Goal: Task Accomplishment & Management: Use online tool/utility

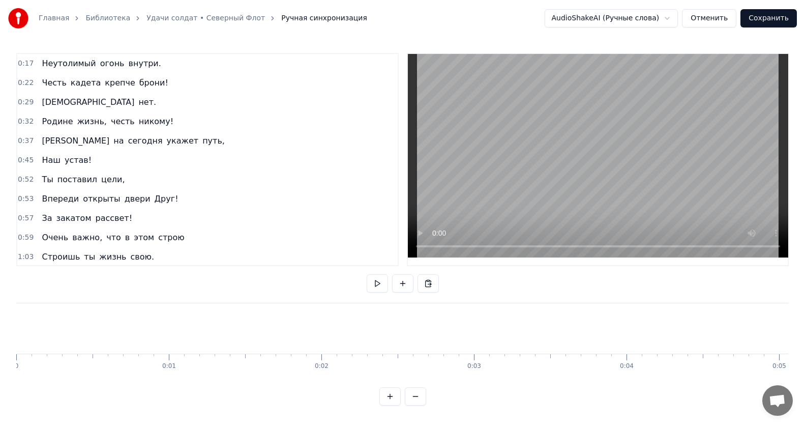
scroll to position [0, 5301]
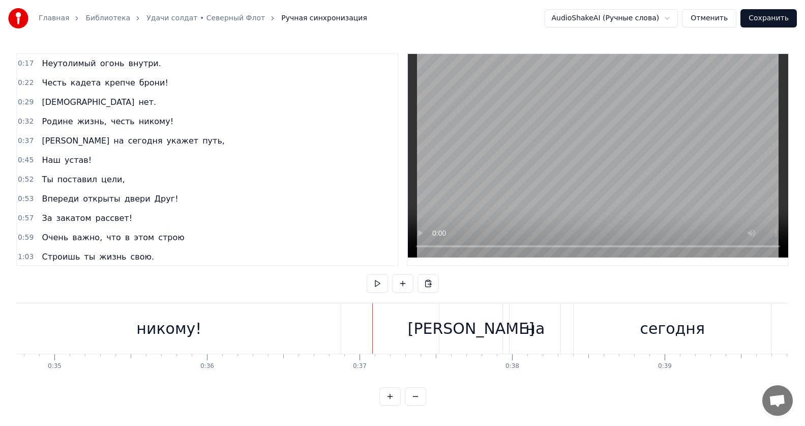
drag, startPoint x: 296, startPoint y: 320, endPoint x: 331, endPoint y: 322, distance: 34.1
click at [334, 325] on div "никому!" at bounding box center [169, 328] width 344 height 50
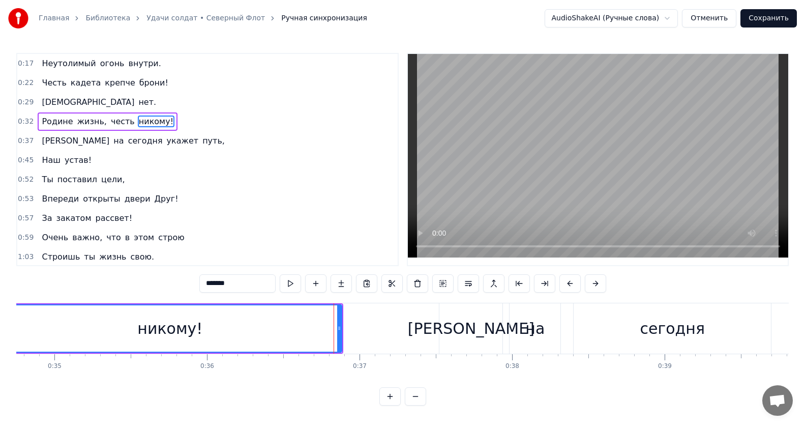
scroll to position [0, 0]
click at [292, 288] on button at bounding box center [290, 283] width 21 height 18
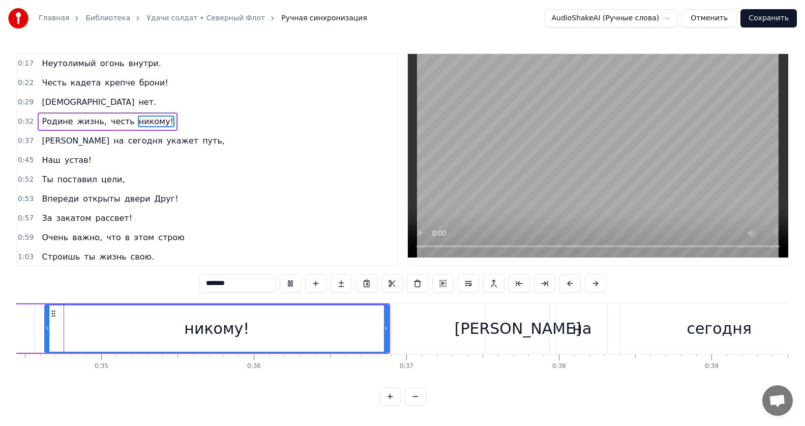
scroll to position [0, 5230]
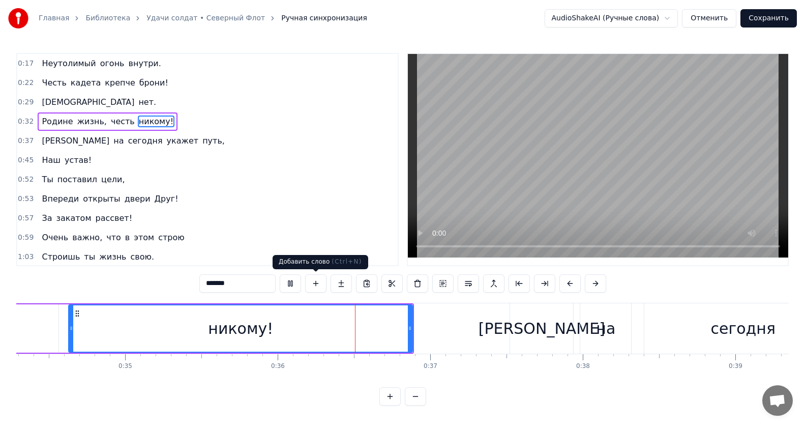
click at [628, 112] on video at bounding box center [598, 155] width 380 height 203
type input "*****"
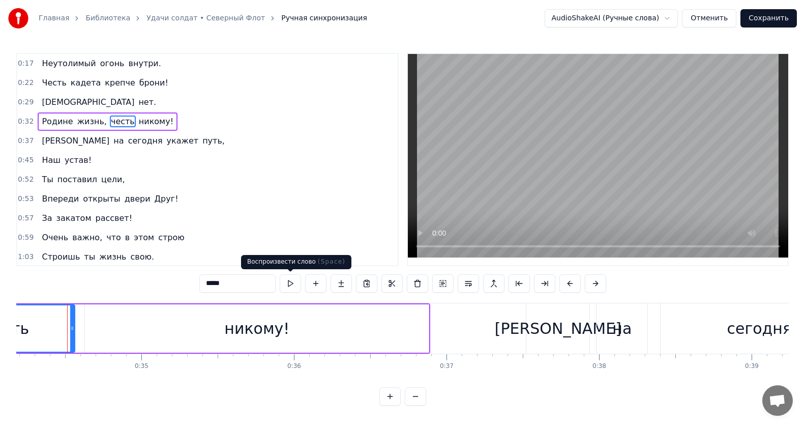
click at [291, 283] on button at bounding box center [290, 283] width 21 height 18
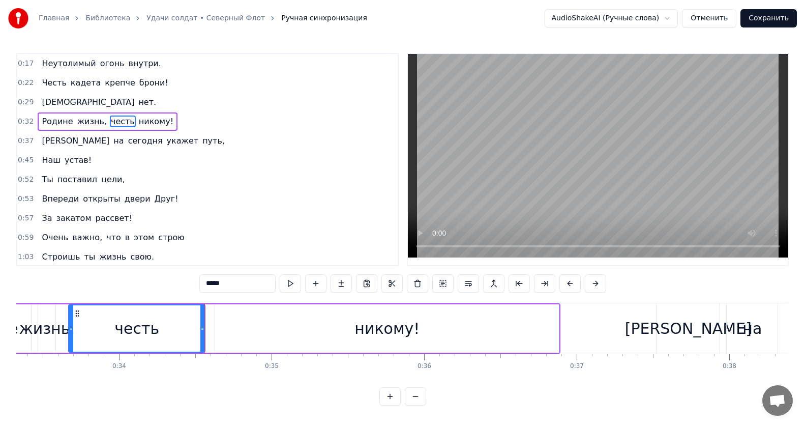
scroll to position [5, 0]
click at [289, 283] on button at bounding box center [290, 283] width 21 height 18
click at [184, 289] on div "0:17 Неутолимый огонь внутри. 0:22 Честь кадета крепче брони! 0:29 [DEMOGRAPHIC…" at bounding box center [402, 229] width 772 height 352
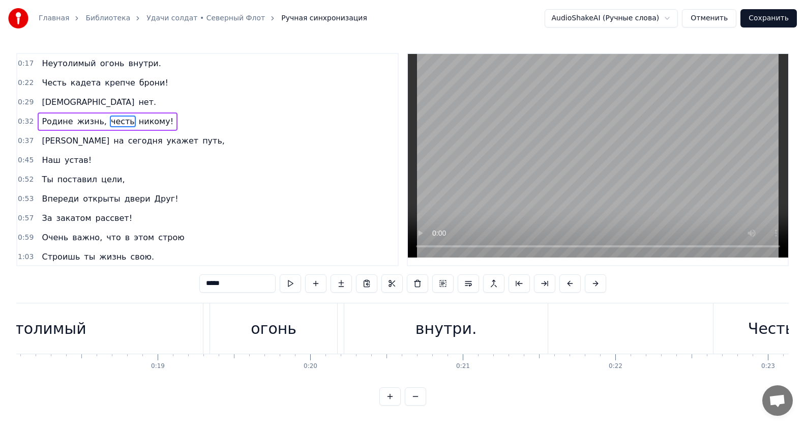
scroll to position [0, 2293]
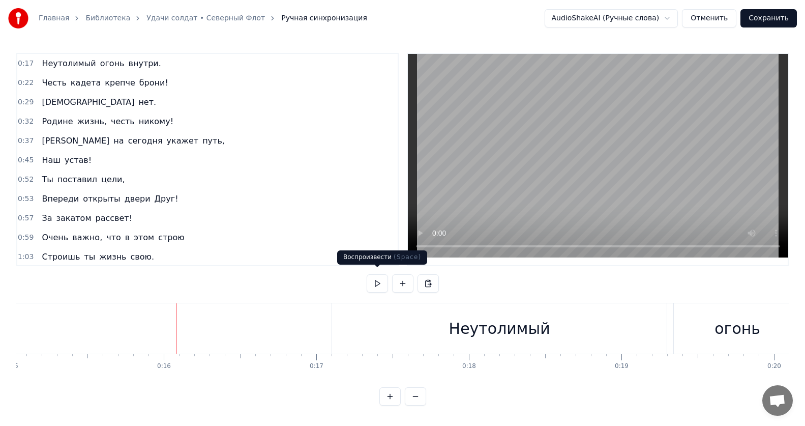
click at [374, 282] on button at bounding box center [377, 283] width 21 height 18
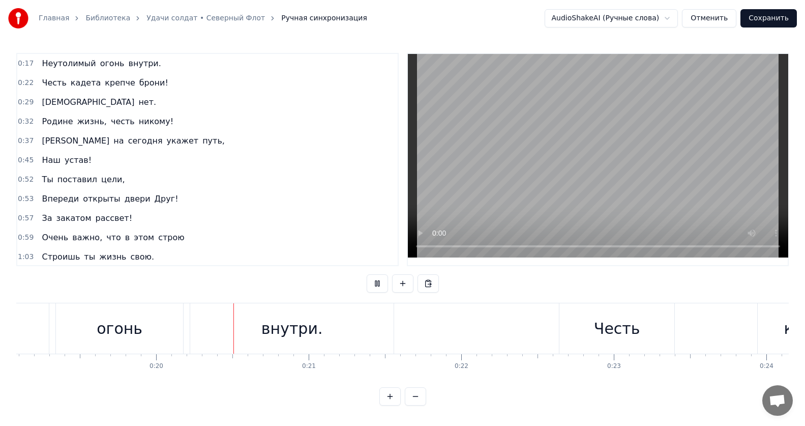
scroll to position [0, 3004]
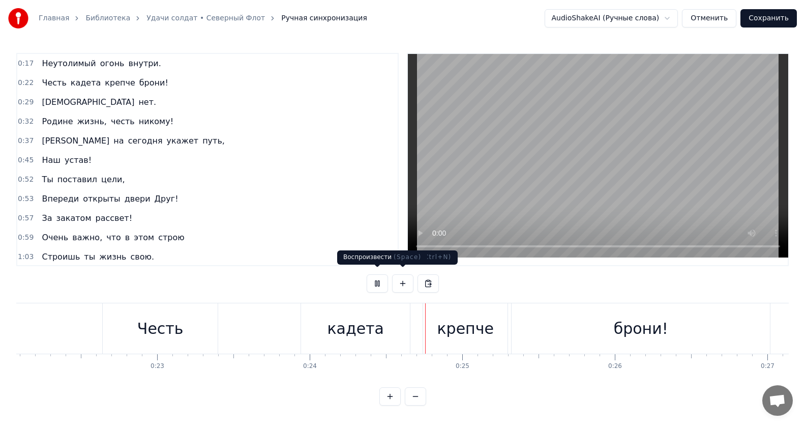
click at [374, 285] on button at bounding box center [377, 283] width 21 height 18
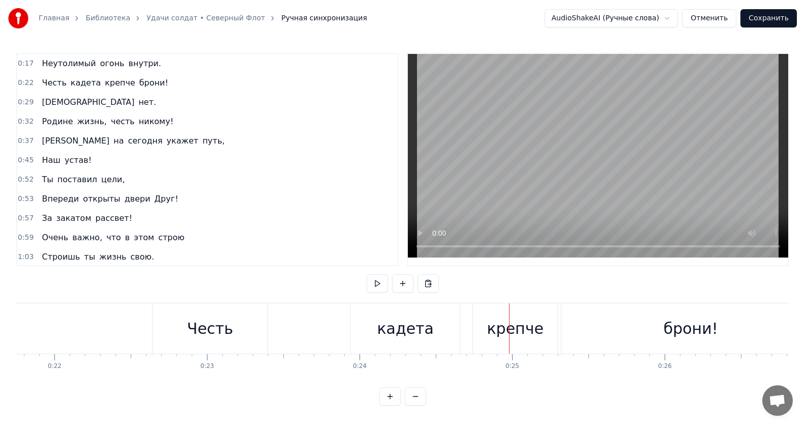
scroll to position [0, 3220]
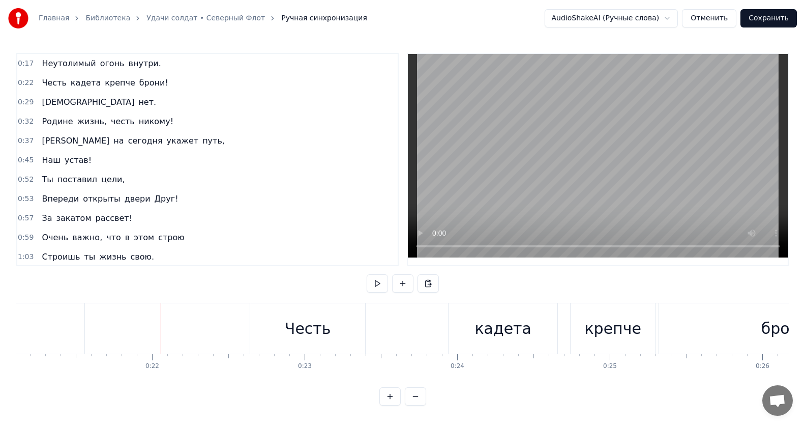
click at [376, 278] on button at bounding box center [377, 283] width 21 height 18
click at [279, 323] on div "Честь" at bounding box center [307, 328] width 115 height 50
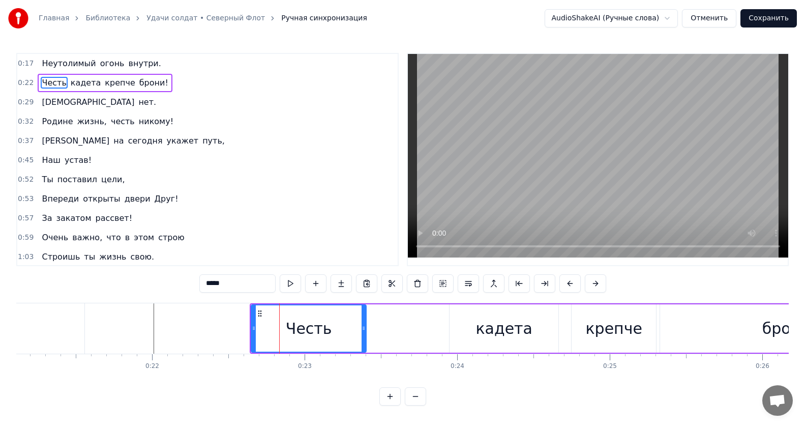
scroll to position [0, 0]
drag, startPoint x: 253, startPoint y: 327, endPoint x: 157, endPoint y: 328, distance: 96.1
click at [157, 328] on icon at bounding box center [158, 328] width 4 height 8
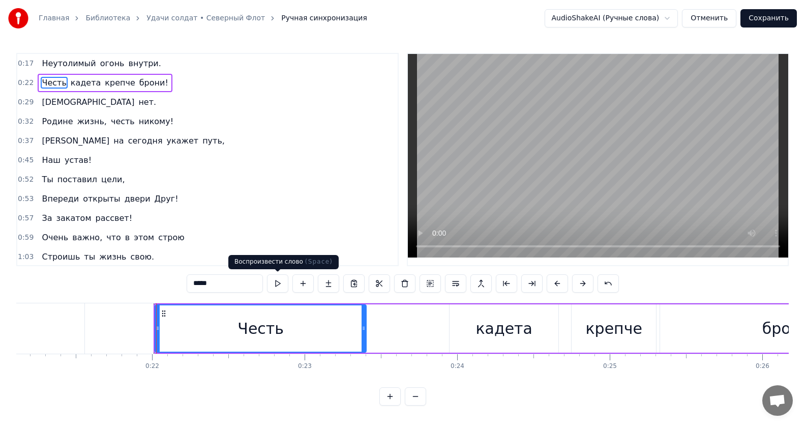
click at [275, 282] on button at bounding box center [277, 283] width 21 height 18
click at [282, 286] on button at bounding box center [277, 283] width 21 height 18
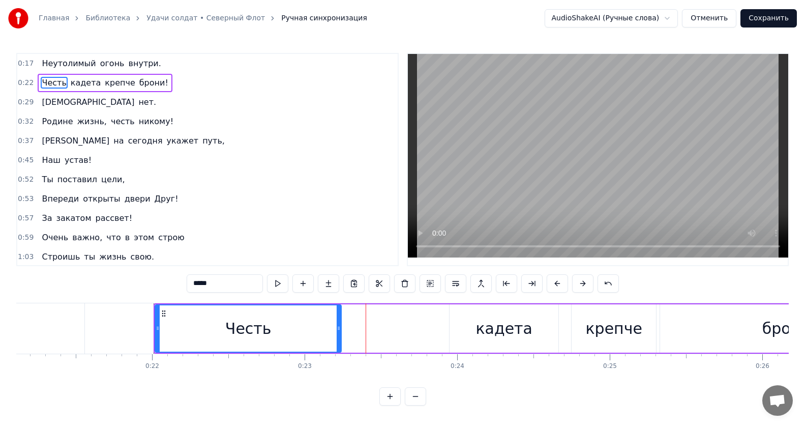
drag, startPoint x: 363, startPoint y: 331, endPoint x: 338, endPoint y: 328, distance: 25.1
click at [338, 328] on icon at bounding box center [339, 328] width 4 height 8
click at [278, 283] on button at bounding box center [277, 283] width 21 height 18
drag, startPoint x: 340, startPoint y: 329, endPoint x: 332, endPoint y: 329, distance: 8.1
click at [332, 329] on icon at bounding box center [330, 328] width 4 height 8
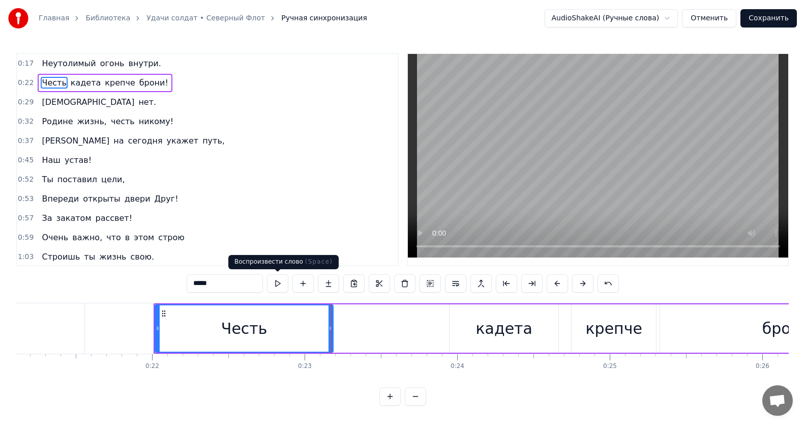
click at [281, 285] on button at bounding box center [277, 283] width 21 height 18
click at [278, 281] on button at bounding box center [277, 283] width 21 height 18
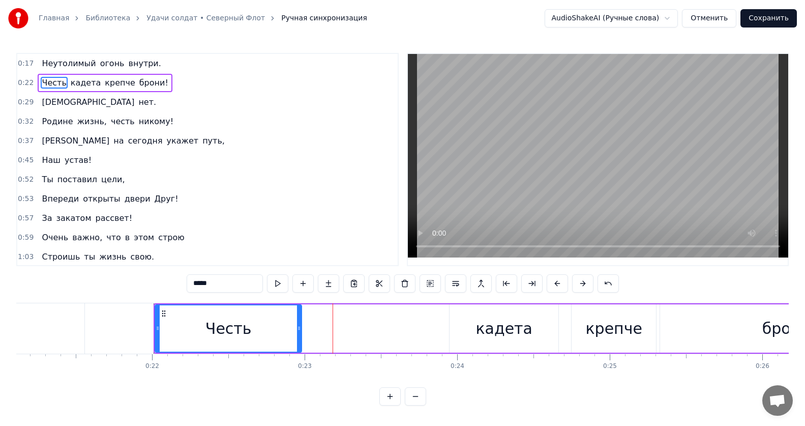
drag, startPoint x: 330, startPoint y: 330, endPoint x: 297, endPoint y: 326, distance: 33.3
click at [297, 327] on icon at bounding box center [299, 328] width 4 height 8
click at [280, 287] on button at bounding box center [277, 283] width 21 height 18
click at [278, 285] on button at bounding box center [277, 283] width 21 height 18
click at [469, 334] on div "кадета" at bounding box center [504, 328] width 109 height 48
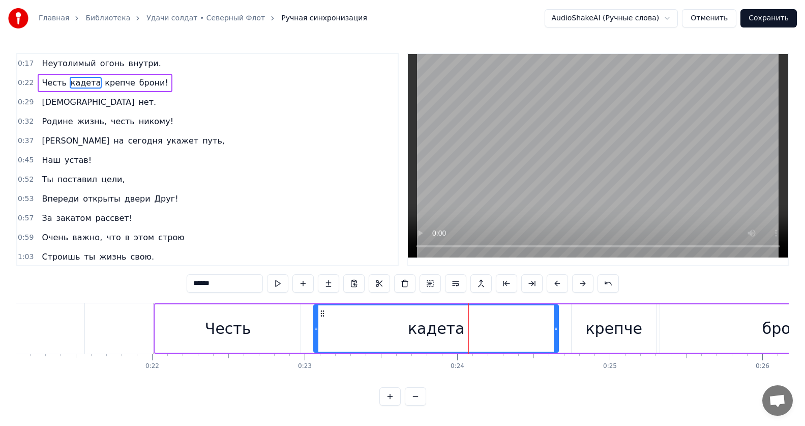
drag, startPoint x: 451, startPoint y: 332, endPoint x: 315, endPoint y: 326, distance: 135.9
click at [315, 326] on div at bounding box center [316, 328] width 4 height 46
drag, startPoint x: 316, startPoint y: 326, endPoint x: 305, endPoint y: 323, distance: 11.1
click at [305, 323] on div at bounding box center [306, 328] width 4 height 46
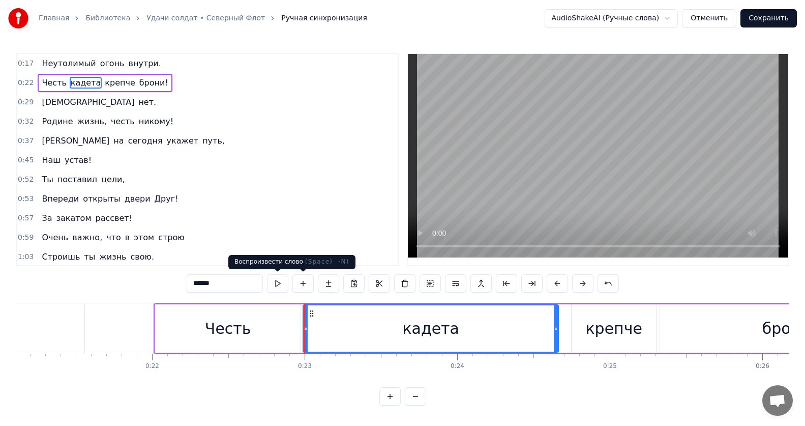
click at [280, 282] on button at bounding box center [277, 283] width 21 height 18
click at [186, 328] on div "Честь" at bounding box center [227, 328] width 145 height 48
type input "*****"
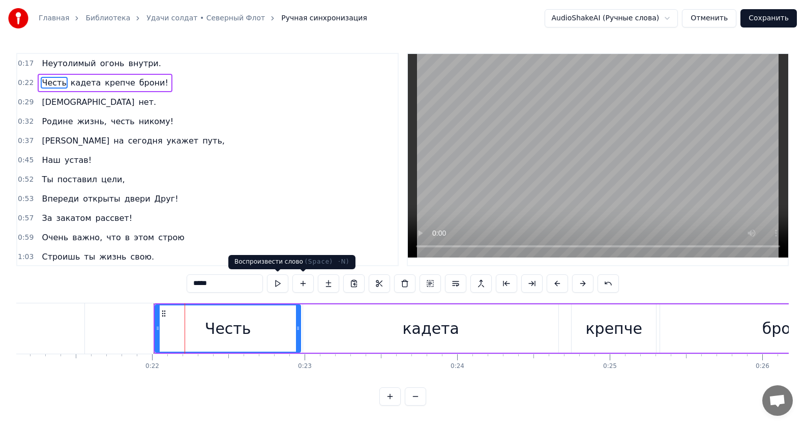
click at [282, 285] on button at bounding box center [277, 283] width 21 height 18
click at [257, 379] on div "Неутолимый огонь внутри. Честь кадета крепче брони! Страха нет. Родине жизнь, ч…" at bounding box center [402, 341] width 772 height 76
click at [301, 391] on div "0:17 Неутолимый огонь внутри. 0:22 Честь кадета крепче брони! 0:29 [DEMOGRAPHIC…" at bounding box center [402, 229] width 772 height 352
click at [264, 225] on div "0:57 За закатом рассвет!" at bounding box center [207, 217] width 380 height 19
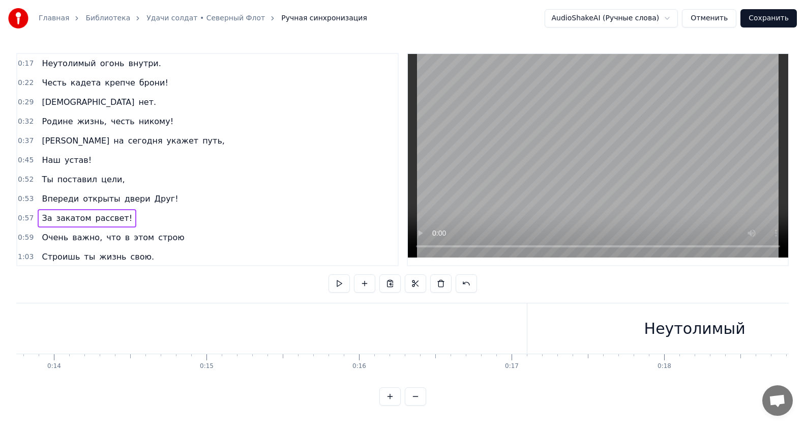
scroll to position [0, 2171]
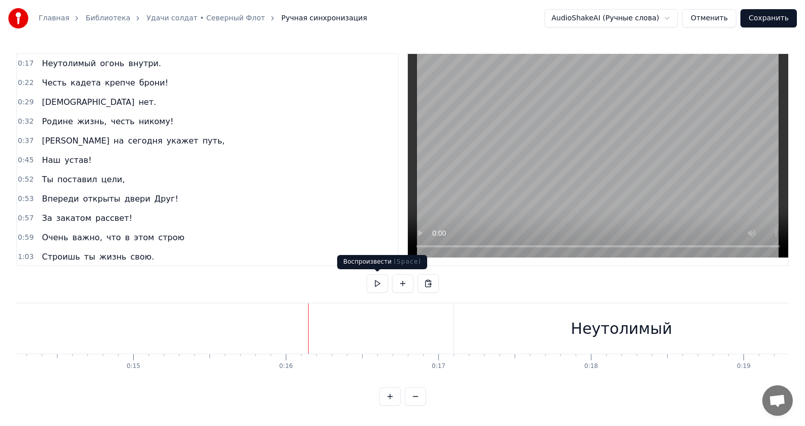
click at [378, 282] on button at bounding box center [377, 283] width 21 height 18
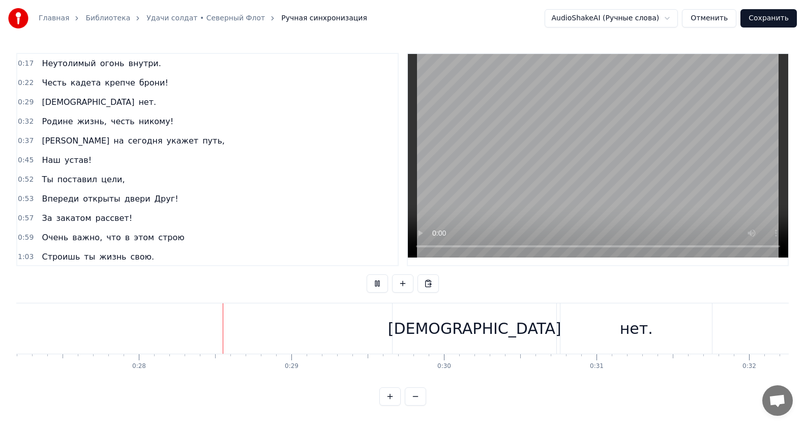
scroll to position [0, 4231]
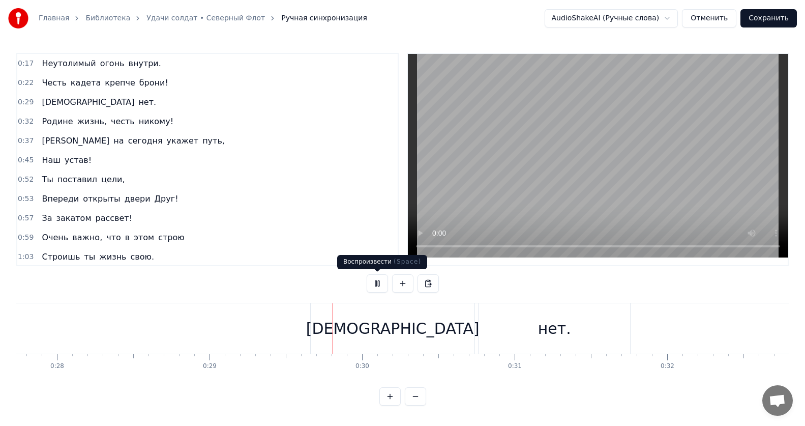
click at [374, 285] on button at bounding box center [377, 283] width 21 height 18
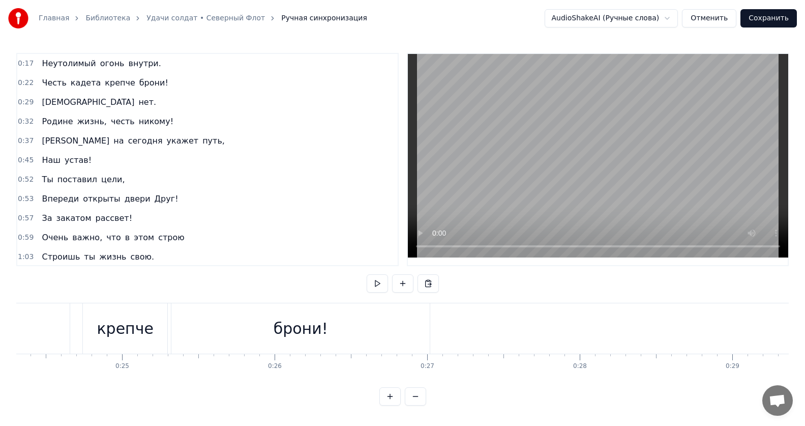
scroll to position [0, 3660]
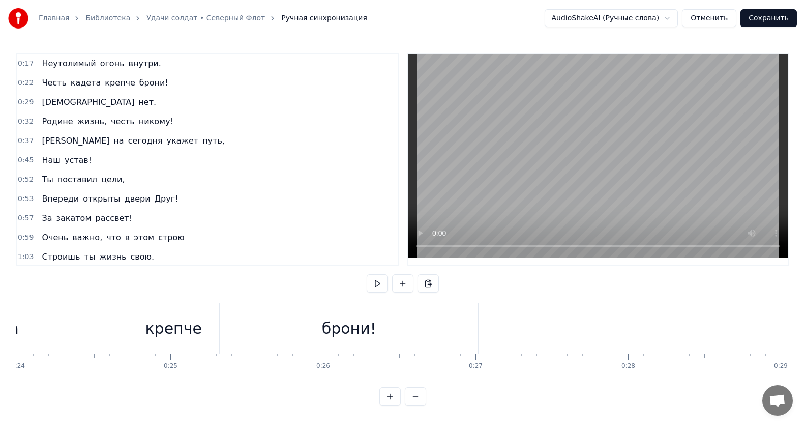
click at [302, 343] on div "брони!" at bounding box center [349, 328] width 258 height 50
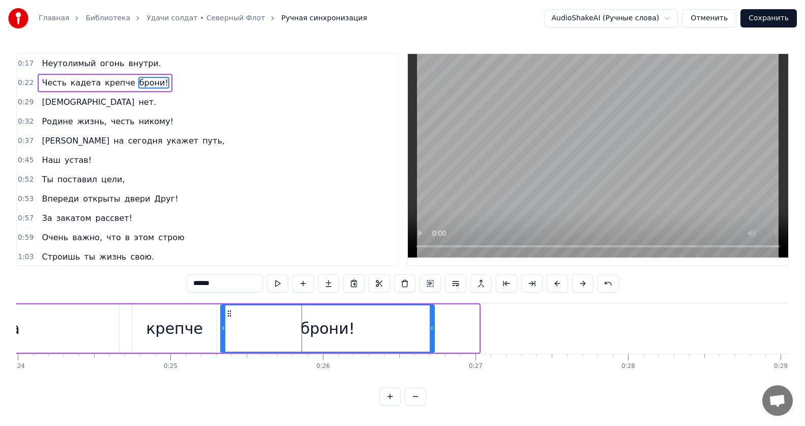
drag, startPoint x: 477, startPoint y: 327, endPoint x: 432, endPoint y: 331, distance: 44.9
click at [432, 331] on icon at bounding box center [432, 328] width 4 height 8
click at [258, 311] on div "брони!" at bounding box center [327, 328] width 213 height 46
click at [276, 283] on button at bounding box center [277, 283] width 21 height 18
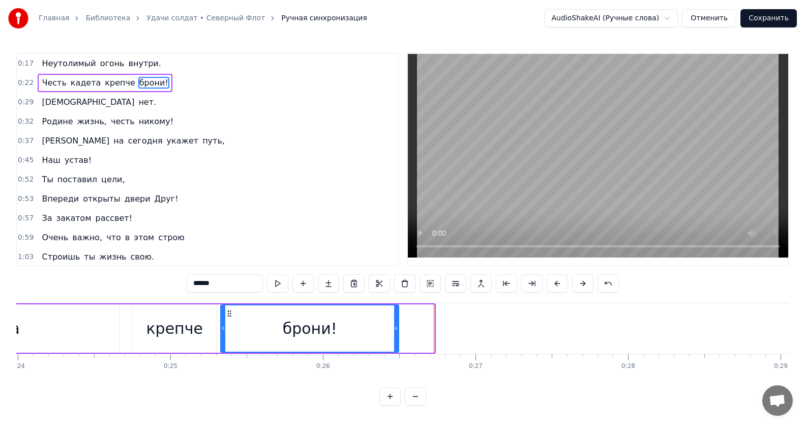
drag, startPoint x: 432, startPoint y: 326, endPoint x: 380, endPoint y: 322, distance: 52.0
click at [394, 326] on icon at bounding box center [396, 328] width 4 height 8
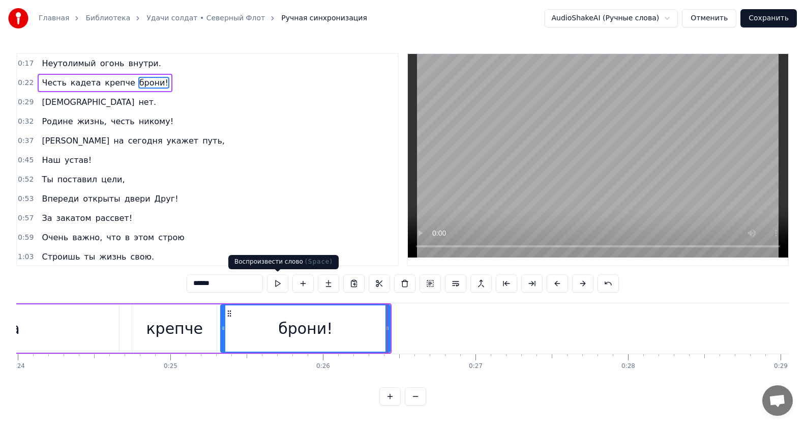
click at [276, 280] on button at bounding box center [277, 283] width 21 height 18
click at [180, 337] on div "крепче" at bounding box center [174, 328] width 56 height 23
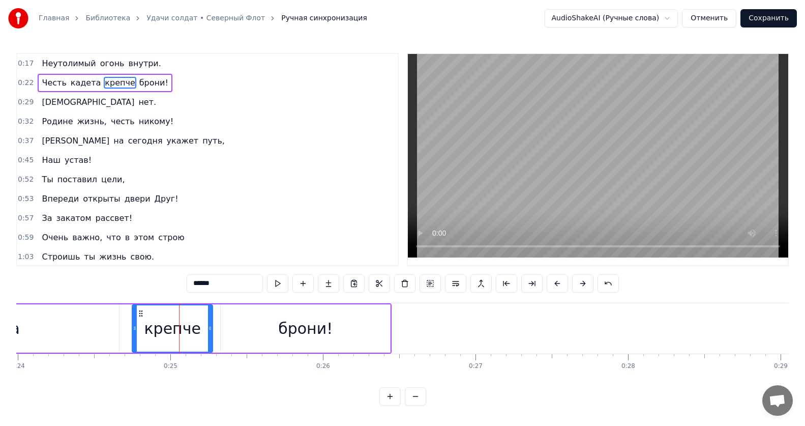
click at [211, 331] on icon at bounding box center [210, 328] width 4 height 8
click at [149, 327] on div "крепче" at bounding box center [172, 328] width 56 height 23
click at [275, 283] on button at bounding box center [277, 283] width 21 height 18
click at [248, 323] on div "брони!" at bounding box center [305, 328] width 169 height 48
type input "******"
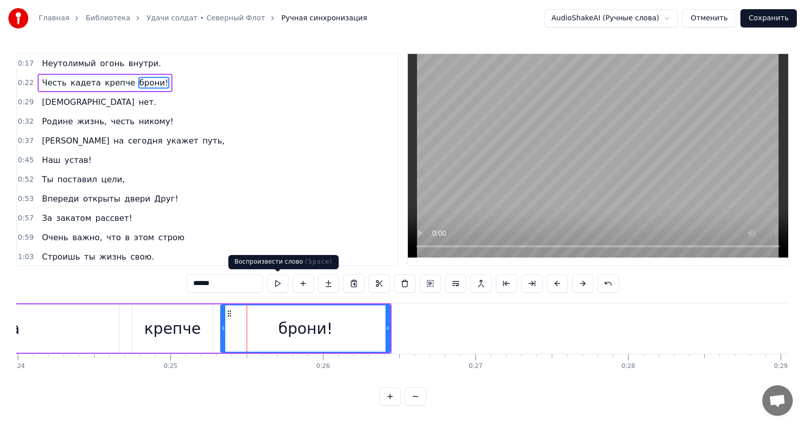
click at [278, 284] on button at bounding box center [277, 283] width 21 height 18
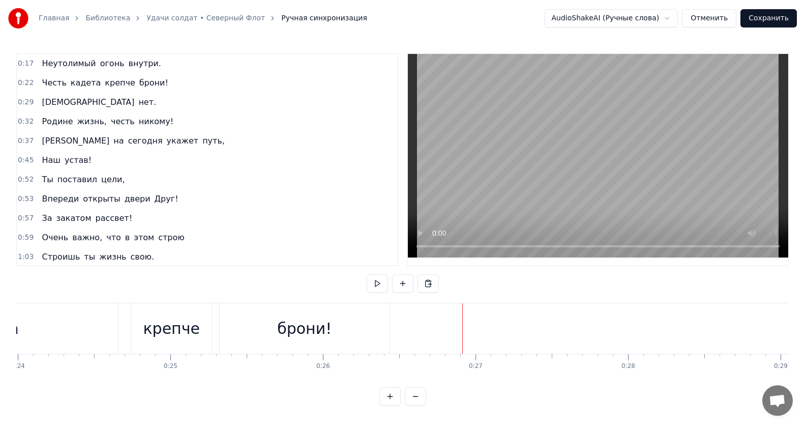
click at [297, 315] on div "брони!" at bounding box center [304, 328] width 169 height 50
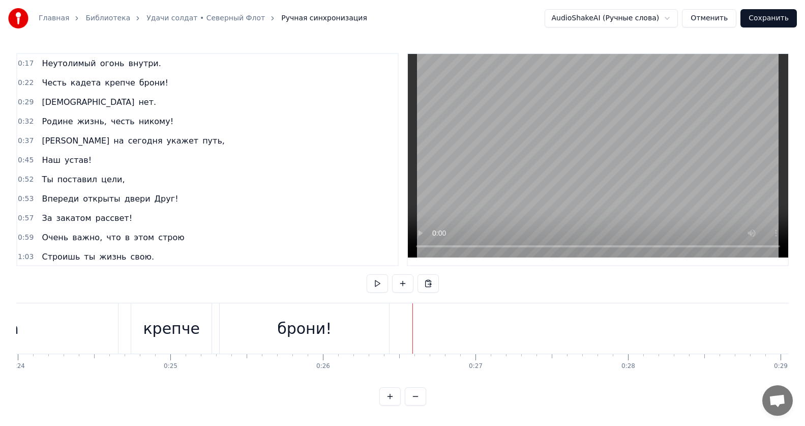
click at [376, 284] on button at bounding box center [377, 283] width 21 height 18
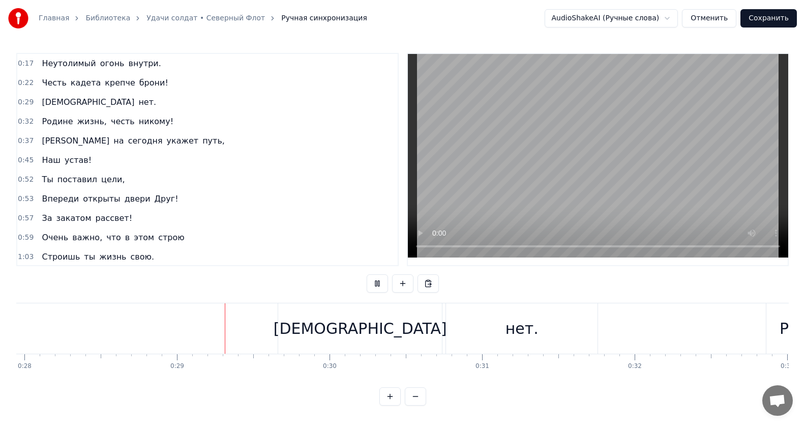
scroll to position [0, 4341]
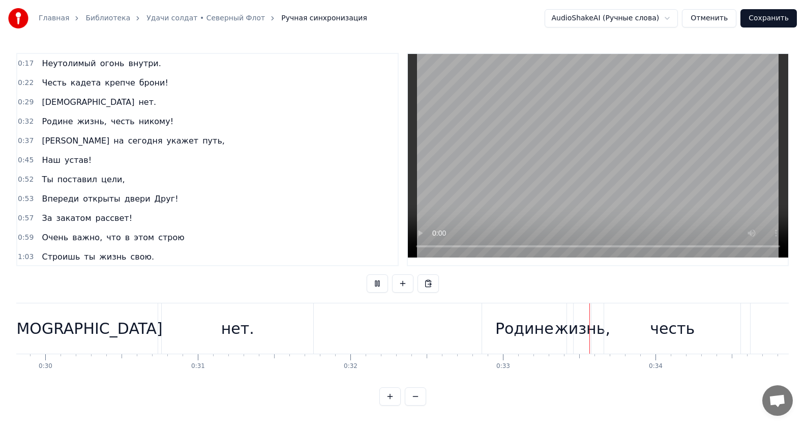
click at [536, 332] on div "Родине жизнь, честь никому!" at bounding box center [789, 328] width 615 height 50
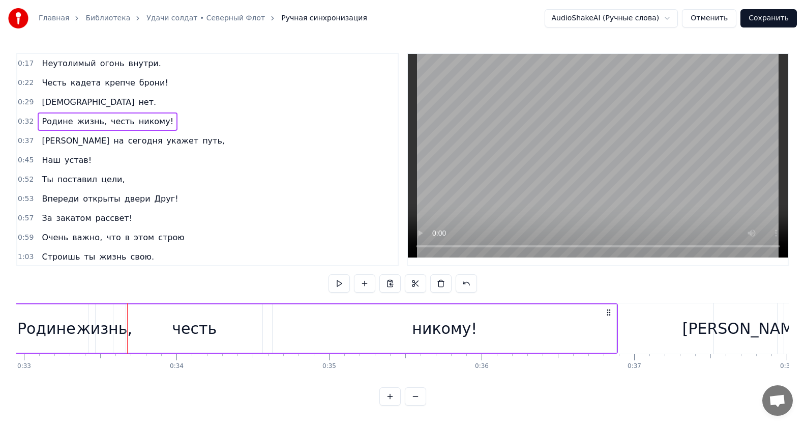
scroll to position [0, 5030]
click at [88, 331] on div "жизнь," at bounding box center [100, 328] width 55 height 23
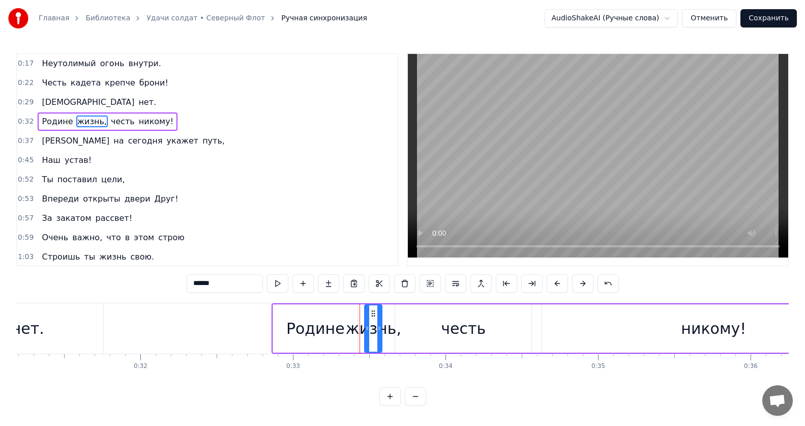
scroll to position [0, 4708]
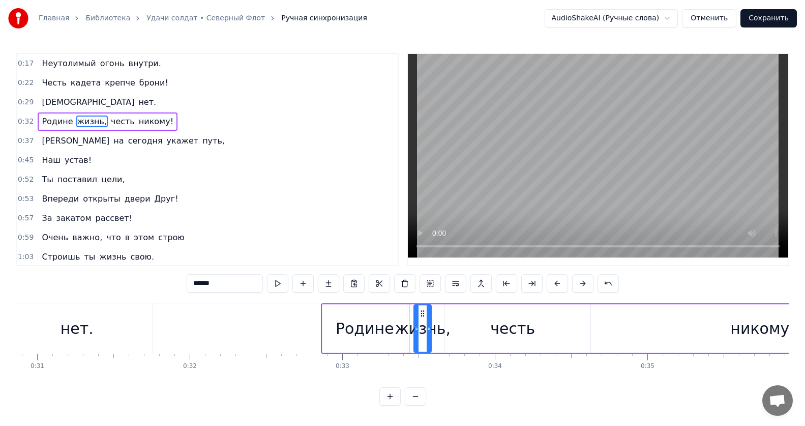
click at [350, 314] on div "Родине" at bounding box center [364, 328] width 84 height 48
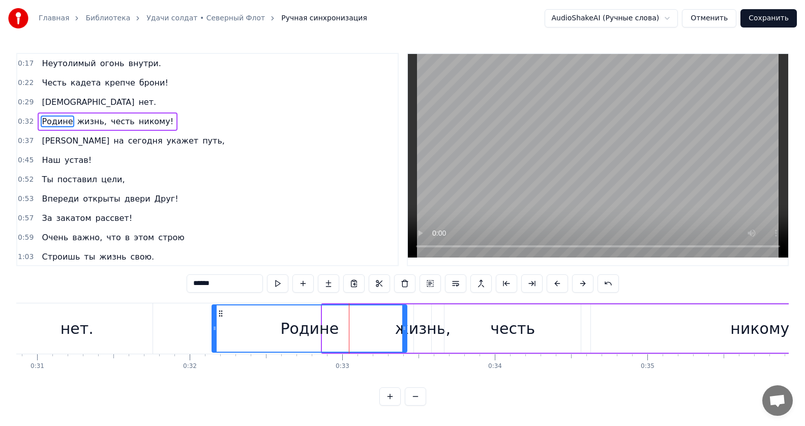
drag, startPoint x: 324, startPoint y: 328, endPoint x: 214, endPoint y: 341, distance: 111.6
click at [214, 341] on div at bounding box center [215, 328] width 4 height 46
click at [219, 331] on div "Родине" at bounding box center [309, 328] width 194 height 46
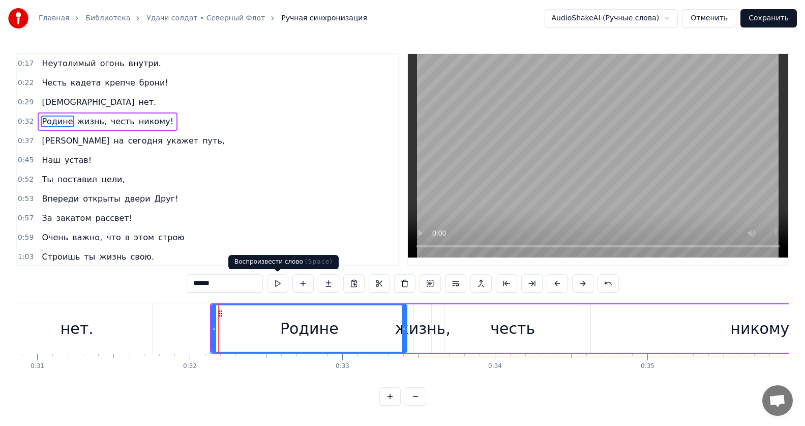
click at [279, 283] on button at bounding box center [277, 283] width 21 height 18
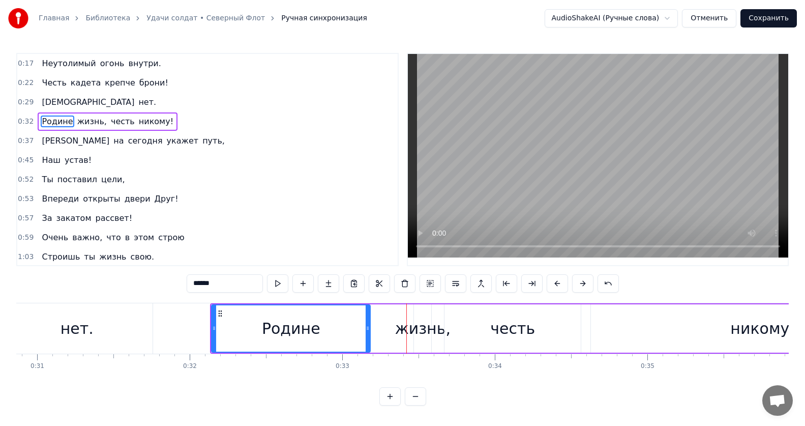
drag, startPoint x: 404, startPoint y: 327, endPoint x: 367, endPoint y: 329, distance: 36.6
click at [367, 329] on icon at bounding box center [368, 328] width 4 height 8
click at [319, 312] on div "Родине" at bounding box center [291, 328] width 158 height 46
click at [275, 281] on button at bounding box center [277, 283] width 21 height 18
click at [424, 329] on div "жизнь," at bounding box center [422, 328] width 55 height 23
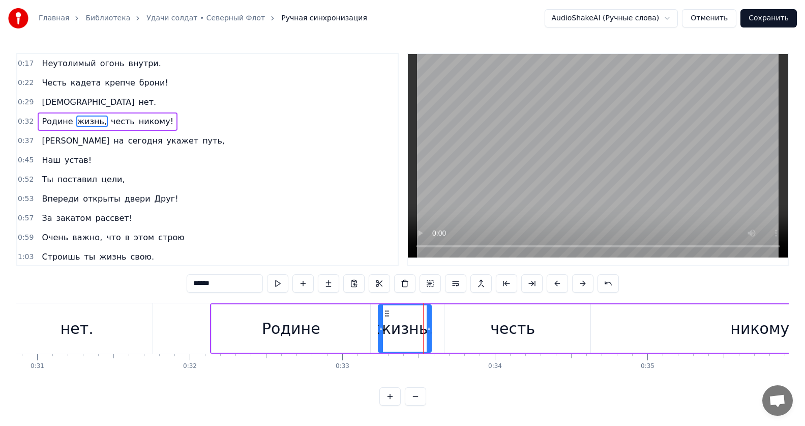
drag, startPoint x: 415, startPoint y: 328, endPoint x: 379, endPoint y: 333, distance: 35.9
click at [379, 333] on div at bounding box center [381, 328] width 4 height 46
click at [281, 286] on button at bounding box center [277, 283] width 21 height 18
drag, startPoint x: 430, startPoint y: 327, endPoint x: 451, endPoint y: 326, distance: 21.4
click at [451, 326] on icon at bounding box center [450, 328] width 4 height 8
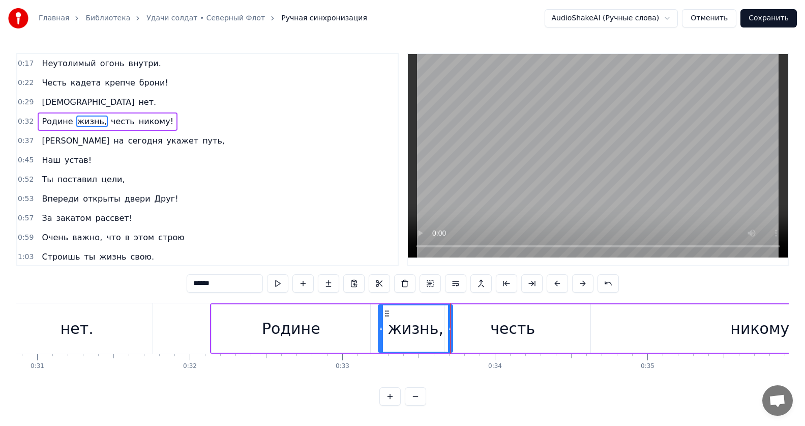
click at [240, 326] on div "Родине" at bounding box center [291, 328] width 159 height 48
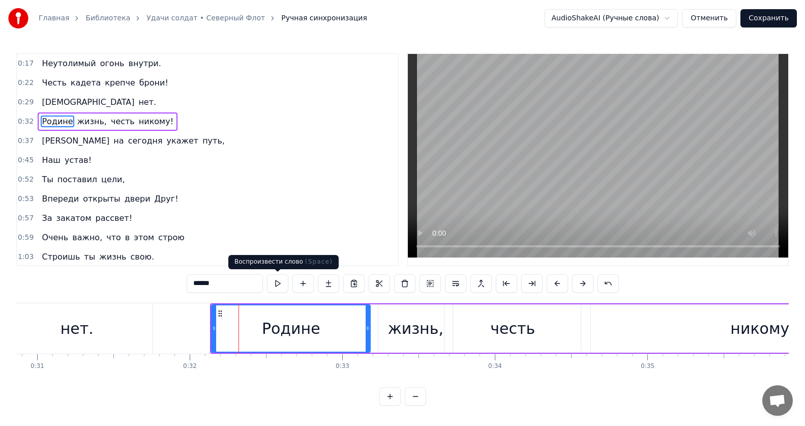
click at [278, 284] on button at bounding box center [277, 283] width 21 height 18
click at [280, 285] on button at bounding box center [277, 283] width 21 height 18
click at [388, 324] on div "жизнь," at bounding box center [415, 328] width 74 height 48
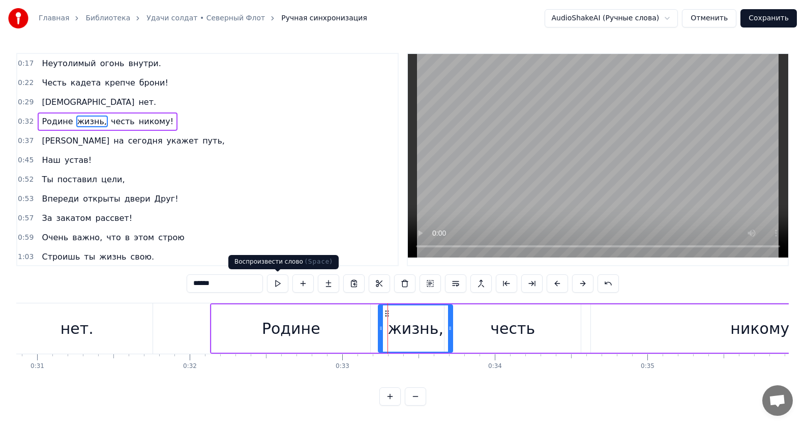
click at [281, 283] on button at bounding box center [277, 283] width 21 height 18
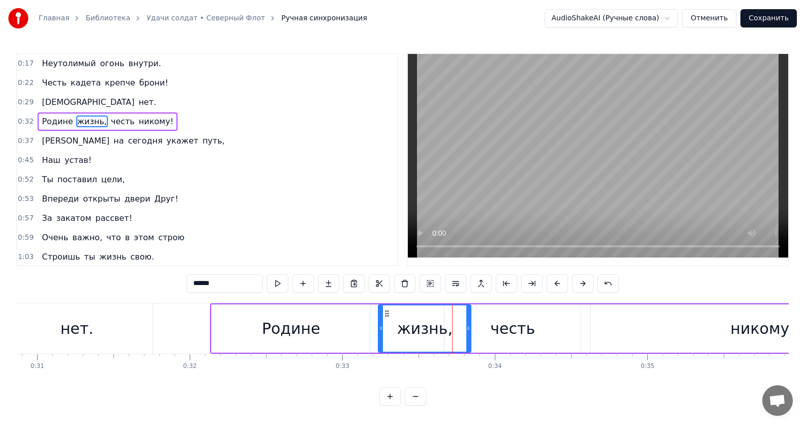
drag, startPoint x: 450, startPoint y: 328, endPoint x: 468, endPoint y: 333, distance: 18.8
click at [468, 333] on div at bounding box center [468, 328] width 4 height 46
drag, startPoint x: 380, startPoint y: 326, endPoint x: 357, endPoint y: 328, distance: 23.0
click at [357, 328] on icon at bounding box center [358, 328] width 4 height 8
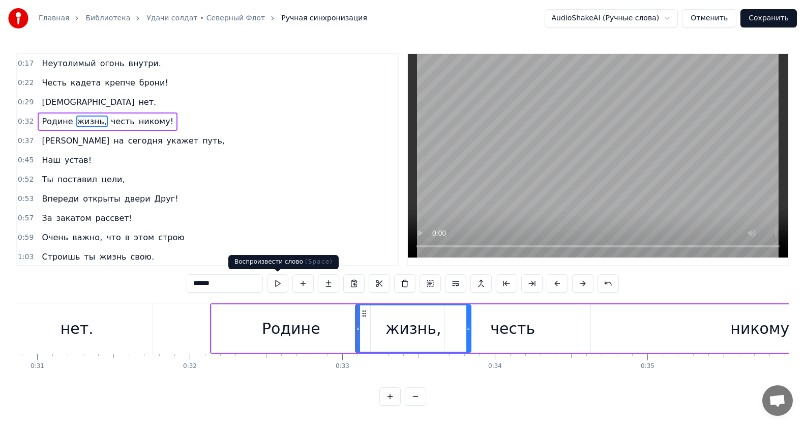
click at [277, 282] on button at bounding box center [277, 283] width 21 height 18
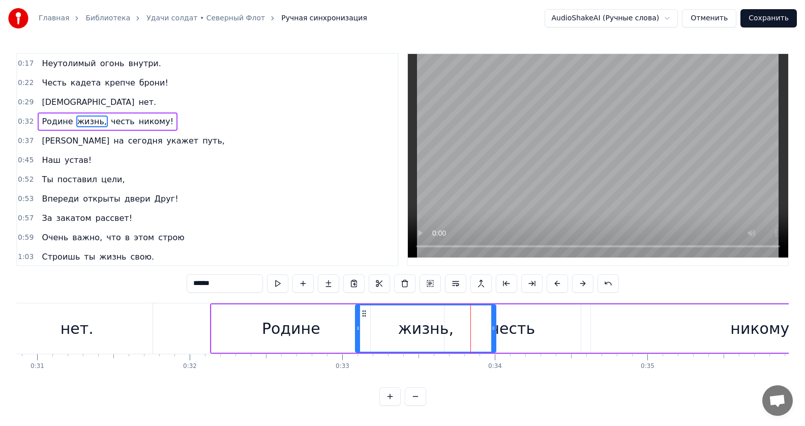
drag, startPoint x: 468, startPoint y: 332, endPoint x: 493, endPoint y: 334, distance: 25.0
click at [493, 334] on div at bounding box center [493, 328] width 4 height 46
click at [538, 335] on div "честь" at bounding box center [512, 328] width 136 height 48
type input "*****"
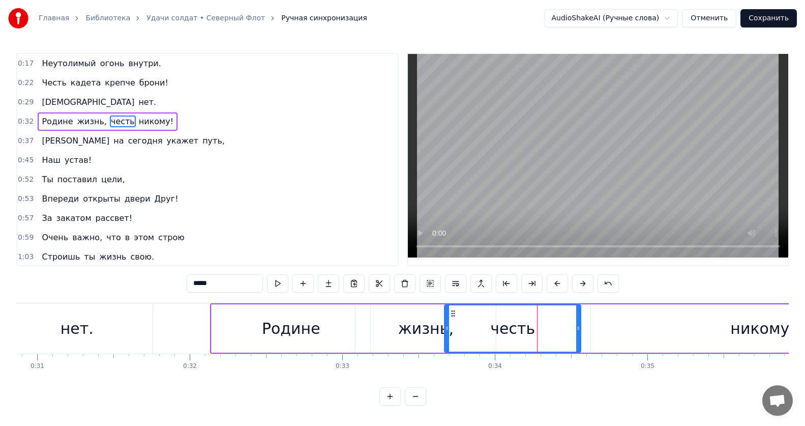
drag, startPoint x: 558, startPoint y: 332, endPoint x: 594, endPoint y: 329, distance: 36.2
click at [594, 329] on div "Родине жизнь, честь никому!" at bounding box center [573, 328] width 726 height 50
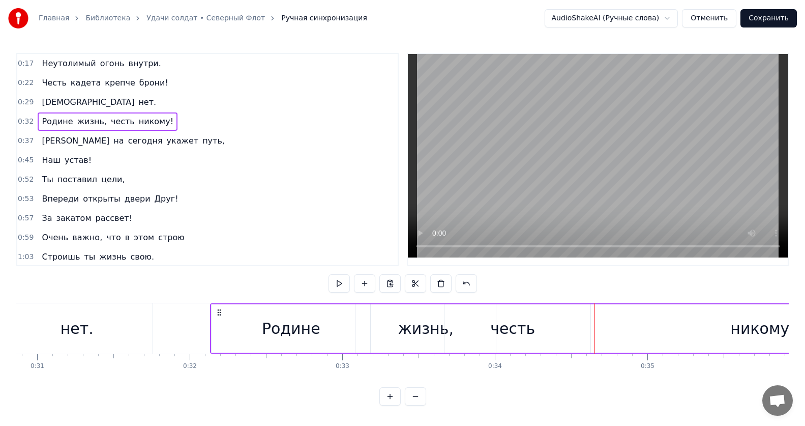
click at [532, 326] on div "честь" at bounding box center [512, 328] width 136 height 48
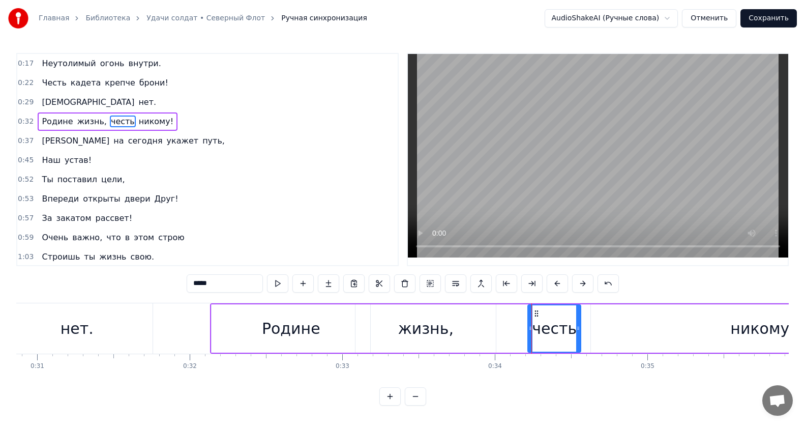
drag, startPoint x: 445, startPoint y: 313, endPoint x: 528, endPoint y: 319, distance: 83.6
click at [528, 319] on div at bounding box center [530, 328] width 4 height 46
drag, startPoint x: 578, startPoint y: 328, endPoint x: 625, endPoint y: 328, distance: 47.8
click at [626, 328] on icon at bounding box center [628, 328] width 4 height 8
click at [385, 332] on div "жизнь," at bounding box center [425, 328] width 140 height 48
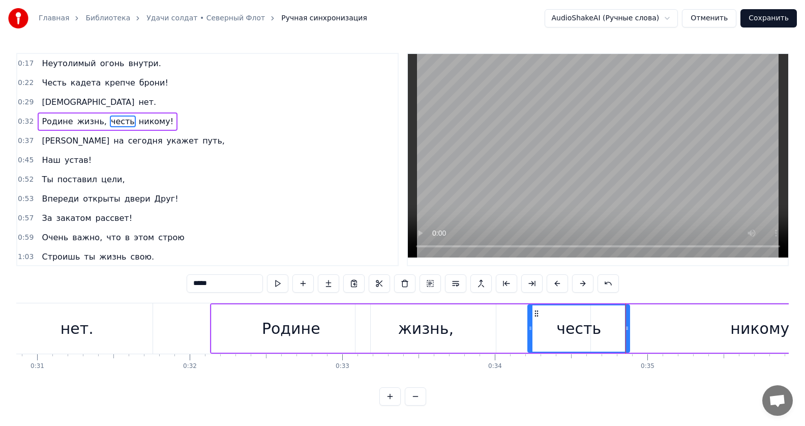
type input "******"
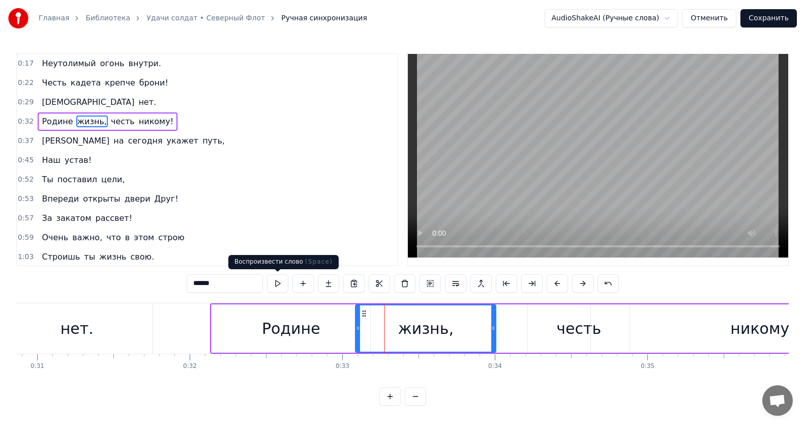
click at [282, 282] on button at bounding box center [277, 283] width 21 height 18
click at [513, 330] on div "Родине жизнь, честь никому!" at bounding box center [573, 328] width 726 height 50
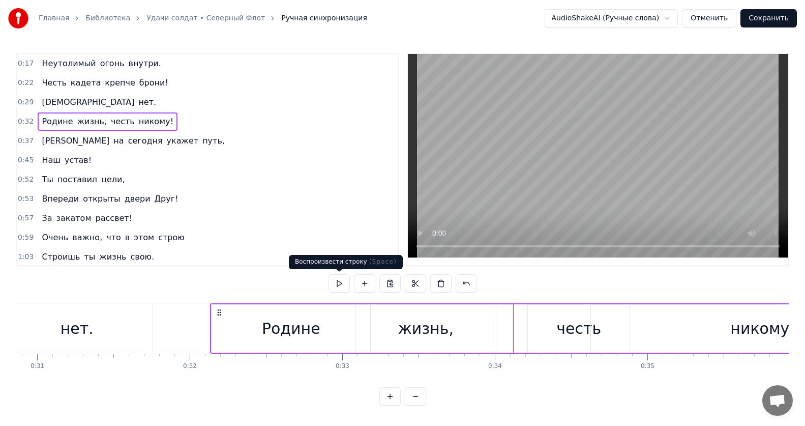
click at [337, 283] on button at bounding box center [338, 283] width 21 height 18
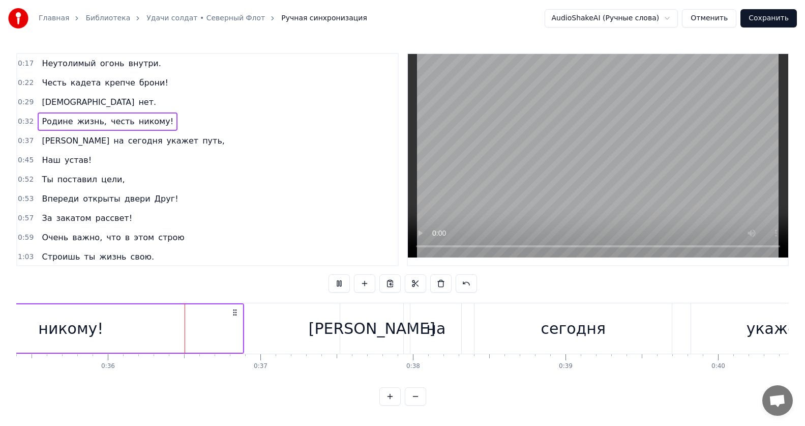
scroll to position [0, 5410]
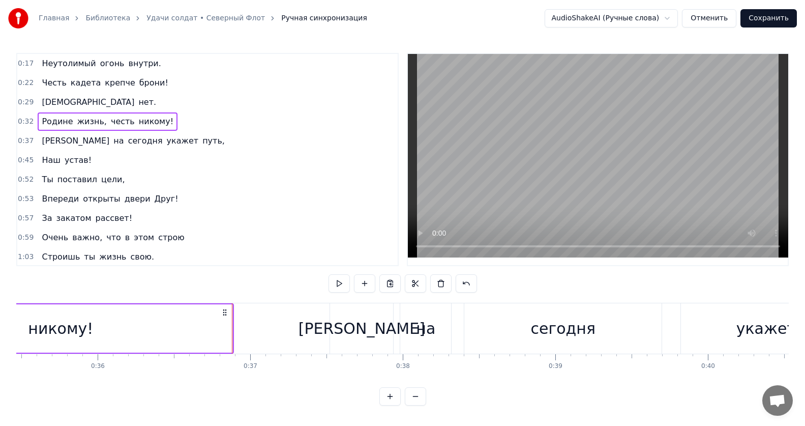
click at [176, 336] on div "никому!" at bounding box center [61, 328] width 344 height 48
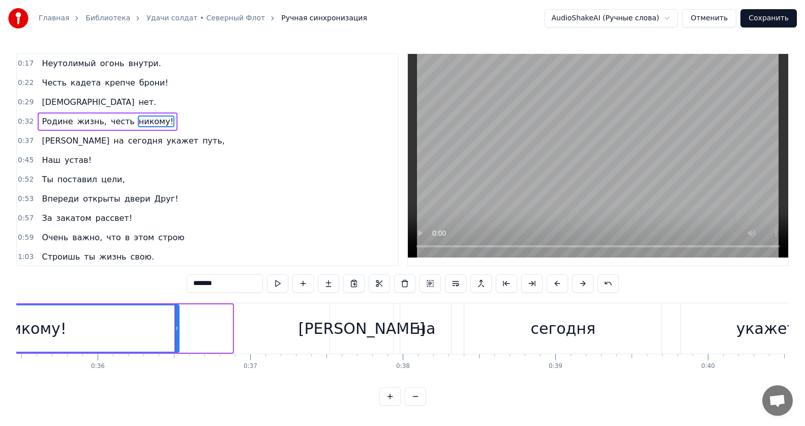
drag, startPoint x: 231, startPoint y: 330, endPoint x: 177, endPoint y: 331, distance: 53.4
click at [177, 331] on icon at bounding box center [176, 328] width 4 height 8
click at [149, 335] on div "никому!" at bounding box center [33, 328] width 289 height 46
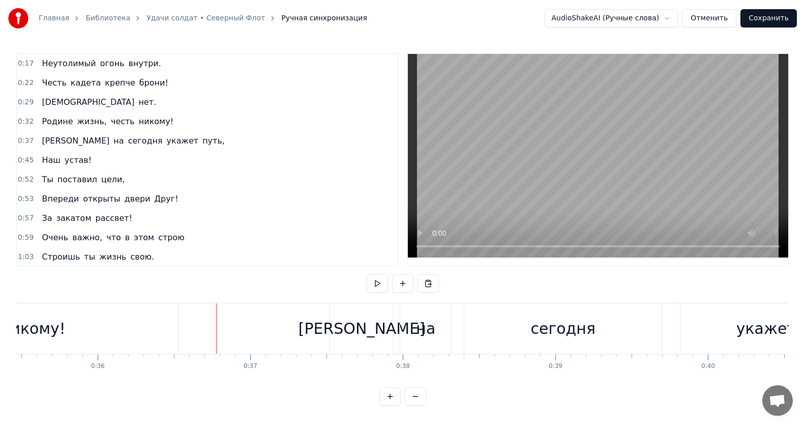
click at [167, 334] on div "никому!" at bounding box center [33, 328] width 290 height 50
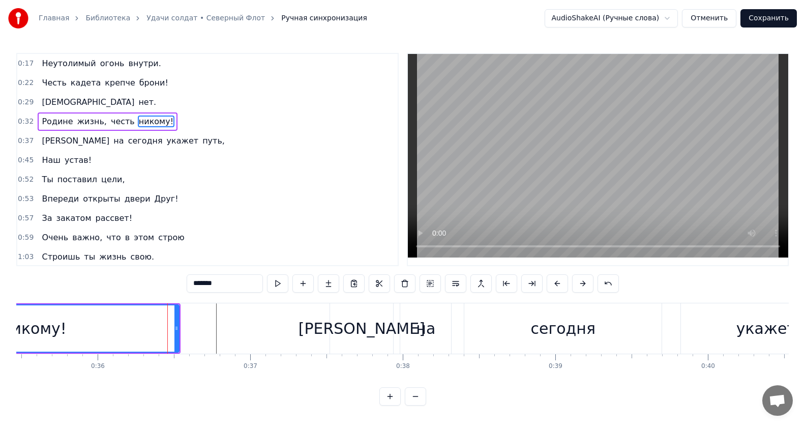
click at [135, 331] on div "никому!" at bounding box center [33, 328] width 289 height 46
click at [278, 283] on button at bounding box center [277, 283] width 21 height 18
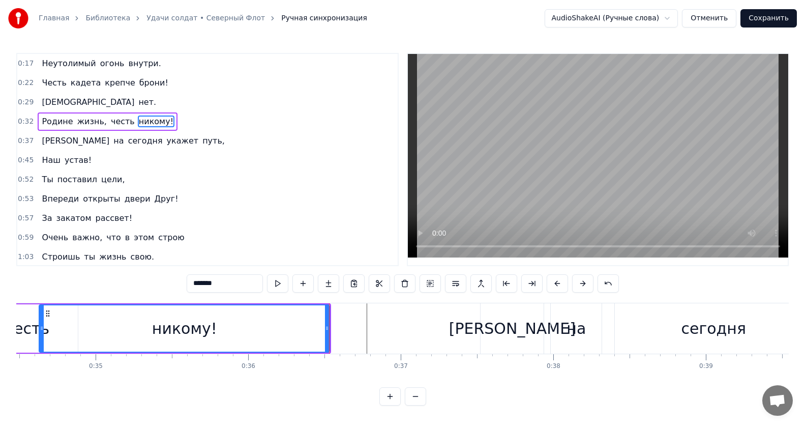
scroll to position [0, 5123]
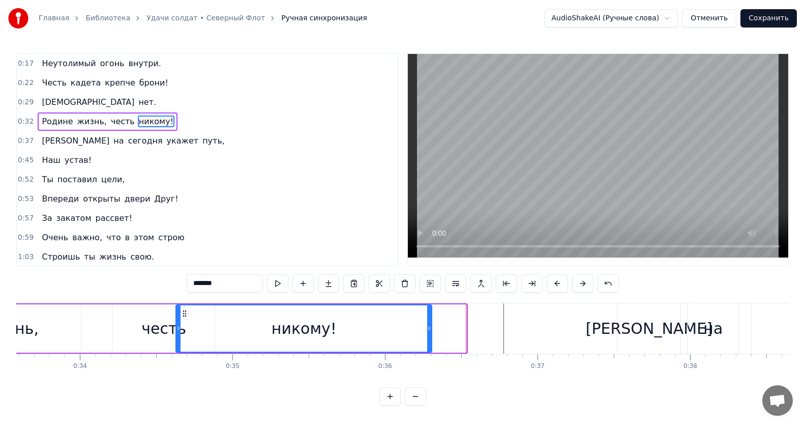
drag, startPoint x: 465, startPoint y: 328, endPoint x: 430, endPoint y: 330, distance: 35.6
click at [430, 330] on icon at bounding box center [429, 328] width 4 height 8
click at [262, 325] on div "никому!" at bounding box center [303, 328] width 254 height 46
click at [278, 283] on button at bounding box center [277, 283] width 21 height 18
click at [404, 326] on div "никому!" at bounding box center [303, 328] width 254 height 46
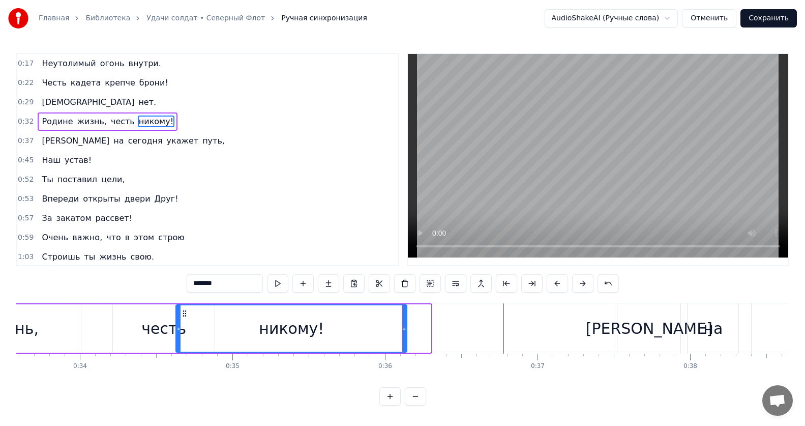
drag, startPoint x: 430, startPoint y: 329, endPoint x: 406, endPoint y: 330, distance: 23.9
click at [406, 330] on icon at bounding box center [404, 328] width 4 height 8
click at [307, 328] on div "никому!" at bounding box center [291, 328] width 65 height 23
click at [277, 284] on button at bounding box center [277, 283] width 21 height 18
drag, startPoint x: 403, startPoint y: 329, endPoint x: 348, endPoint y: 330, distance: 54.9
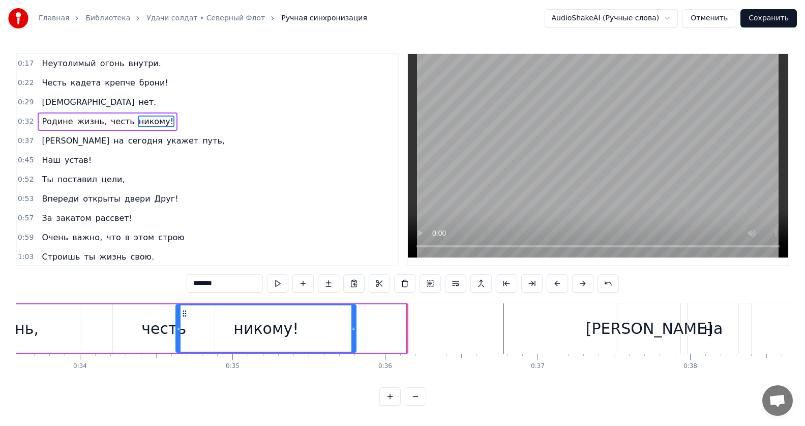
click at [351, 330] on icon at bounding box center [353, 328] width 4 height 8
drag, startPoint x: 248, startPoint y: 325, endPoint x: 273, endPoint y: 298, distance: 36.7
click at [248, 325] on div "никому!" at bounding box center [265, 328] width 65 height 23
click at [276, 284] on button at bounding box center [277, 283] width 21 height 18
drag, startPoint x: 352, startPoint y: 331, endPoint x: 399, endPoint y: 327, distance: 46.4
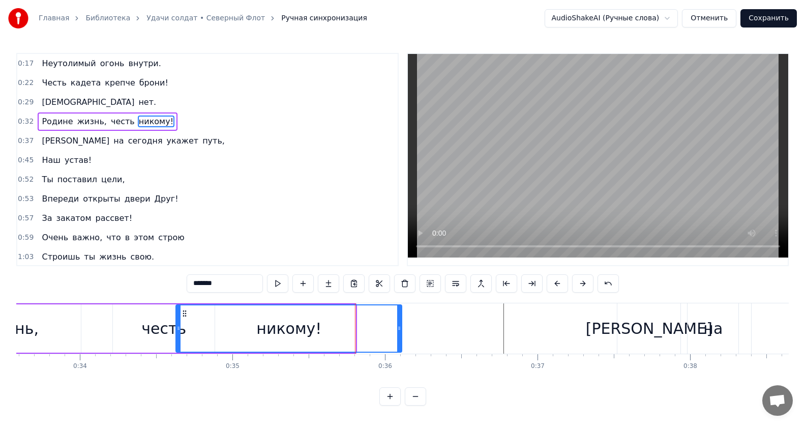
click at [399, 327] on icon at bounding box center [399, 328] width 4 height 8
click at [326, 317] on div "никому!" at bounding box center [288, 328] width 225 height 46
click at [281, 286] on button at bounding box center [277, 283] width 21 height 18
drag, startPoint x: 399, startPoint y: 327, endPoint x: 429, endPoint y: 327, distance: 29.5
click at [429, 327] on icon at bounding box center [429, 328] width 4 height 8
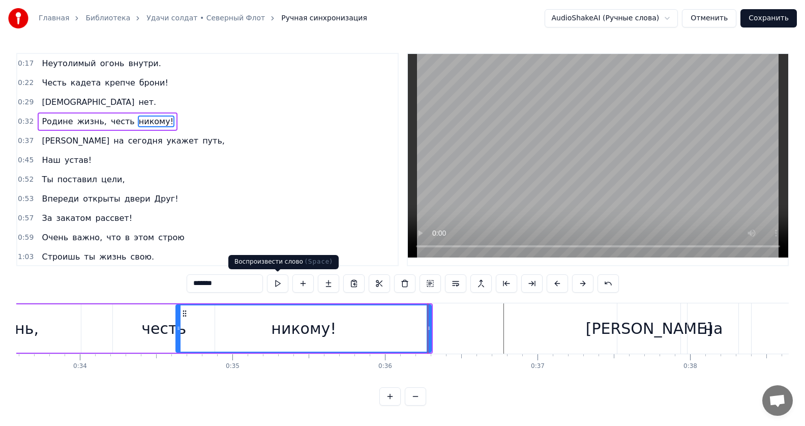
click at [275, 283] on button at bounding box center [277, 283] width 21 height 18
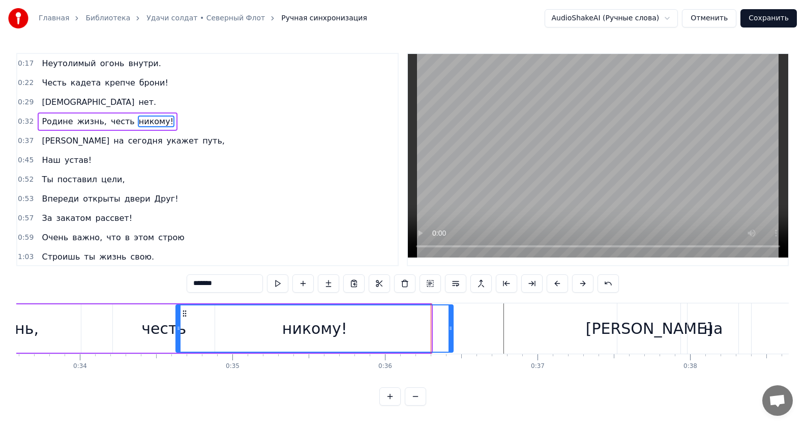
drag, startPoint x: 429, startPoint y: 326, endPoint x: 451, endPoint y: 326, distance: 21.9
click at [451, 326] on icon at bounding box center [450, 328] width 4 height 8
click at [275, 283] on button at bounding box center [277, 283] width 21 height 18
drag, startPoint x: 449, startPoint y: 330, endPoint x: 468, endPoint y: 329, distance: 18.8
click at [468, 329] on icon at bounding box center [469, 328] width 4 height 8
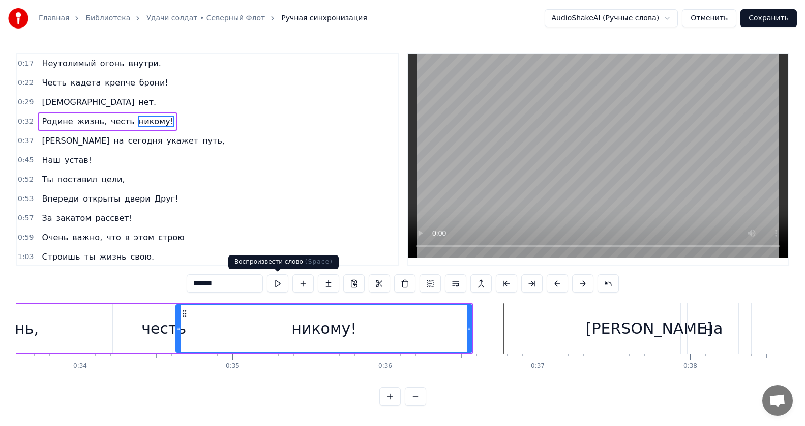
click at [279, 282] on button at bounding box center [277, 283] width 21 height 18
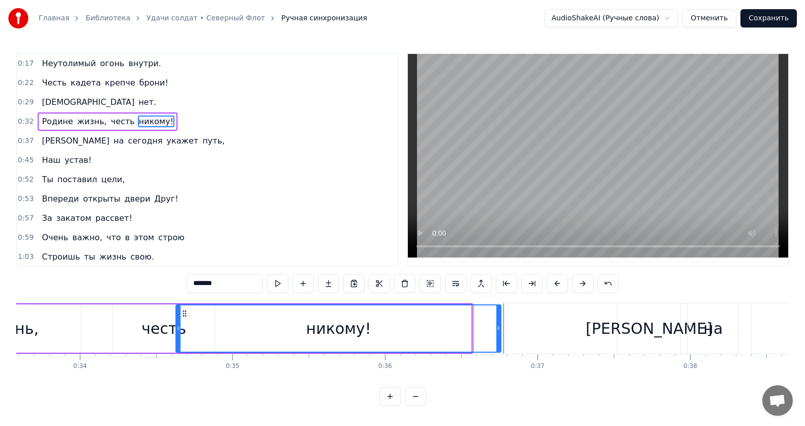
drag, startPoint x: 469, startPoint y: 327, endPoint x: 498, endPoint y: 337, distance: 30.6
click at [498, 337] on div at bounding box center [498, 328] width 4 height 46
click at [436, 340] on div "никому!" at bounding box center [338, 328] width 324 height 46
click at [275, 279] on button at bounding box center [277, 283] width 21 height 18
drag, startPoint x: 499, startPoint y: 330, endPoint x: 524, endPoint y: 332, distance: 24.5
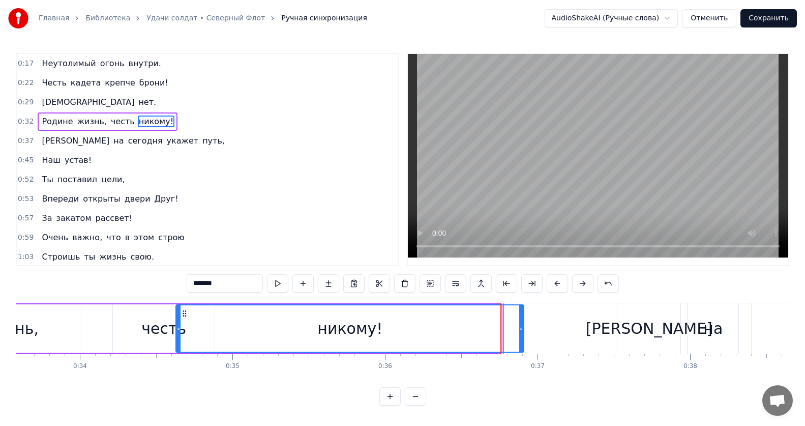
click at [523, 332] on icon at bounding box center [521, 328] width 4 height 8
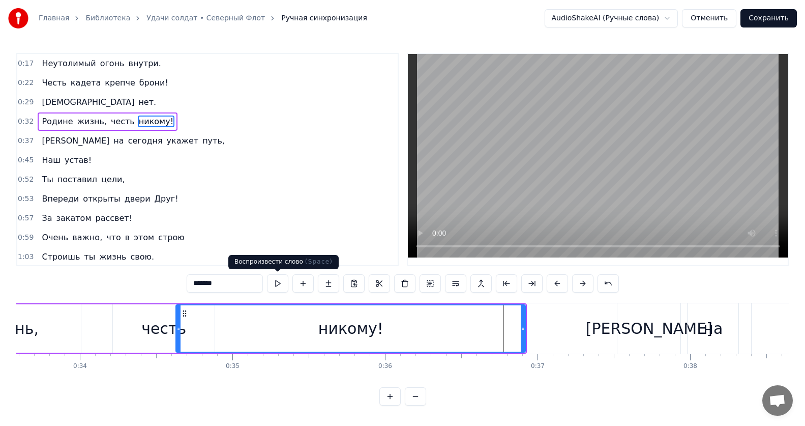
click at [277, 277] on button at bounding box center [277, 283] width 21 height 18
click at [512, 326] on div "никому!" at bounding box center [350, 328] width 348 height 46
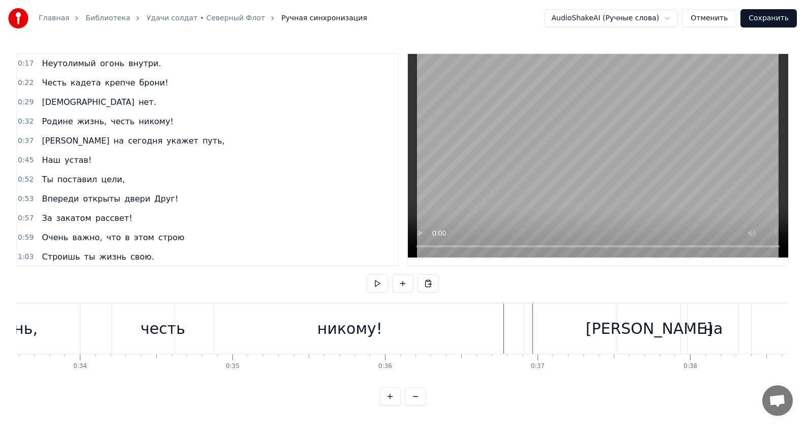
click at [513, 328] on div "никому!" at bounding box center [349, 328] width 349 height 50
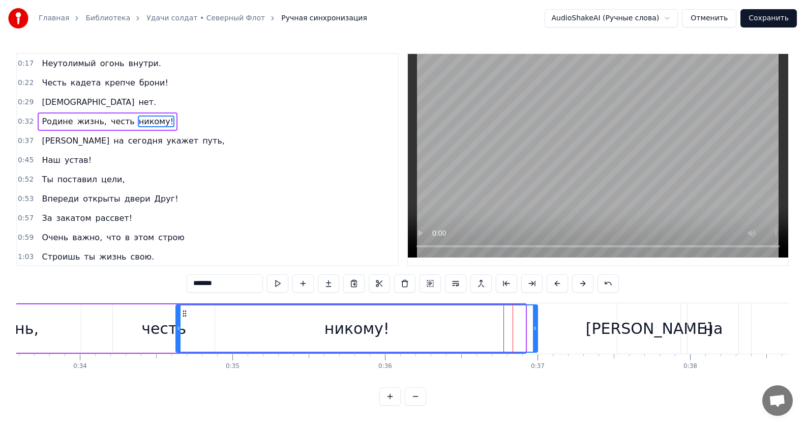
drag, startPoint x: 522, startPoint y: 326, endPoint x: 536, endPoint y: 326, distance: 13.7
click at [536, 326] on icon at bounding box center [535, 328] width 4 height 8
click at [431, 328] on div "никому!" at bounding box center [357, 328] width 362 height 46
click at [282, 283] on button at bounding box center [277, 283] width 21 height 18
drag, startPoint x: 537, startPoint y: 327, endPoint x: 521, endPoint y: 328, distance: 16.3
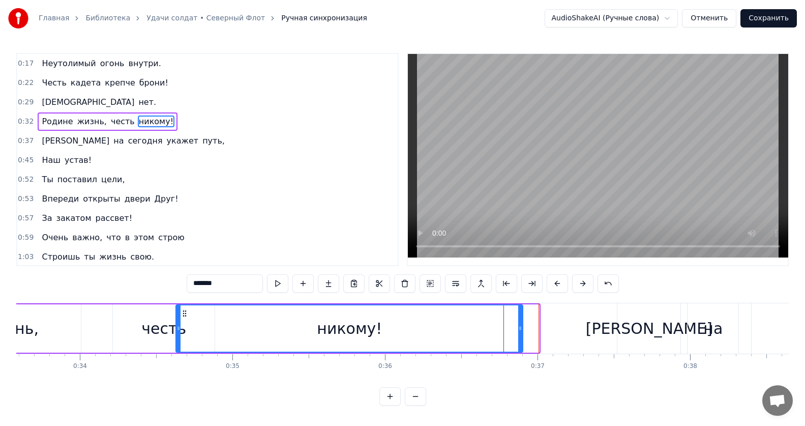
click at [521, 328] on icon at bounding box center [520, 328] width 4 height 8
click at [378, 326] on div "никому!" at bounding box center [349, 328] width 346 height 46
click at [273, 285] on button at bounding box center [277, 283] width 21 height 18
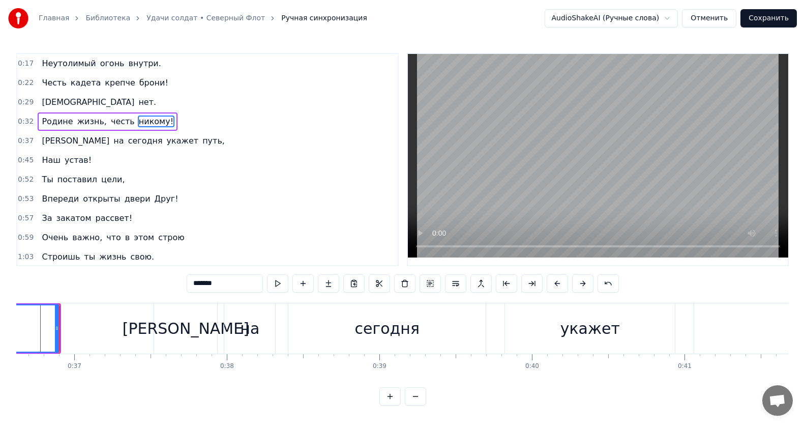
scroll to position [0, 5514]
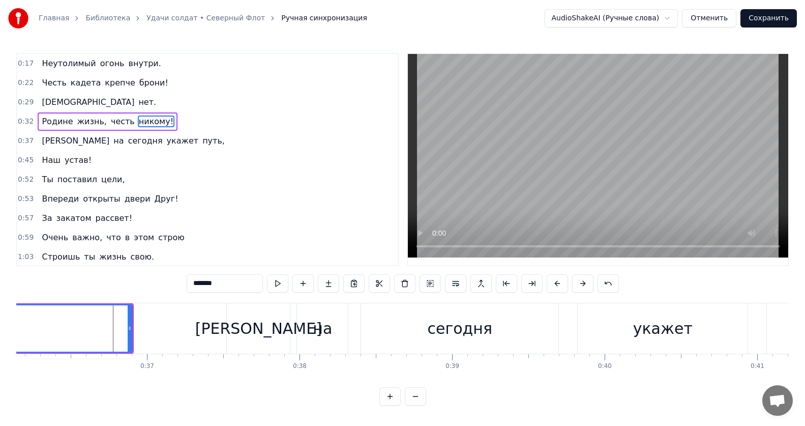
click at [255, 319] on div "[PERSON_NAME]" at bounding box center [258, 328] width 127 height 23
type input "*"
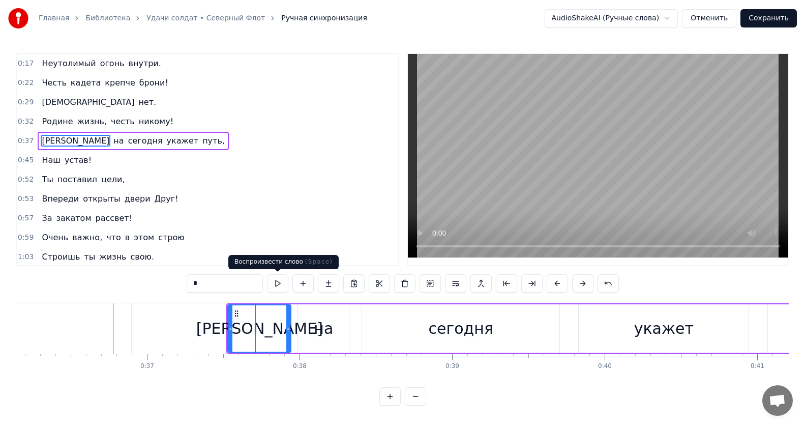
click at [276, 283] on button at bounding box center [277, 283] width 21 height 18
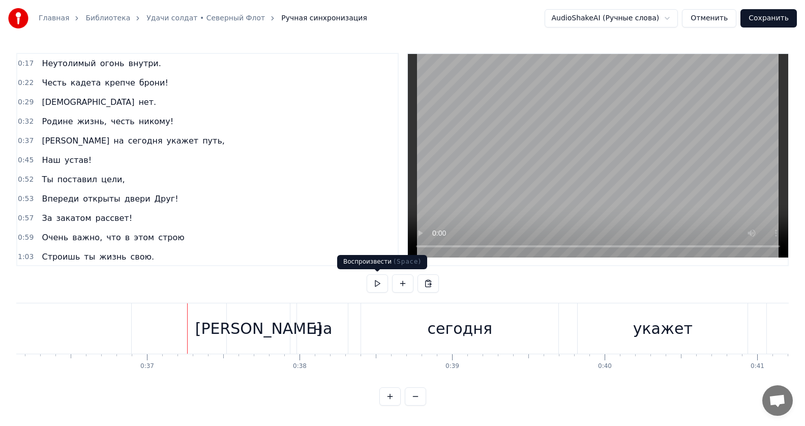
click at [380, 285] on button at bounding box center [377, 283] width 21 height 18
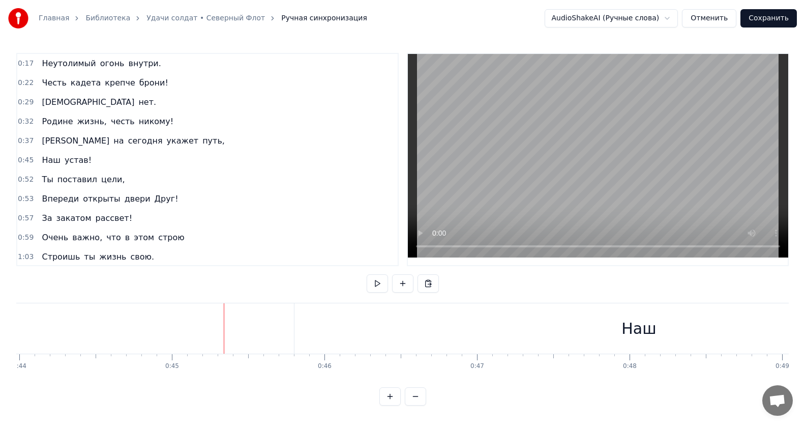
scroll to position [0, 6611]
click at [686, 320] on div "Наш" at bounding box center [737, 328] width 689 height 50
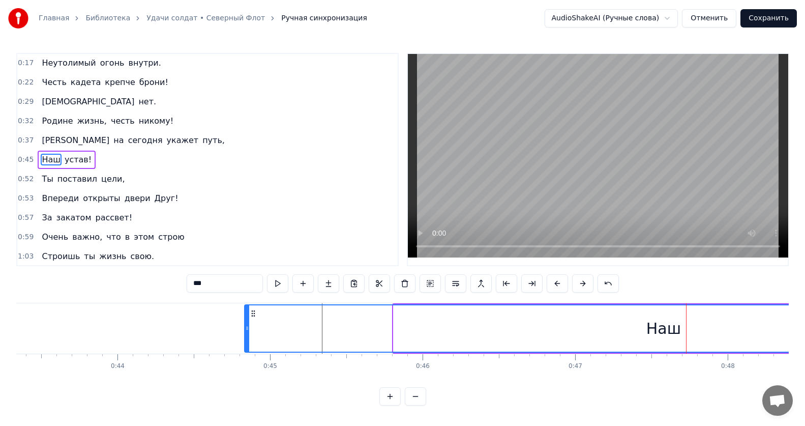
drag, startPoint x: 397, startPoint y: 328, endPoint x: 248, endPoint y: 335, distance: 149.2
click at [248, 335] on div at bounding box center [247, 328] width 4 height 46
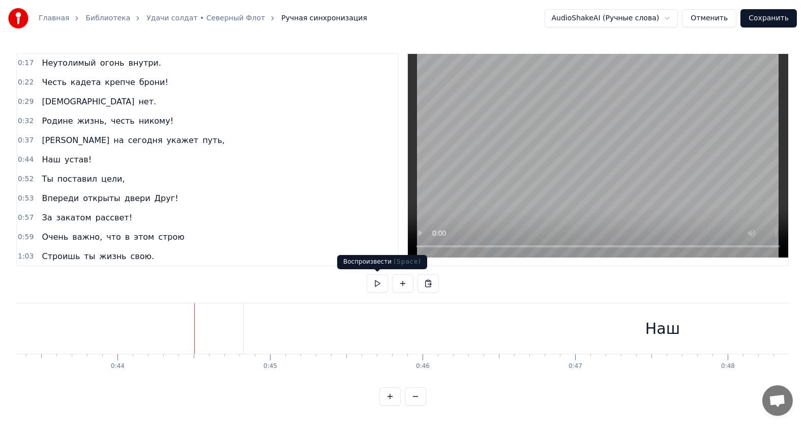
click at [380, 283] on button at bounding box center [377, 283] width 21 height 18
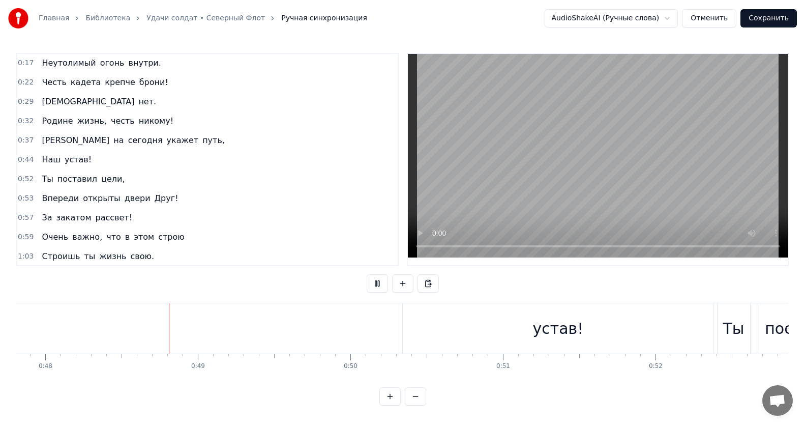
scroll to position [0, 7296]
click at [376, 283] on button at bounding box center [377, 283] width 21 height 18
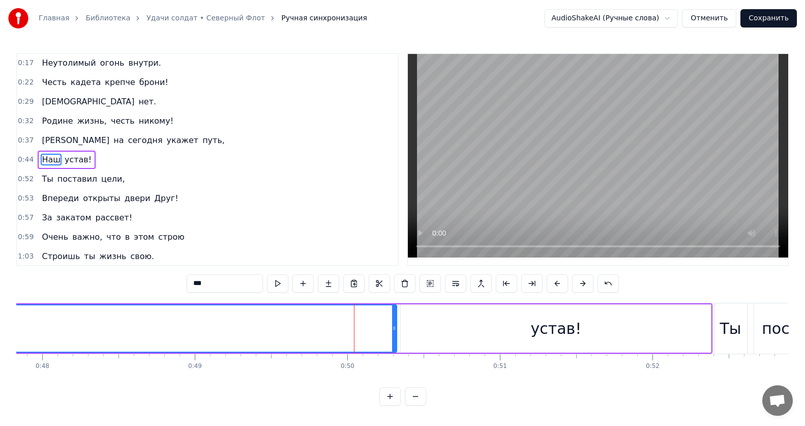
drag, startPoint x: 361, startPoint y: 336, endPoint x: 287, endPoint y: 337, distance: 73.2
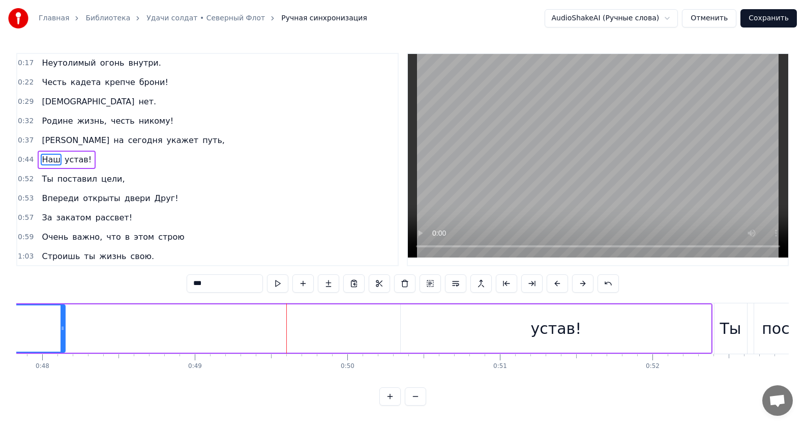
drag, startPoint x: 395, startPoint y: 328, endPoint x: 63, endPoint y: 331, distance: 331.6
click at [63, 331] on icon at bounding box center [63, 328] width 4 height 8
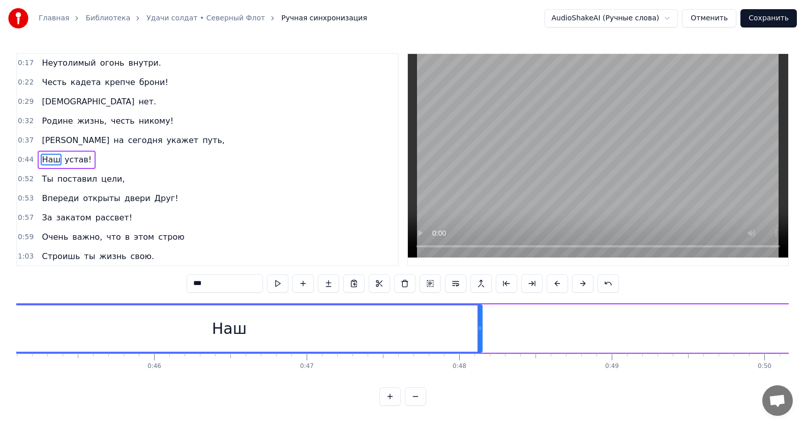
scroll to position [0, 6782]
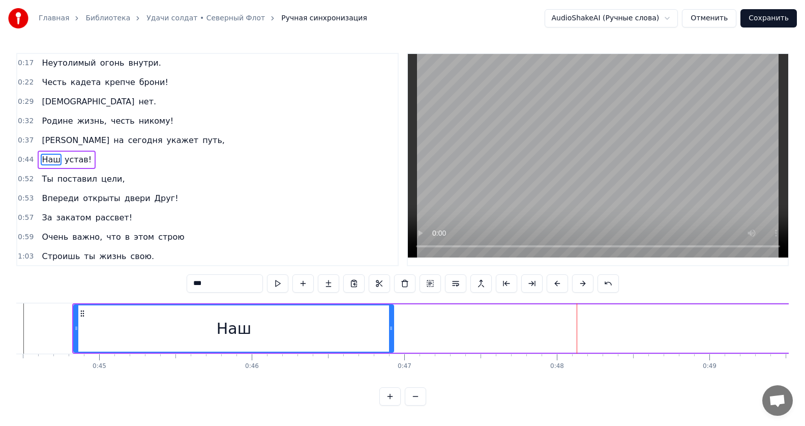
drag, startPoint x: 579, startPoint y: 328, endPoint x: 393, endPoint y: 331, distance: 186.1
click at [393, 331] on icon at bounding box center [391, 328] width 4 height 8
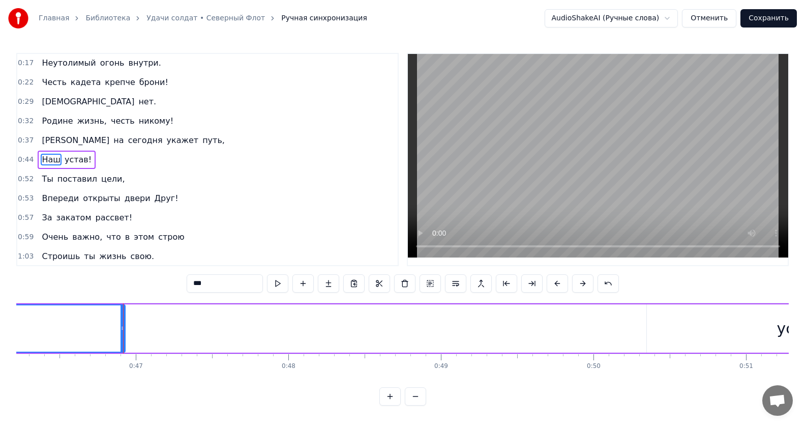
scroll to position [0, 7148]
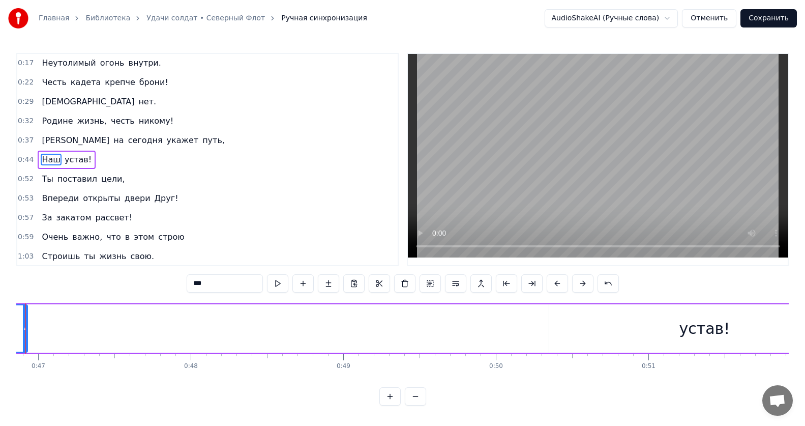
click at [393, 332] on div "Наш устав!" at bounding box center [283, 328] width 1155 height 50
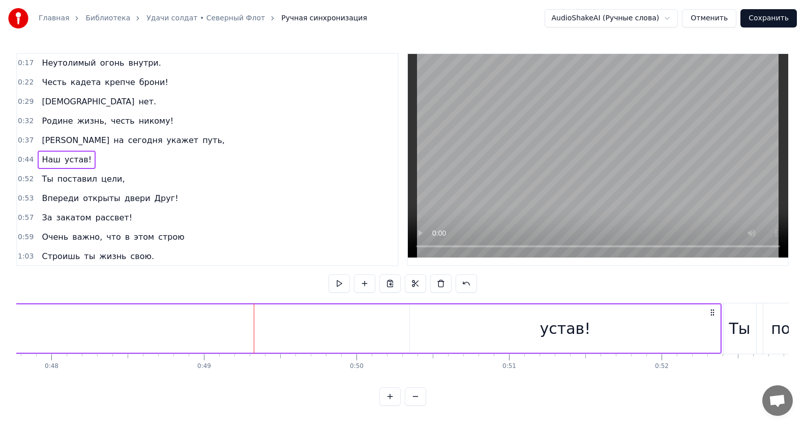
scroll to position [0, 7290]
click at [692, 325] on div "устав!" at bounding box center [562, 328] width 310 height 48
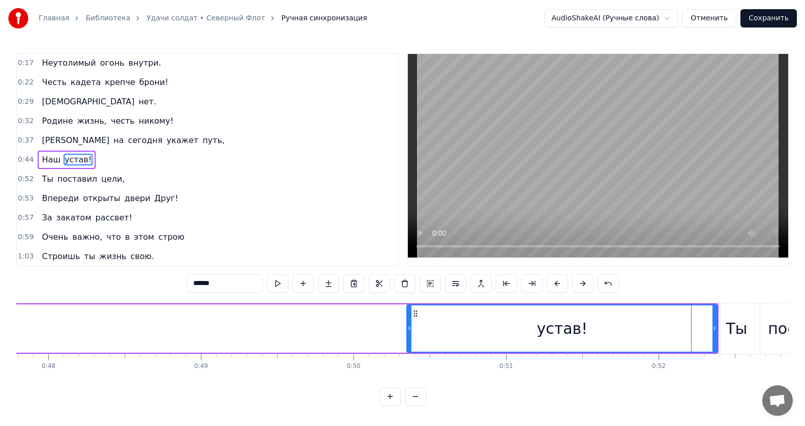
drag, startPoint x: 516, startPoint y: 339, endPoint x: 421, endPoint y: 338, distance: 94.6
click at [421, 338] on div "устав!" at bounding box center [561, 328] width 309 height 46
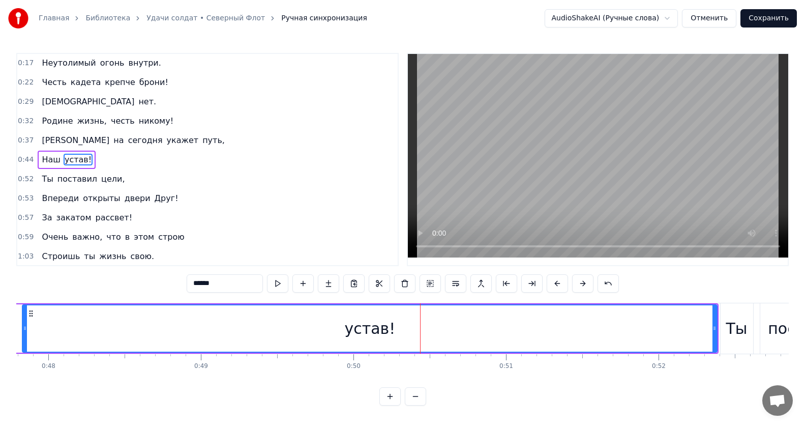
drag, startPoint x: 409, startPoint y: 327, endPoint x: 39, endPoint y: 342, distance: 369.9
click at [27, 342] on div at bounding box center [25, 328] width 4 height 46
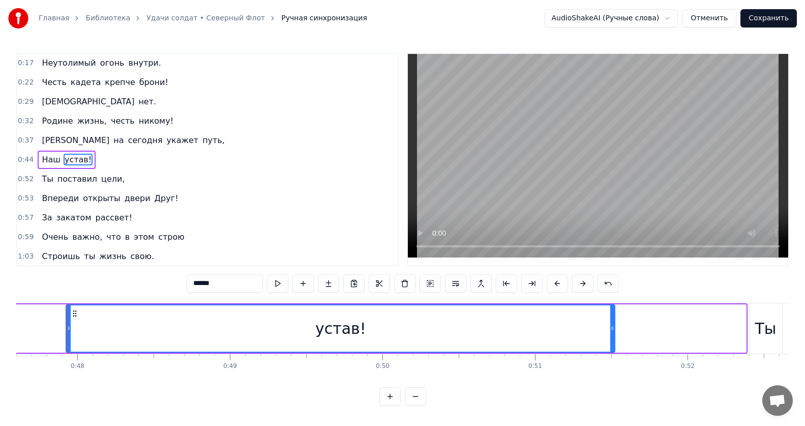
drag, startPoint x: 742, startPoint y: 328, endPoint x: 569, endPoint y: 341, distance: 173.9
click at [610, 334] on div "устав!" at bounding box center [341, 328] width 548 height 46
click at [447, 339] on div "устав!" at bounding box center [340, 328] width 547 height 46
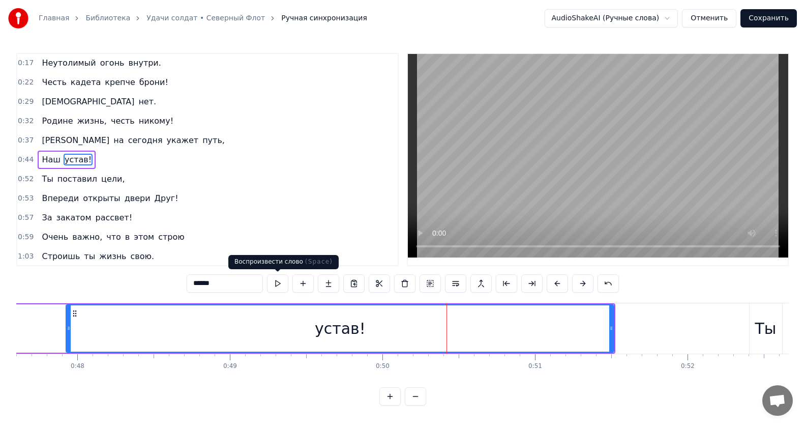
click at [279, 283] on button at bounding box center [277, 283] width 21 height 18
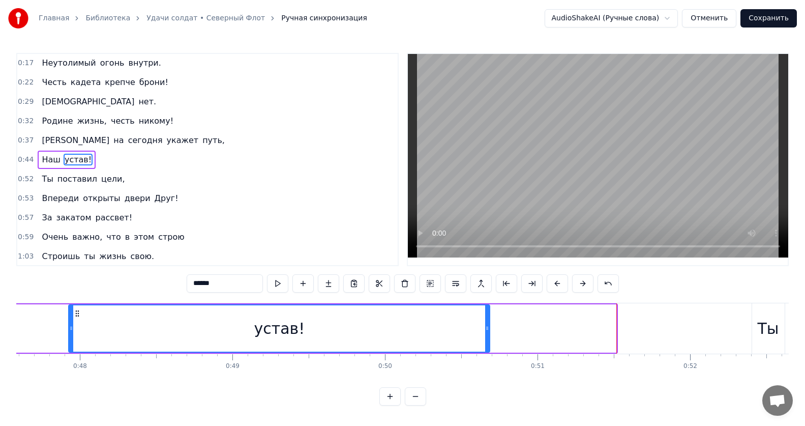
drag, startPoint x: 614, startPoint y: 326, endPoint x: 487, endPoint y: 329, distance: 126.7
click at [487, 329] on icon at bounding box center [487, 328] width 4 height 8
click at [307, 325] on div "устав!" at bounding box center [279, 328] width 420 height 46
click at [279, 283] on button at bounding box center [277, 283] width 21 height 18
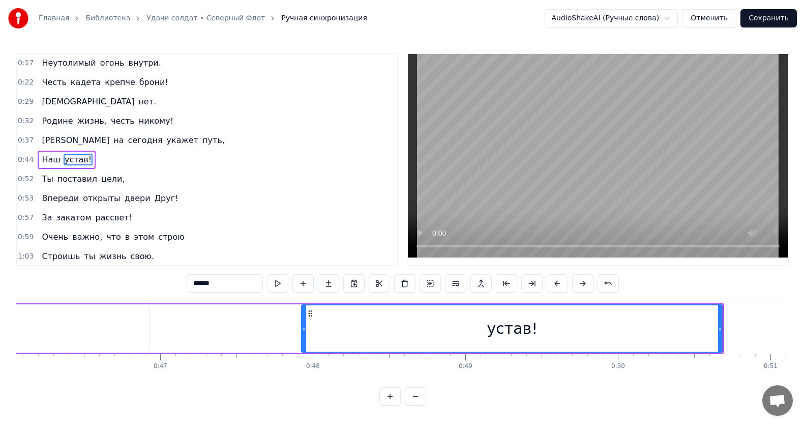
scroll to position [0, 6953]
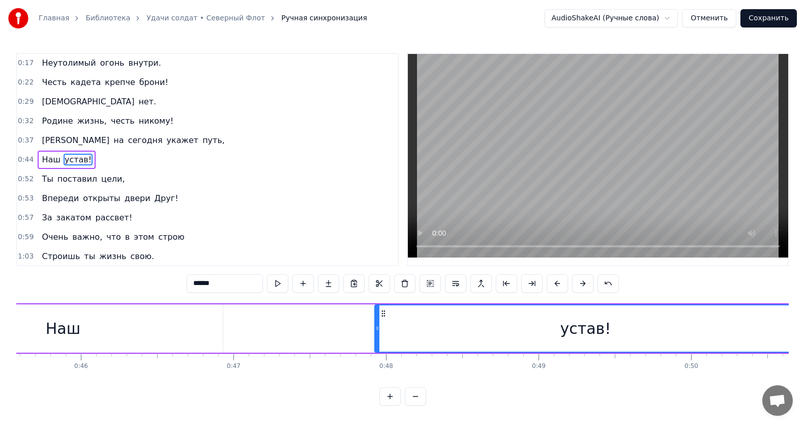
click at [153, 336] on div "Наш" at bounding box center [63, 328] width 320 height 48
type input "***"
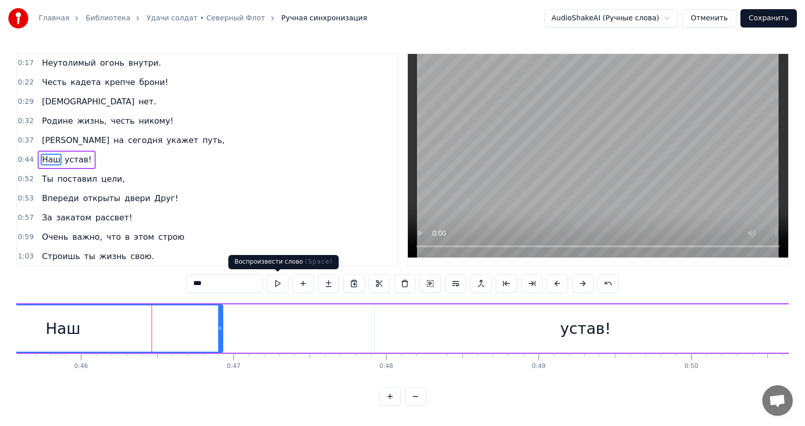
click at [277, 282] on button at bounding box center [277, 283] width 21 height 18
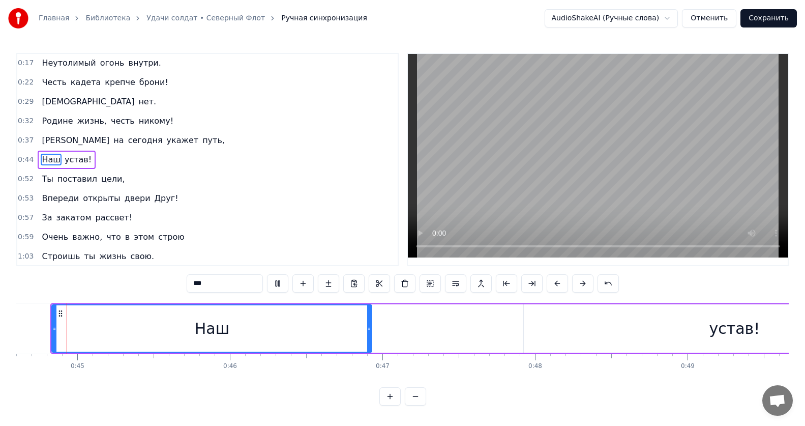
scroll to position [0, 6787]
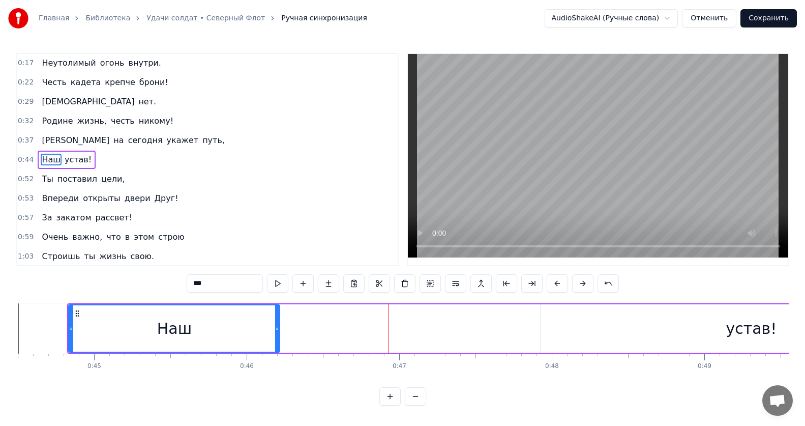
drag, startPoint x: 386, startPoint y: 328, endPoint x: 262, endPoint y: 331, distance: 124.1
click at [275, 331] on icon at bounding box center [277, 328] width 4 height 8
click at [424, 334] on div "Наш устав!" at bounding box center [515, 328] width 896 height 50
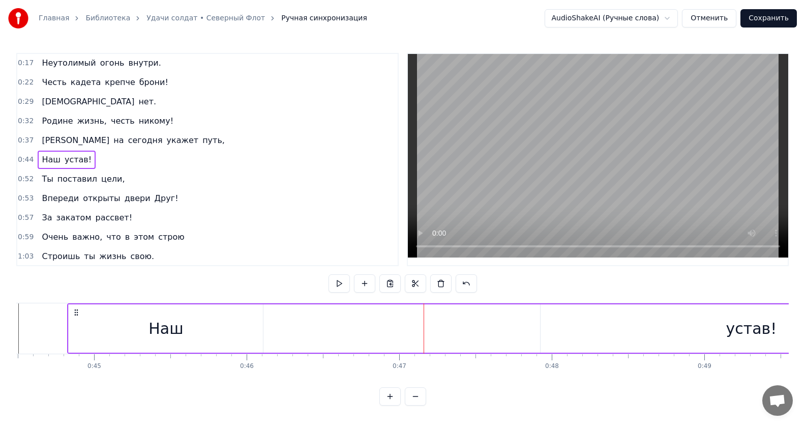
click at [560, 332] on div "устав!" at bounding box center [751, 328] width 421 height 48
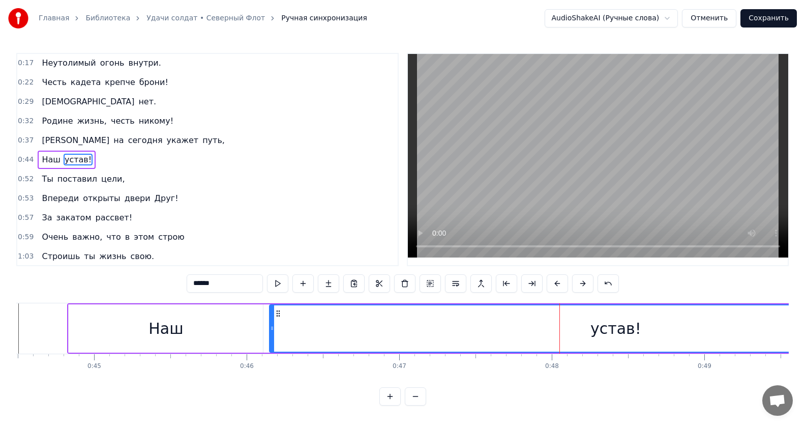
drag, startPoint x: 544, startPoint y: 327, endPoint x: 273, endPoint y: 341, distance: 271.4
click at [273, 341] on div at bounding box center [272, 328] width 4 height 46
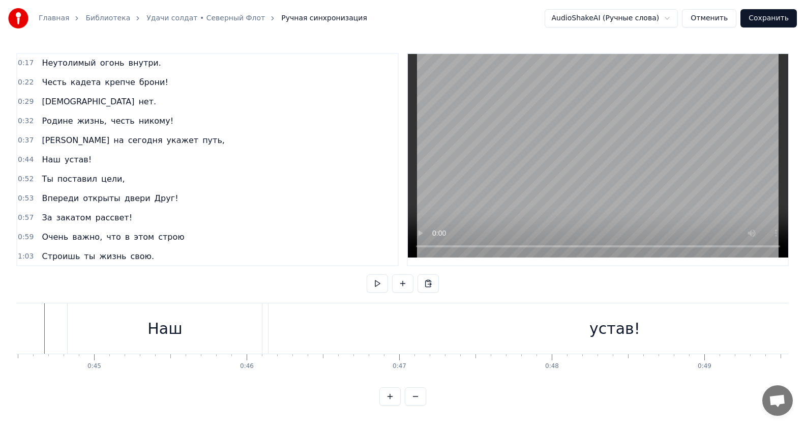
scroll to position [0, 6764]
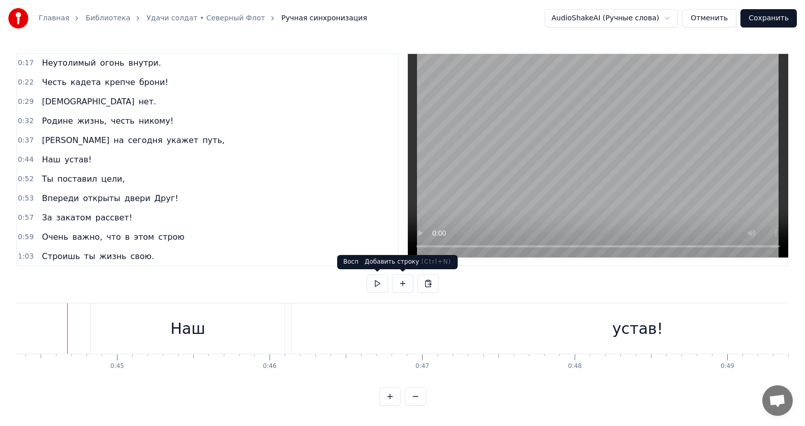
click at [375, 282] on button at bounding box center [377, 283] width 21 height 18
click at [248, 338] on div "Наш" at bounding box center [188, 328] width 194 height 50
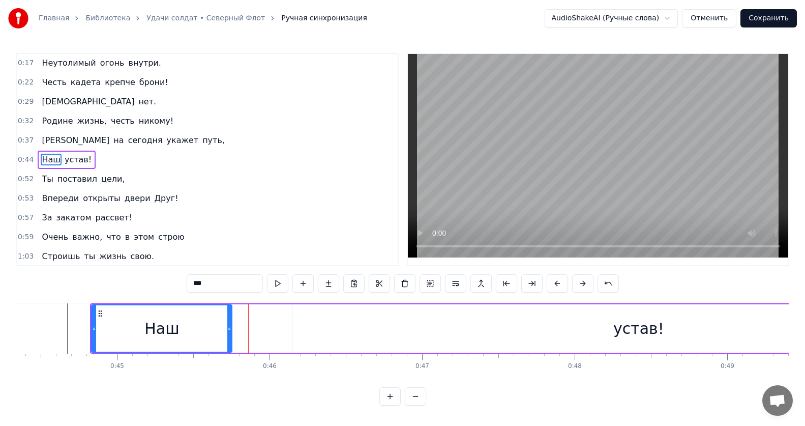
drag, startPoint x: 284, startPoint y: 327, endPoint x: 228, endPoint y: 329, distance: 55.4
click at [228, 329] on icon at bounding box center [229, 328] width 4 height 8
click at [358, 323] on div "устав!" at bounding box center [638, 328] width 692 height 48
type input "******"
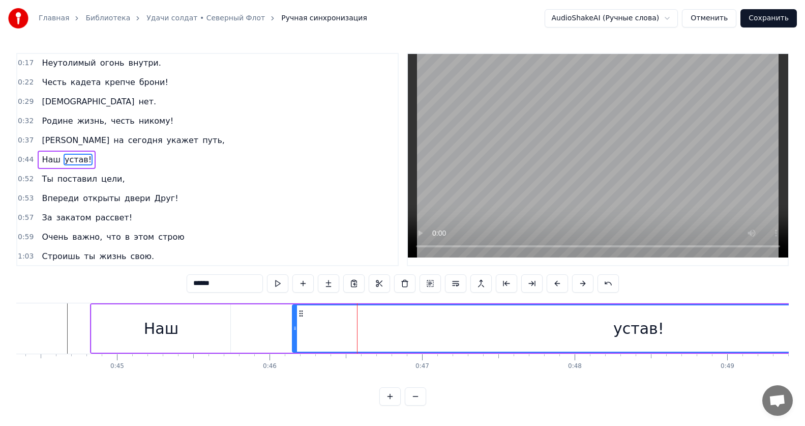
click at [292, 328] on div "устав!" at bounding box center [638, 328] width 693 height 48
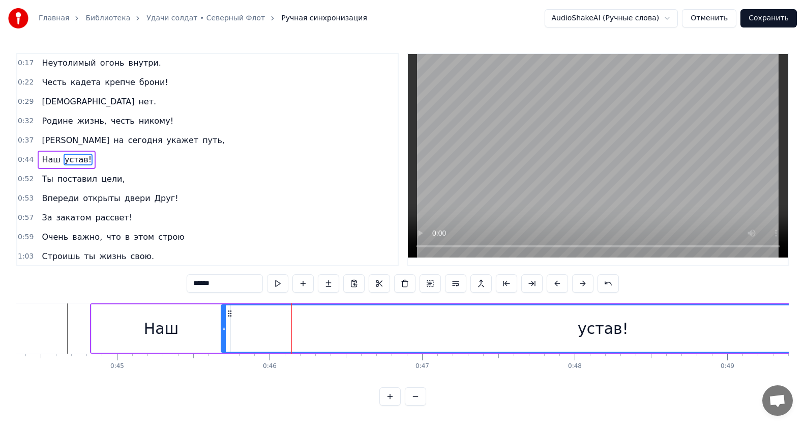
drag, startPoint x: 296, startPoint y: 327, endPoint x: 232, endPoint y: 327, distance: 64.1
click at [225, 331] on icon at bounding box center [224, 328] width 4 height 8
click at [279, 283] on button at bounding box center [277, 283] width 21 height 18
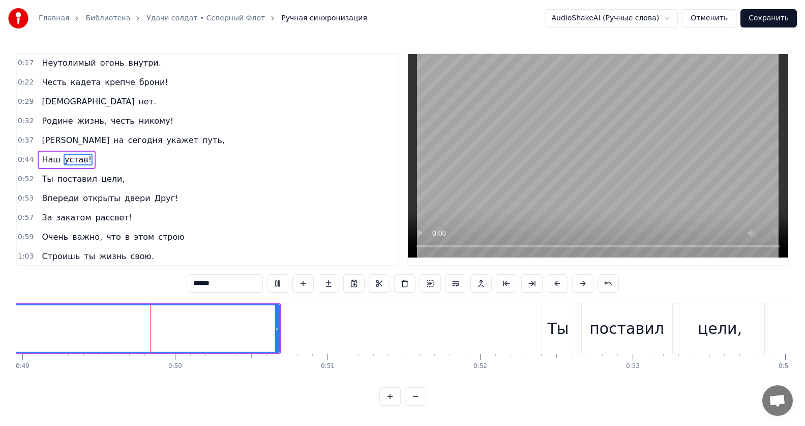
scroll to position [0, 7474]
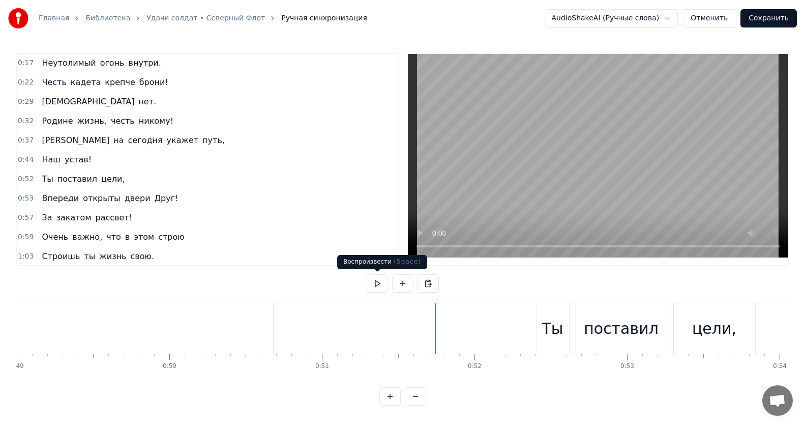
click at [372, 285] on button at bounding box center [377, 283] width 21 height 18
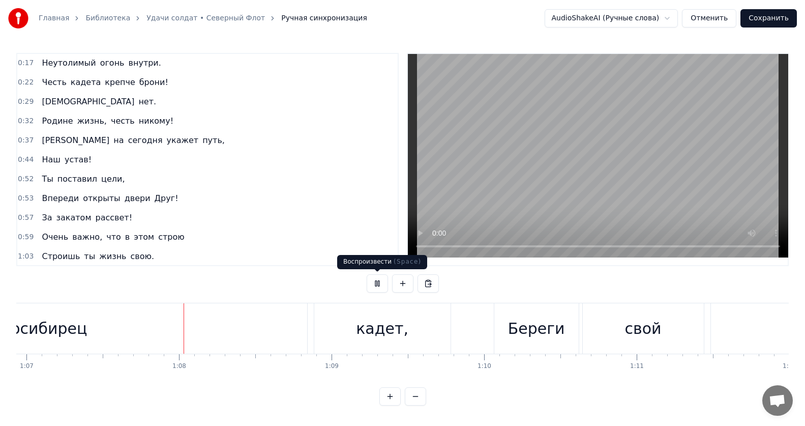
scroll to position [0, 10225]
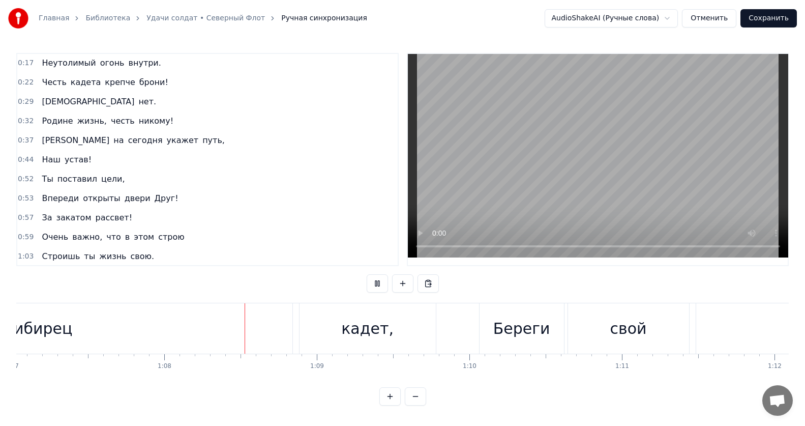
click at [380, 281] on button at bounding box center [377, 283] width 21 height 18
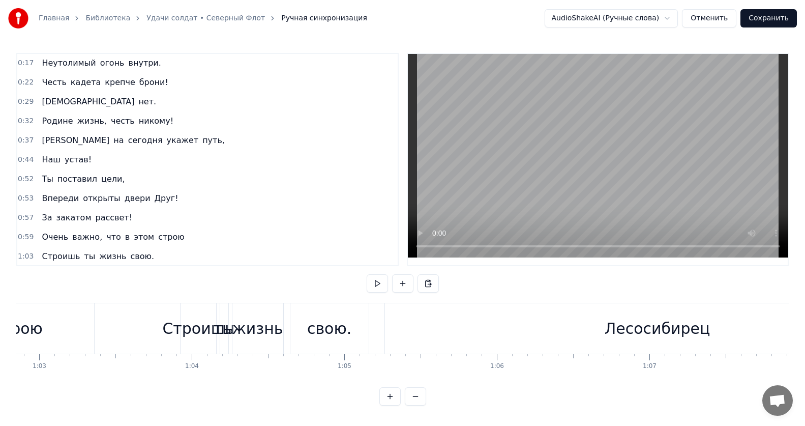
scroll to position [0, 9539]
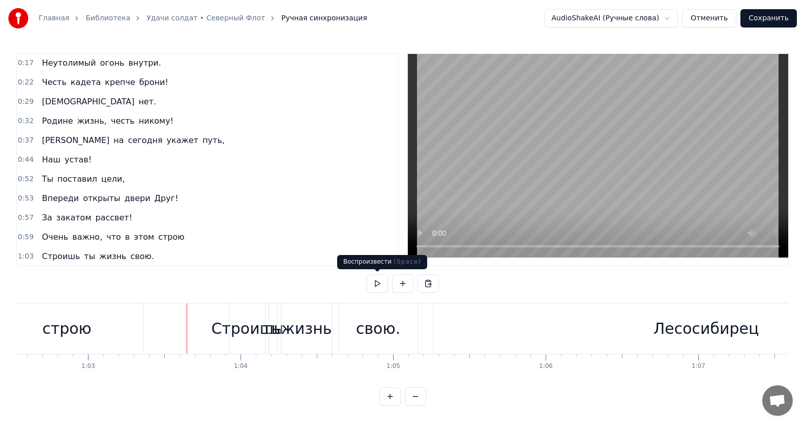
click at [381, 283] on button at bounding box center [377, 283] width 21 height 18
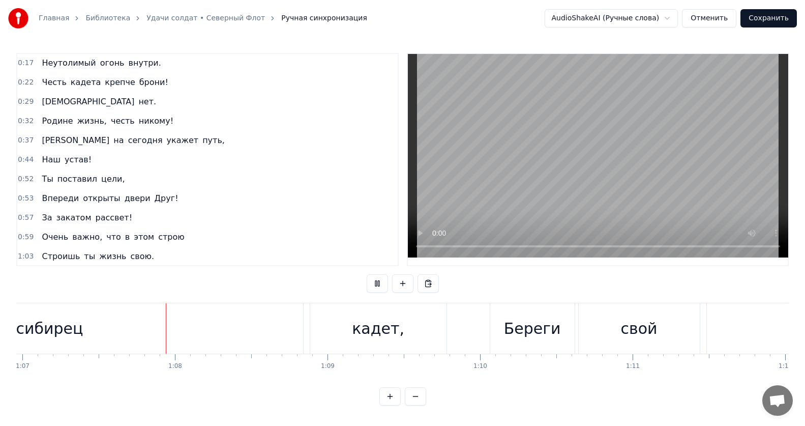
scroll to position [0, 10217]
click at [380, 283] on button at bounding box center [377, 283] width 21 height 18
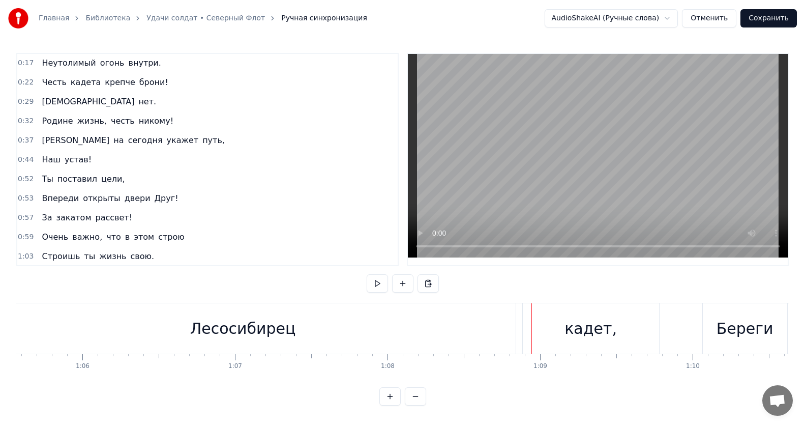
scroll to position [0, 9881]
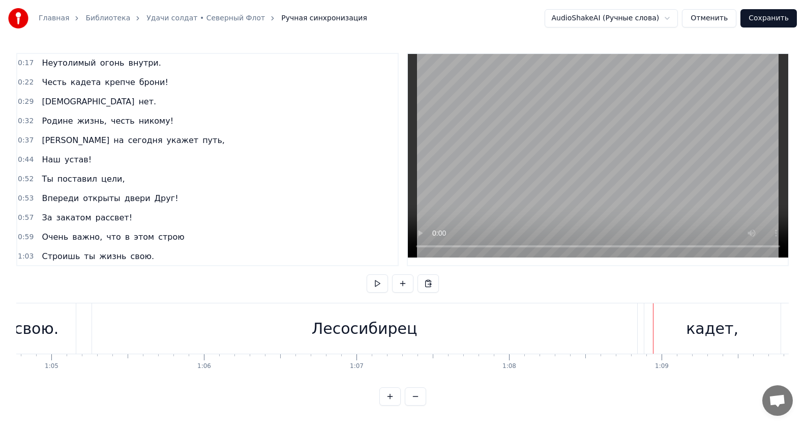
click at [310, 316] on div "Лесосибирец" at bounding box center [364, 328] width 545 height 50
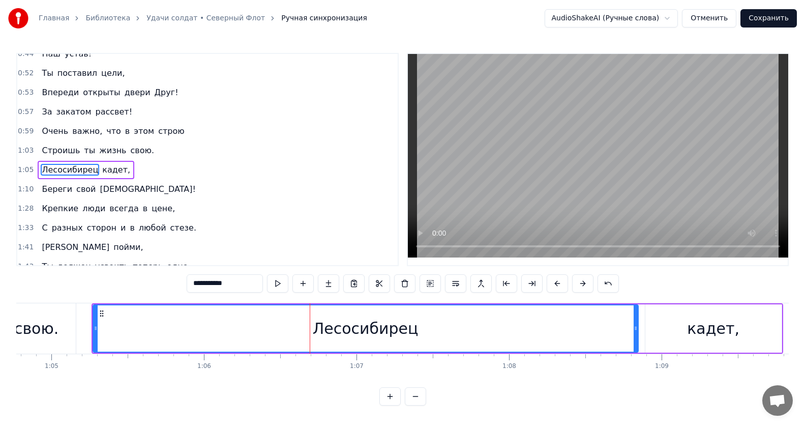
scroll to position [116, 0]
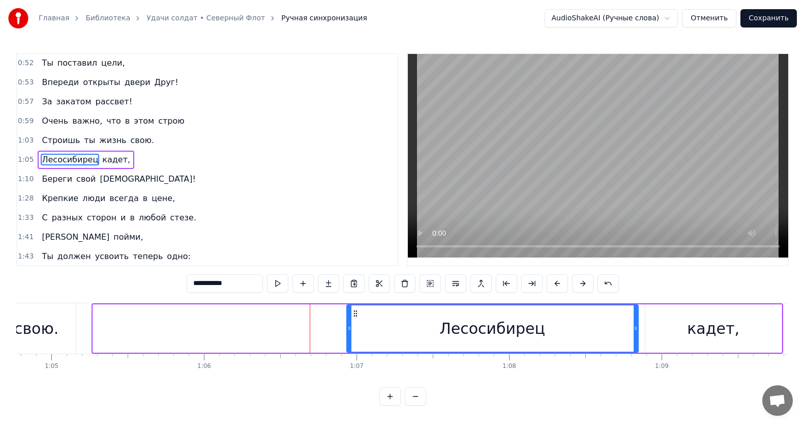
drag, startPoint x: 99, startPoint y: 328, endPoint x: 352, endPoint y: 316, distance: 254.0
click at [351, 316] on div at bounding box center [349, 328] width 4 height 46
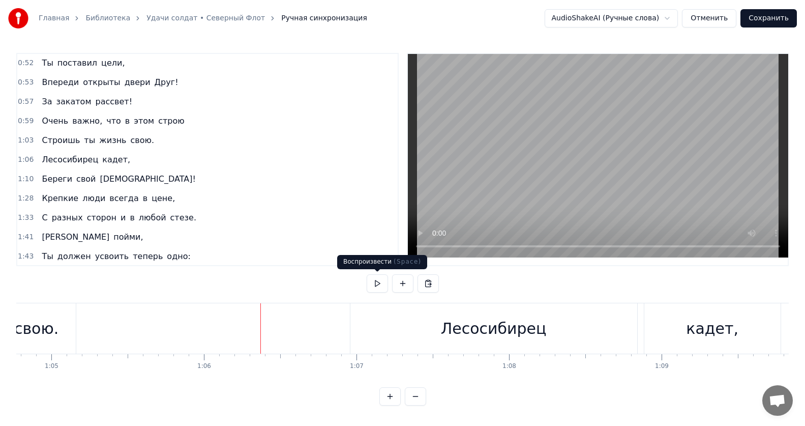
click at [378, 285] on button at bounding box center [377, 283] width 21 height 18
click at [410, 324] on div "Лесосибирец" at bounding box center [493, 328] width 287 height 50
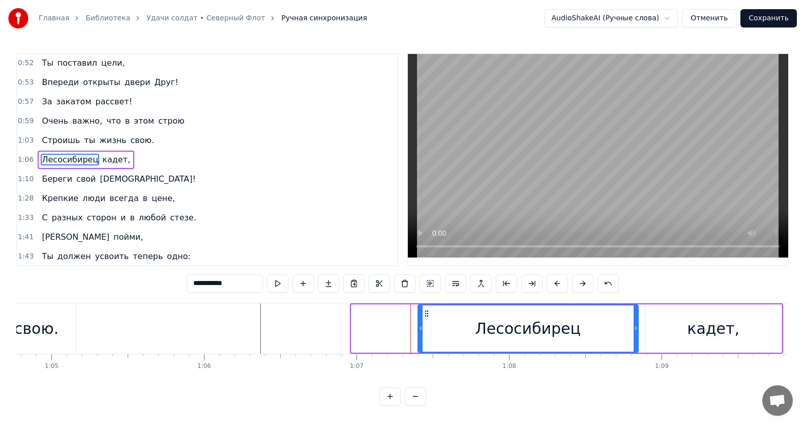
drag, startPoint x: 355, startPoint y: 330, endPoint x: 422, endPoint y: 326, distance: 66.7
click at [422, 326] on icon at bounding box center [420, 328] width 4 height 8
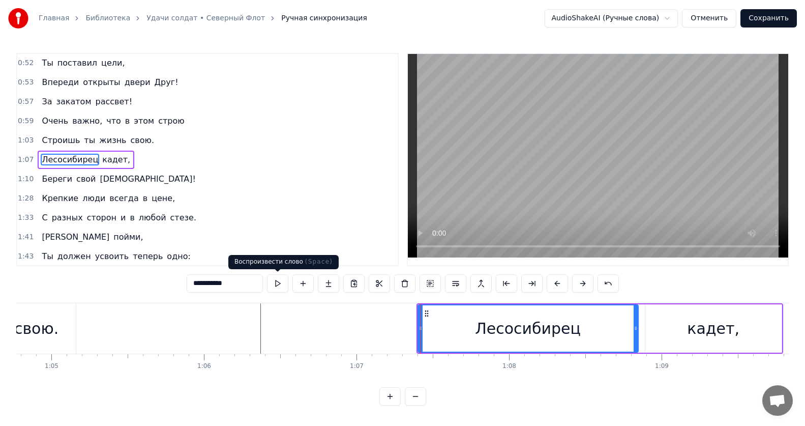
click at [280, 279] on button at bounding box center [277, 283] width 21 height 18
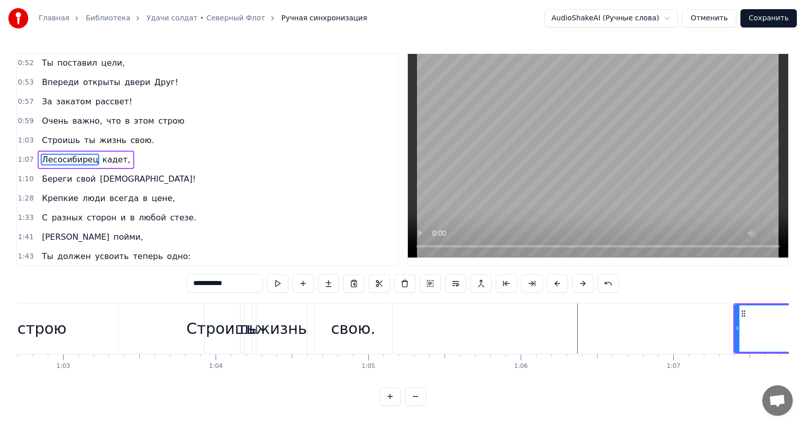
scroll to position [0, 9466]
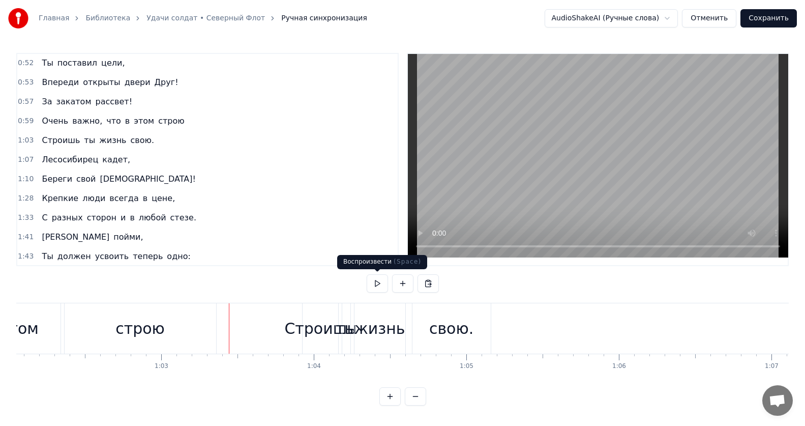
click at [378, 285] on button at bounding box center [377, 283] width 21 height 18
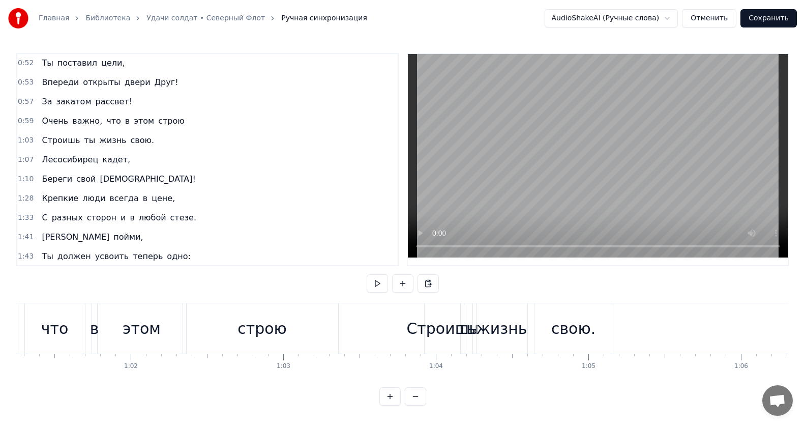
scroll to position [0, 9612]
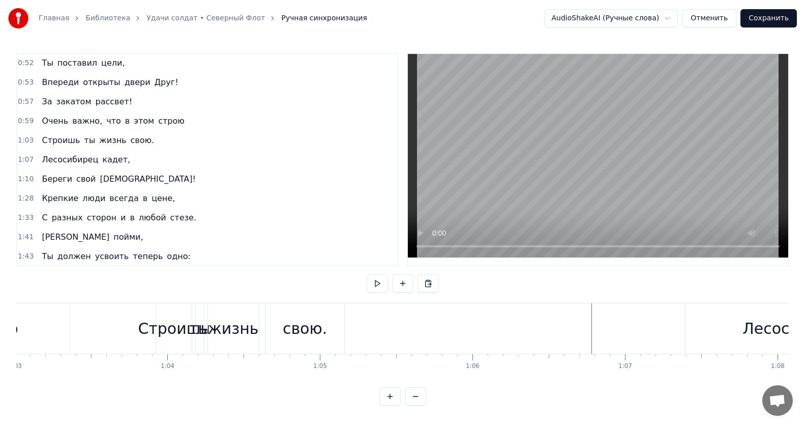
click at [285, 344] on div "свою." at bounding box center [305, 328] width 78 height 50
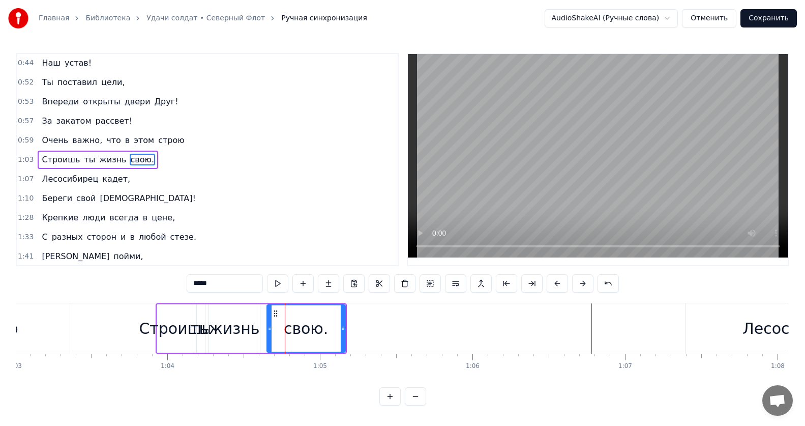
drag, startPoint x: 345, startPoint y: 331, endPoint x: 411, endPoint y: 334, distance: 66.7
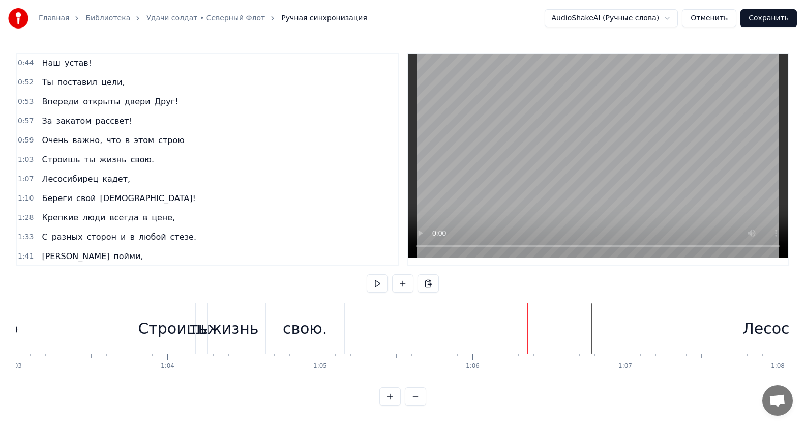
click at [335, 328] on div "свою." at bounding box center [305, 328] width 78 height 50
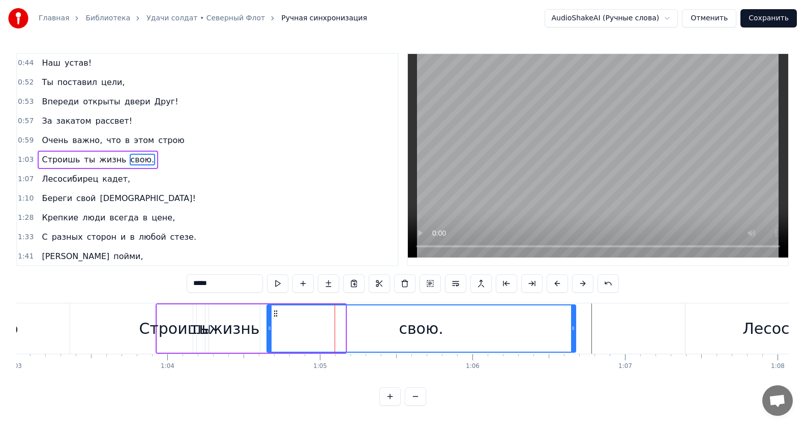
drag, startPoint x: 343, startPoint y: 327, endPoint x: 578, endPoint y: 327, distance: 234.9
click at [575, 327] on icon at bounding box center [573, 328] width 4 height 8
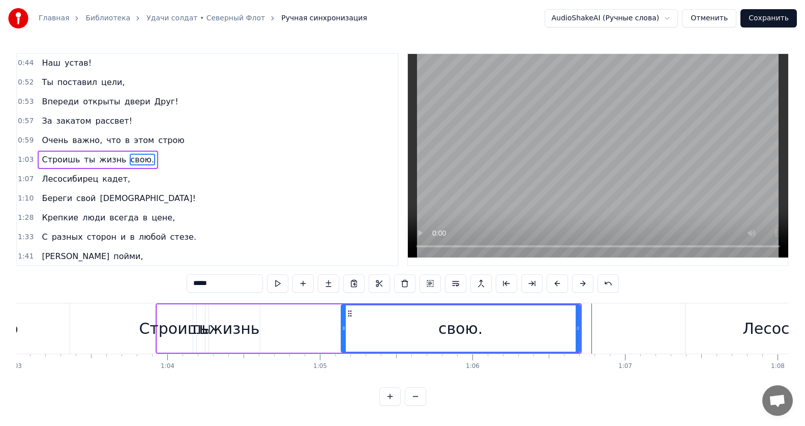
drag, startPoint x: 270, startPoint y: 326, endPoint x: 318, endPoint y: 335, distance: 49.6
click at [346, 328] on icon at bounding box center [344, 328] width 4 height 8
click at [261, 331] on div "Строишь ты жизнь свою." at bounding box center [369, 328] width 426 height 50
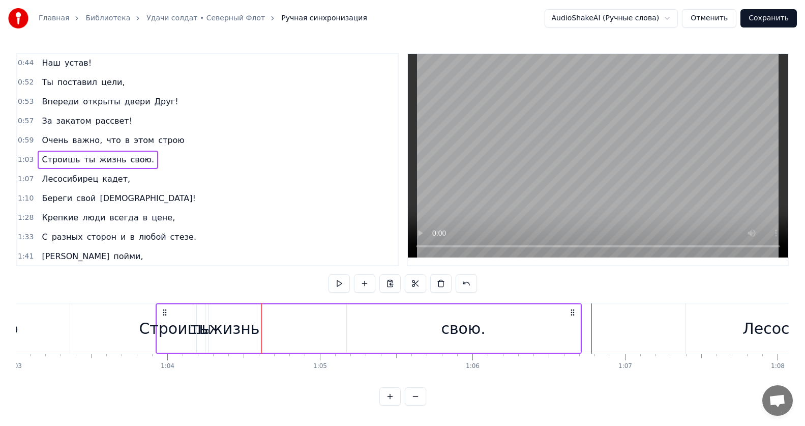
click at [216, 322] on div "жизнь" at bounding box center [234, 328] width 51 height 23
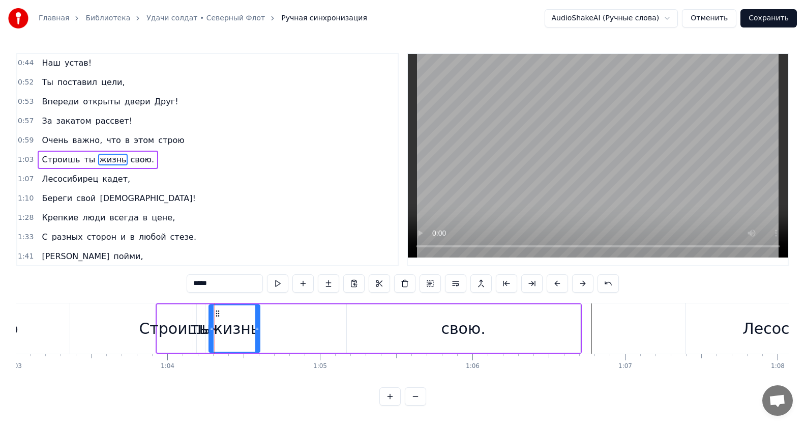
click at [193, 319] on div "ты" at bounding box center [200, 328] width 21 height 23
click at [164, 317] on div "Строишь" at bounding box center [174, 328] width 71 height 23
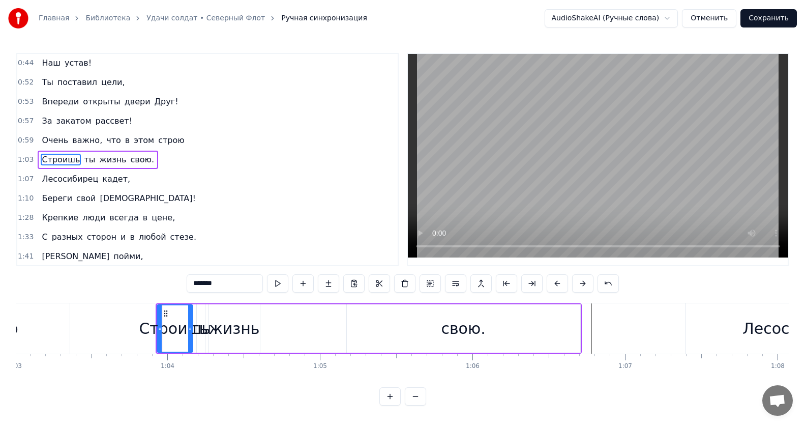
click at [233, 327] on div "жизнь" at bounding box center [234, 328] width 51 height 23
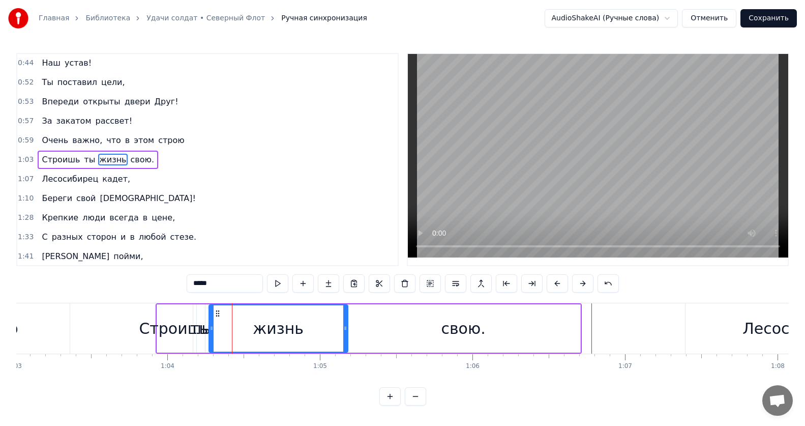
drag, startPoint x: 258, startPoint y: 327, endPoint x: 333, endPoint y: 337, distance: 74.8
click at [347, 334] on div at bounding box center [345, 328] width 4 height 46
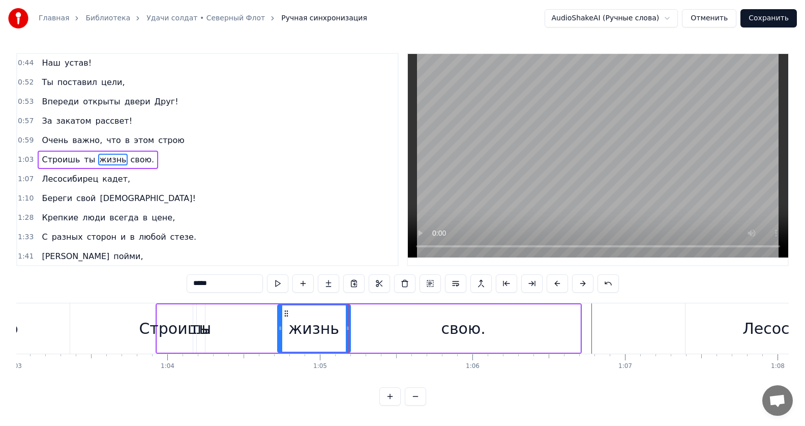
drag, startPoint x: 211, startPoint y: 326, endPoint x: 230, endPoint y: 337, distance: 22.3
click at [282, 331] on icon at bounding box center [280, 328] width 4 height 8
click at [202, 331] on div "ты" at bounding box center [200, 328] width 21 height 23
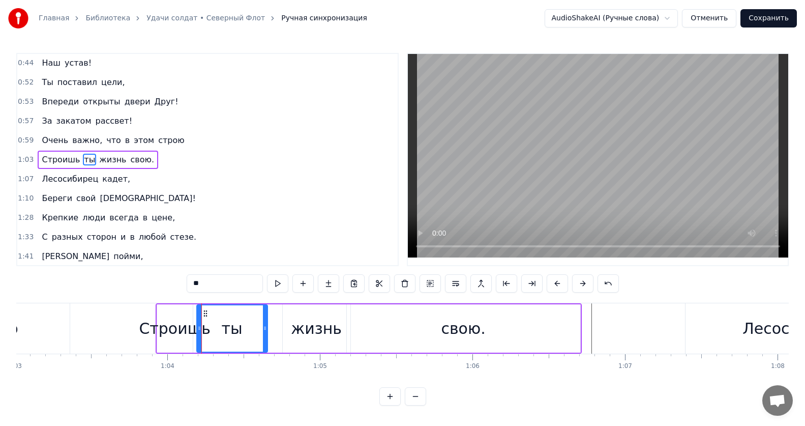
drag, startPoint x: 204, startPoint y: 327, endPoint x: 257, endPoint y: 330, distance: 53.5
click at [267, 329] on icon at bounding box center [265, 328] width 4 height 8
drag, startPoint x: 197, startPoint y: 326, endPoint x: 226, endPoint y: 327, distance: 29.0
click at [226, 327] on icon at bounding box center [227, 328] width 4 height 8
click at [183, 314] on div "Строишь" at bounding box center [175, 328] width 36 height 48
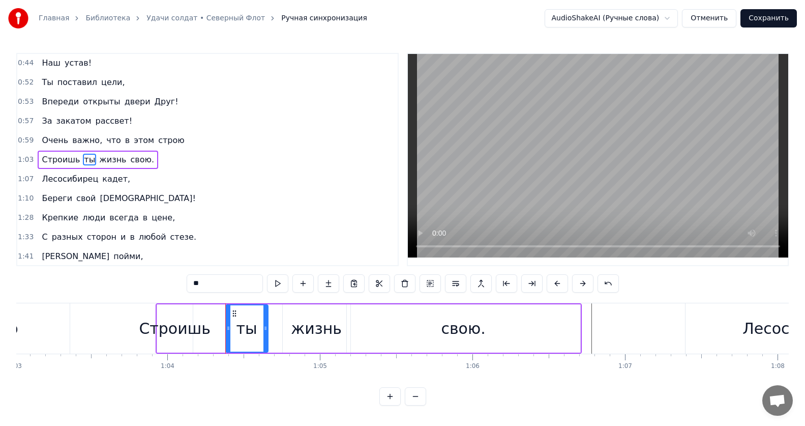
type input "*******"
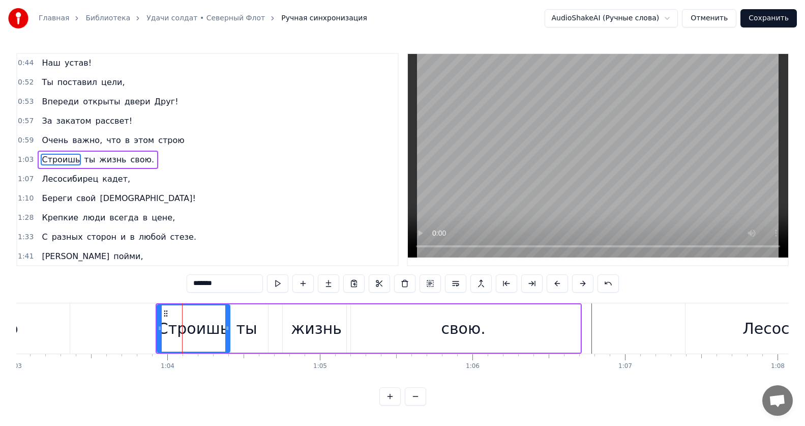
drag, startPoint x: 190, startPoint y: 329, endPoint x: 227, endPoint y: 329, distance: 37.1
click at [227, 329] on circle at bounding box center [226, 329] width 1 height 1
click at [278, 284] on button at bounding box center [277, 283] width 21 height 18
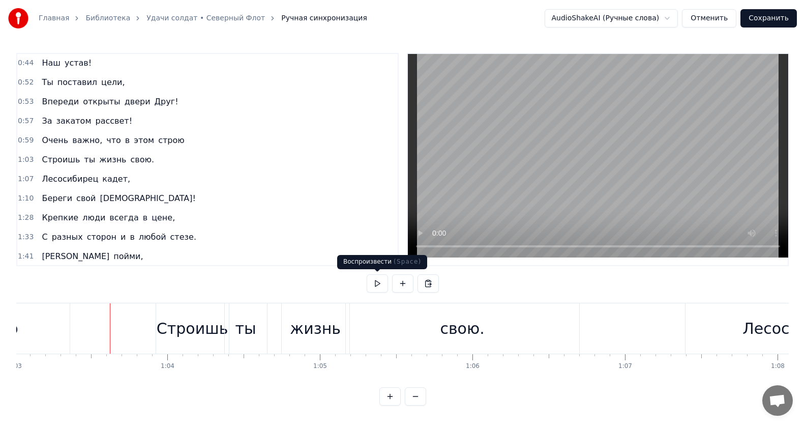
click at [369, 281] on button at bounding box center [377, 283] width 21 height 18
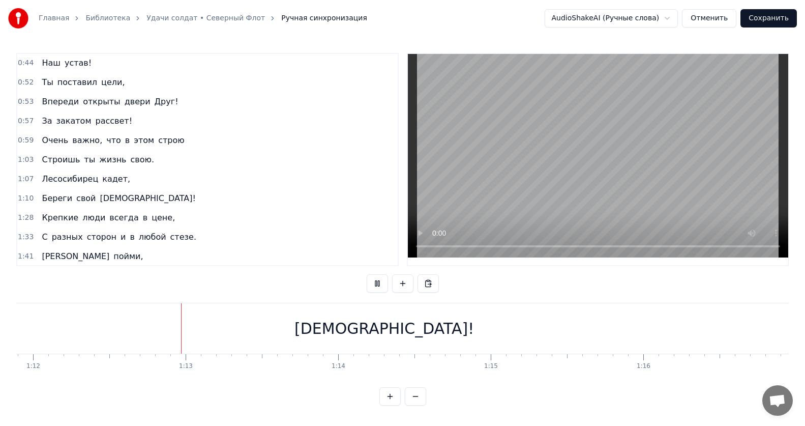
scroll to position [0, 10981]
click at [312, 324] on div "[DEMOGRAPHIC_DATA]!" at bounding box center [369, 328] width 859 height 50
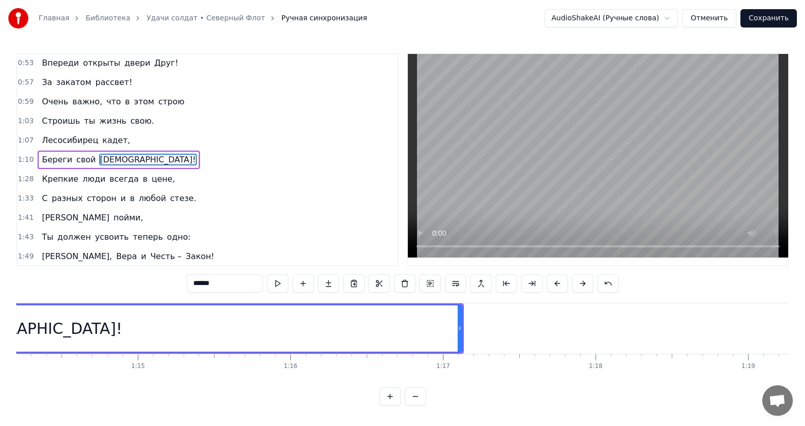
scroll to position [0, 11246]
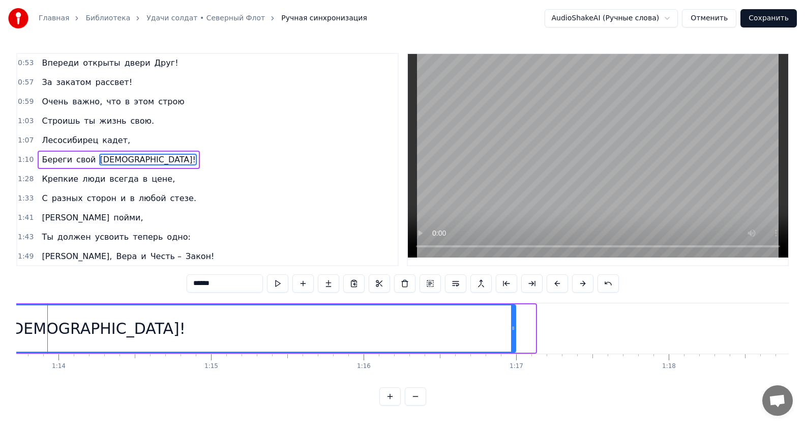
drag, startPoint x: 532, startPoint y: 327, endPoint x: 513, endPoint y: 329, distance: 19.9
click at [513, 329] on icon at bounding box center [513, 328] width 4 height 8
click at [454, 332] on div "[DEMOGRAPHIC_DATA]!" at bounding box center [96, 328] width 839 height 46
click at [285, 284] on button at bounding box center [277, 283] width 21 height 18
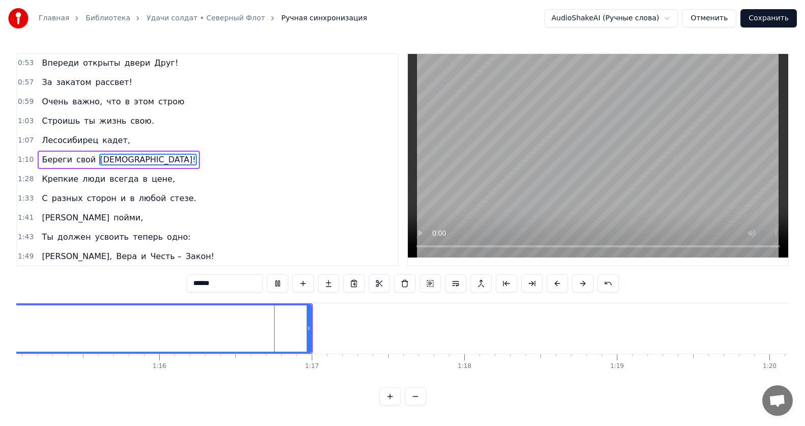
scroll to position [0, 11575]
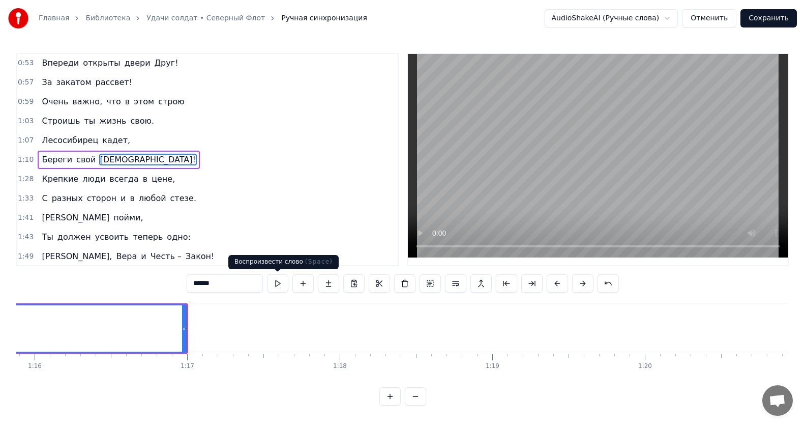
click at [282, 283] on button at bounding box center [277, 283] width 21 height 18
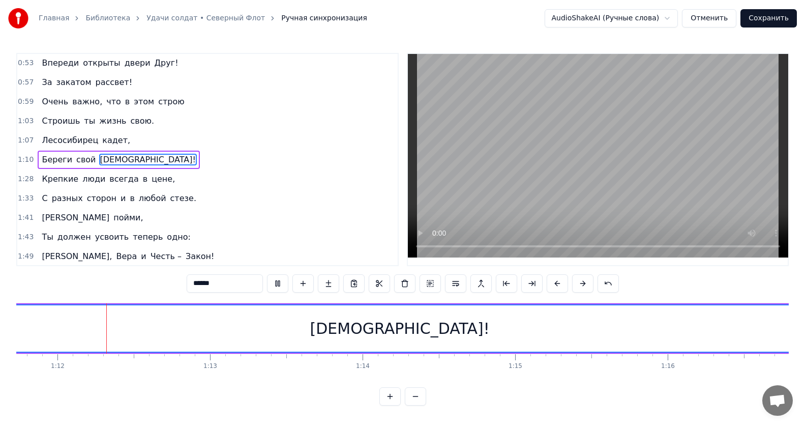
scroll to position [0, 10926]
click at [322, 346] on div "[DEMOGRAPHIC_DATA]!" at bounding box center [416, 328] width 839 height 46
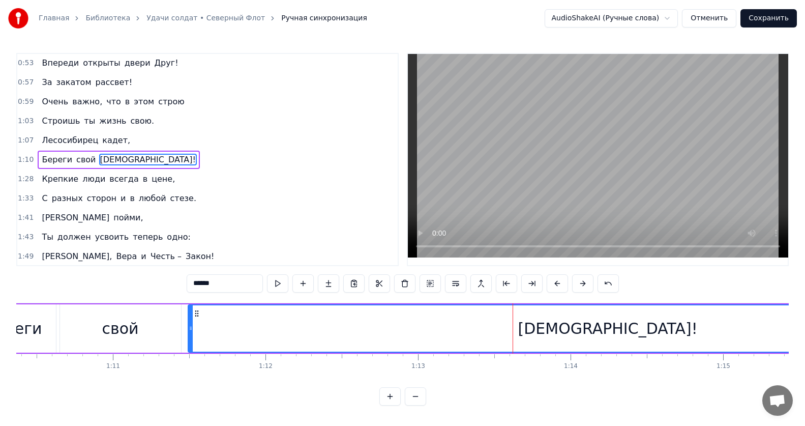
scroll to position [0, 10686]
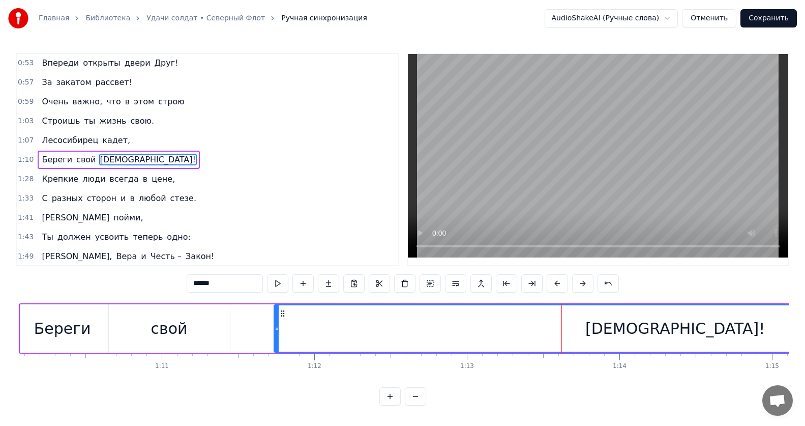
drag, startPoint x: 239, startPoint y: 330, endPoint x: 276, endPoint y: 329, distance: 36.6
click at [276, 329] on icon at bounding box center [277, 328] width 4 height 8
click at [212, 317] on div "свой" at bounding box center [169, 328] width 121 height 48
type input "****"
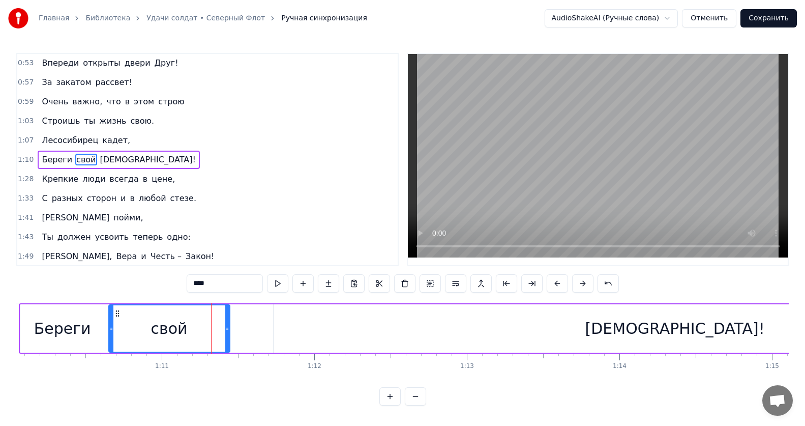
click at [244, 317] on div "Береги свой завет!" at bounding box center [548, 328] width 1059 height 50
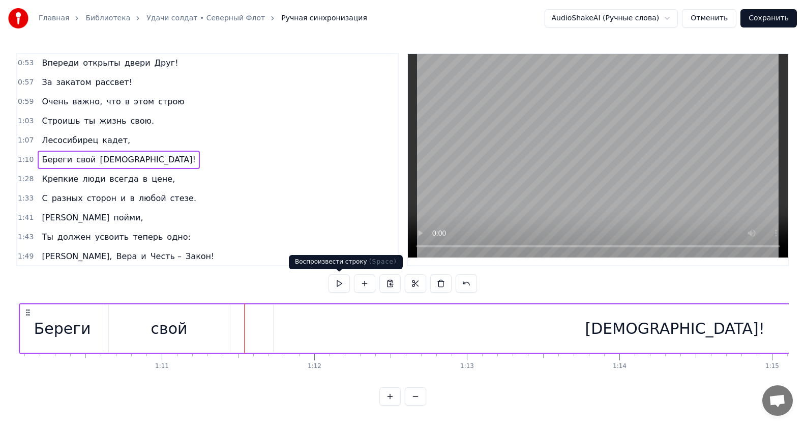
click at [341, 285] on button at bounding box center [338, 283] width 21 height 18
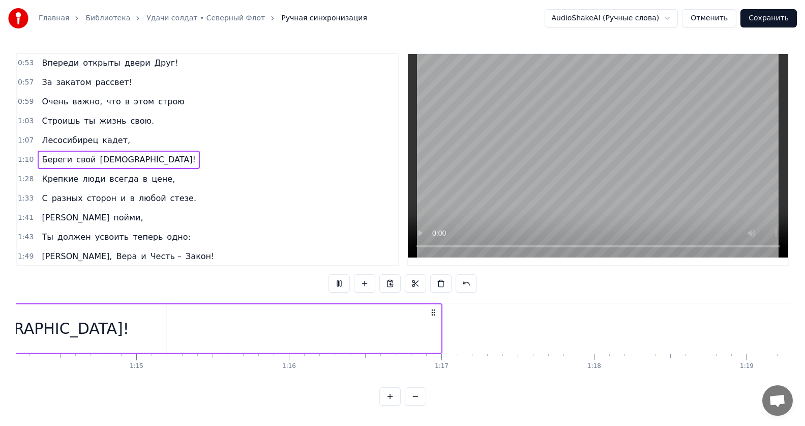
scroll to position [0, 11325]
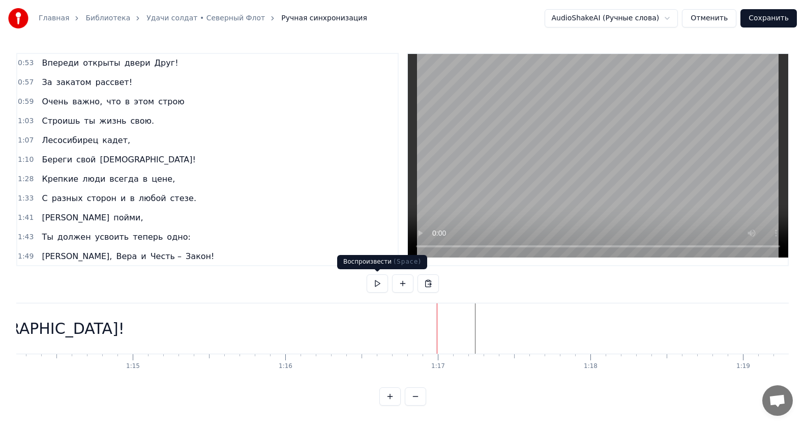
click at [382, 281] on button at bounding box center [377, 283] width 21 height 18
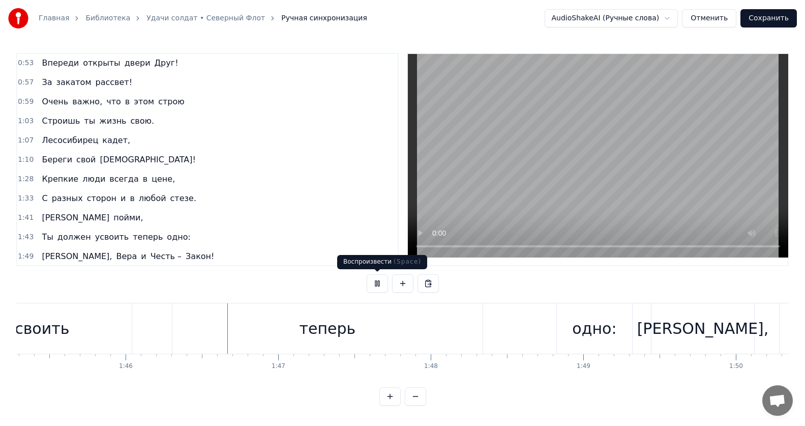
scroll to position [0, 16143]
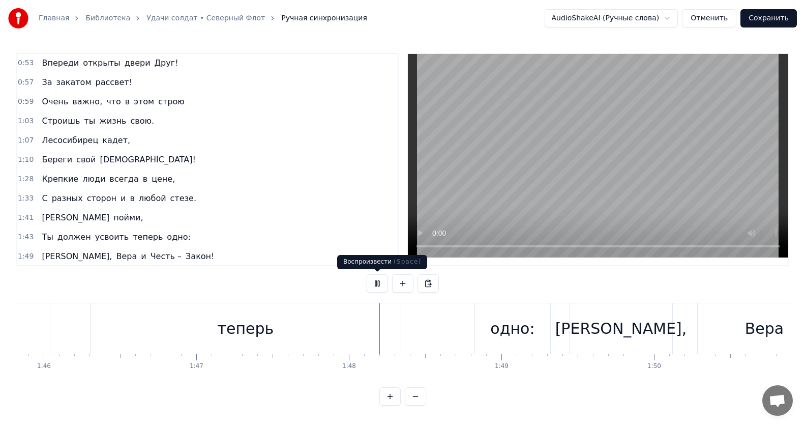
click at [381, 284] on button at bounding box center [377, 283] width 21 height 18
click at [271, 343] on div "теперь" at bounding box center [246, 328] width 310 height 50
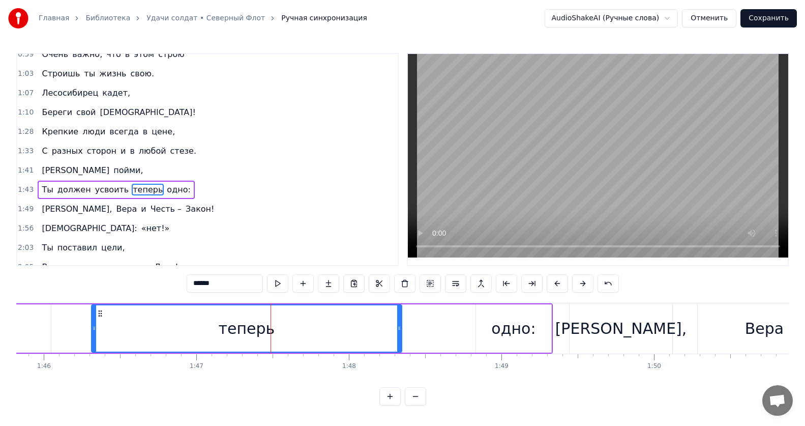
scroll to position [213, 0]
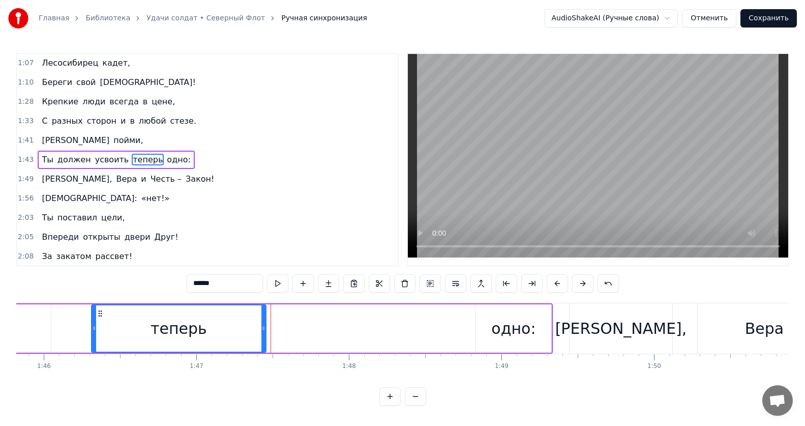
drag, startPoint x: 400, startPoint y: 325, endPoint x: 271, endPoint y: 329, distance: 128.7
click at [263, 332] on div at bounding box center [263, 328] width 4 height 46
click at [505, 314] on div "одно:" at bounding box center [513, 328] width 75 height 48
type input "*****"
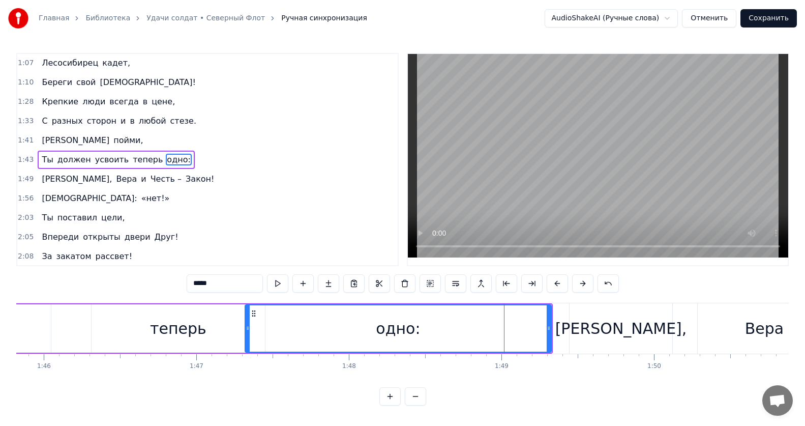
drag, startPoint x: 480, startPoint y: 325, endPoint x: 390, endPoint y: 326, distance: 90.0
click at [249, 340] on div at bounding box center [248, 328] width 4 height 46
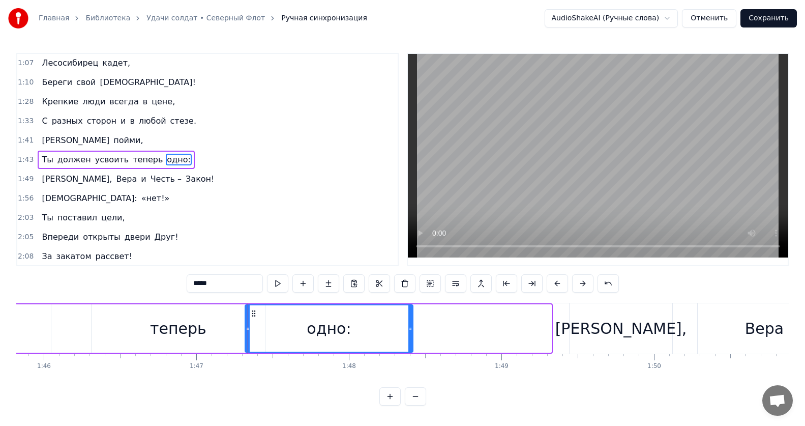
drag, startPoint x: 547, startPoint y: 327, endPoint x: 406, endPoint y: 330, distance: 140.9
click at [408, 331] on icon at bounding box center [410, 328] width 4 height 8
click at [82, 335] on div "Ты должен усвоить теперь одно:" at bounding box center [42, 328] width 741 height 50
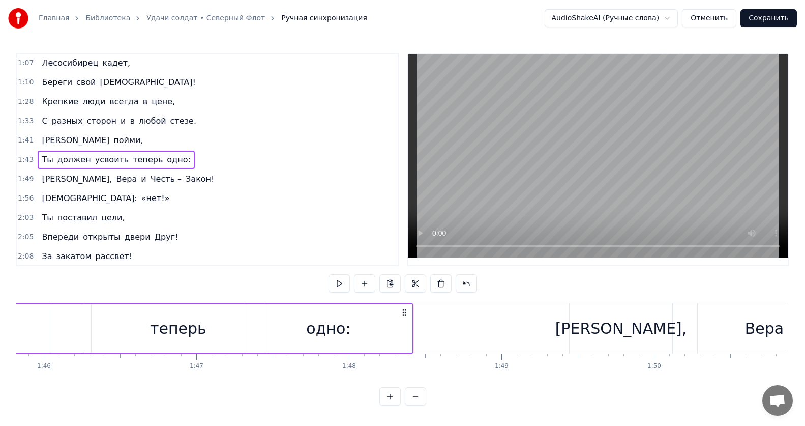
click at [72, 326] on div "Ты должен усвоить теперь одно:" at bounding box center [42, 328] width 741 height 50
click at [345, 283] on button at bounding box center [338, 283] width 21 height 18
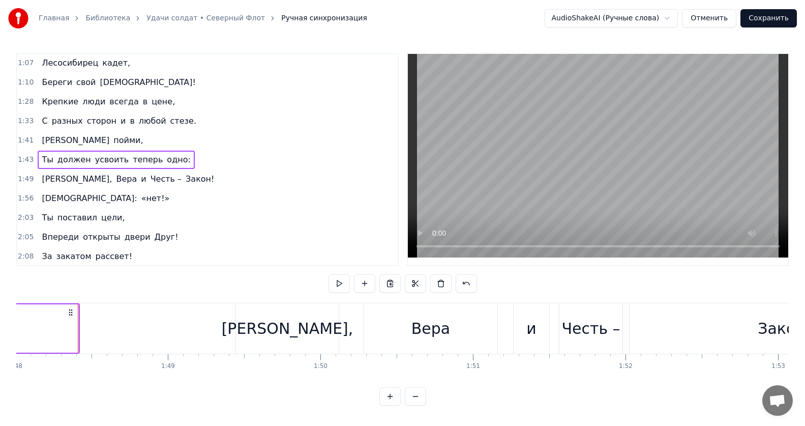
scroll to position [0, 16486]
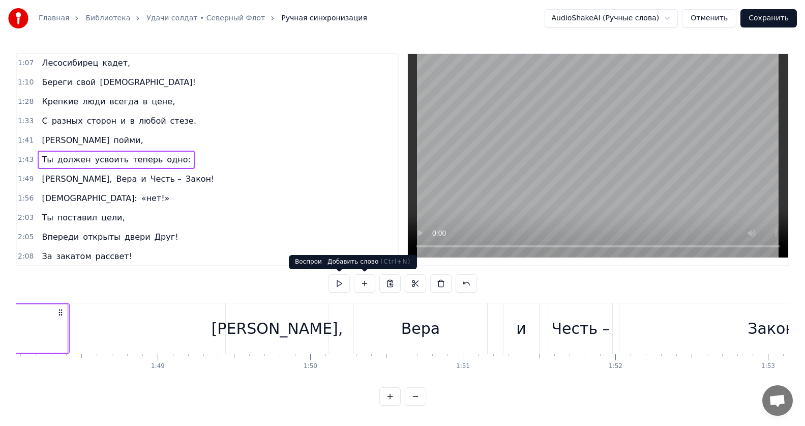
click at [340, 282] on button at bounding box center [338, 283] width 21 height 18
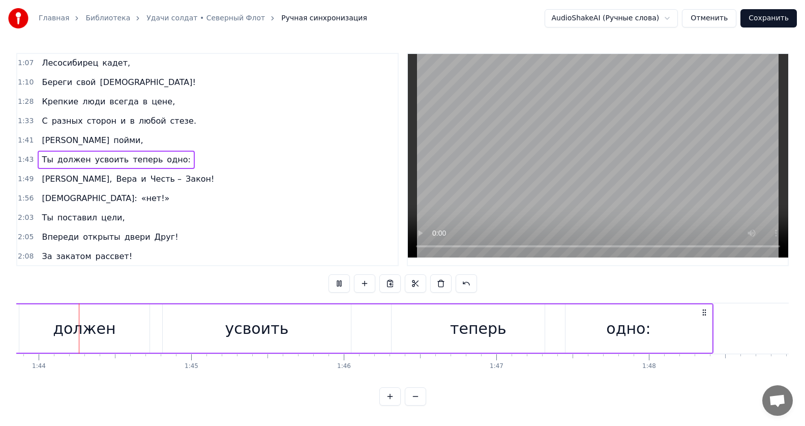
scroll to position [0, 15818]
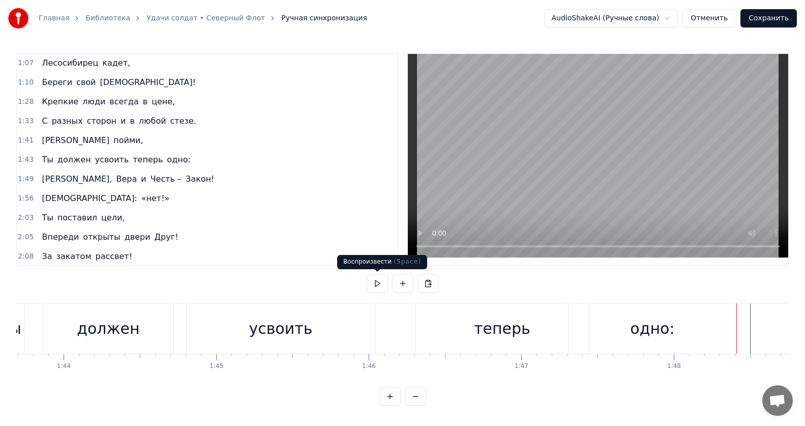
click at [379, 280] on button at bounding box center [377, 283] width 21 height 18
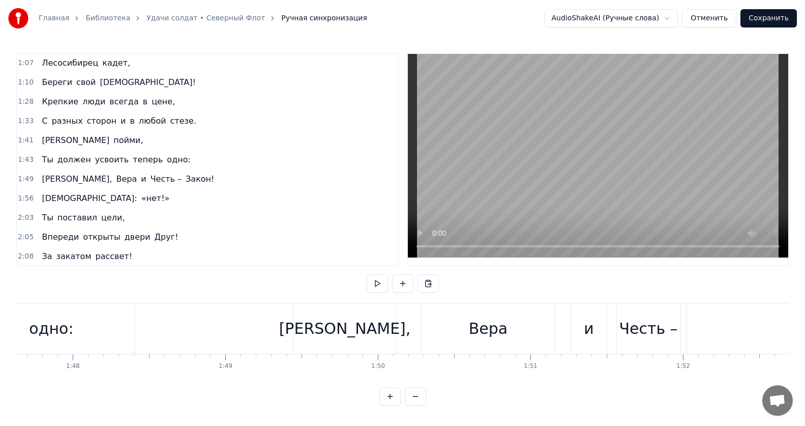
scroll to position [0, 16370]
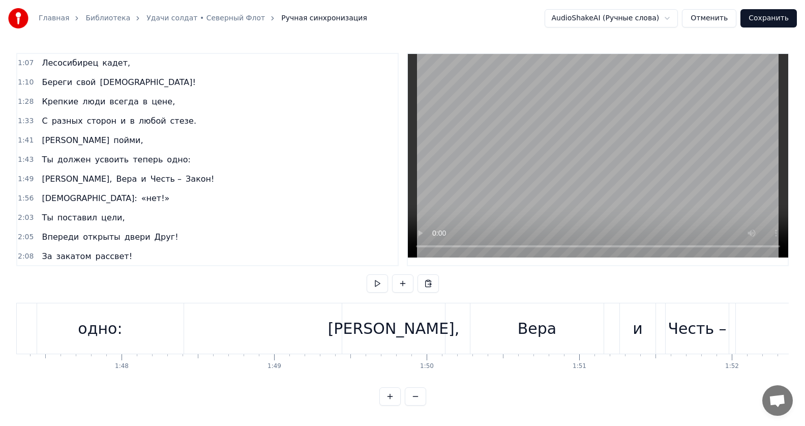
click at [351, 332] on div "[PERSON_NAME]," at bounding box center [393, 328] width 103 height 50
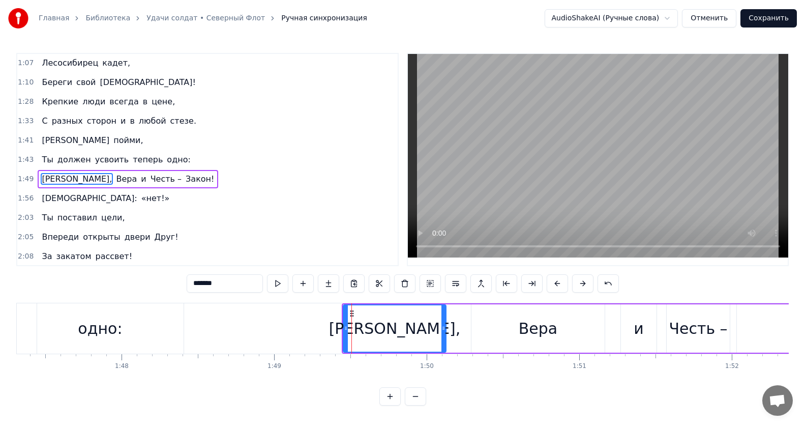
scroll to position [232, 0]
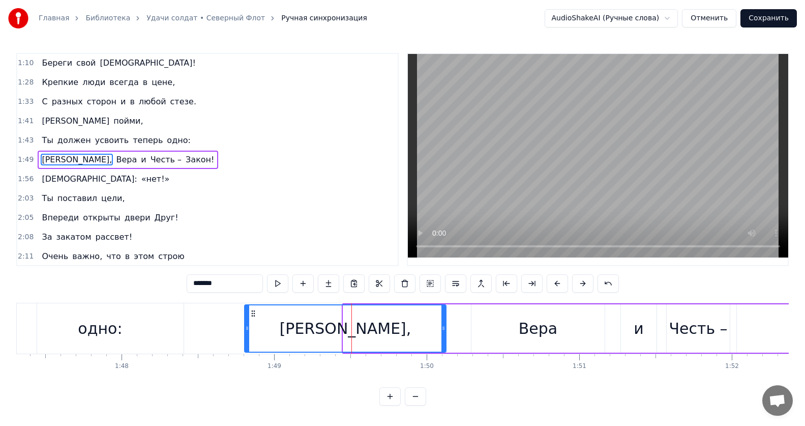
drag, startPoint x: 344, startPoint y: 329, endPoint x: 246, endPoint y: 335, distance: 98.8
click at [246, 335] on div at bounding box center [247, 328] width 4 height 46
drag, startPoint x: 248, startPoint y: 327, endPoint x: 243, endPoint y: 327, distance: 5.6
click at [243, 327] on icon at bounding box center [242, 328] width 4 height 8
click at [249, 321] on div "[PERSON_NAME]," at bounding box center [343, 328] width 206 height 46
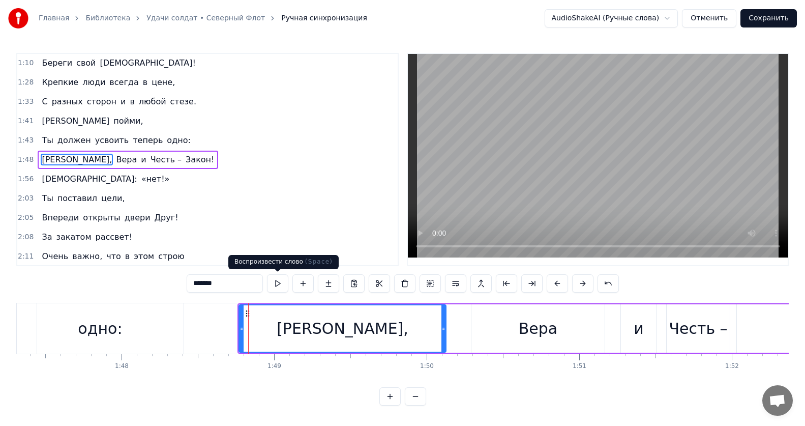
click at [278, 286] on button at bounding box center [277, 283] width 21 height 18
click at [493, 336] on div "Вера" at bounding box center [537, 328] width 133 height 48
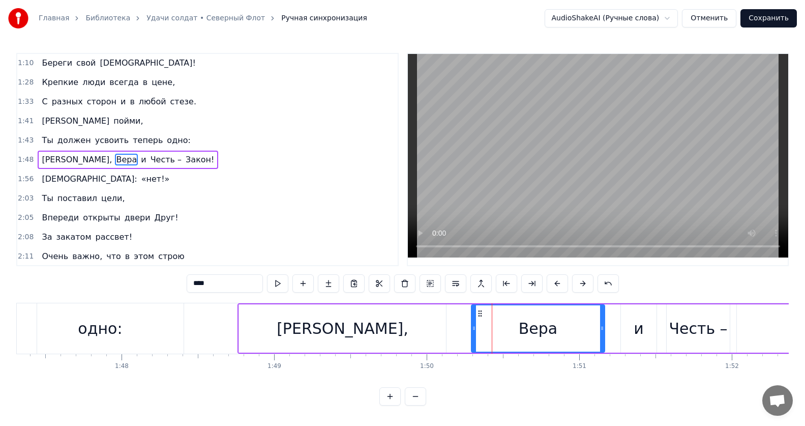
click at [344, 333] on div "[PERSON_NAME]," at bounding box center [343, 328] width 132 height 23
type input "*******"
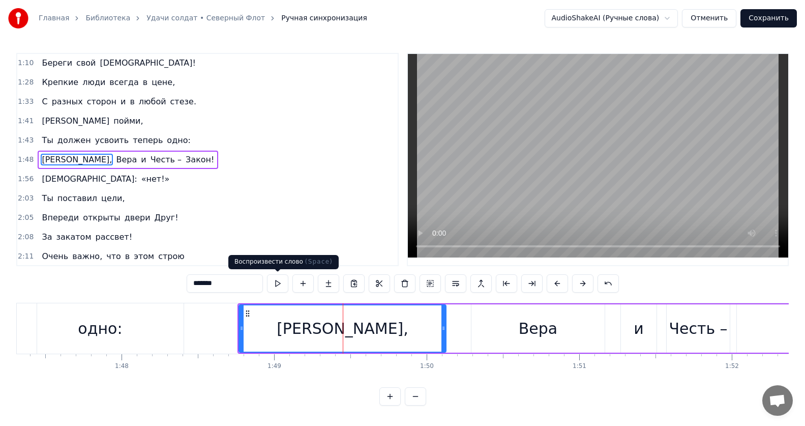
click at [271, 285] on button at bounding box center [277, 283] width 21 height 18
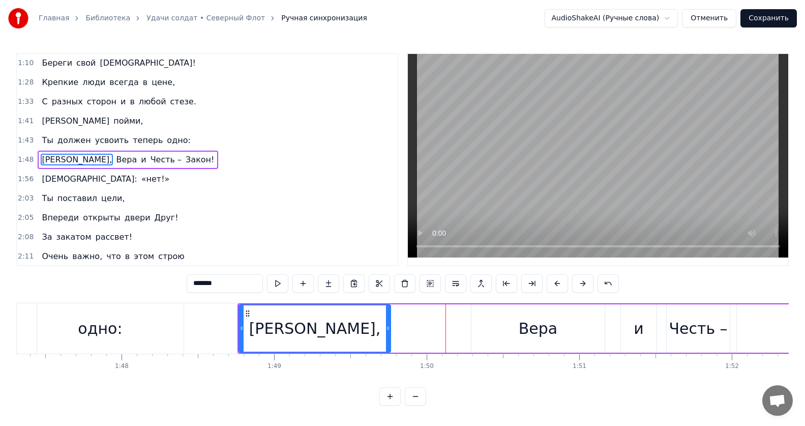
drag, startPoint x: 444, startPoint y: 328, endPoint x: 457, endPoint y: 326, distance: 12.9
click at [392, 332] on div "[PERSON_NAME]," at bounding box center [342, 328] width 208 height 48
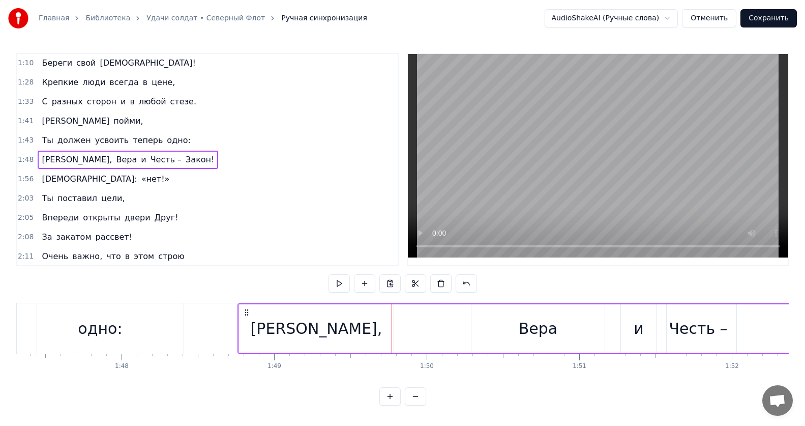
click at [470, 326] on div "[PERSON_NAME], Вера и Честь – Закон!" at bounding box center [642, 328] width 811 height 50
click at [493, 328] on div "Вера" at bounding box center [537, 328] width 133 height 48
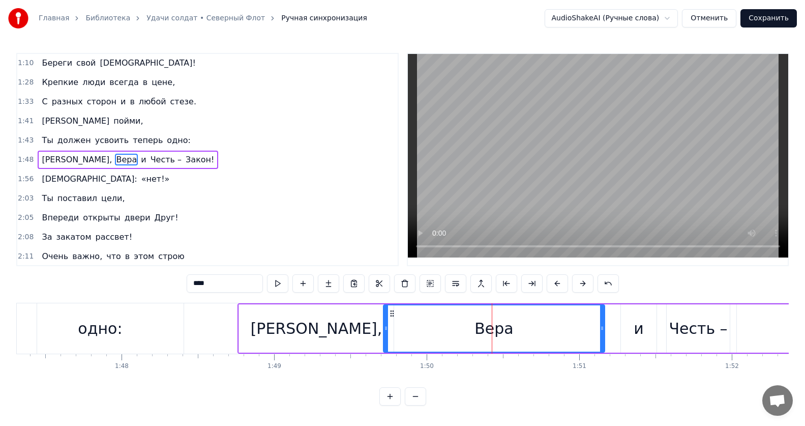
drag, startPoint x: 474, startPoint y: 327, endPoint x: 386, endPoint y: 327, distance: 88.0
click at [386, 327] on icon at bounding box center [386, 328] width 4 height 8
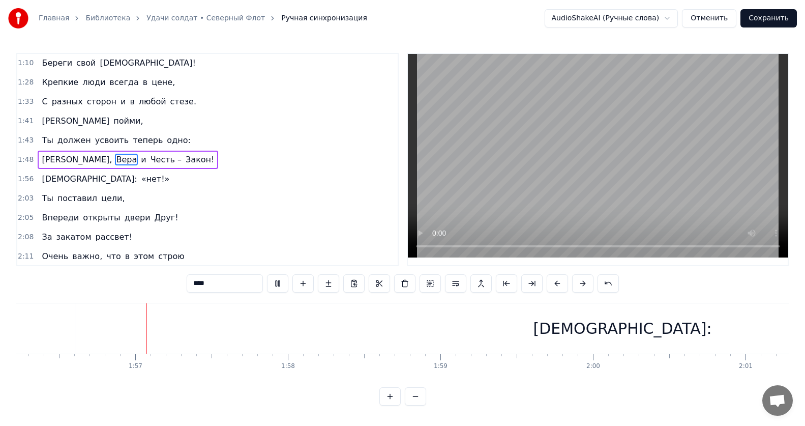
scroll to position [0, 17733]
click at [323, 332] on div "[DEMOGRAPHIC_DATA]:" at bounding box center [619, 328] width 1094 height 50
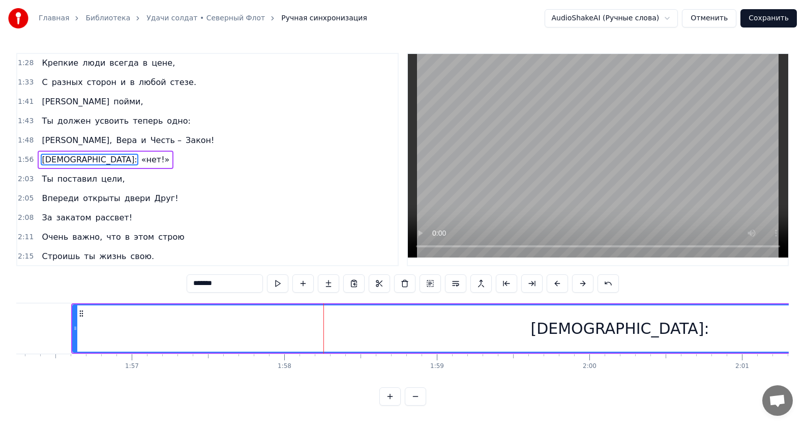
click at [716, 321] on div "[DEMOGRAPHIC_DATA]:" at bounding box center [619, 328] width 1093 height 46
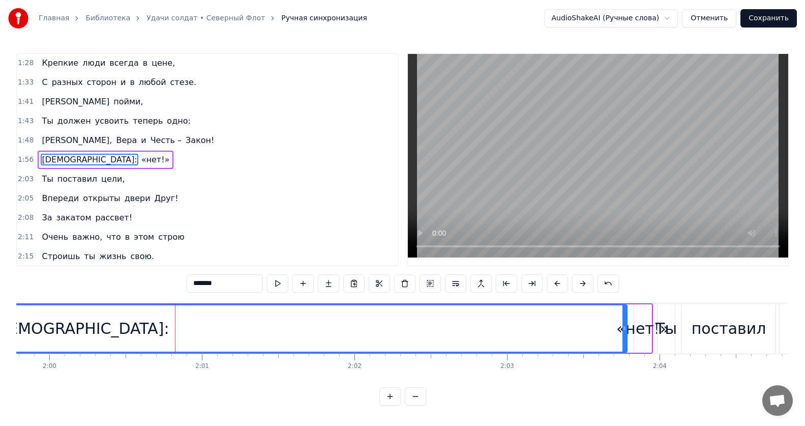
scroll to position [0, 18248]
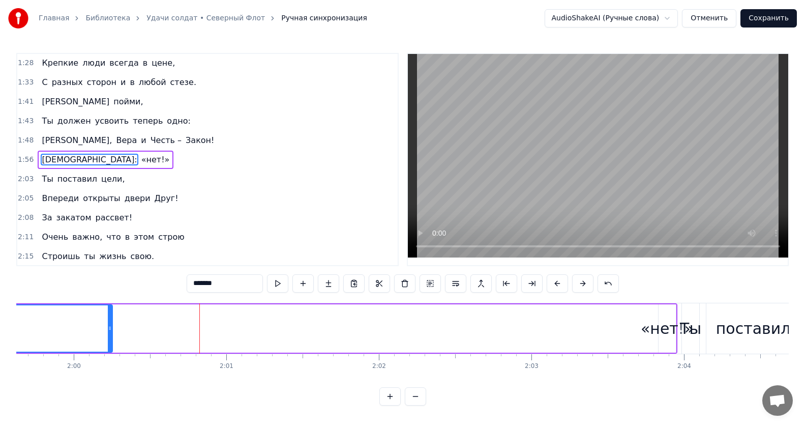
drag, startPoint x: 649, startPoint y: 327, endPoint x: 132, endPoint y: 338, distance: 517.2
click at [108, 335] on div at bounding box center [110, 328] width 4 height 46
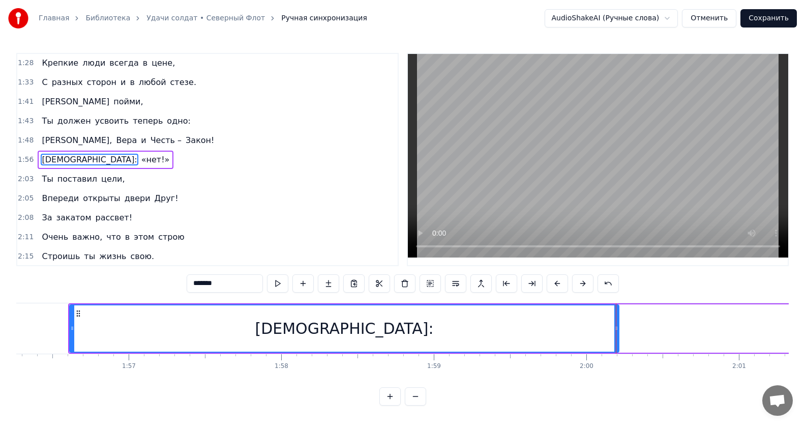
scroll to position [0, 17687]
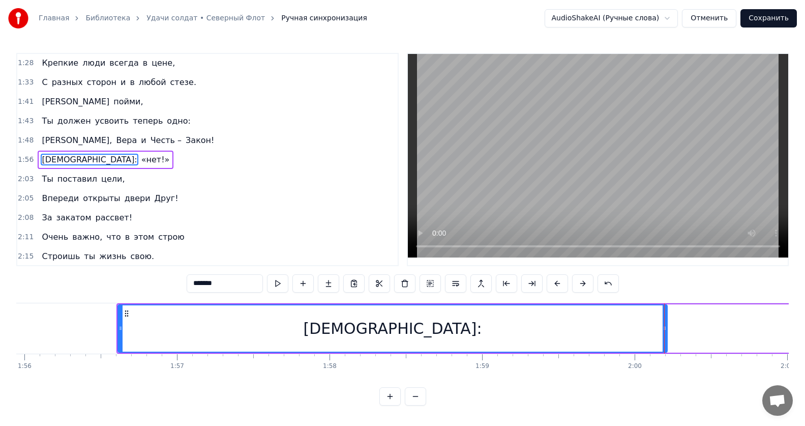
click at [252, 331] on div "[DEMOGRAPHIC_DATA]:" at bounding box center [392, 328] width 548 height 46
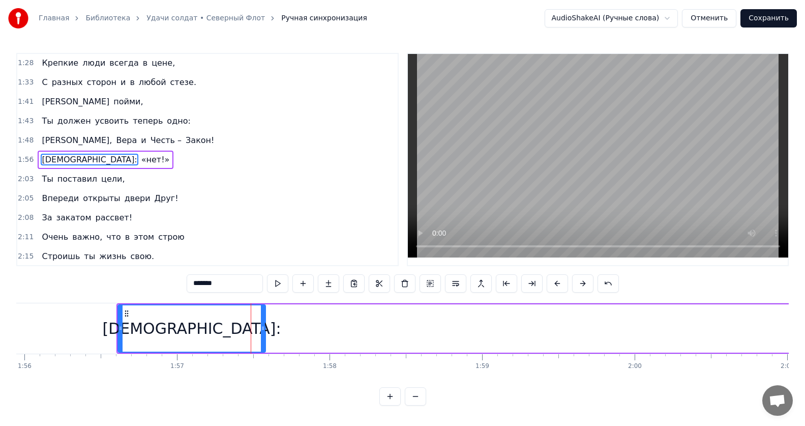
drag, startPoint x: 665, startPoint y: 327, endPoint x: 261, endPoint y: 322, distance: 403.8
click at [261, 322] on div at bounding box center [263, 328] width 4 height 46
click at [128, 321] on div "[DEMOGRAPHIC_DATA]:" at bounding box center [190, 328] width 144 height 46
click at [274, 286] on button at bounding box center [277, 283] width 21 height 18
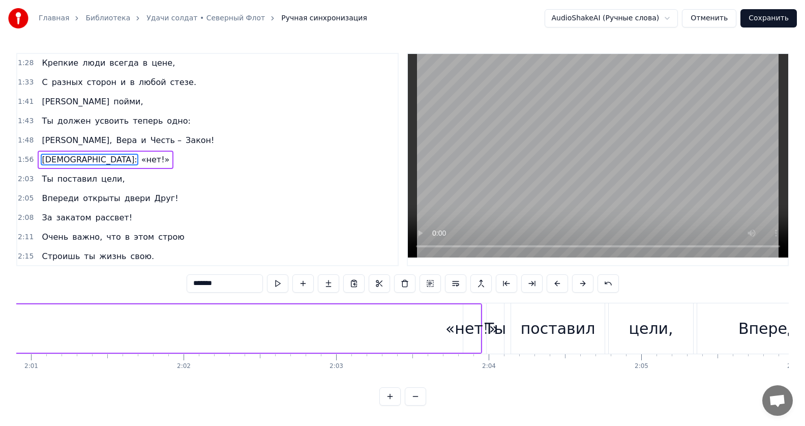
scroll to position [0, 18492]
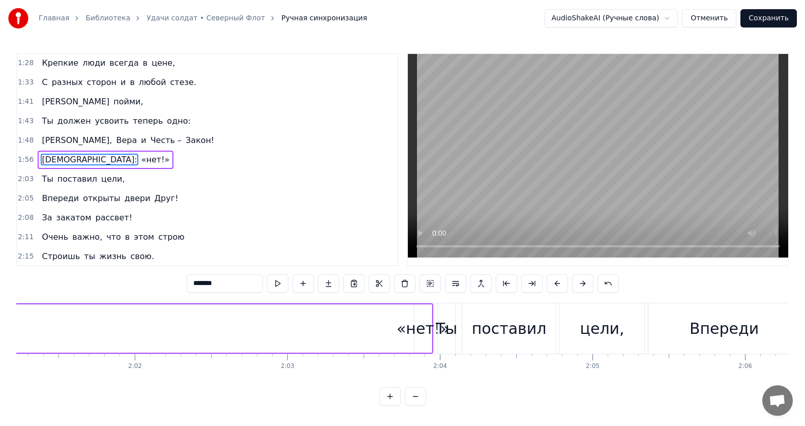
click at [426, 336] on div "«нет!»" at bounding box center [423, 328] width 53 height 23
type input "******"
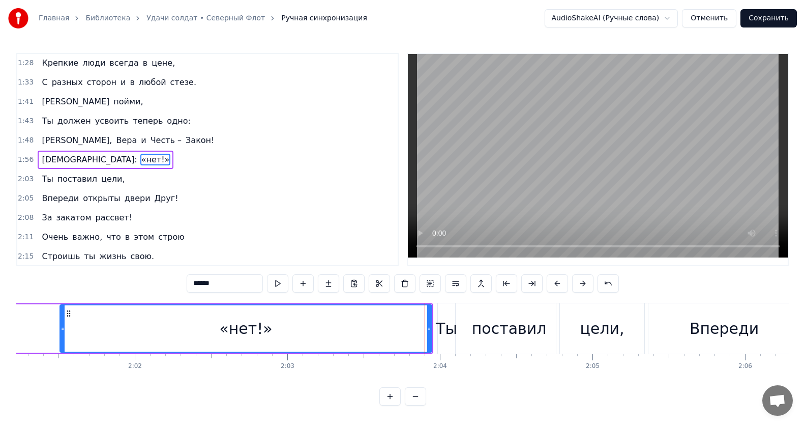
drag, startPoint x: 418, startPoint y: 330, endPoint x: 64, endPoint y: 343, distance: 354.7
click at [64, 343] on div at bounding box center [63, 328] width 4 height 46
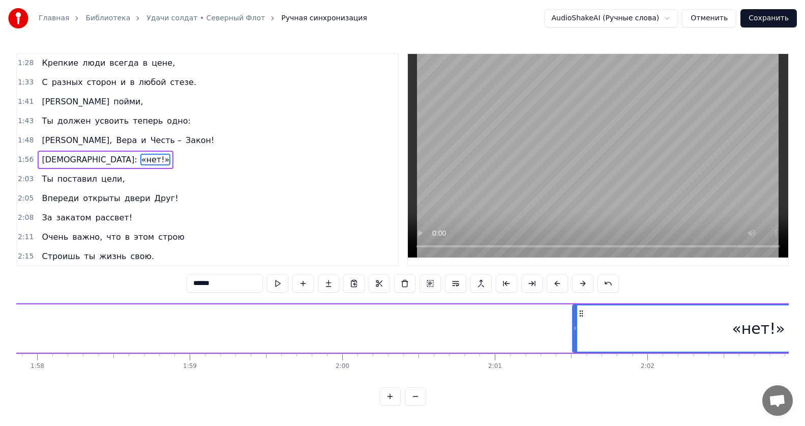
scroll to position [0, 18029]
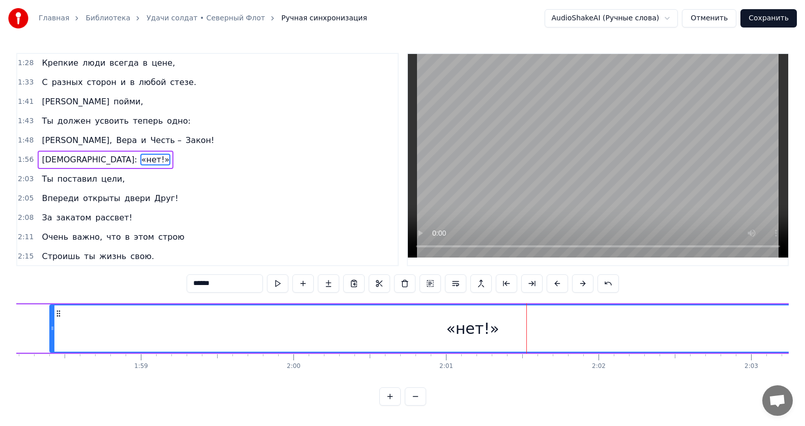
drag, startPoint x: 527, startPoint y: 327, endPoint x: 47, endPoint y: 354, distance: 480.3
click at [47, 354] on div "Неутолимый огонь внутри. Честь кадета крепче брони! Страха нет. Родине жизнь, ч…" at bounding box center [402, 341] width 772 height 76
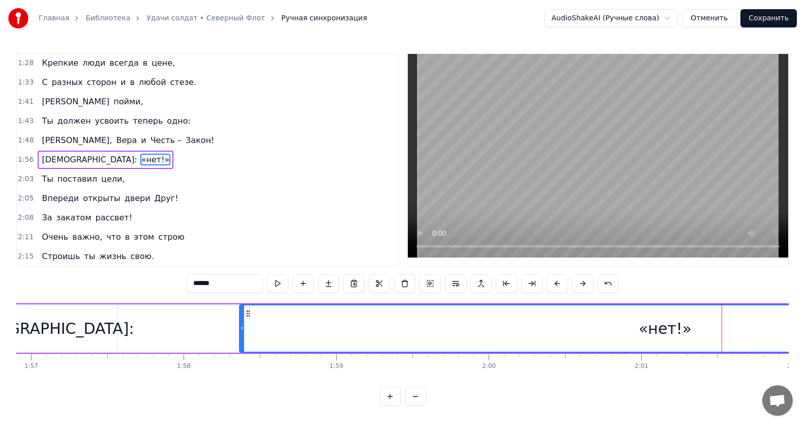
scroll to position [0, 17785]
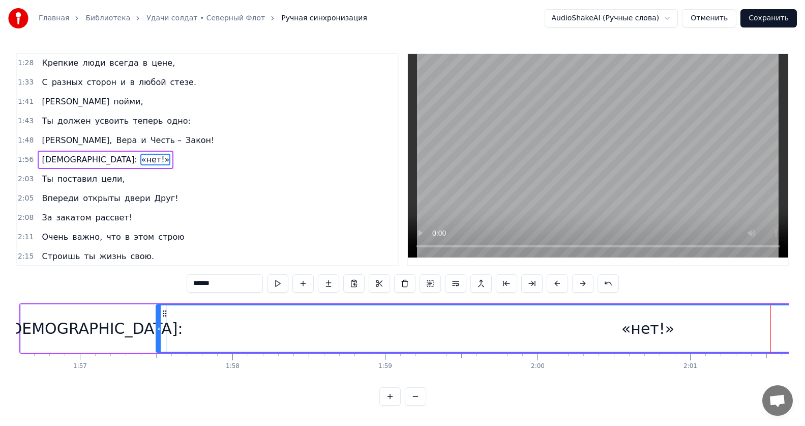
drag, startPoint x: 292, startPoint y: 327, endPoint x: 161, endPoint y: 331, distance: 130.7
click at [161, 331] on icon at bounding box center [159, 328] width 4 height 8
click at [466, 325] on div "«нет!»" at bounding box center [648, 328] width 981 height 46
click at [280, 284] on button at bounding box center [277, 283] width 21 height 18
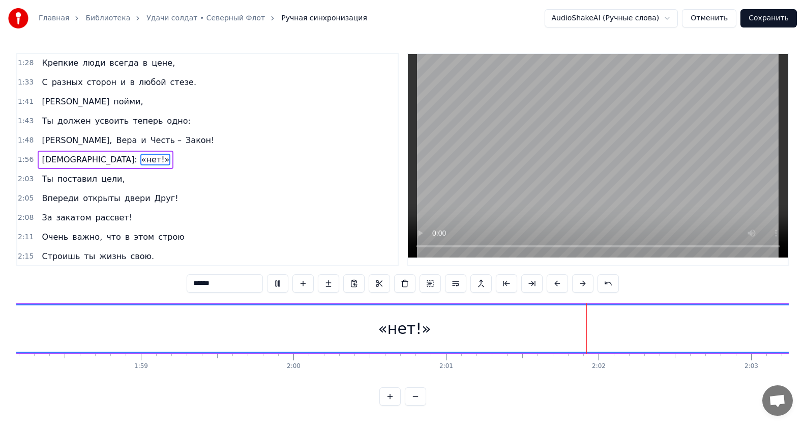
scroll to position [0, 18053]
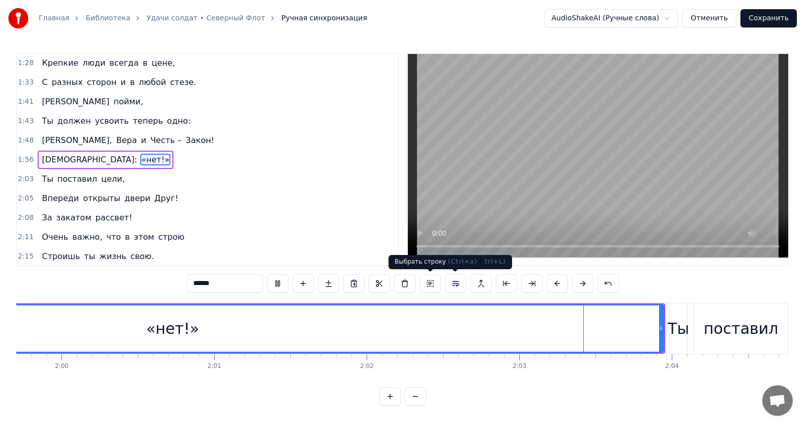
click at [396, 326] on div "«нет!»" at bounding box center [172, 328] width 981 height 46
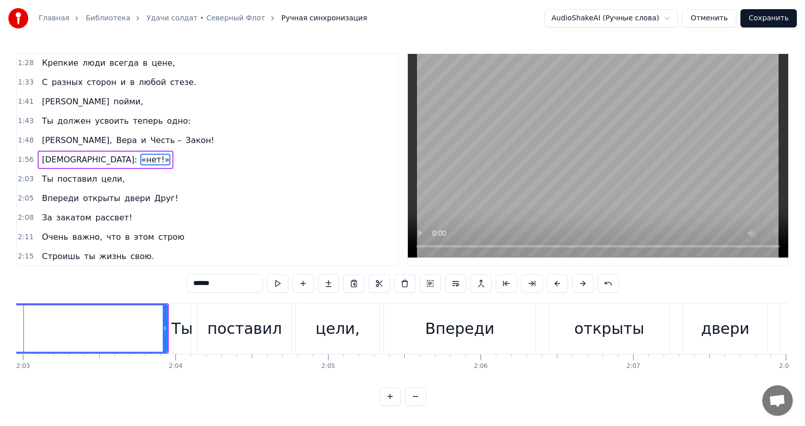
scroll to position [0, 18762]
drag, startPoint x: 163, startPoint y: 328, endPoint x: 66, endPoint y: 334, distance: 97.8
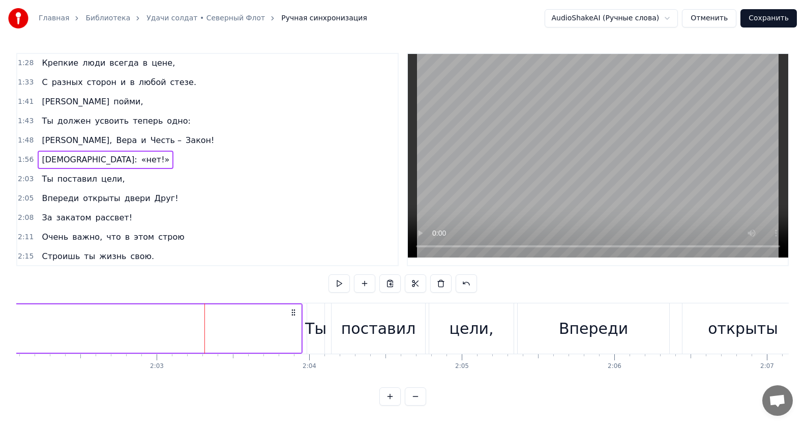
scroll to position [0, 18618]
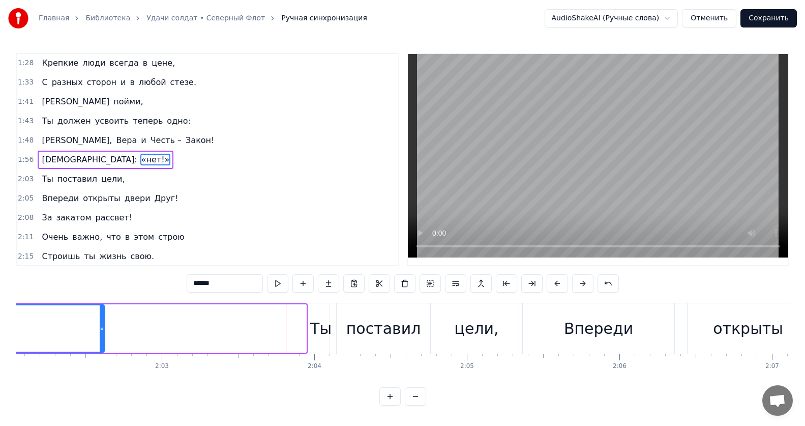
drag, startPoint x: 304, startPoint y: 330, endPoint x: 102, endPoint y: 328, distance: 201.9
click at [102, 328] on icon at bounding box center [102, 328] width 4 height 8
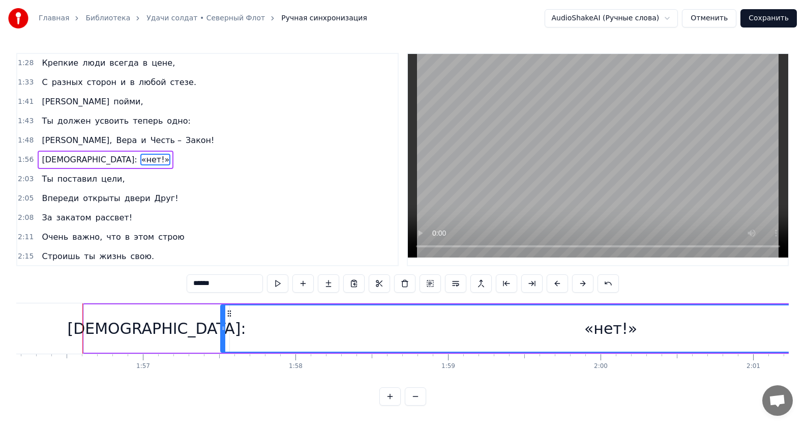
scroll to position [0, 17737]
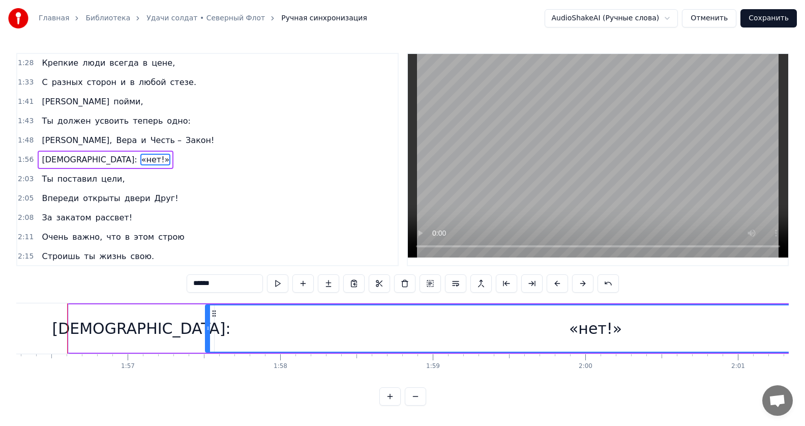
click at [350, 342] on div "«нет!»" at bounding box center [595, 328] width 779 height 46
click at [278, 283] on button at bounding box center [277, 283] width 21 height 18
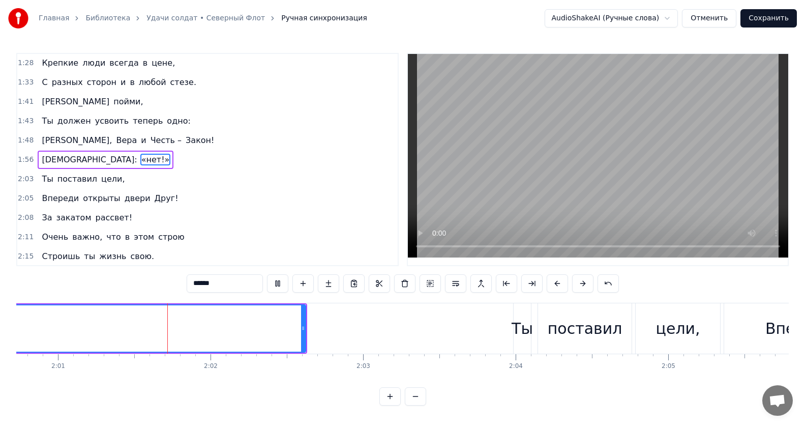
scroll to position [0, 18433]
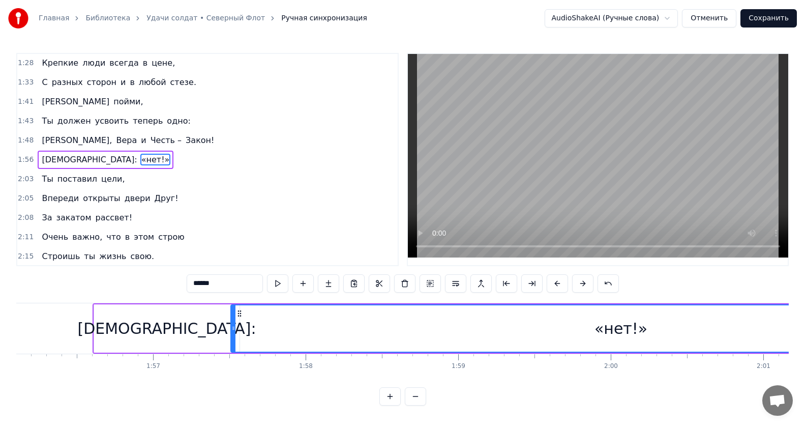
scroll to position [0, 17712]
drag, startPoint x: 232, startPoint y: 328, endPoint x: 216, endPoint y: 330, distance: 15.8
click at [216, 330] on icon at bounding box center [217, 328] width 4 height 8
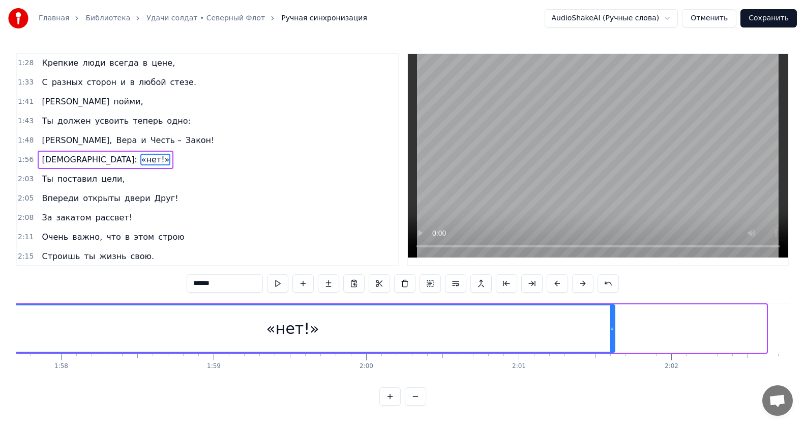
drag, startPoint x: 765, startPoint y: 328, endPoint x: 561, endPoint y: 336, distance: 203.5
click at [611, 337] on div at bounding box center [612, 328] width 4 height 46
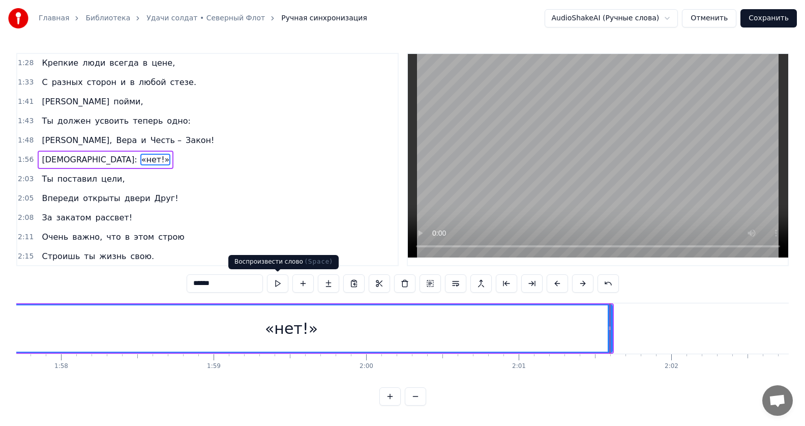
click at [273, 285] on button at bounding box center [277, 283] width 21 height 18
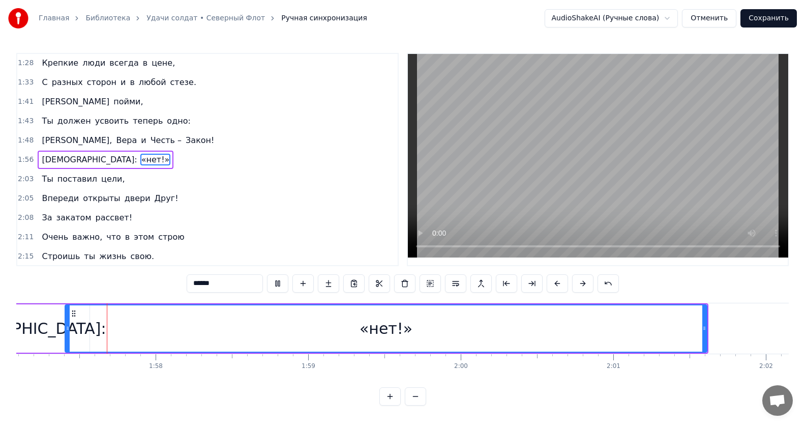
scroll to position [0, 17858]
click at [366, 339] on div "«нет!»" at bounding box center [389, 328] width 641 height 46
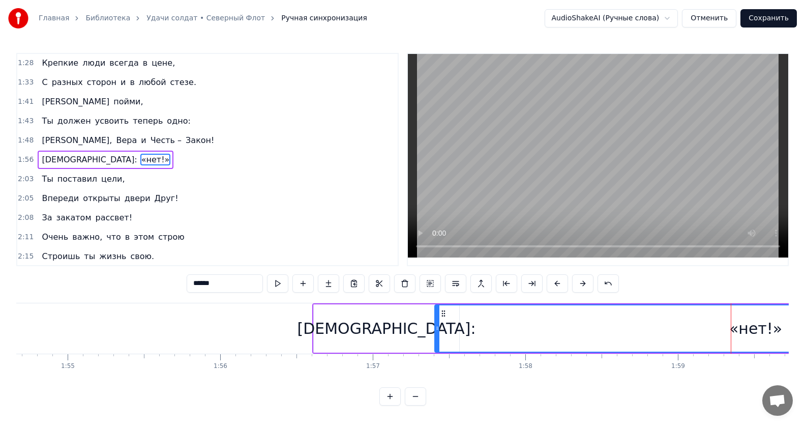
scroll to position [0, 17419]
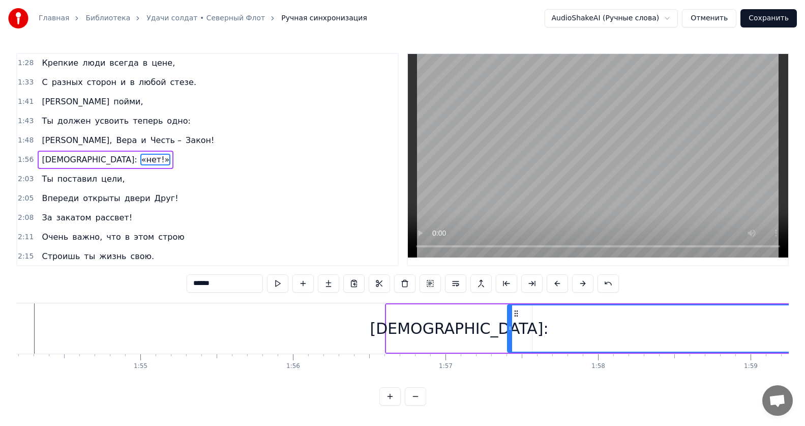
click at [414, 327] on div "[DEMOGRAPHIC_DATA]:" at bounding box center [458, 328] width 145 height 48
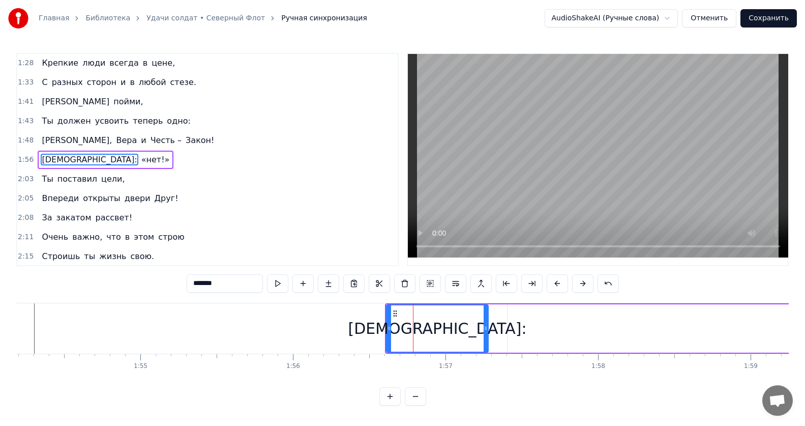
drag, startPoint x: 528, startPoint y: 327, endPoint x: 487, endPoint y: 332, distance: 40.9
click at [484, 333] on div at bounding box center [486, 328] width 4 height 46
type input "******"
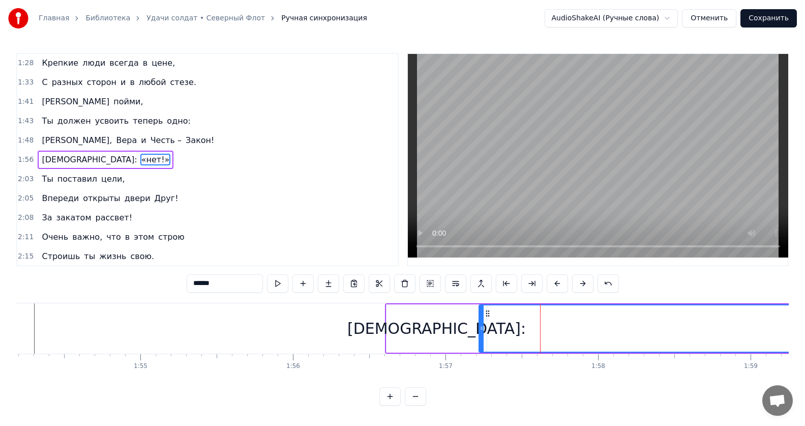
drag, startPoint x: 511, startPoint y: 328, endPoint x: 483, endPoint y: 333, distance: 28.8
click at [483, 333] on div at bounding box center [482, 328] width 4 height 46
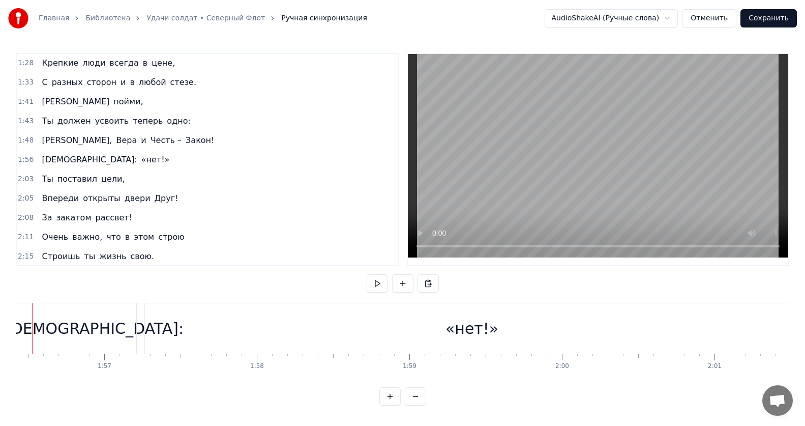
scroll to position [0, 17725]
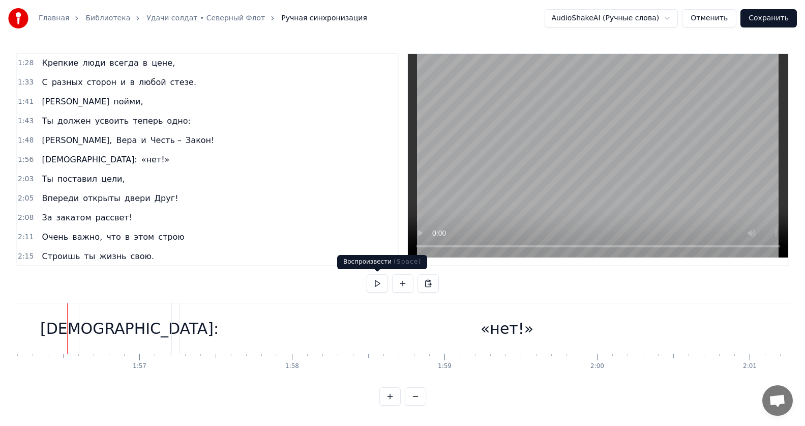
click at [379, 286] on button at bounding box center [377, 283] width 21 height 18
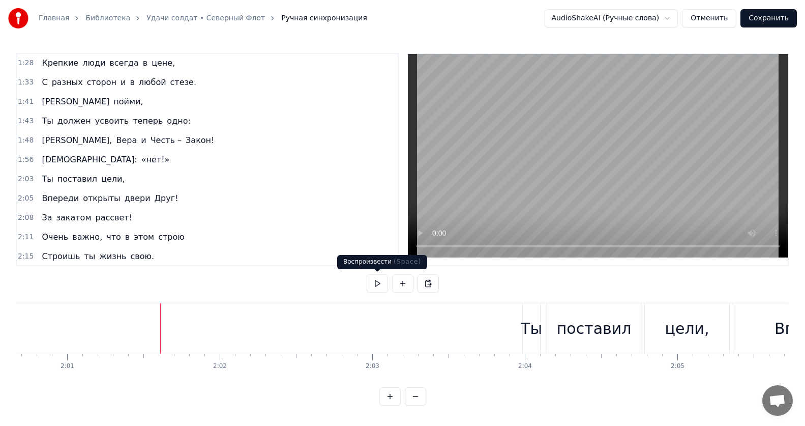
scroll to position [0, 18408]
click at [378, 284] on button at bounding box center [377, 283] width 21 height 18
click at [534, 326] on div "Ты" at bounding box center [530, 328] width 21 height 23
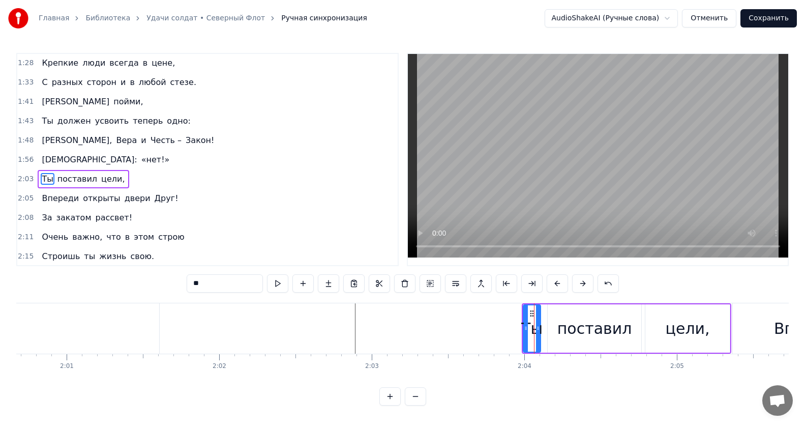
scroll to position [271, 0]
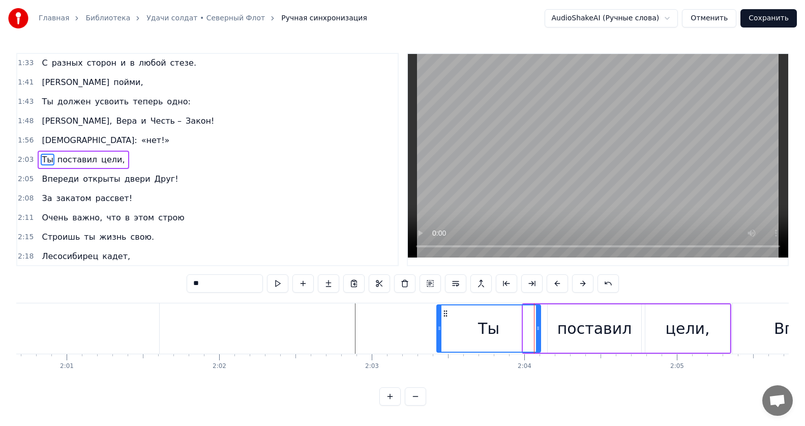
drag, startPoint x: 527, startPoint y: 328, endPoint x: 440, endPoint y: 336, distance: 86.8
click at [440, 336] on div at bounding box center [439, 328] width 4 height 46
drag, startPoint x: 540, startPoint y: 328, endPoint x: 505, endPoint y: 332, distance: 34.3
click at [505, 332] on icon at bounding box center [505, 328] width 4 height 8
click at [573, 322] on div "поставил" at bounding box center [594, 328] width 75 height 23
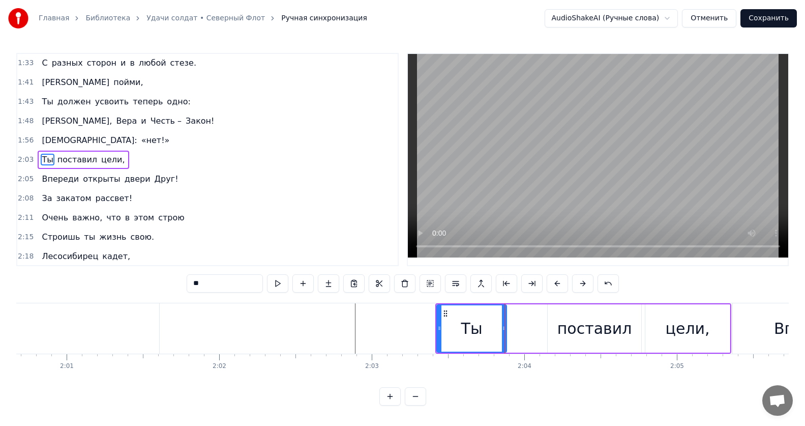
type input "********"
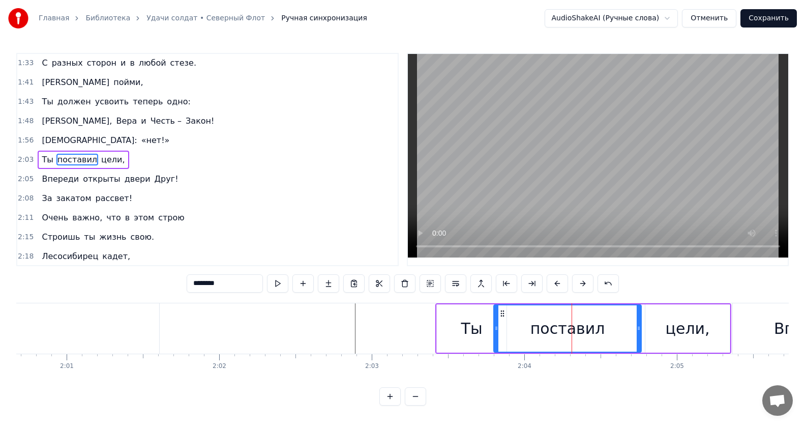
drag, startPoint x: 550, startPoint y: 326, endPoint x: 499, endPoint y: 339, distance: 52.8
click at [498, 339] on div at bounding box center [496, 328] width 4 height 46
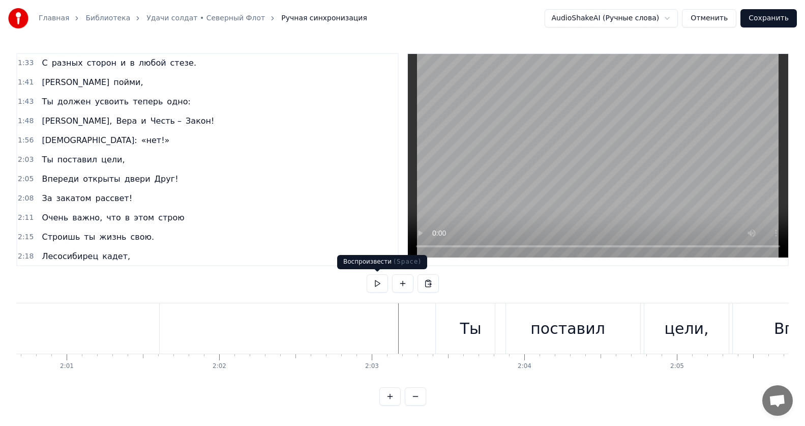
click at [375, 285] on button at bounding box center [377, 283] width 21 height 18
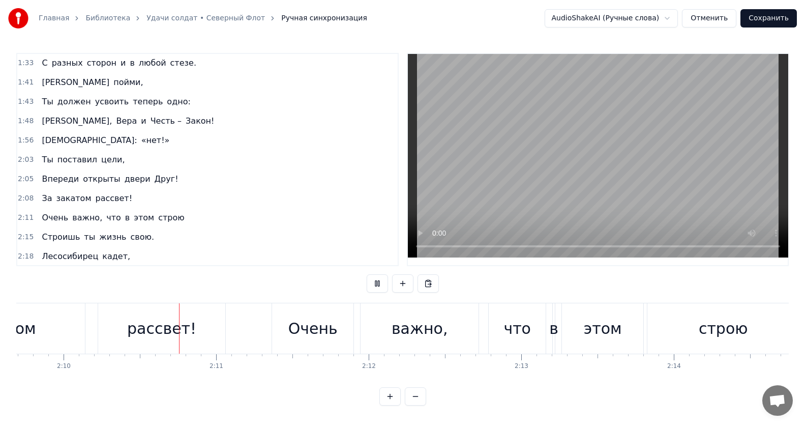
scroll to position [0, 19787]
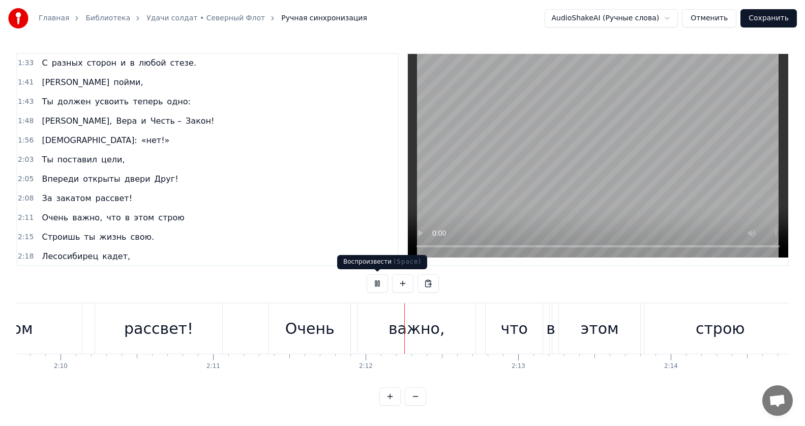
drag, startPoint x: 377, startPoint y: 284, endPoint x: 377, endPoint y: 298, distance: 13.7
click at [378, 284] on button at bounding box center [377, 283] width 21 height 18
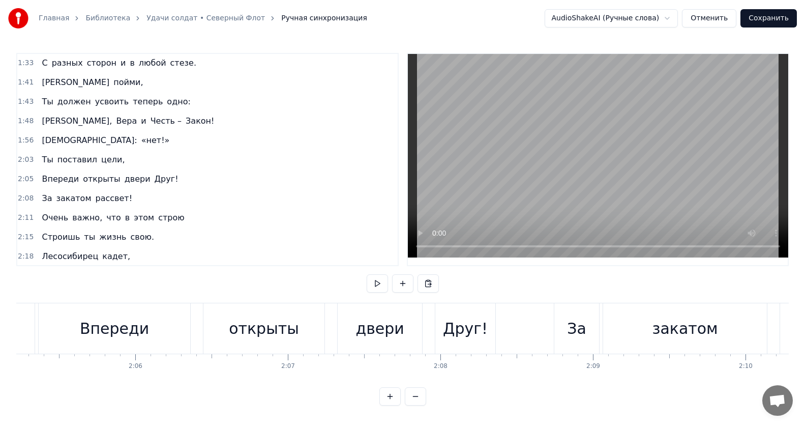
scroll to position [0, 18907]
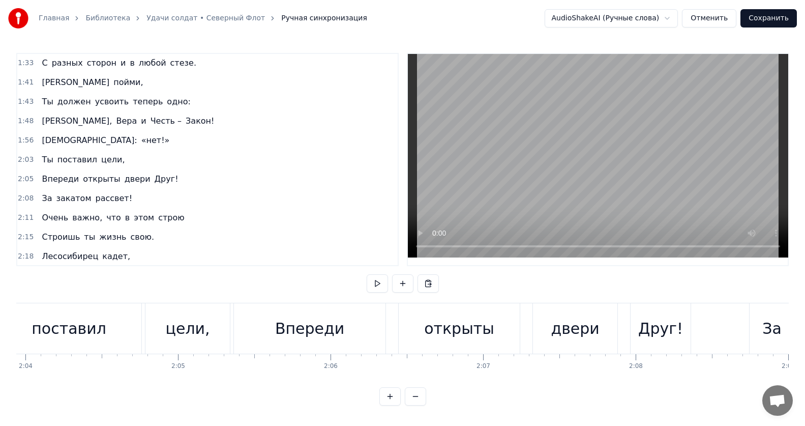
click at [226, 328] on div "цели," at bounding box center [187, 328] width 84 height 50
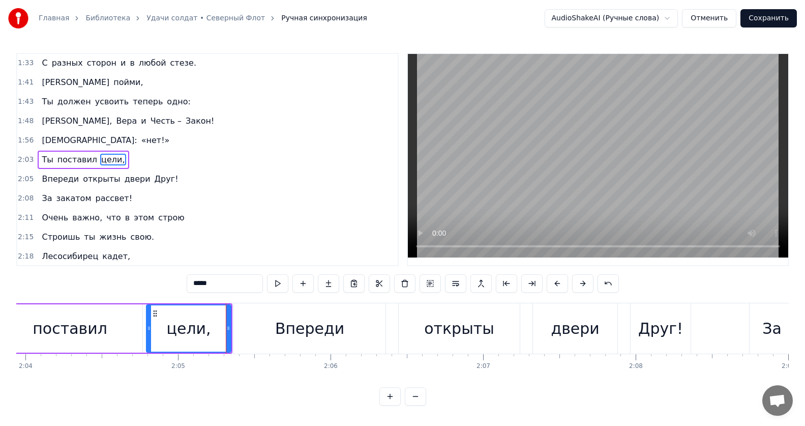
click at [283, 335] on div "Впереди" at bounding box center [309, 328] width 69 height 23
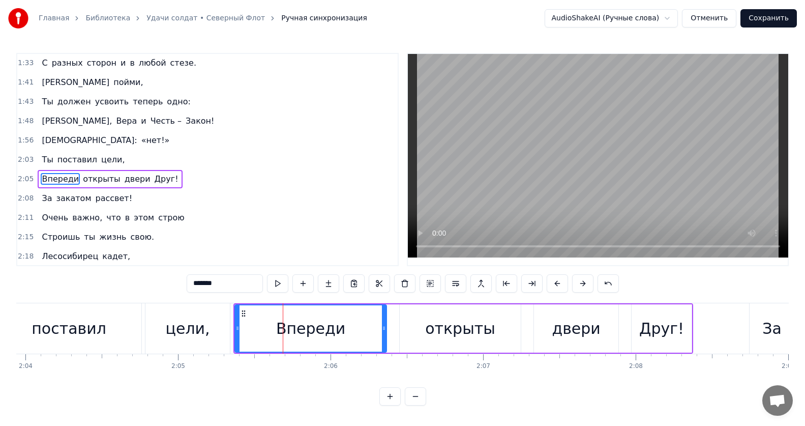
scroll to position [290, 0]
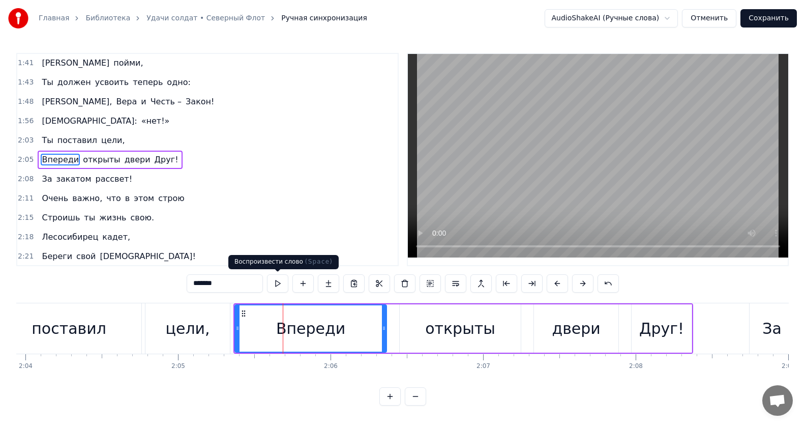
click at [279, 284] on button at bounding box center [277, 283] width 21 height 18
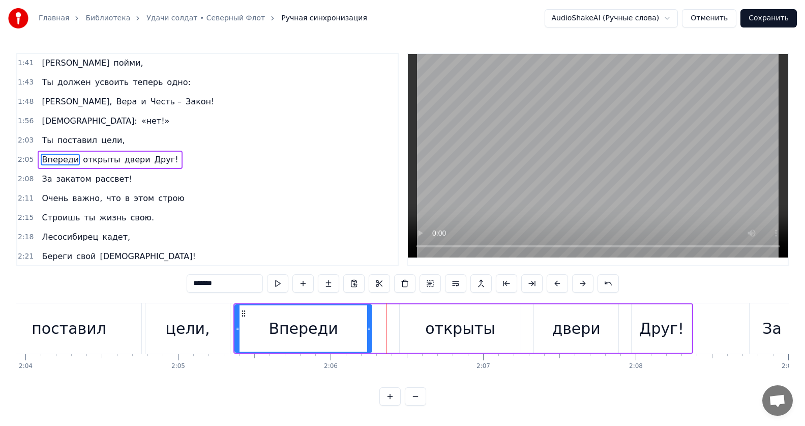
drag, startPoint x: 385, startPoint y: 329, endPoint x: 373, endPoint y: 330, distance: 12.2
click at [367, 331] on icon at bounding box center [369, 328] width 4 height 8
click at [459, 326] on div "открыты" at bounding box center [460, 328] width 70 height 23
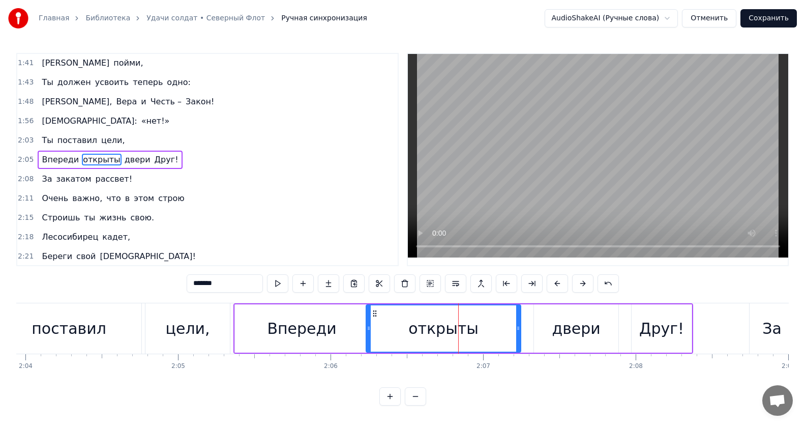
drag, startPoint x: 402, startPoint y: 328, endPoint x: 368, endPoint y: 330, distance: 33.6
click at [368, 330] on icon at bounding box center [369, 328] width 4 height 8
drag, startPoint x: 519, startPoint y: 328, endPoint x: 501, endPoint y: 331, distance: 18.0
click at [502, 331] on icon at bounding box center [504, 328] width 4 height 8
click at [570, 328] on div "двери" at bounding box center [576, 328] width 48 height 23
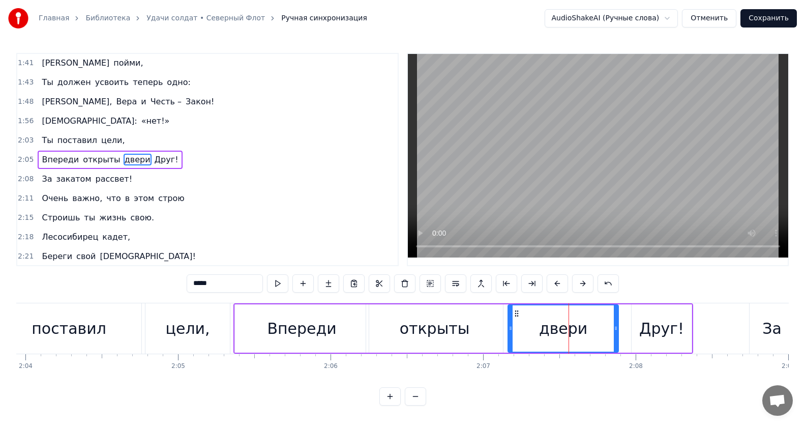
drag, startPoint x: 534, startPoint y: 327, endPoint x: 508, endPoint y: 332, distance: 26.3
click at [508, 332] on icon at bounding box center [510, 328] width 4 height 8
drag, startPoint x: 616, startPoint y: 327, endPoint x: 601, endPoint y: 330, distance: 15.1
click at [601, 330] on icon at bounding box center [601, 328] width 4 height 8
click at [658, 326] on div "Друг!" at bounding box center [661, 328] width 45 height 23
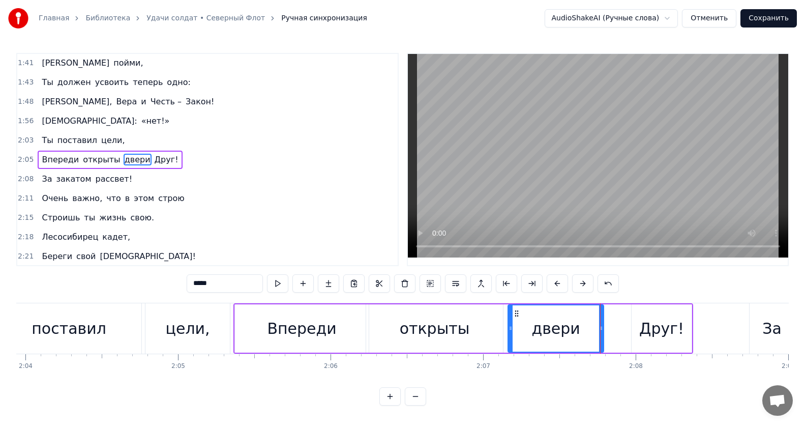
type input "*****"
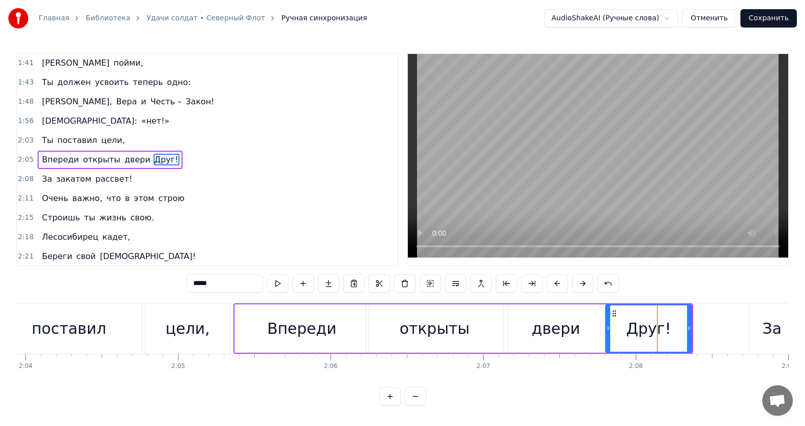
drag, startPoint x: 636, startPoint y: 328, endPoint x: 608, endPoint y: 331, distance: 28.6
click at [608, 331] on icon at bounding box center [608, 328] width 4 height 8
drag, startPoint x: 689, startPoint y: 326, endPoint x: 696, endPoint y: 330, distance: 7.5
click at [696, 330] on icon at bounding box center [695, 328] width 4 height 8
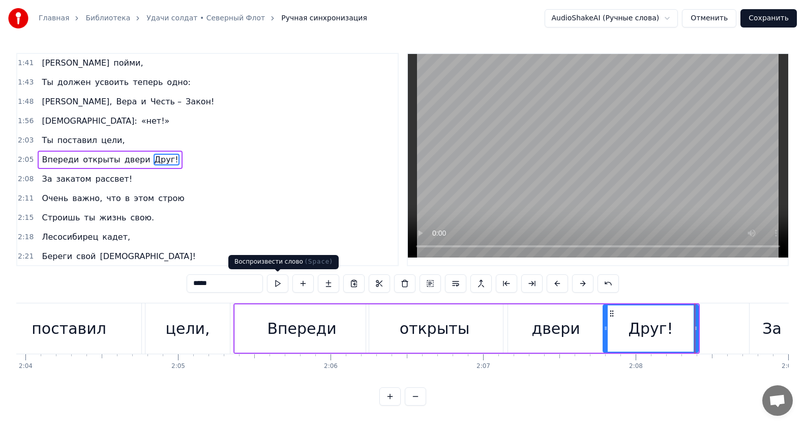
click at [282, 284] on button at bounding box center [277, 283] width 21 height 18
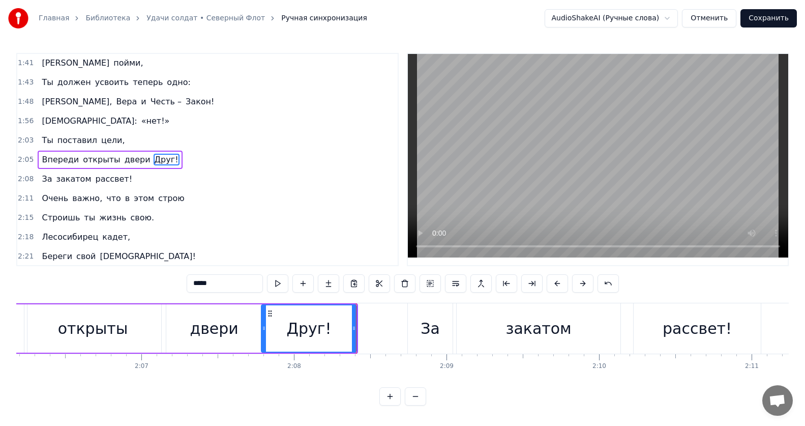
scroll to position [0, 19273]
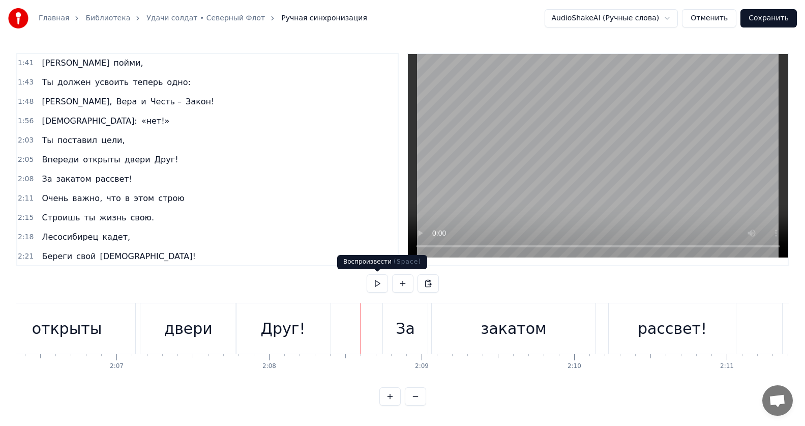
click at [374, 284] on button at bounding box center [377, 283] width 21 height 18
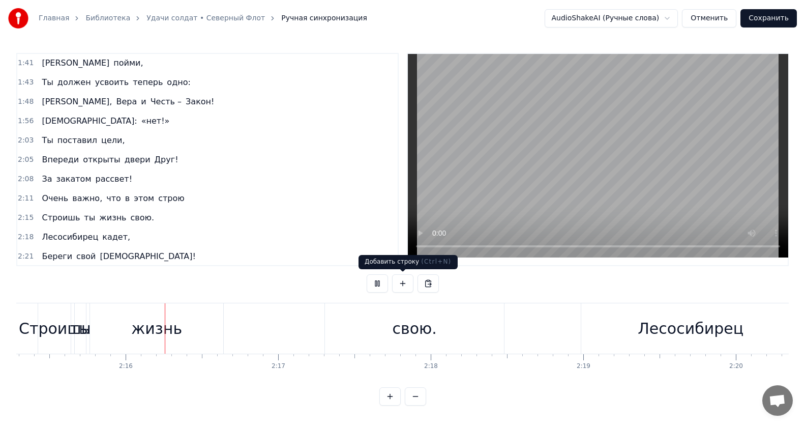
scroll to position [0, 20652]
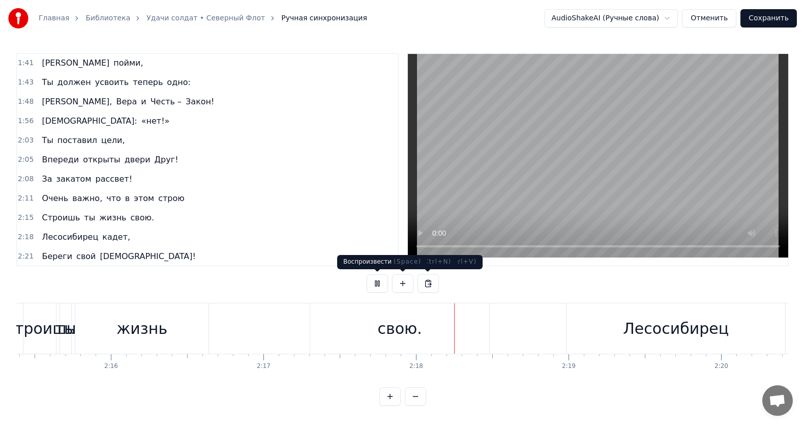
click at [378, 281] on button at bounding box center [377, 283] width 21 height 18
click at [179, 336] on div "жизнь" at bounding box center [141, 328] width 133 height 50
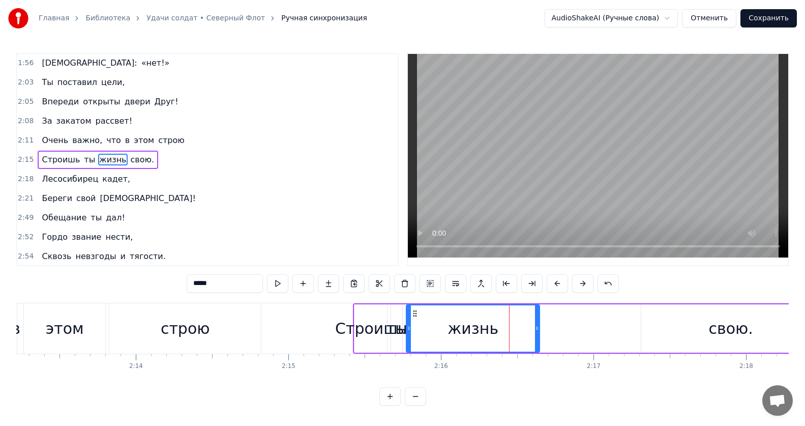
scroll to position [0, 20273]
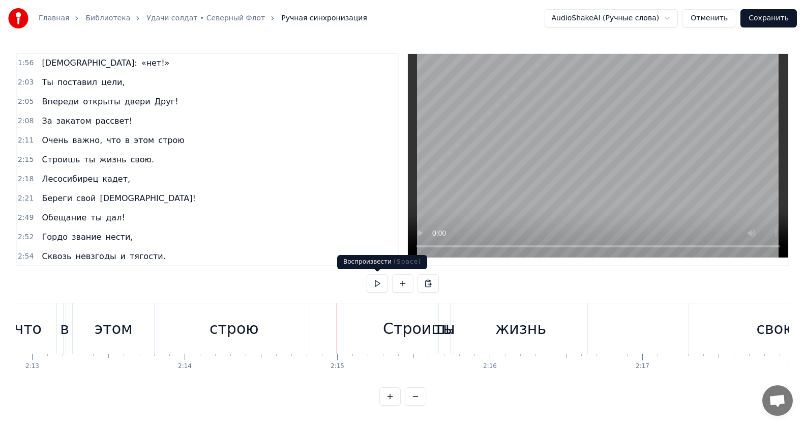
click at [377, 285] on button at bounding box center [377, 283] width 21 height 18
click at [381, 282] on button at bounding box center [377, 283] width 21 height 18
click at [402, 330] on div "Строишь" at bounding box center [418, 328] width 71 height 23
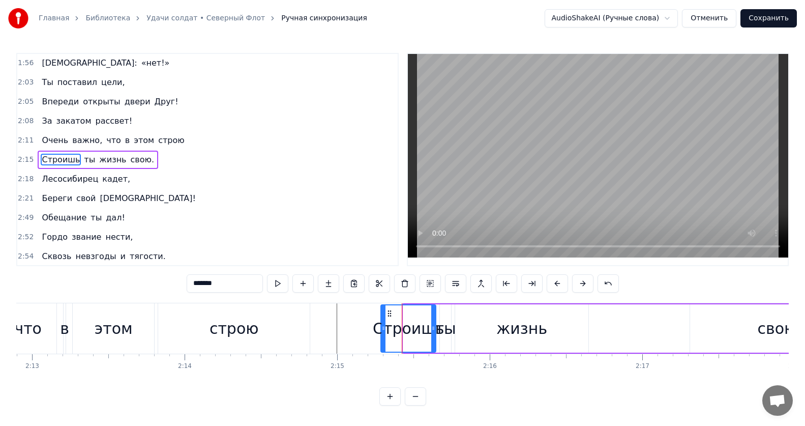
drag, startPoint x: 405, startPoint y: 331, endPoint x: 382, endPoint y: 333, distance: 22.4
click at [382, 333] on div at bounding box center [383, 328] width 4 height 46
click at [512, 327] on div "жизнь" at bounding box center [521, 328] width 51 height 23
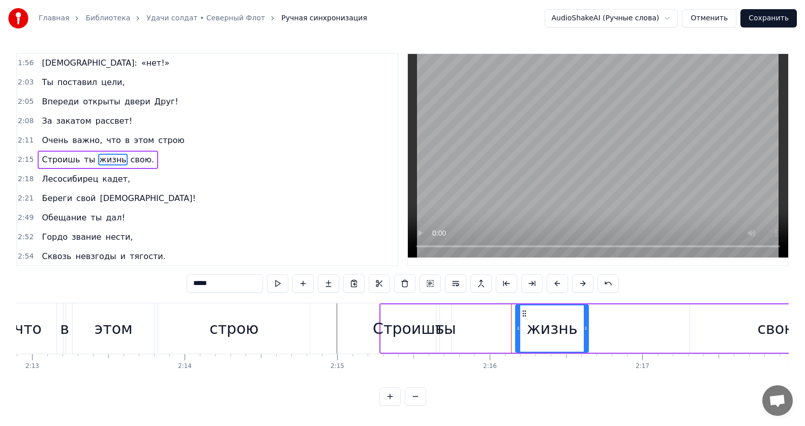
drag, startPoint x: 457, startPoint y: 329, endPoint x: 517, endPoint y: 334, distance: 60.2
click at [517, 334] on div at bounding box center [518, 328] width 4 height 46
click at [410, 326] on div "Строишь" at bounding box center [408, 328] width 71 height 23
type input "*******"
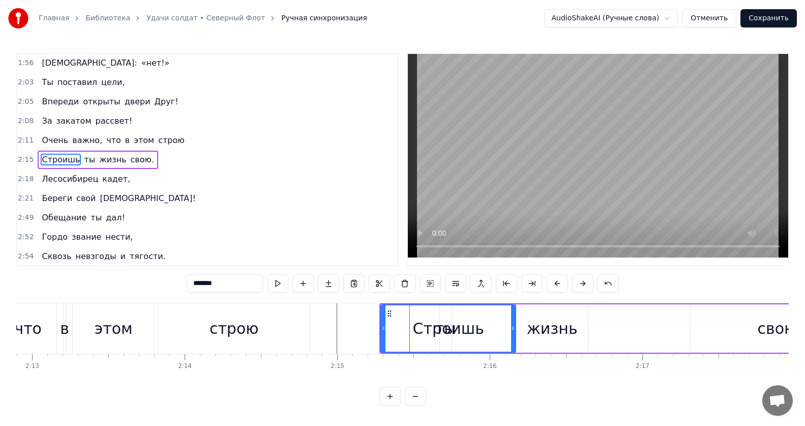
drag, startPoint x: 434, startPoint y: 328, endPoint x: 514, endPoint y: 323, distance: 80.0
click at [514, 323] on div at bounding box center [513, 328] width 4 height 46
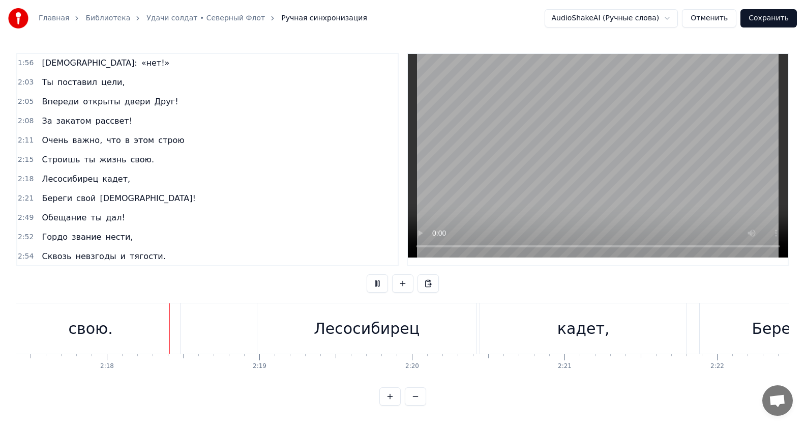
scroll to position [0, 20964]
drag, startPoint x: 582, startPoint y: 333, endPoint x: 587, endPoint y: 337, distance: 6.5
click at [583, 334] on div "кадет," at bounding box center [580, 328] width 206 height 50
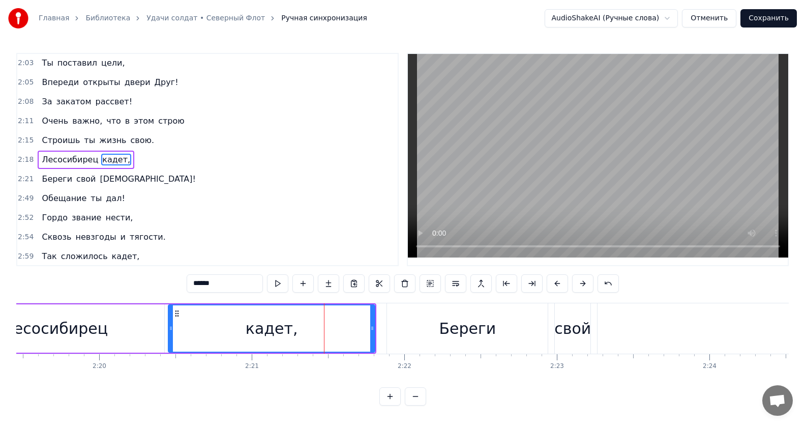
scroll to position [0, 21200]
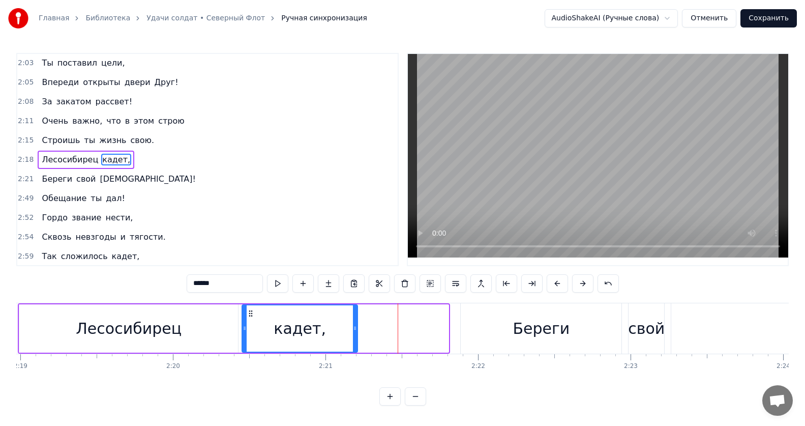
drag, startPoint x: 446, startPoint y: 328, endPoint x: 354, endPoint y: 324, distance: 92.2
click at [354, 324] on icon at bounding box center [355, 328] width 4 height 8
click at [154, 322] on div "Лесосибирец" at bounding box center [129, 328] width 106 height 23
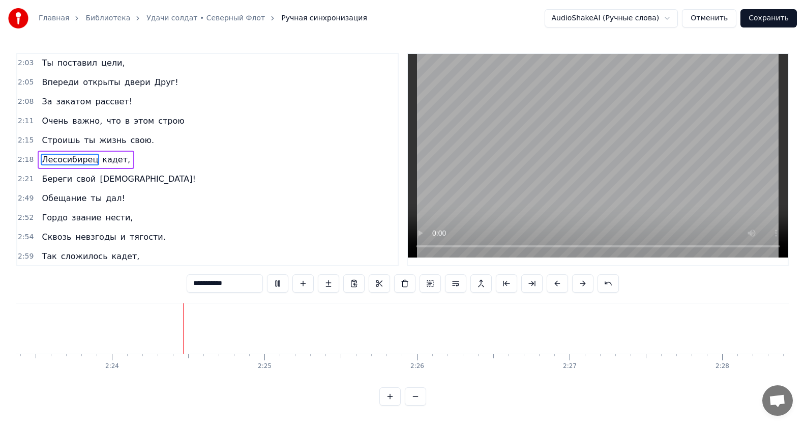
scroll to position [0, 21885]
click at [280, 285] on button at bounding box center [277, 283] width 21 height 18
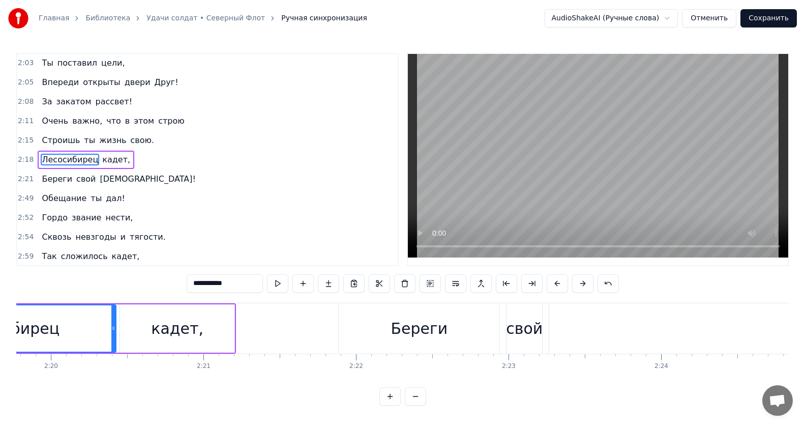
scroll to position [0, 21225]
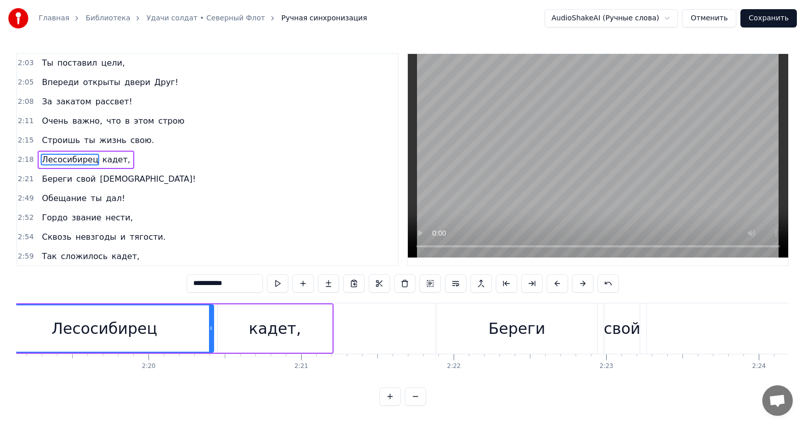
click at [483, 334] on div "Береги" at bounding box center [516, 328] width 161 height 50
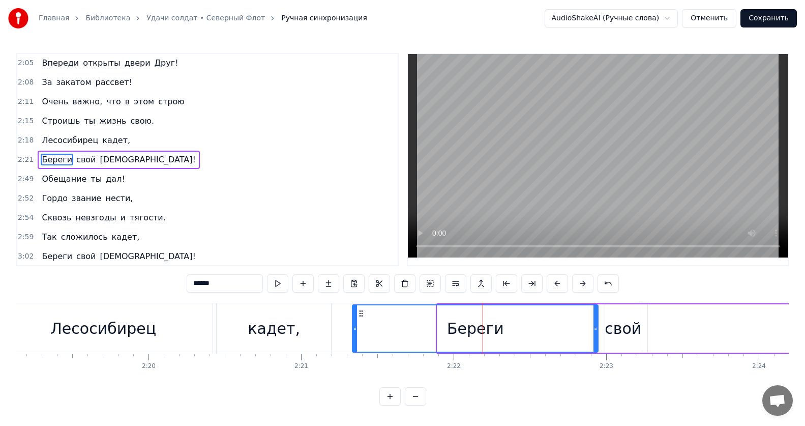
drag, startPoint x: 439, startPoint y: 329, endPoint x: 354, endPoint y: 335, distance: 85.1
click at [354, 335] on div at bounding box center [355, 328] width 4 height 46
click at [376, 333] on div "Береги" at bounding box center [475, 328] width 245 height 46
click at [557, 327] on div "Береги" at bounding box center [475, 328] width 245 height 46
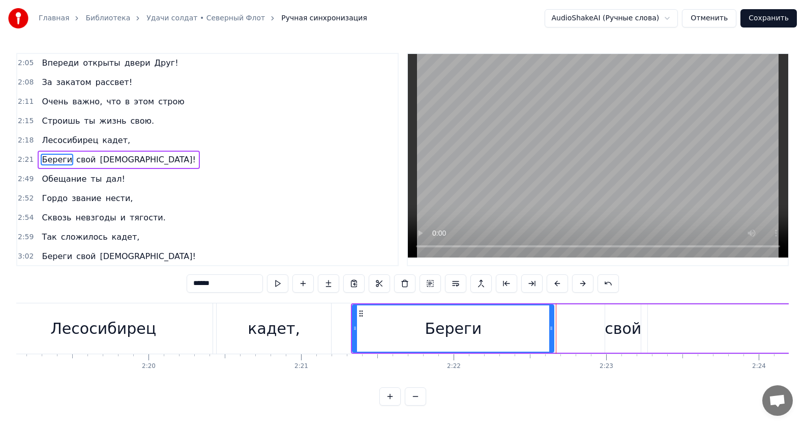
drag, startPoint x: 597, startPoint y: 330, endPoint x: 548, endPoint y: 331, distance: 49.8
click at [549, 331] on icon at bounding box center [551, 328] width 4 height 8
click at [615, 331] on div "свой" at bounding box center [623, 328] width 37 height 23
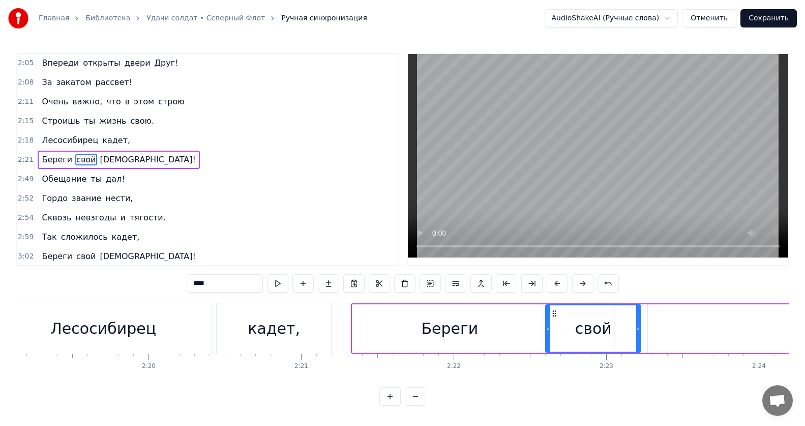
drag, startPoint x: 608, startPoint y: 327, endPoint x: 548, endPoint y: 331, distance: 60.1
click at [548, 331] on icon at bounding box center [548, 328] width 4 height 8
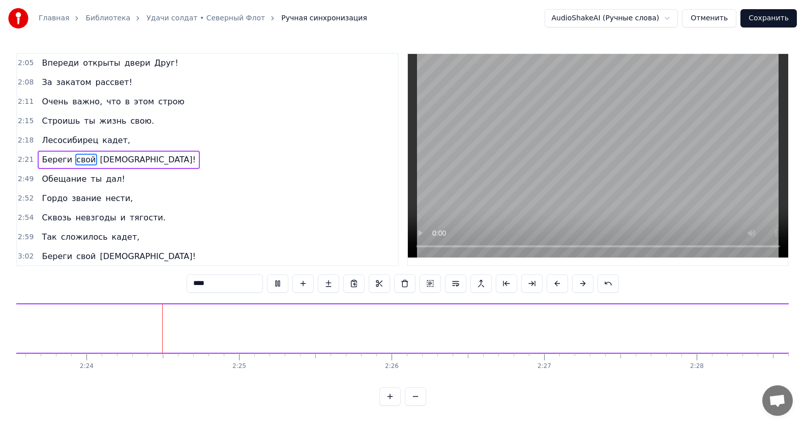
scroll to position [0, 21899]
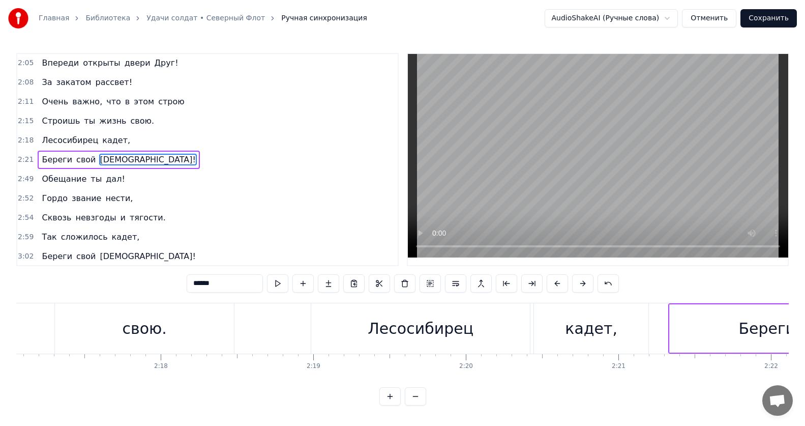
scroll to position [0, 20981]
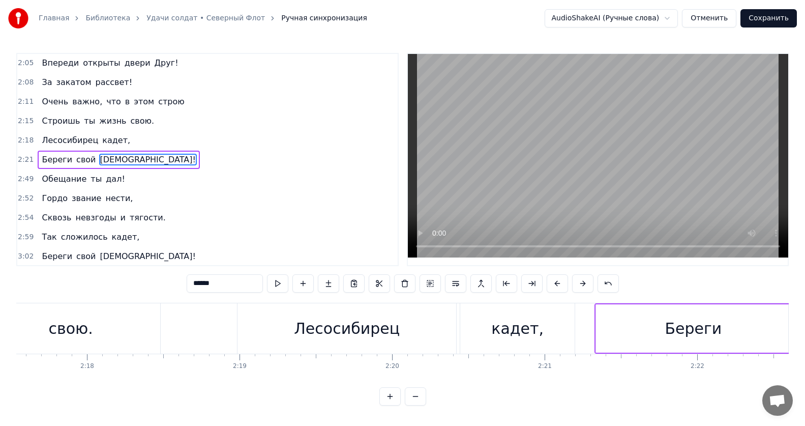
click at [493, 334] on div "кадет," at bounding box center [517, 328] width 114 height 50
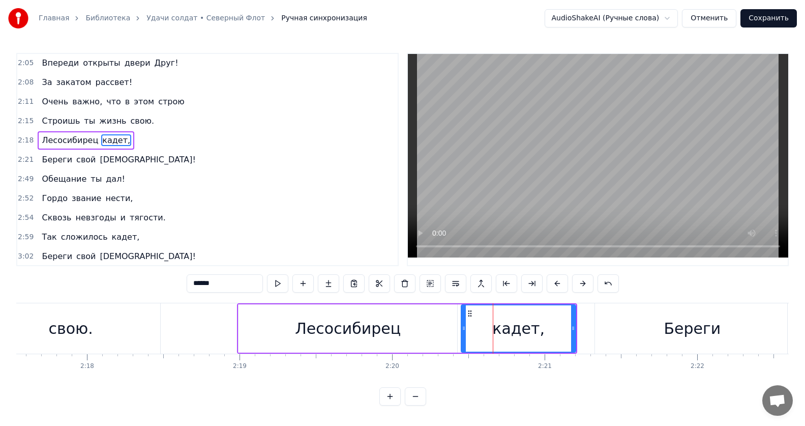
scroll to position [368, 0]
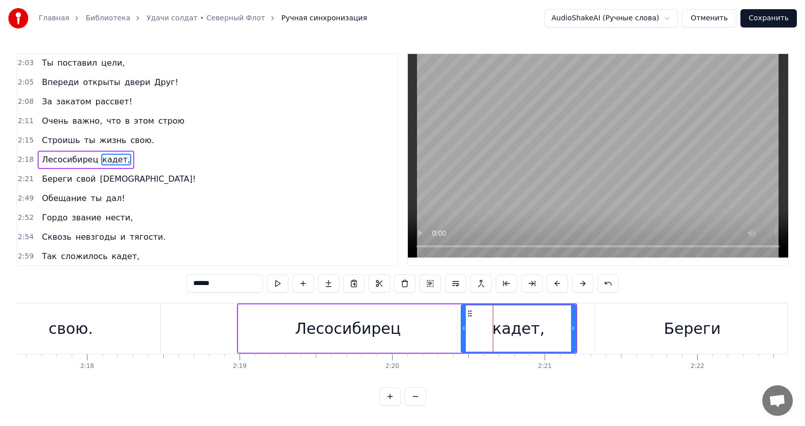
click at [630, 324] on div "Береги" at bounding box center [692, 328] width 194 height 50
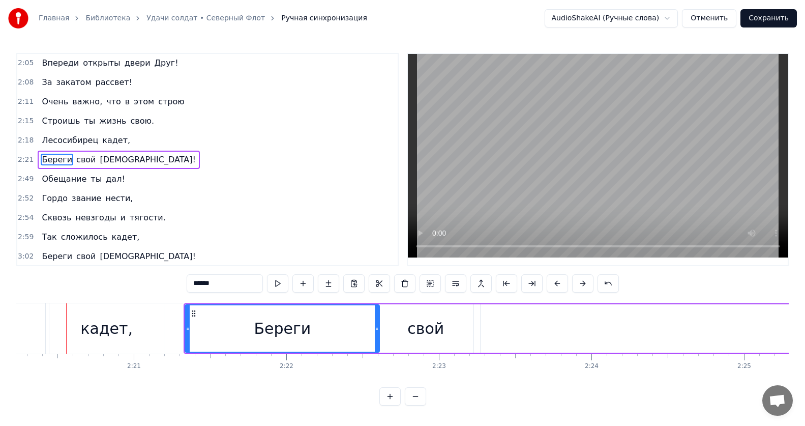
scroll to position [0, 21391]
click at [442, 335] on div "свой" at bounding box center [426, 328] width 37 height 23
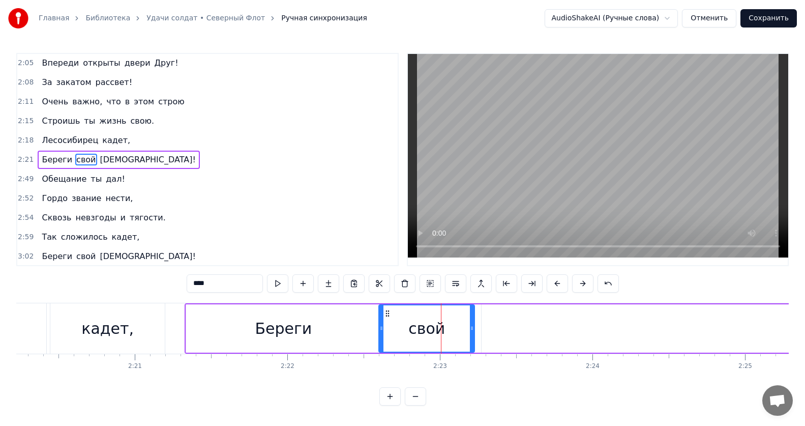
click at [336, 330] on div "Береги" at bounding box center [283, 328] width 194 height 48
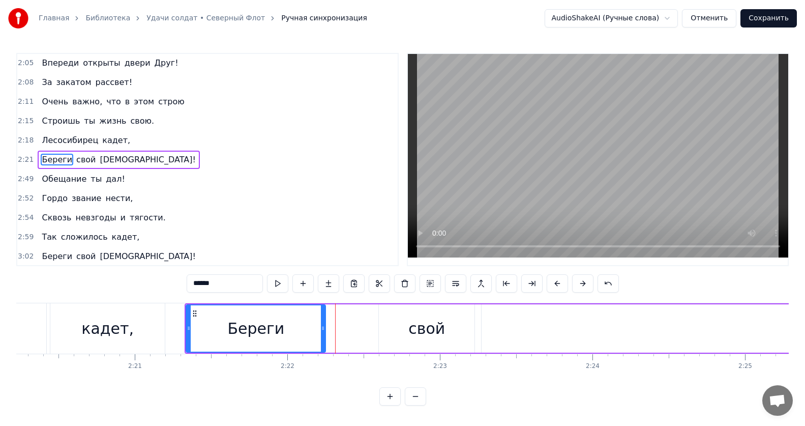
drag, startPoint x: 378, startPoint y: 329, endPoint x: 323, endPoint y: 331, distance: 55.0
click at [323, 331] on icon at bounding box center [323, 328] width 4 height 8
click at [405, 326] on div "свой" at bounding box center [427, 328] width 96 height 48
type input "****"
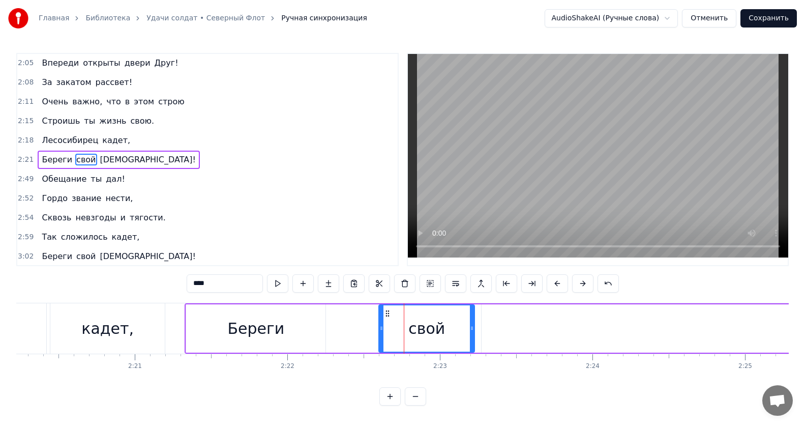
click at [382, 328] on div "свой" at bounding box center [426, 328] width 95 height 46
drag, startPoint x: 382, startPoint y: 329, endPoint x: 321, endPoint y: 324, distance: 60.7
click at [328, 329] on icon at bounding box center [330, 328] width 4 height 8
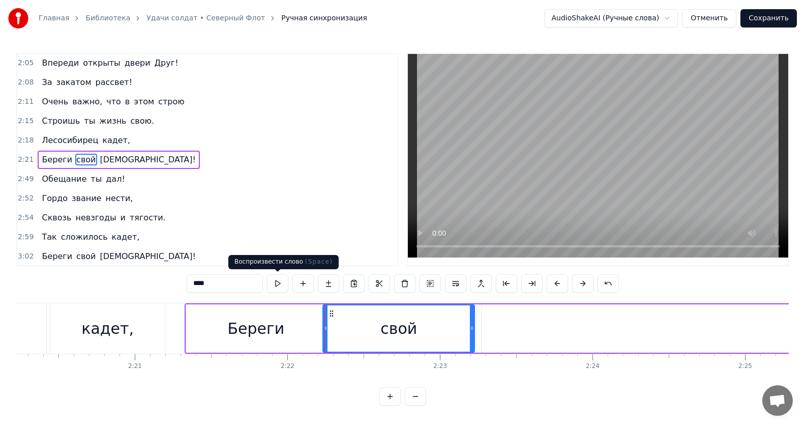
click at [280, 282] on button at bounding box center [277, 283] width 21 height 18
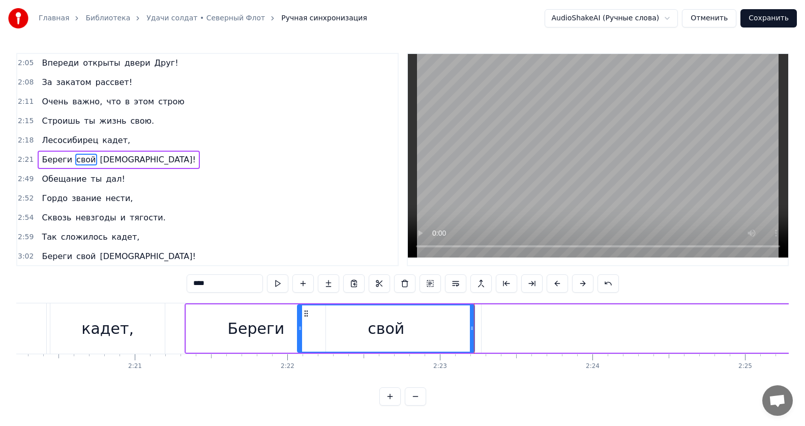
drag, startPoint x: 325, startPoint y: 328, endPoint x: 300, endPoint y: 328, distance: 25.4
click at [300, 328] on icon at bounding box center [300, 328] width 4 height 8
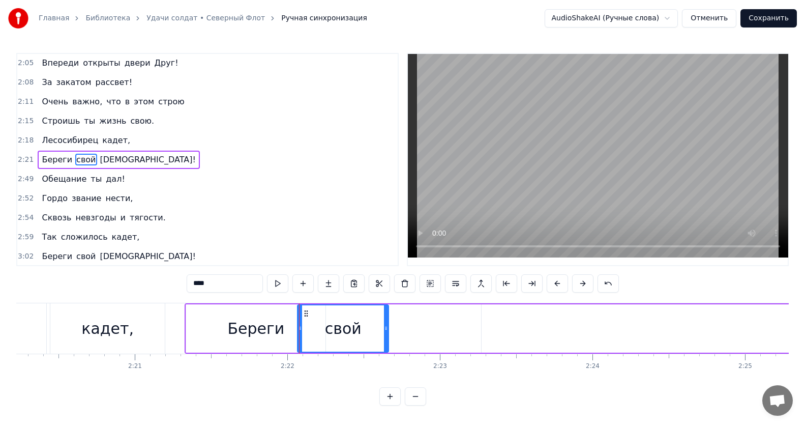
drag, startPoint x: 472, startPoint y: 327, endPoint x: 386, endPoint y: 330, distance: 86.0
click at [386, 330] on icon at bounding box center [386, 328] width 4 height 8
click at [272, 283] on button at bounding box center [277, 283] width 21 height 18
drag, startPoint x: 385, startPoint y: 327, endPoint x: 417, endPoint y: 331, distance: 32.7
click at [417, 331] on icon at bounding box center [419, 328] width 4 height 8
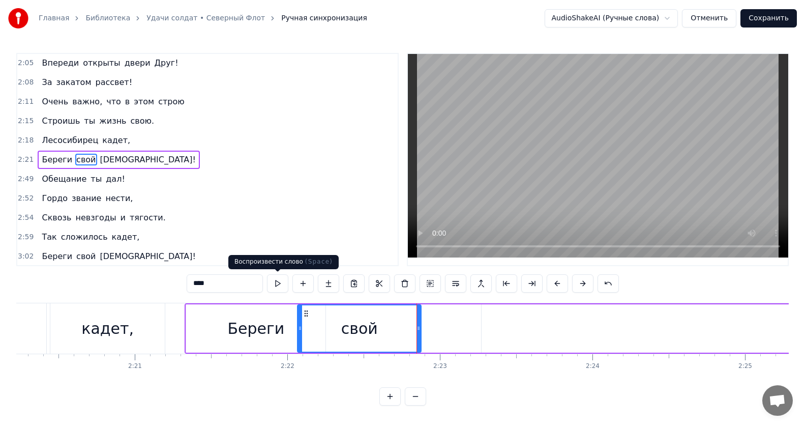
click at [282, 284] on button at bounding box center [277, 283] width 21 height 18
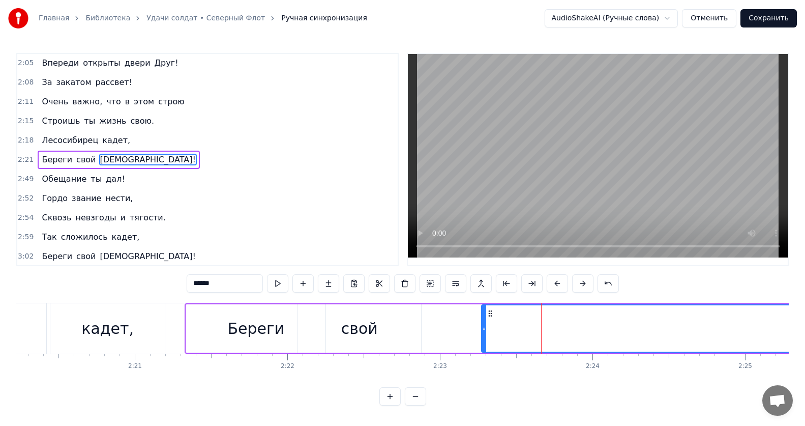
drag, startPoint x: 482, startPoint y: 328, endPoint x: 416, endPoint y: 329, distance: 65.1
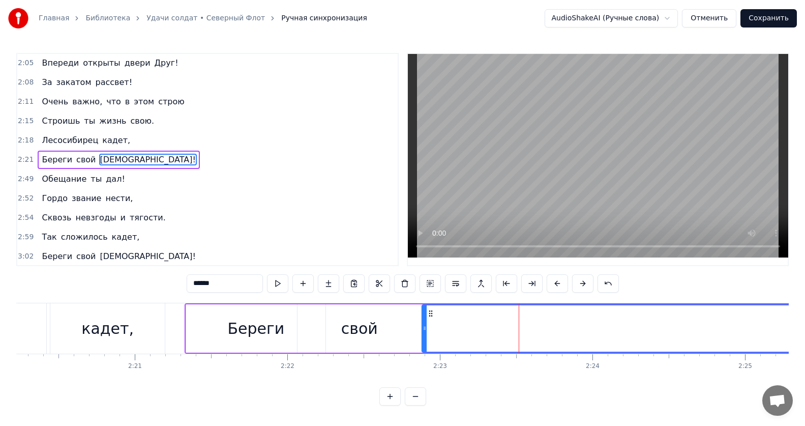
drag, startPoint x: 484, startPoint y: 328, endPoint x: 425, endPoint y: 326, distance: 59.5
click at [425, 326] on icon at bounding box center [425, 328] width 4 height 8
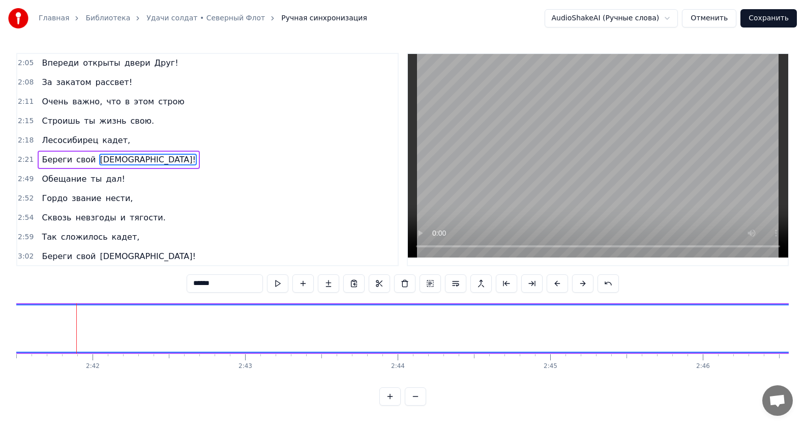
scroll to position [0, 24646]
click at [659, 325] on div "[DEMOGRAPHIC_DATA]!" at bounding box center [676, 328] width 179 height 23
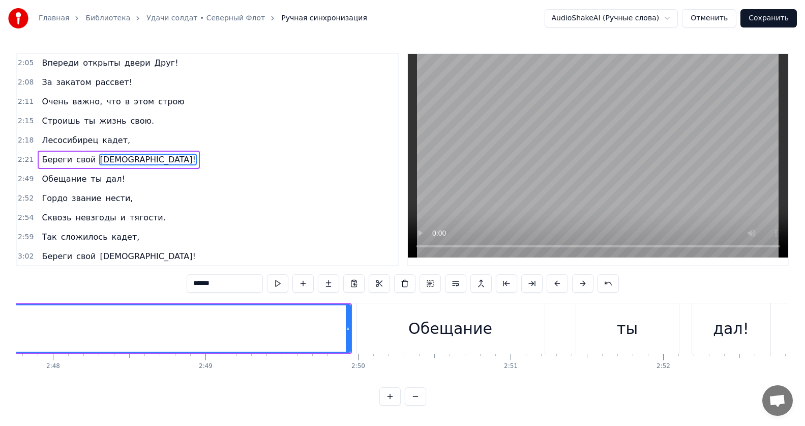
scroll to position [0, 25446]
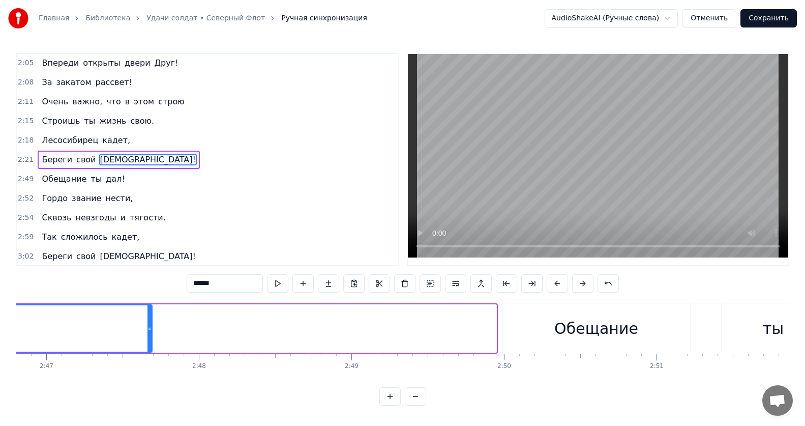
drag, startPoint x: 493, startPoint y: 328, endPoint x: 149, endPoint y: 324, distance: 344.3
click at [149, 324] on icon at bounding box center [149, 328] width 4 height 8
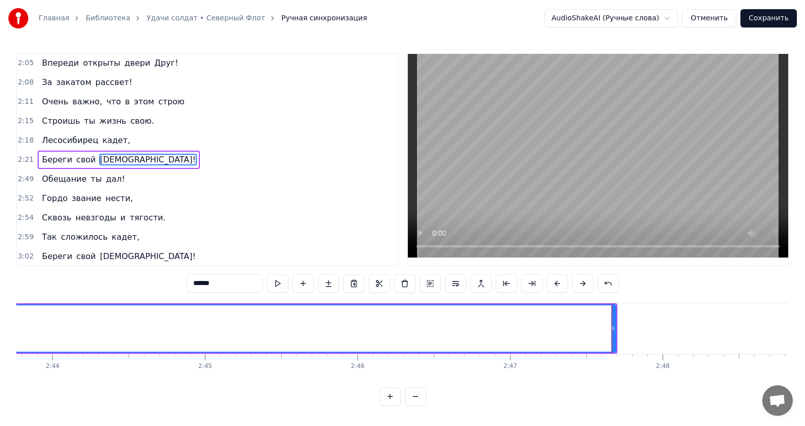
scroll to position [0, 24835]
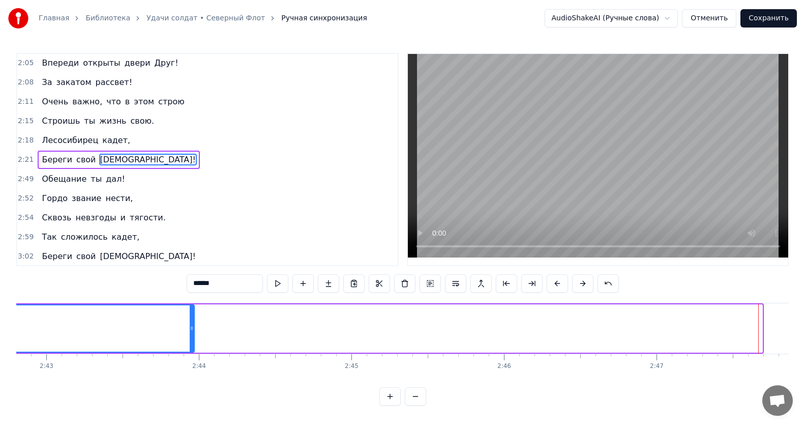
drag, startPoint x: 759, startPoint y: 327, endPoint x: 178, endPoint y: 337, distance: 580.8
click at [190, 336] on div at bounding box center [192, 328] width 4 height 46
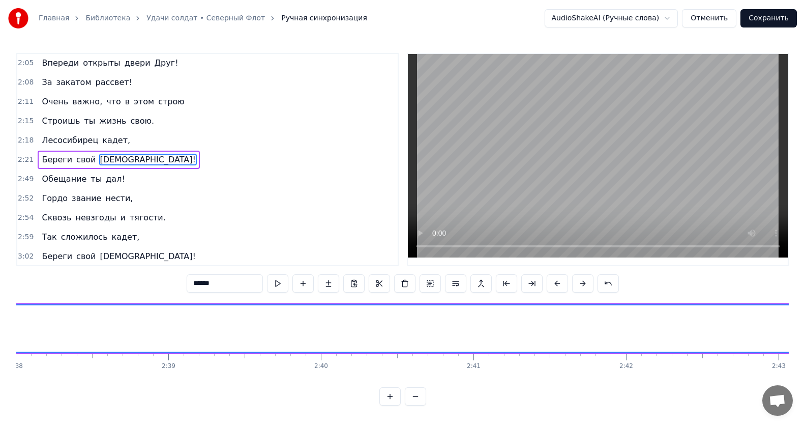
scroll to position [0, 24298]
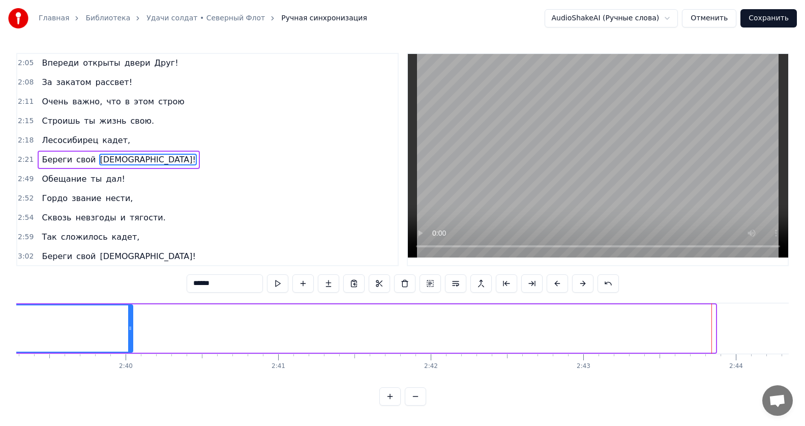
drag, startPoint x: 714, startPoint y: 327, endPoint x: 127, endPoint y: 332, distance: 587.3
click at [128, 332] on div at bounding box center [130, 328] width 4 height 46
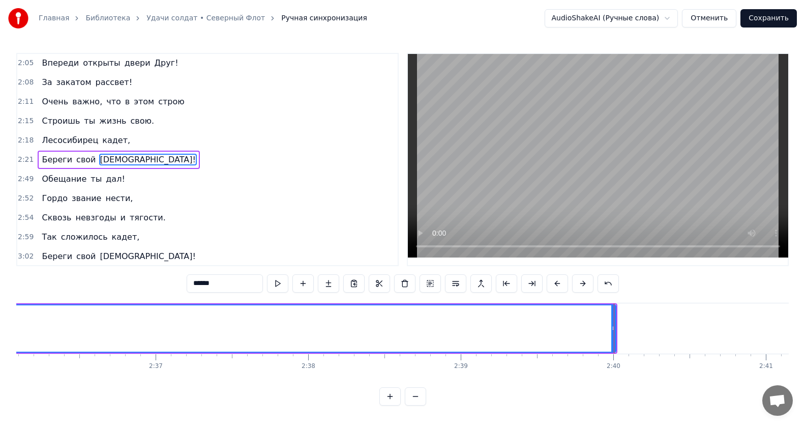
scroll to position [0, 23762]
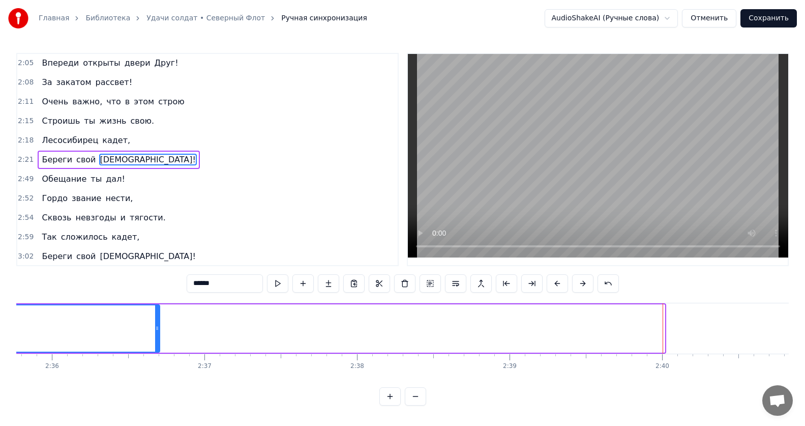
drag, startPoint x: 662, startPoint y: 327, endPoint x: 157, endPoint y: 333, distance: 505.0
click at [157, 333] on div at bounding box center [157, 328] width 4 height 46
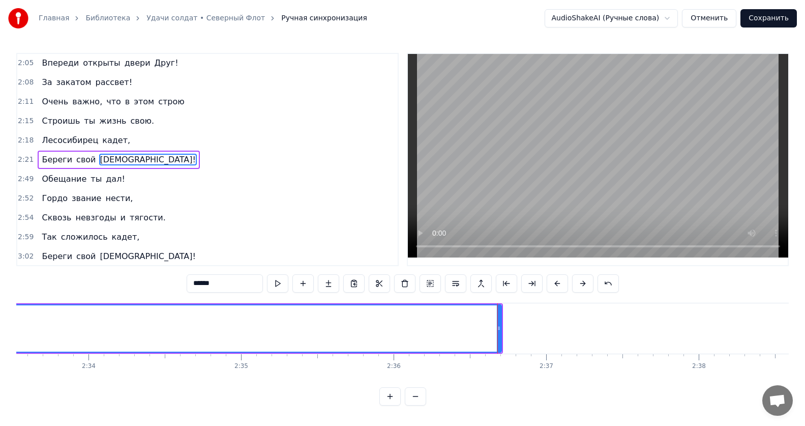
scroll to position [0, 23274]
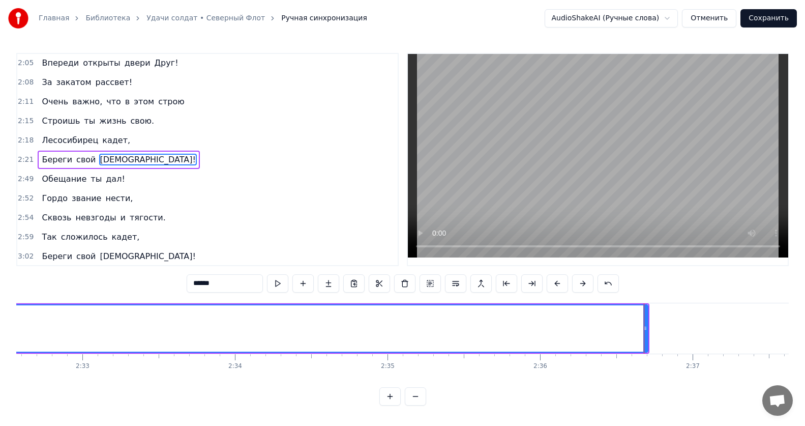
click at [280, 285] on button at bounding box center [277, 283] width 21 height 18
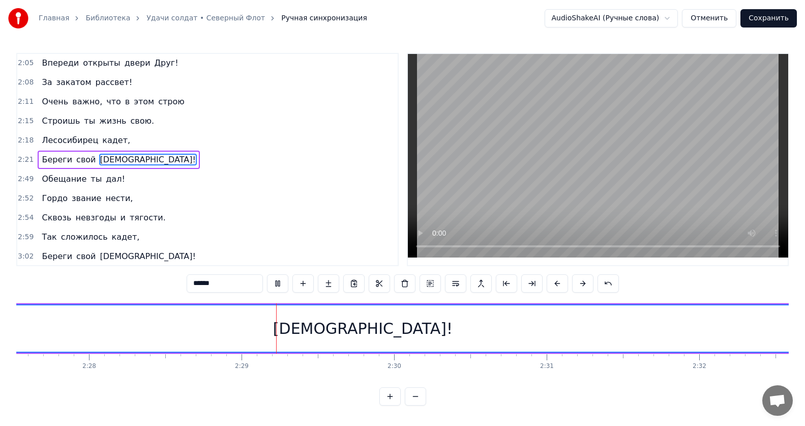
scroll to position [0, 22629]
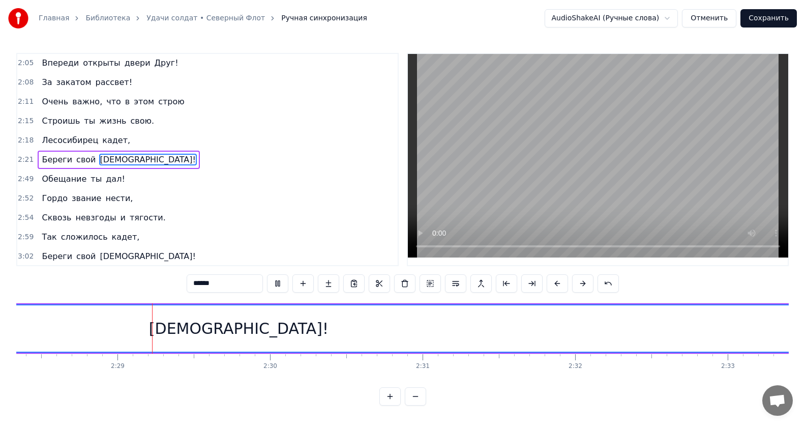
click at [384, 316] on div "[DEMOGRAPHIC_DATA]!" at bounding box center [238, 328] width 2107 height 46
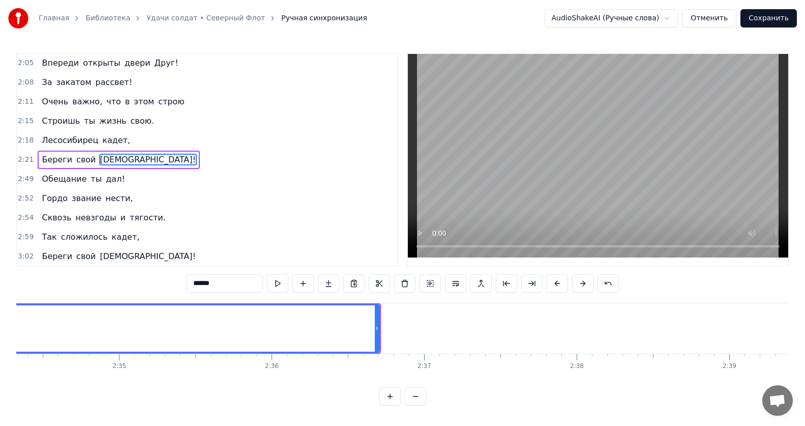
scroll to position [0, 23445]
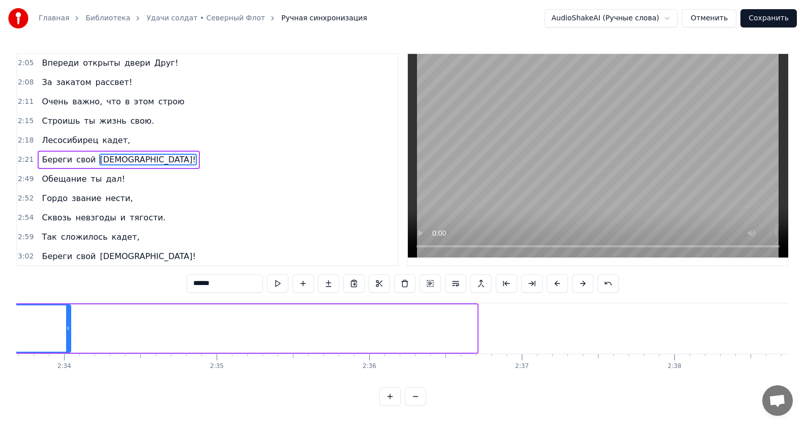
drag, startPoint x: 475, startPoint y: 328, endPoint x: 70, endPoint y: 324, distance: 405.8
click at [70, 324] on icon at bounding box center [68, 328] width 4 height 8
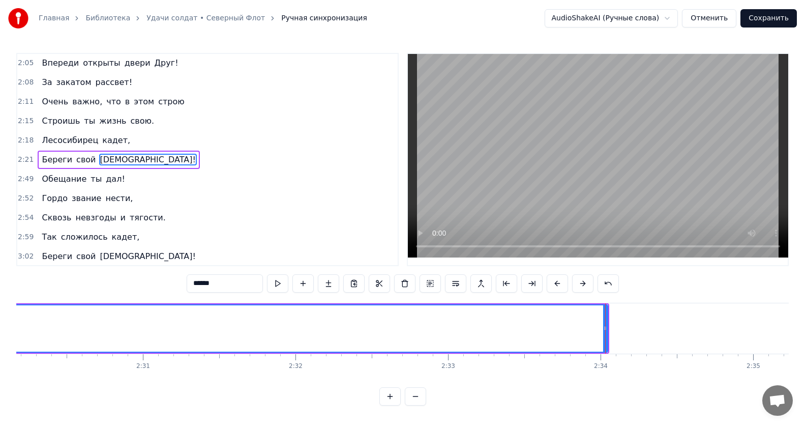
scroll to position [0, 22834]
click at [679, 328] on div at bounding box center [679, 328] width 1 height 50
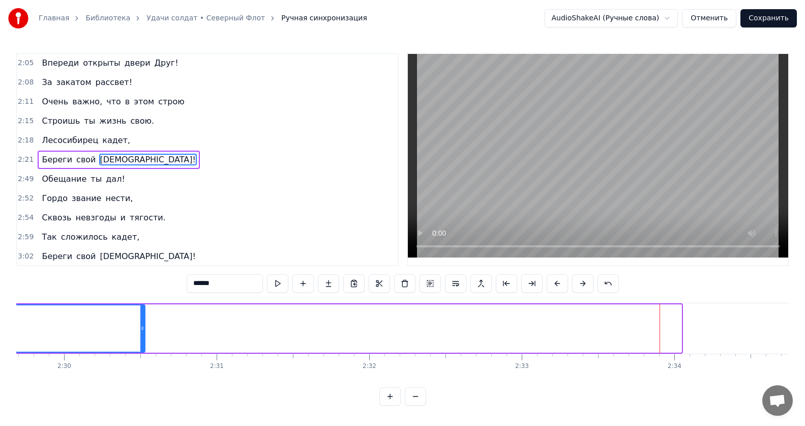
drag, startPoint x: 680, startPoint y: 328, endPoint x: 118, endPoint y: 344, distance: 561.6
click at [140, 344] on div at bounding box center [142, 328] width 4 height 46
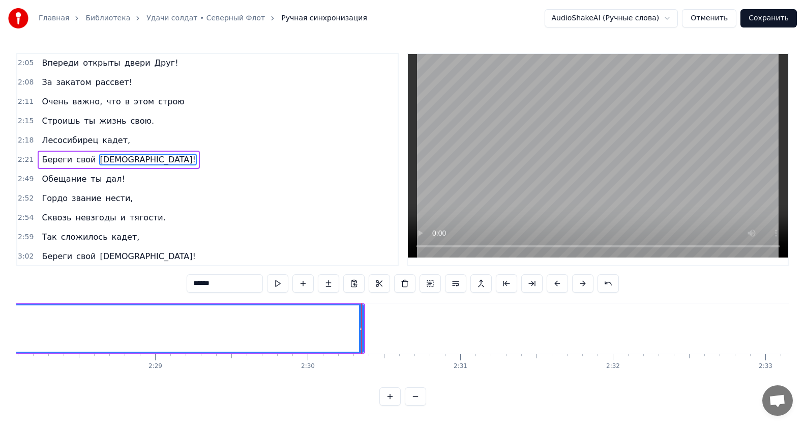
scroll to position [0, 22298]
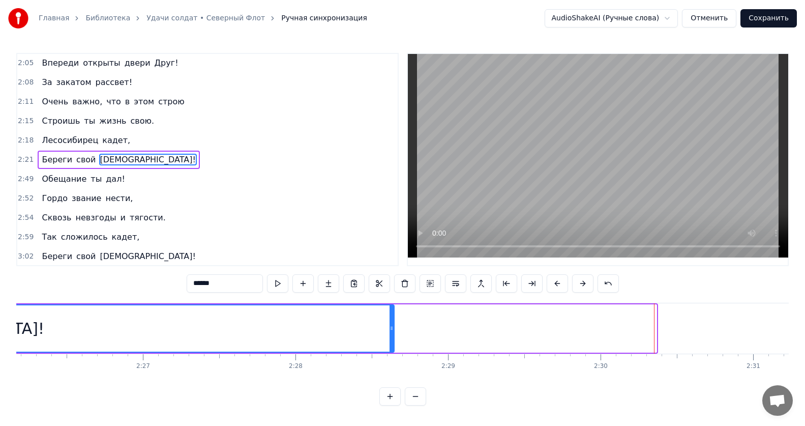
drag, startPoint x: 653, startPoint y: 325, endPoint x: 391, endPoint y: 337, distance: 262.7
click at [391, 337] on div at bounding box center [392, 328] width 4 height 46
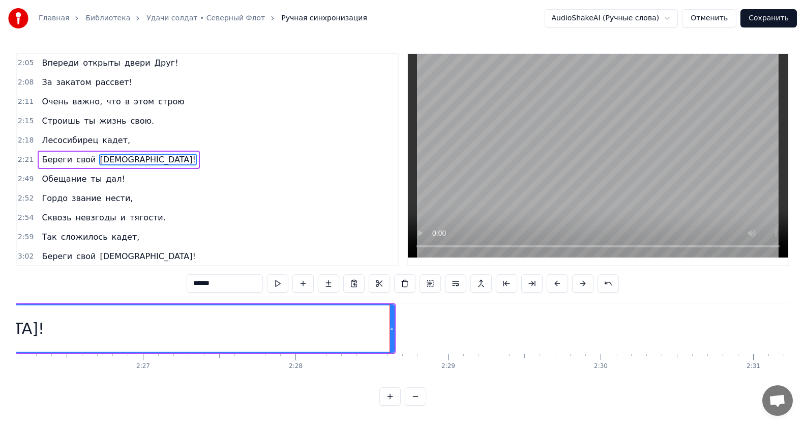
click at [279, 280] on button at bounding box center [277, 283] width 21 height 18
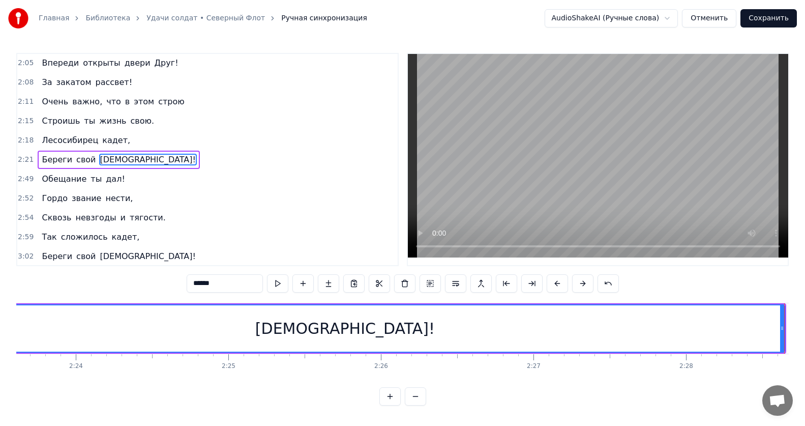
scroll to position [0, 21859]
click at [382, 332] on div "[DEMOGRAPHIC_DATA]!" at bounding box center [393, 328] width 179 height 23
click at [394, 335] on div "[DEMOGRAPHIC_DATA]!" at bounding box center [393, 328] width 179 height 23
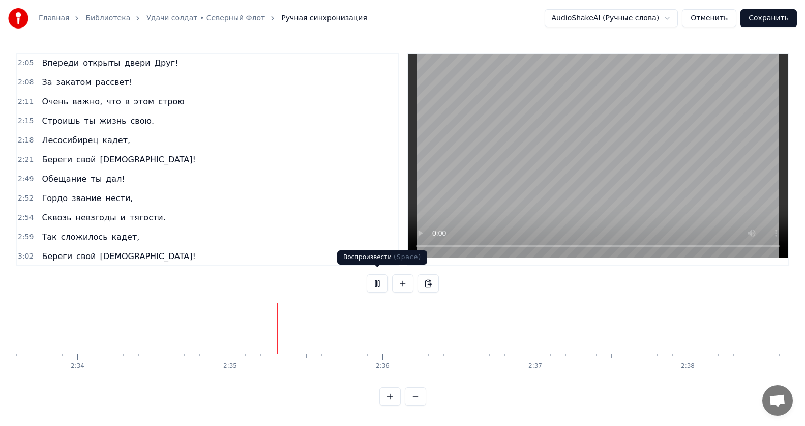
scroll to position [0, 23556]
click at [378, 277] on button at bounding box center [377, 283] width 21 height 18
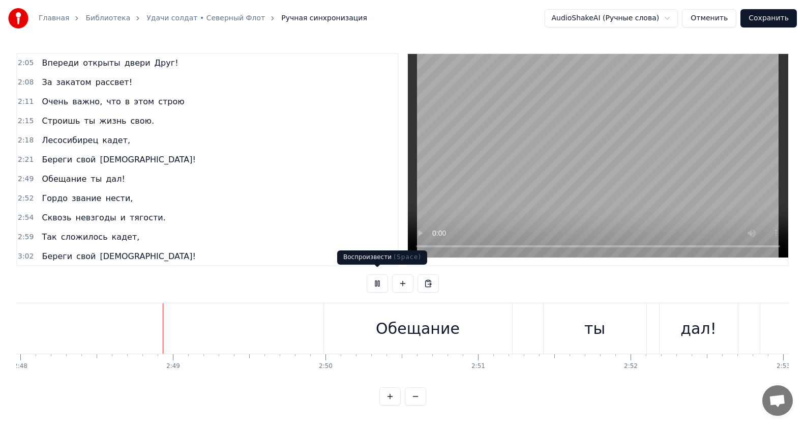
scroll to position [0, 25628]
click at [378, 278] on button at bounding box center [377, 283] width 21 height 18
click at [467, 322] on div "Обещание" at bounding box center [414, 328] width 188 height 50
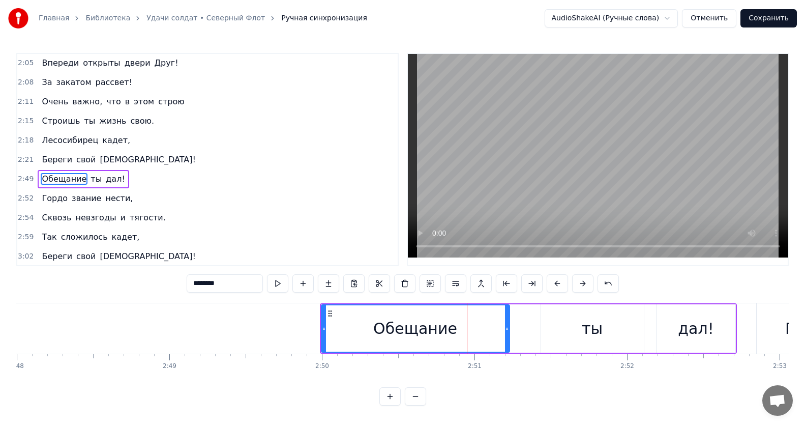
scroll to position [406, 0]
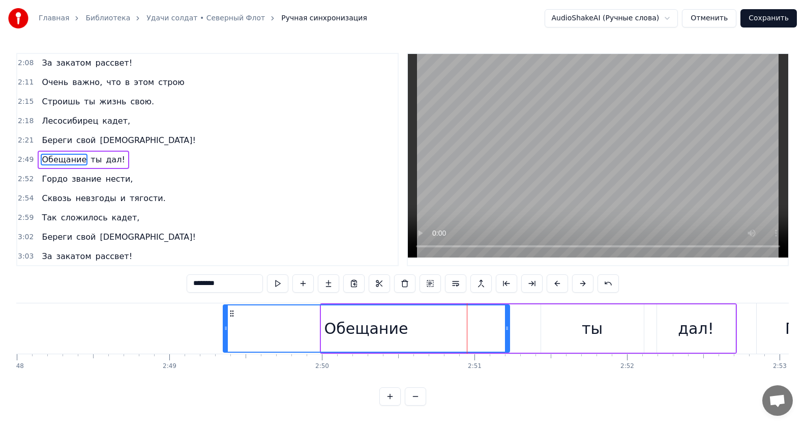
drag, startPoint x: 325, startPoint y: 327, endPoint x: 226, endPoint y: 336, distance: 99.0
click at [226, 336] on div at bounding box center [226, 328] width 4 height 46
click at [629, 326] on div "ты" at bounding box center [592, 328] width 103 height 48
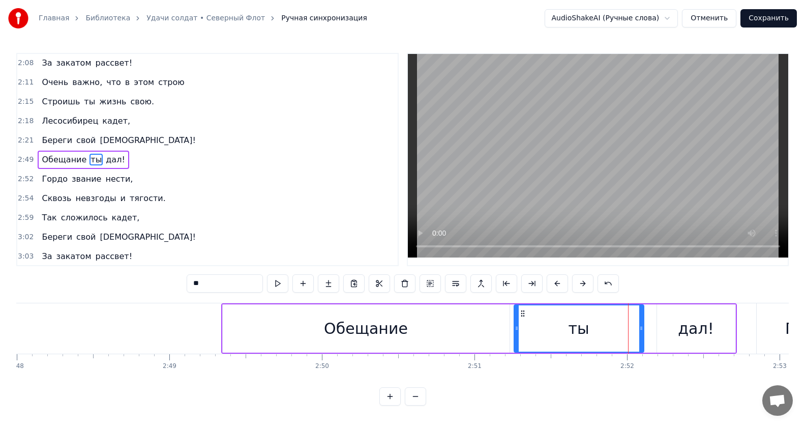
drag, startPoint x: 543, startPoint y: 328, endPoint x: 516, endPoint y: 331, distance: 27.6
click at [516, 331] on icon at bounding box center [517, 328] width 4 height 8
drag, startPoint x: 642, startPoint y: 328, endPoint x: 603, endPoint y: 333, distance: 38.9
click at [603, 333] on div at bounding box center [604, 328] width 4 height 46
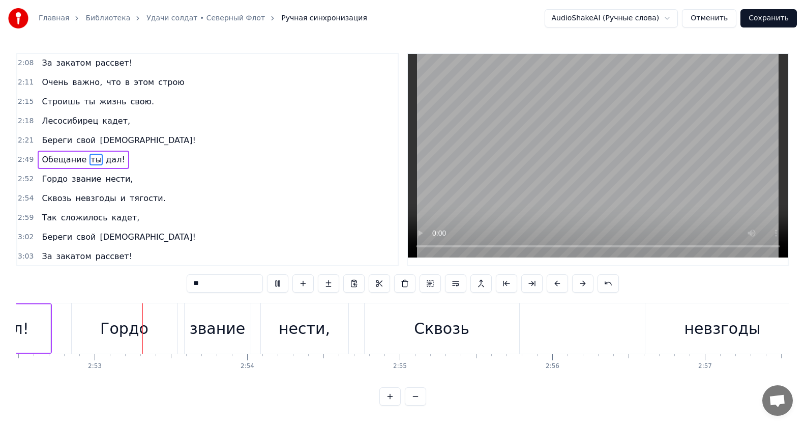
scroll to position [0, 26316]
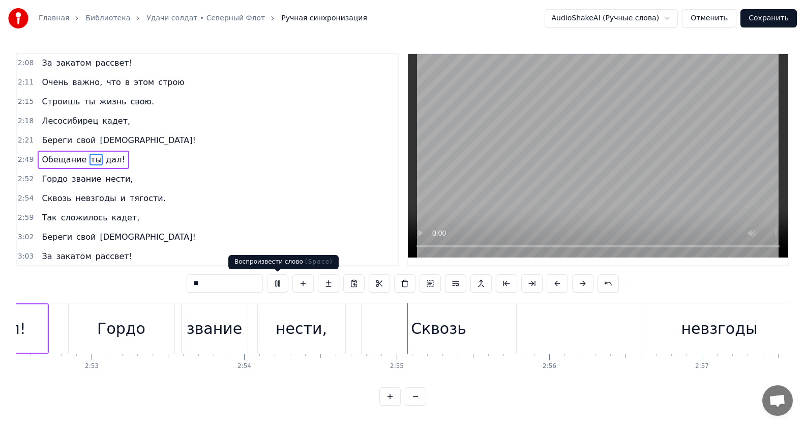
click at [279, 281] on button at bounding box center [277, 283] width 21 height 18
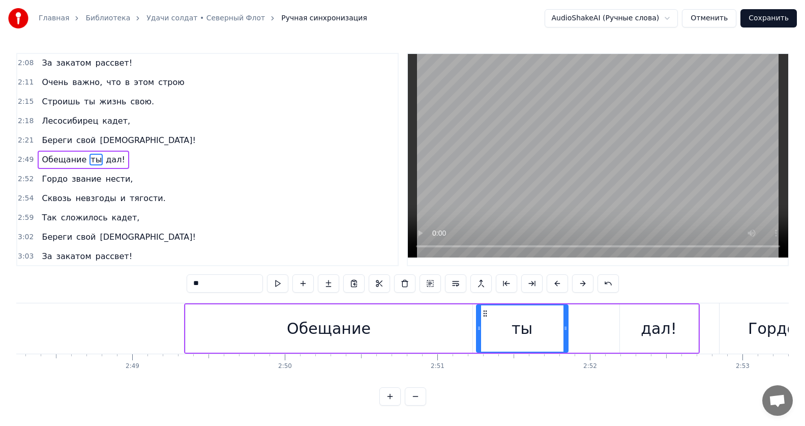
scroll to position [0, 25616]
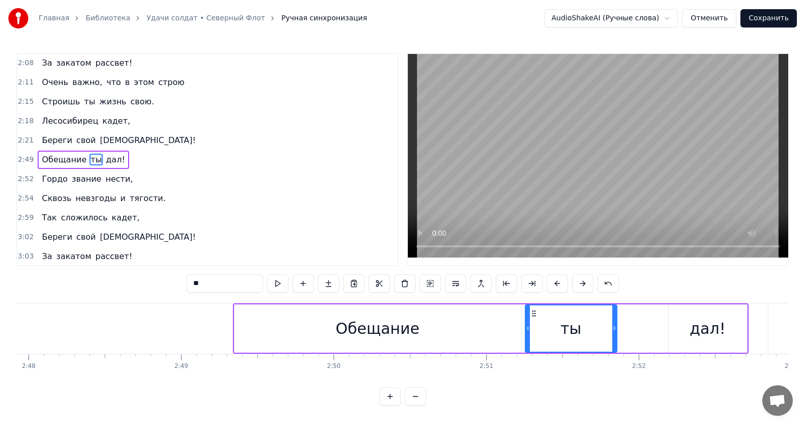
click at [453, 330] on div "Обещание" at bounding box center [377, 328] width 287 height 48
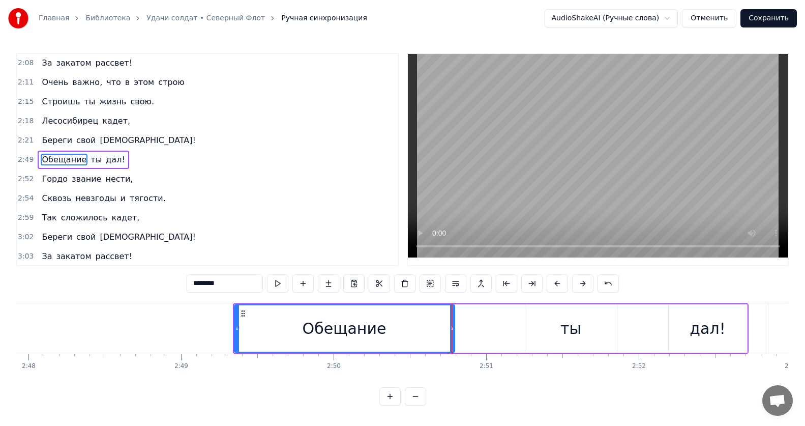
drag, startPoint x: 519, startPoint y: 327, endPoint x: 503, endPoint y: 326, distance: 15.3
click at [450, 328] on icon at bounding box center [452, 328] width 4 height 8
click at [564, 328] on div "ты" at bounding box center [570, 328] width 21 height 23
type input "**"
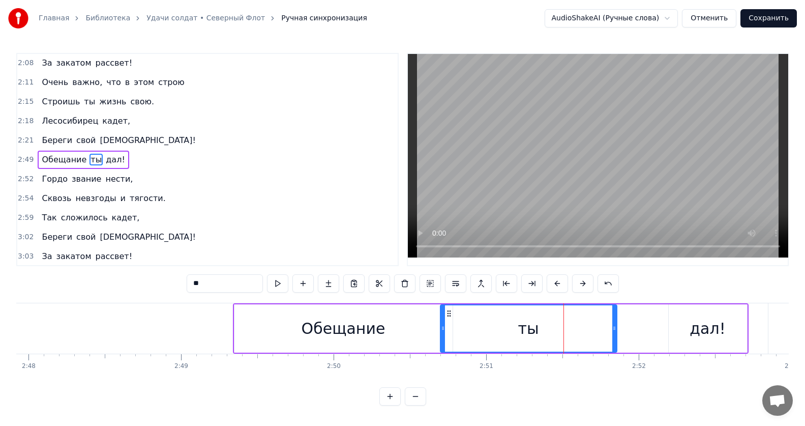
drag, startPoint x: 528, startPoint y: 328, endPoint x: 443, endPoint y: 334, distance: 85.1
click at [443, 334] on div at bounding box center [443, 328] width 4 height 46
drag, startPoint x: 615, startPoint y: 330, endPoint x: 544, endPoint y: 330, distance: 71.2
click at [544, 330] on icon at bounding box center [543, 328] width 4 height 8
click at [663, 325] on div "Обещание ты дал!" at bounding box center [491, 328] width 516 height 50
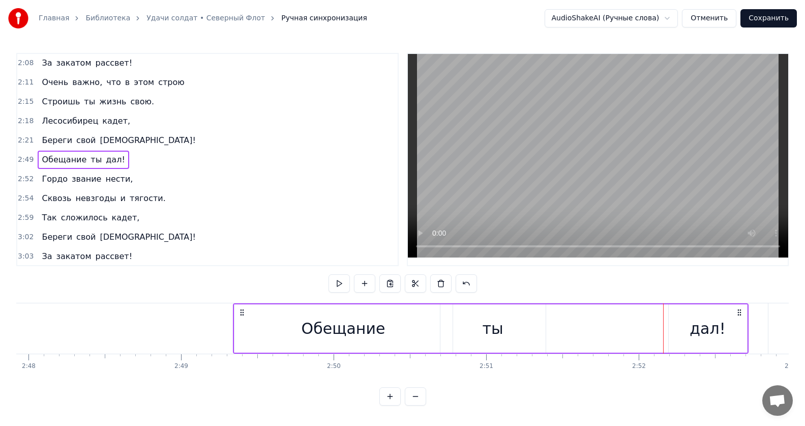
click at [677, 328] on div "дал!" at bounding box center [708, 328] width 78 height 48
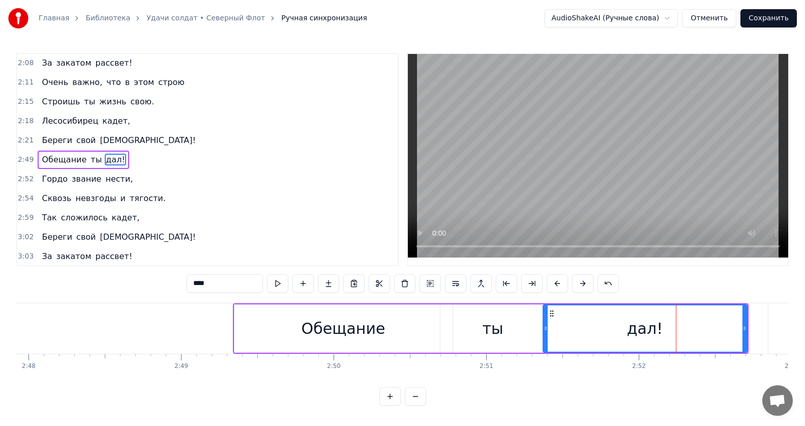
drag, startPoint x: 671, startPoint y: 328, endPoint x: 546, endPoint y: 338, distance: 126.0
click at [546, 338] on div at bounding box center [546, 328] width 4 height 46
drag, startPoint x: 745, startPoint y: 327, endPoint x: 739, endPoint y: 330, distance: 7.1
click at [739, 330] on icon at bounding box center [737, 328] width 4 height 8
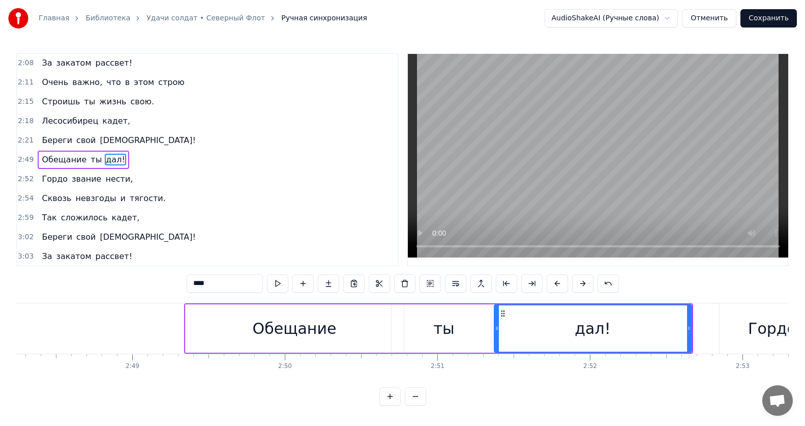
scroll to position [0, 25616]
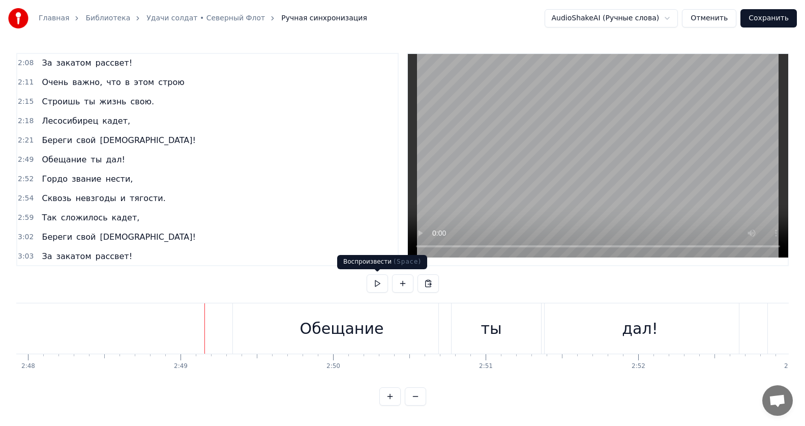
click at [380, 285] on button at bounding box center [377, 283] width 21 height 18
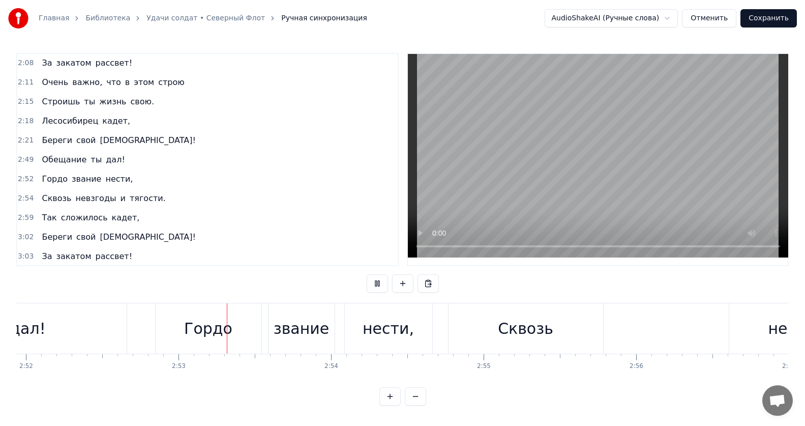
scroll to position [0, 26315]
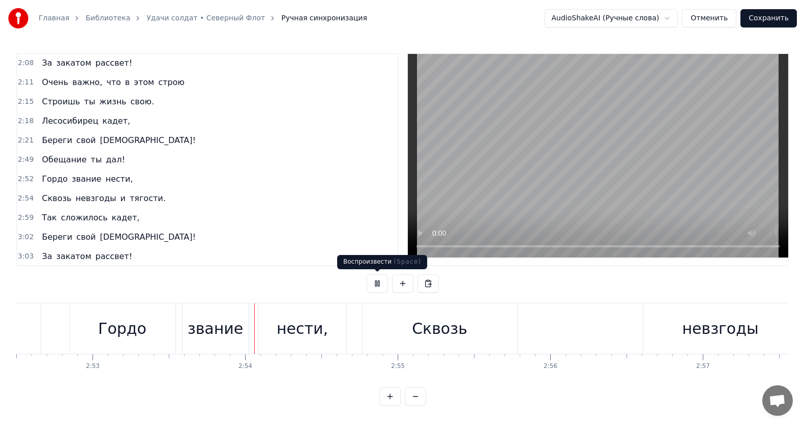
click at [380, 280] on button at bounding box center [377, 283] width 21 height 18
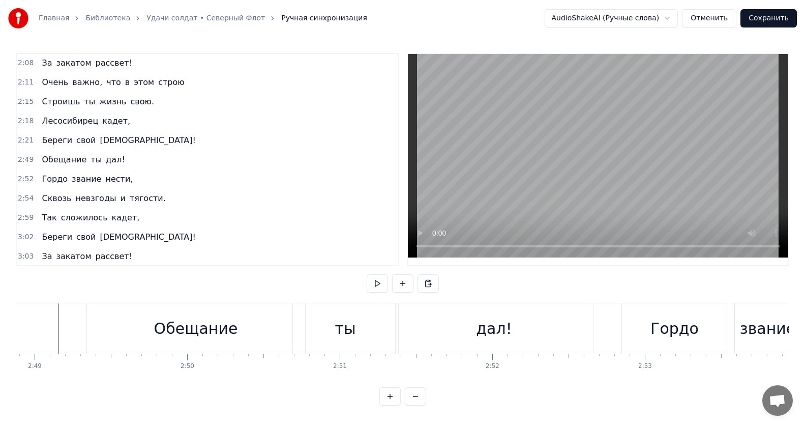
scroll to position [0, 25616]
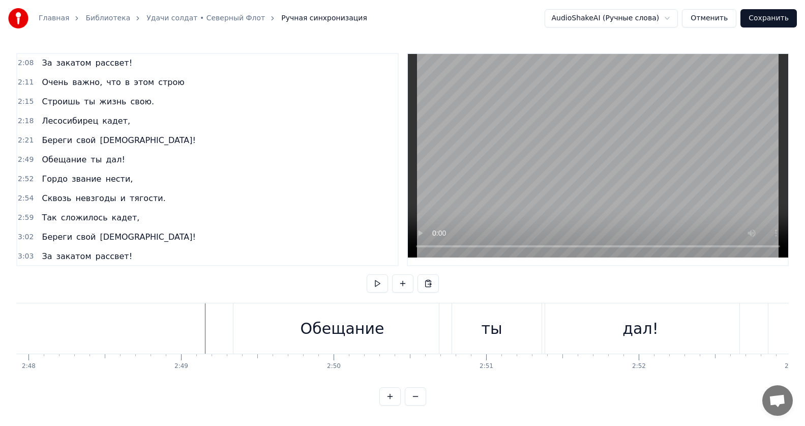
click at [572, 334] on div "дал!" at bounding box center [640, 328] width 197 height 50
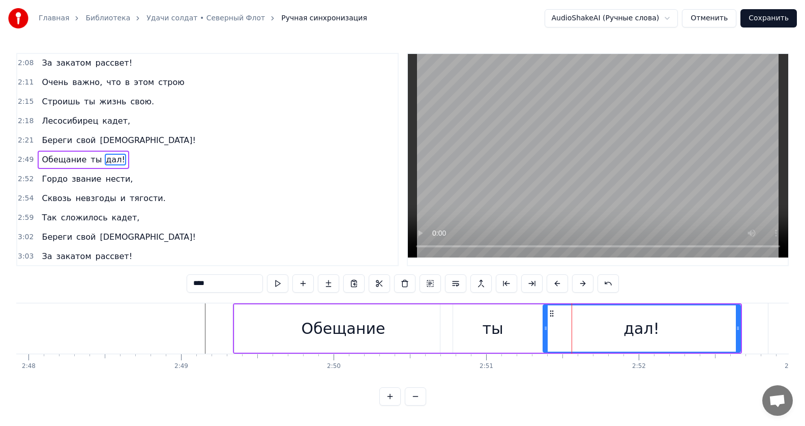
click at [505, 336] on div "ты" at bounding box center [492, 328] width 105 height 48
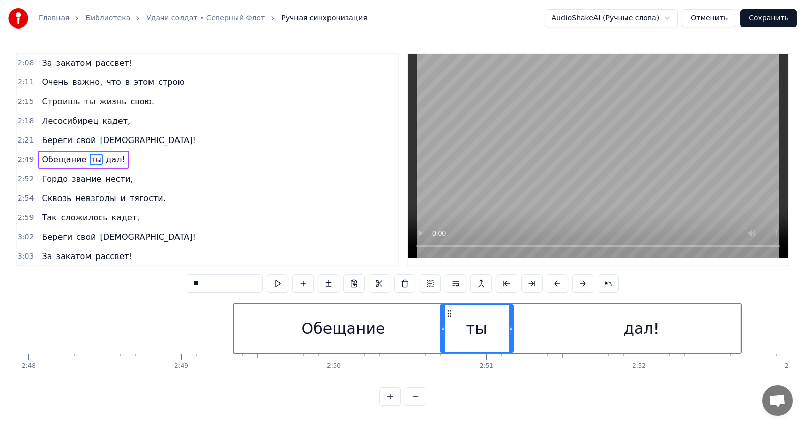
drag, startPoint x: 543, startPoint y: 329, endPoint x: 511, endPoint y: 333, distance: 32.2
click at [508, 333] on div at bounding box center [510, 328] width 4 height 46
click at [573, 330] on div "дал!" at bounding box center [641, 328] width 197 height 48
type input "****"
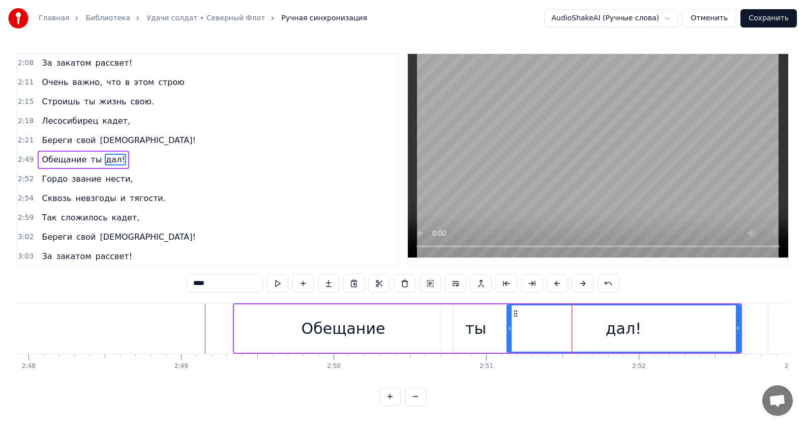
drag, startPoint x: 547, startPoint y: 328, endPoint x: 511, endPoint y: 332, distance: 36.3
click at [511, 332] on div at bounding box center [509, 328] width 4 height 46
drag, startPoint x: 739, startPoint y: 326, endPoint x: 706, endPoint y: 333, distance: 33.6
click at [706, 333] on div at bounding box center [705, 328] width 4 height 46
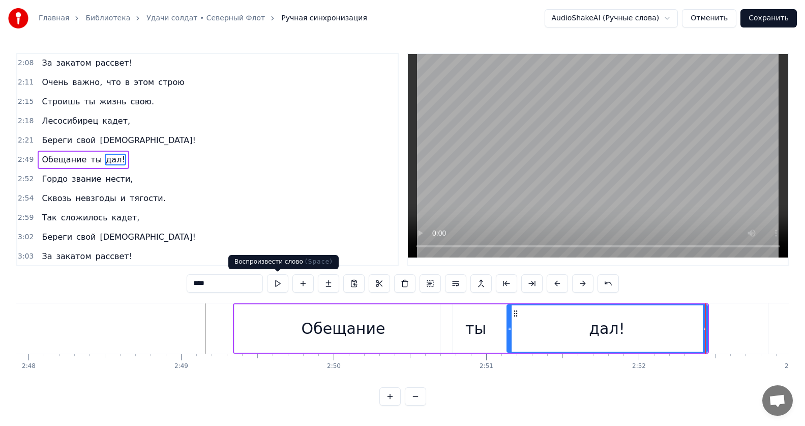
click at [276, 286] on button at bounding box center [277, 283] width 21 height 18
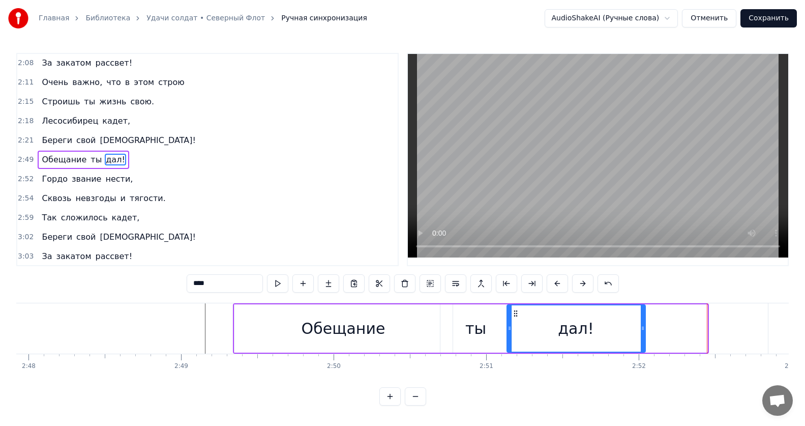
drag, startPoint x: 704, startPoint y: 327, endPoint x: 642, endPoint y: 335, distance: 62.5
click at [642, 335] on div at bounding box center [643, 328] width 4 height 46
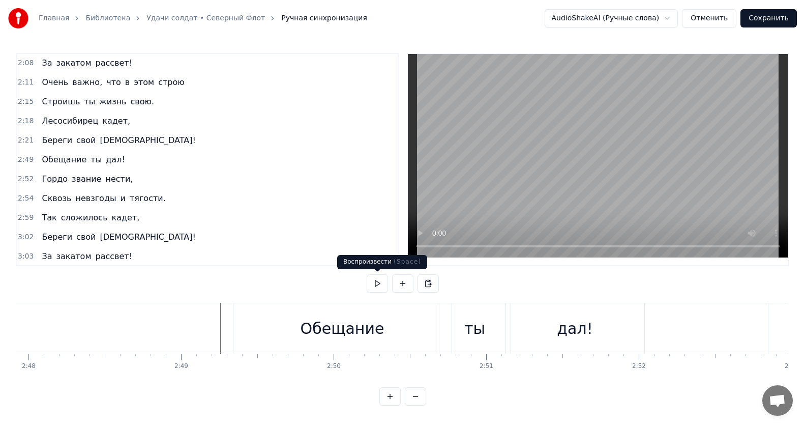
click at [374, 283] on button at bounding box center [377, 283] width 21 height 18
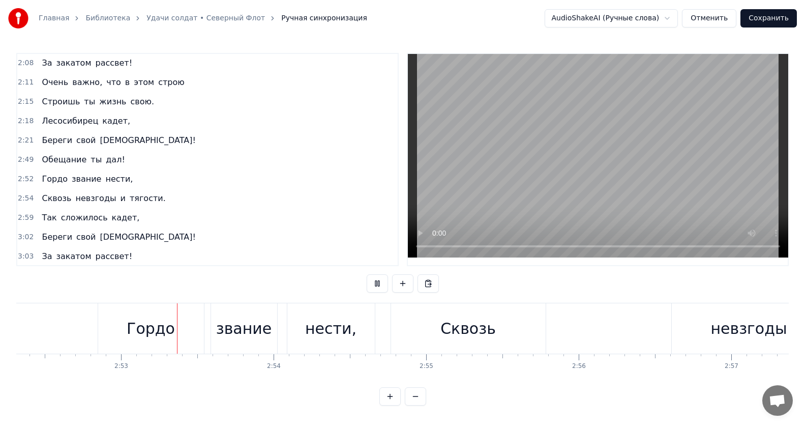
scroll to position [0, 26288]
click at [375, 284] on button at bounding box center [377, 283] width 21 height 18
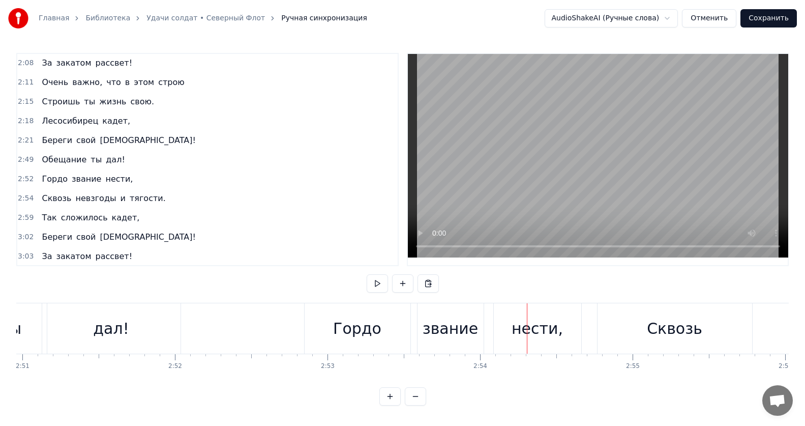
scroll to position [0, 25836]
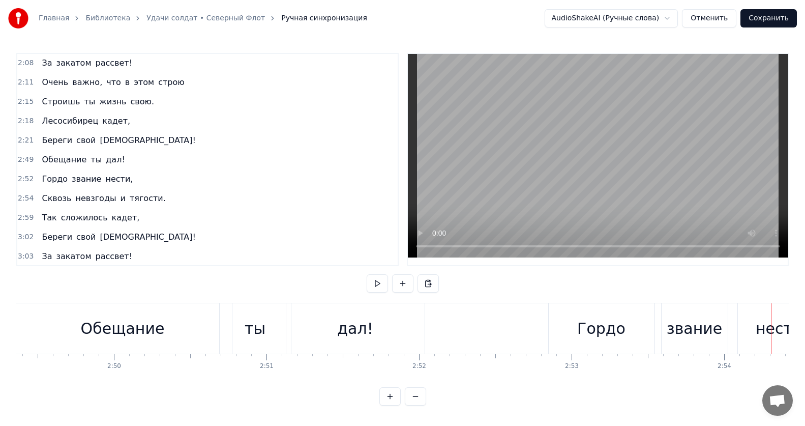
click at [570, 337] on div "Гордо" at bounding box center [602, 328] width 106 height 50
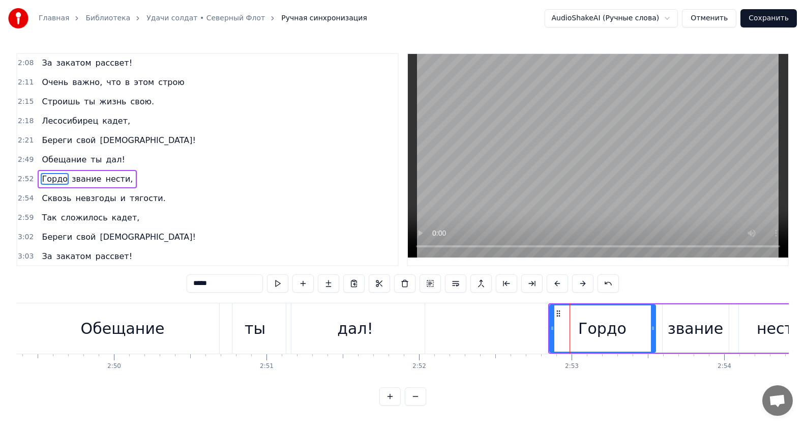
scroll to position [426, 0]
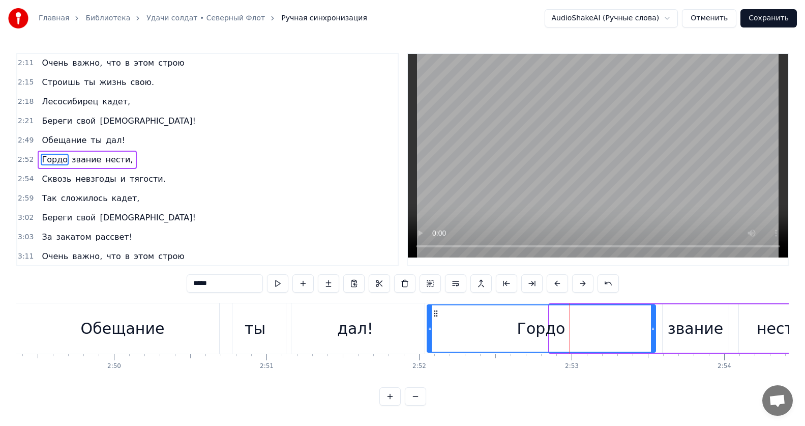
drag, startPoint x: 552, startPoint y: 330, endPoint x: 430, endPoint y: 329, distance: 122.5
click at [430, 329] on icon at bounding box center [430, 328] width 4 height 8
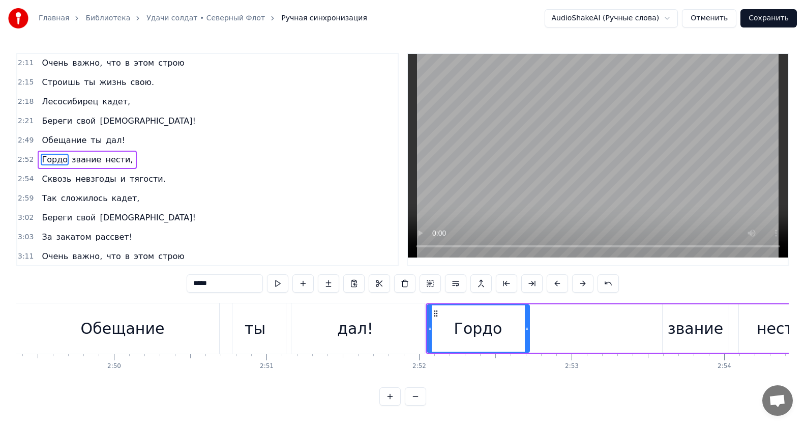
drag, startPoint x: 651, startPoint y: 330, endPoint x: 525, endPoint y: 336, distance: 126.3
click at [525, 336] on div at bounding box center [527, 328] width 4 height 46
click at [714, 327] on div "звание" at bounding box center [696, 328] width 56 height 23
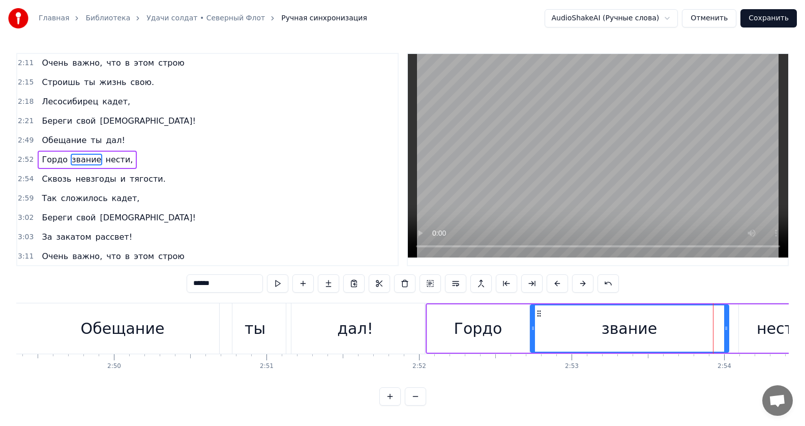
drag, startPoint x: 667, startPoint y: 328, endPoint x: 553, endPoint y: 333, distance: 113.5
click at [534, 330] on icon at bounding box center [533, 328] width 4 height 8
click at [416, 330] on div "дал!" at bounding box center [355, 328] width 138 height 50
type input "****"
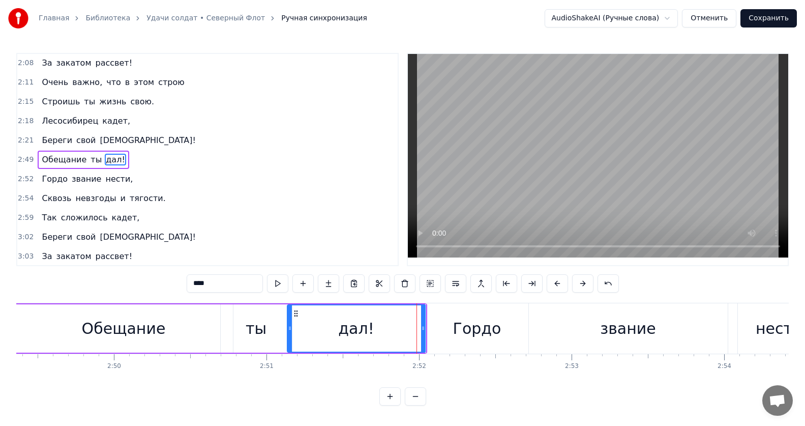
scroll to position [0, 25714]
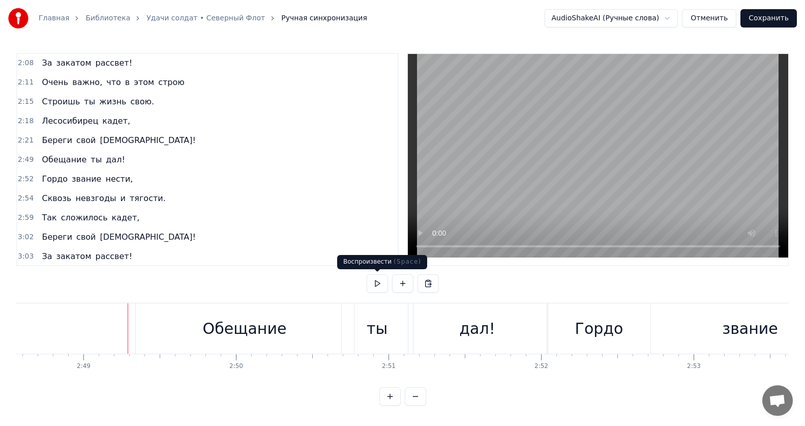
click at [376, 285] on button at bounding box center [377, 283] width 21 height 18
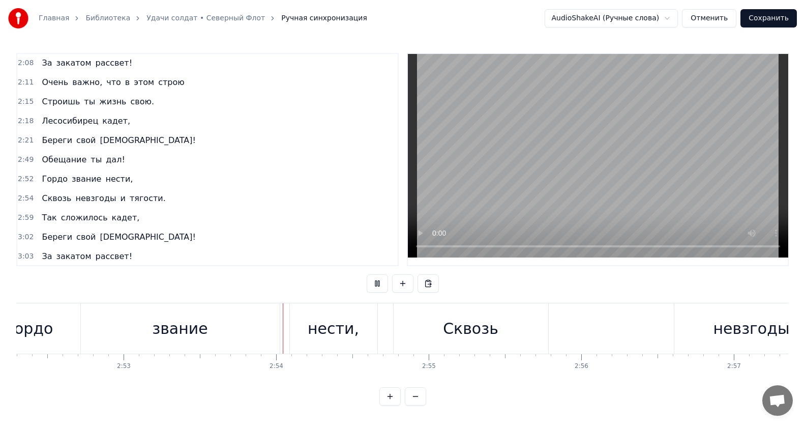
scroll to position [0, 26415]
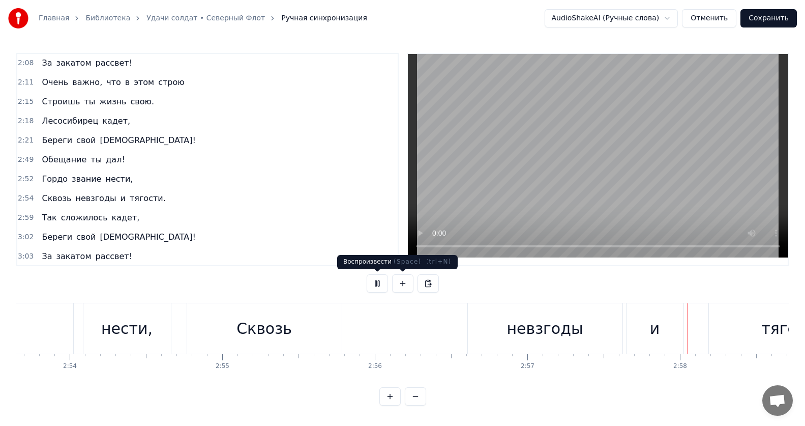
click at [378, 281] on button at bounding box center [377, 283] width 21 height 18
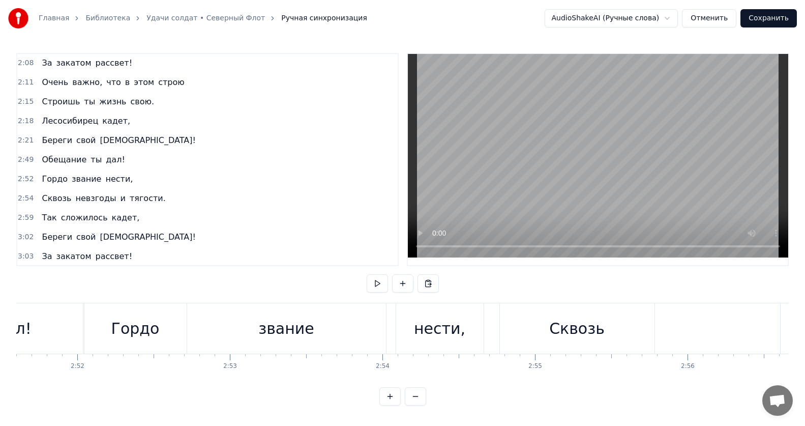
scroll to position [0, 26226]
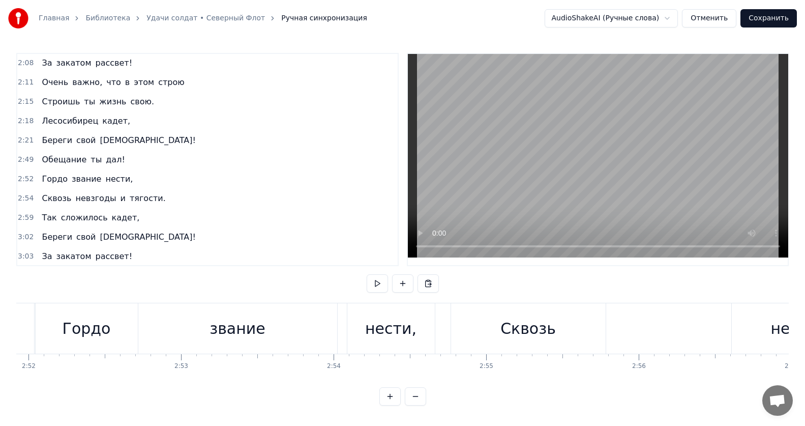
click at [406, 330] on div "нести," at bounding box center [390, 328] width 51 height 23
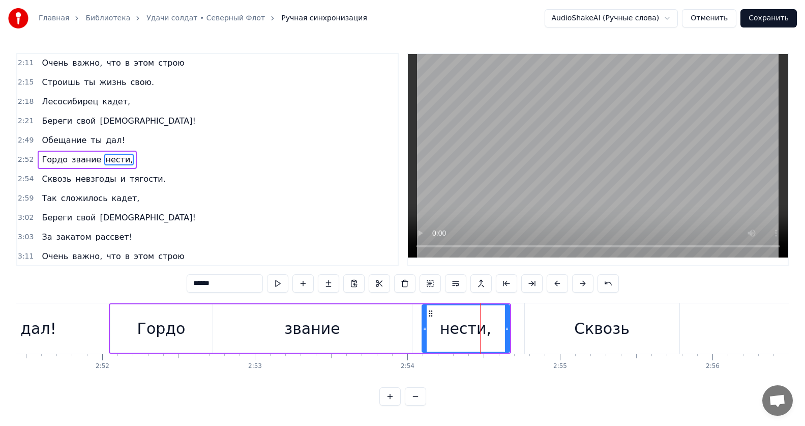
scroll to position [0, 26177]
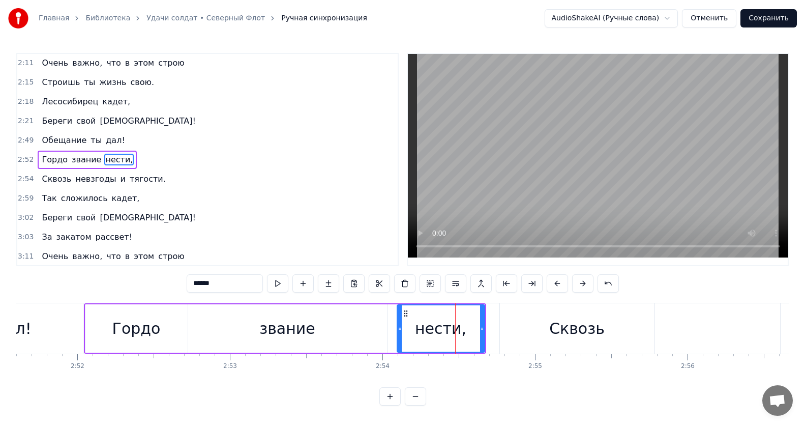
click at [572, 336] on div "Сквозь" at bounding box center [576, 328] width 55 height 23
type input "******"
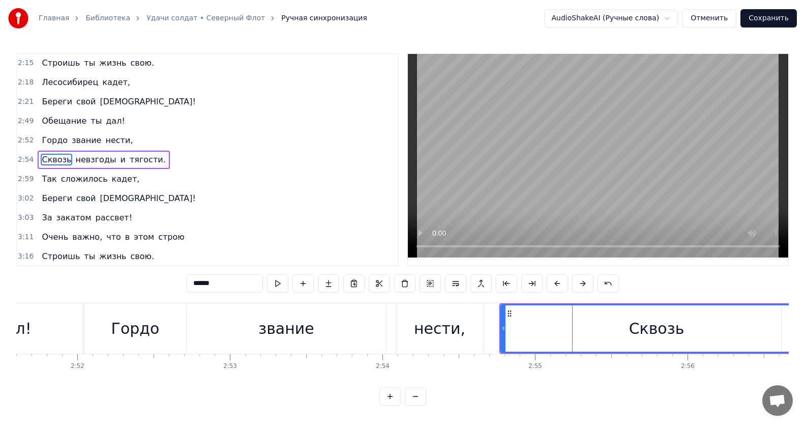
drag, startPoint x: 654, startPoint y: 327, endPoint x: 812, endPoint y: 322, distance: 158.2
click at [804, 322] on html "Главная Библиотека Удачи солдат • Северный Флот Ручная синхронизация AudioShake…" at bounding box center [402, 211] width 805 height 422
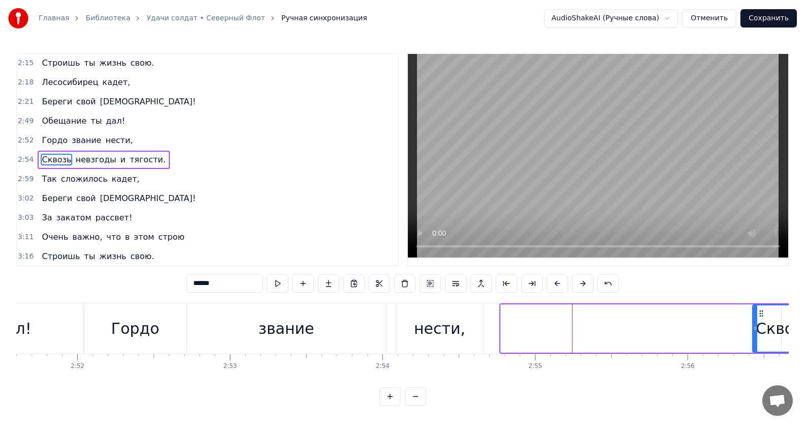
drag, startPoint x: 502, startPoint y: 330, endPoint x: 754, endPoint y: 327, distance: 251.7
click at [754, 327] on icon at bounding box center [755, 328] width 4 height 8
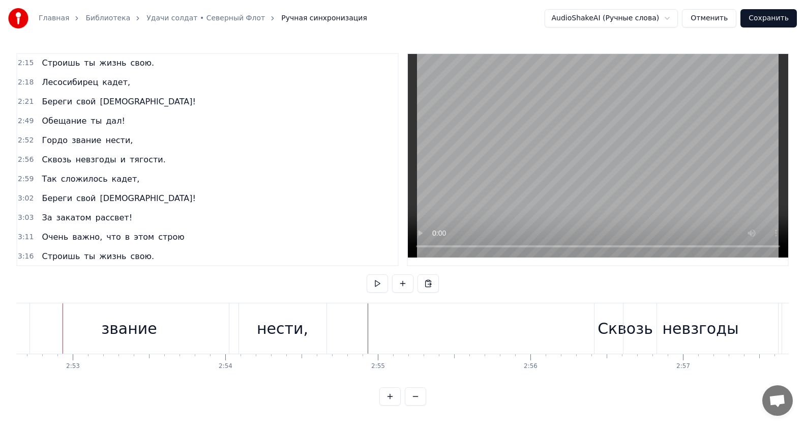
scroll to position [0, 26330]
click at [307, 324] on div "нести," at bounding box center [286, 328] width 51 height 23
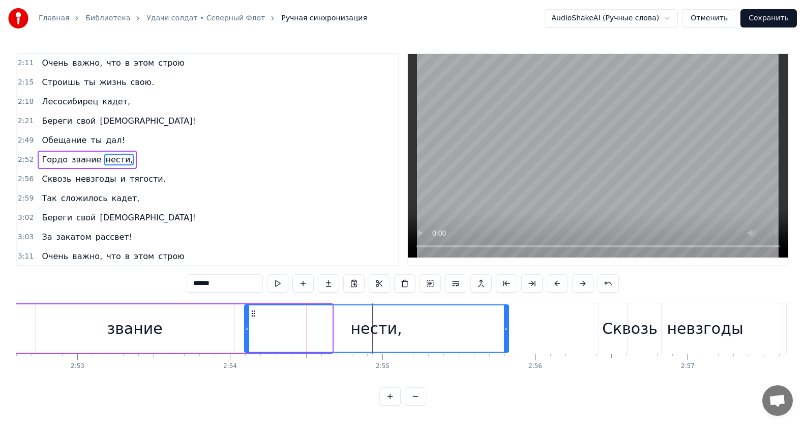
drag, startPoint x: 330, startPoint y: 326, endPoint x: 506, endPoint y: 330, distance: 176.5
click at [506, 330] on icon at bounding box center [506, 328] width 4 height 8
click at [276, 332] on div "нести," at bounding box center [376, 328] width 263 height 46
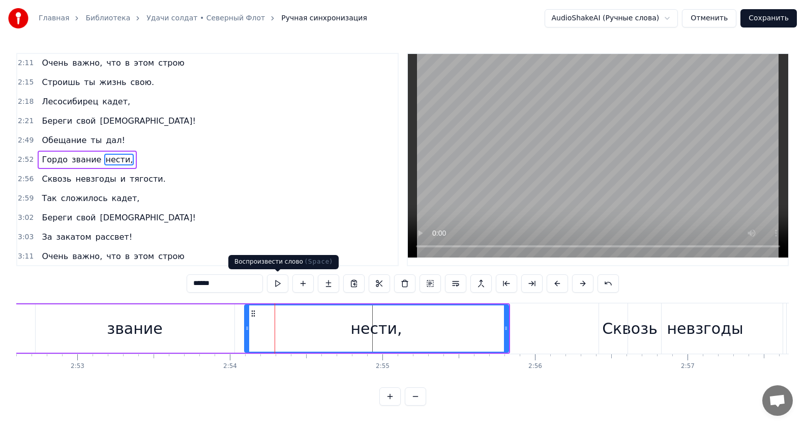
click at [275, 280] on button at bounding box center [277, 283] width 21 height 18
click at [604, 337] on div "Сквозь" at bounding box center [630, 328] width 62 height 50
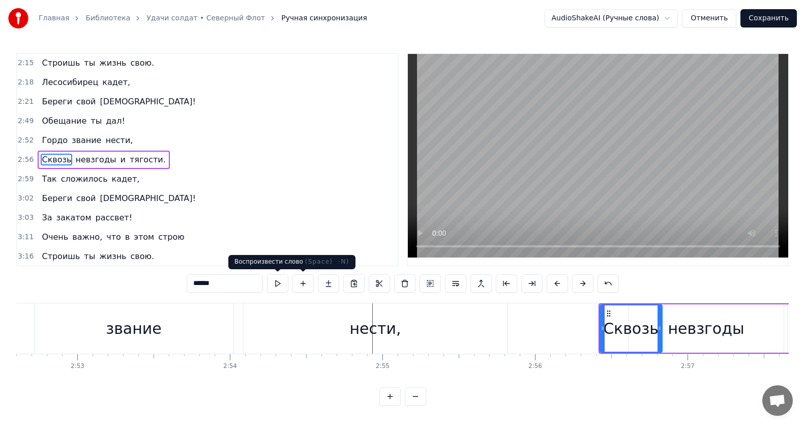
click at [280, 284] on button at bounding box center [277, 283] width 21 height 18
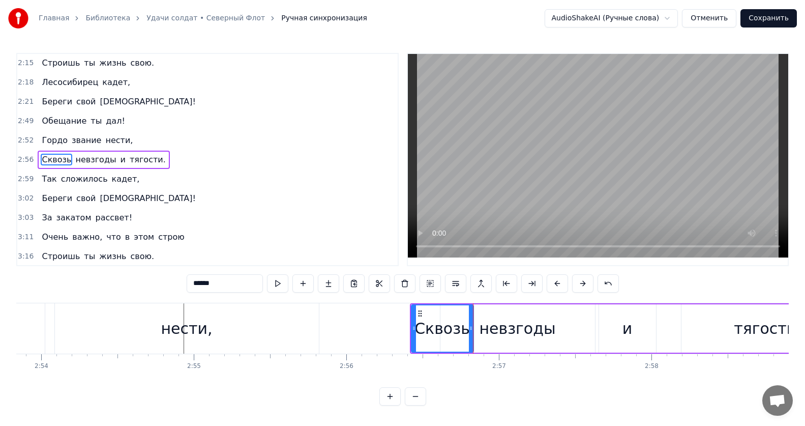
scroll to position [0, 26616]
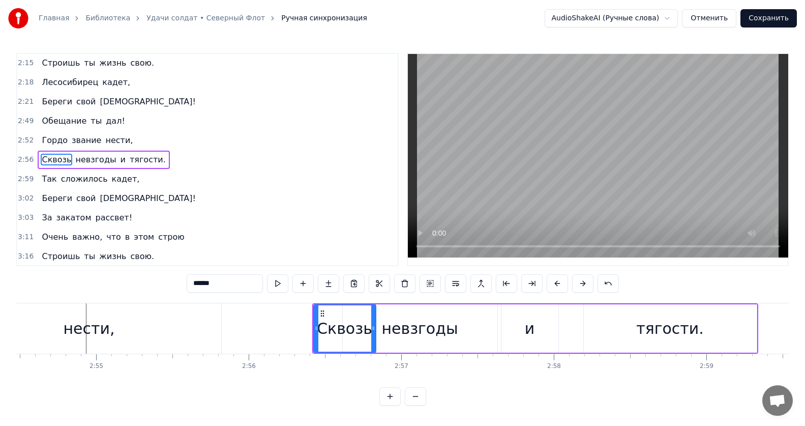
click at [441, 331] on div "невзгоды" at bounding box center [419, 328] width 76 height 23
type input "********"
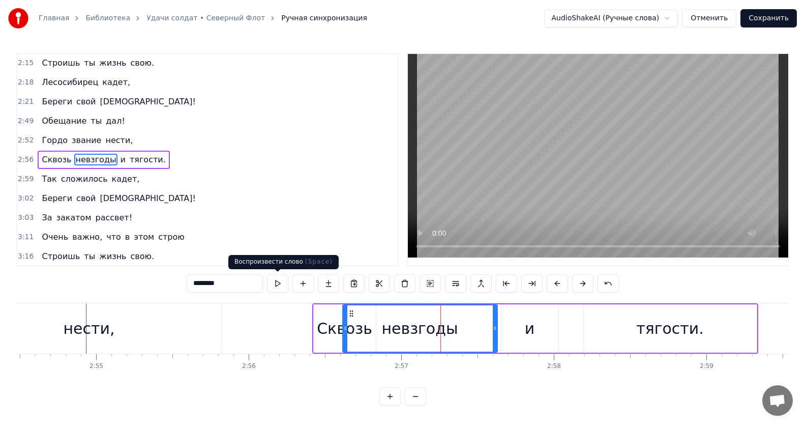
click at [280, 283] on button at bounding box center [277, 283] width 21 height 18
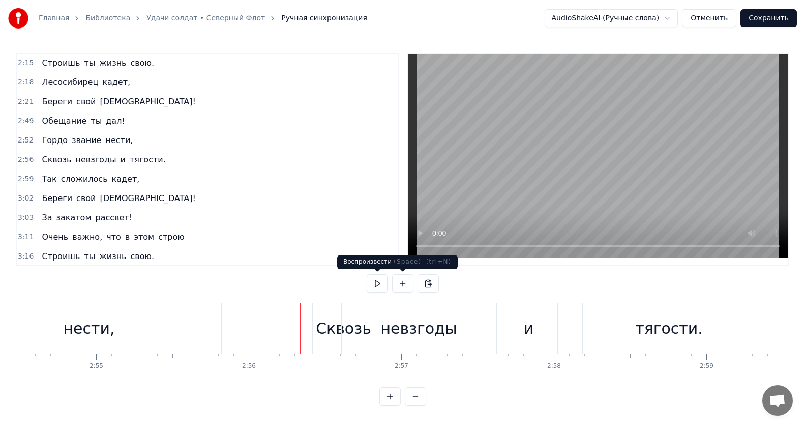
click at [374, 287] on button at bounding box center [377, 283] width 21 height 18
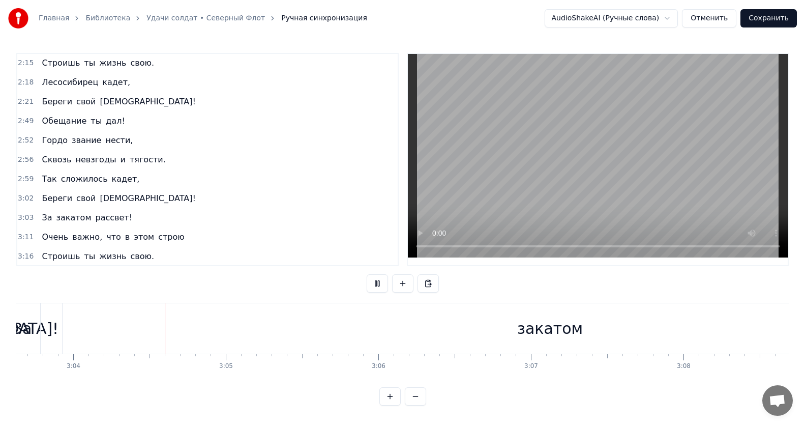
scroll to position [0, 28015]
drag, startPoint x: 378, startPoint y: 283, endPoint x: 383, endPoint y: 285, distance: 5.7
click at [379, 283] on button at bounding box center [377, 283] width 21 height 18
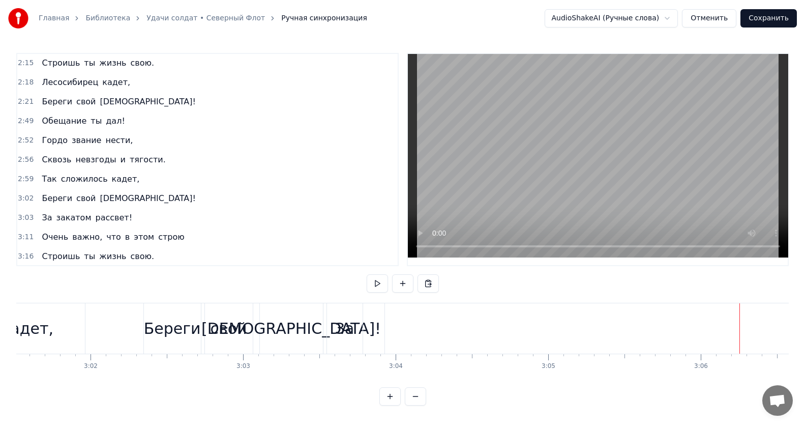
scroll to position [0, 27592]
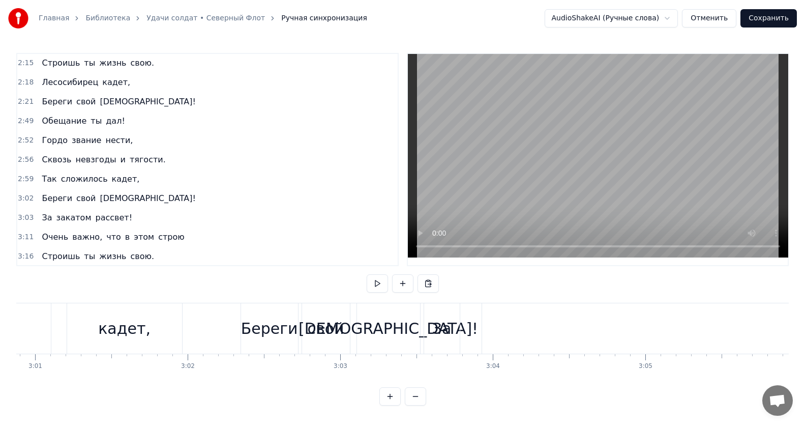
click at [446, 331] on div "За" at bounding box center [441, 328] width 19 height 23
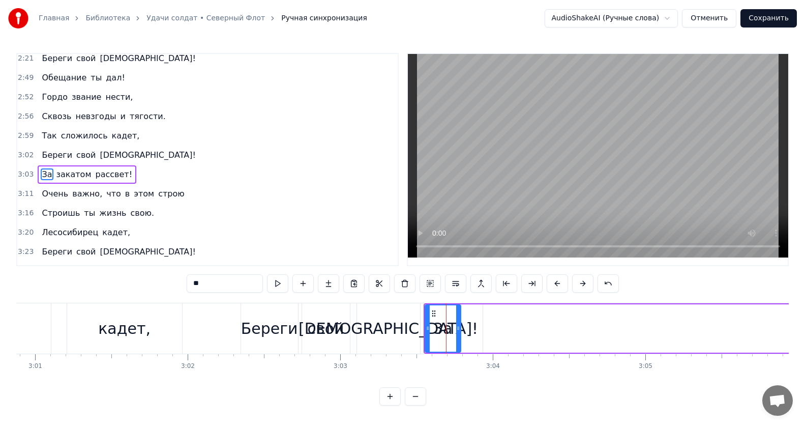
scroll to position [503, 0]
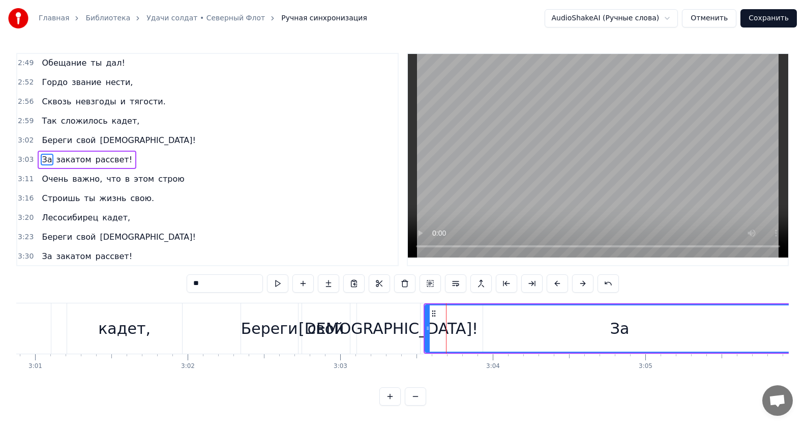
drag, startPoint x: 459, startPoint y: 327, endPoint x: 697, endPoint y: 317, distance: 237.7
click at [804, 307] on html "Главная Библиотека Удачи солдат • Северный Флот Ручная синхронизация AudioShake…" at bounding box center [402, 211] width 805 height 422
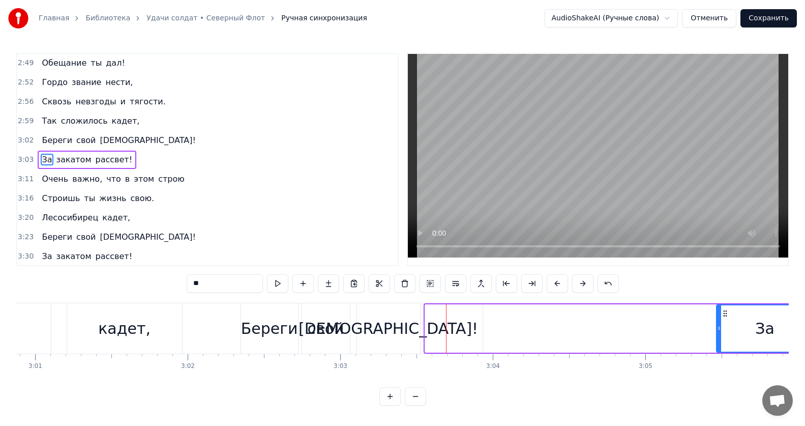
drag, startPoint x: 429, startPoint y: 326, endPoint x: 719, endPoint y: 315, distance: 290.1
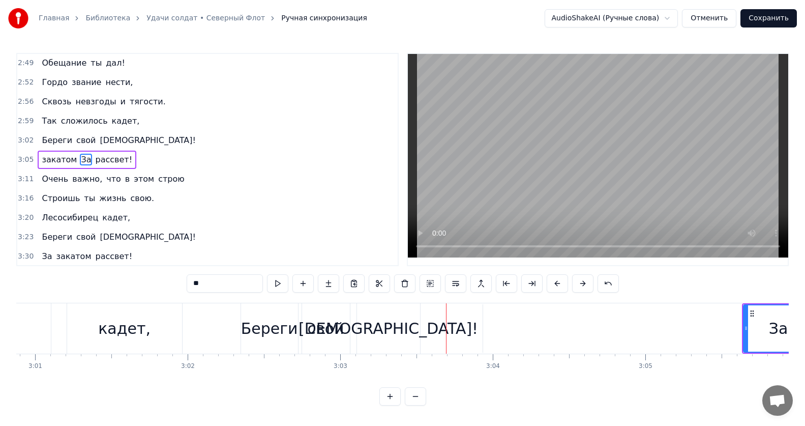
click at [389, 331] on div "[DEMOGRAPHIC_DATA]!" at bounding box center [387, 328] width 179 height 23
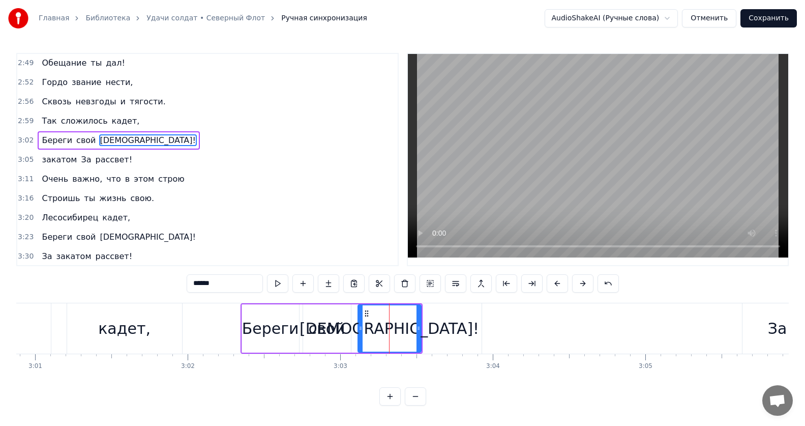
scroll to position [484, 0]
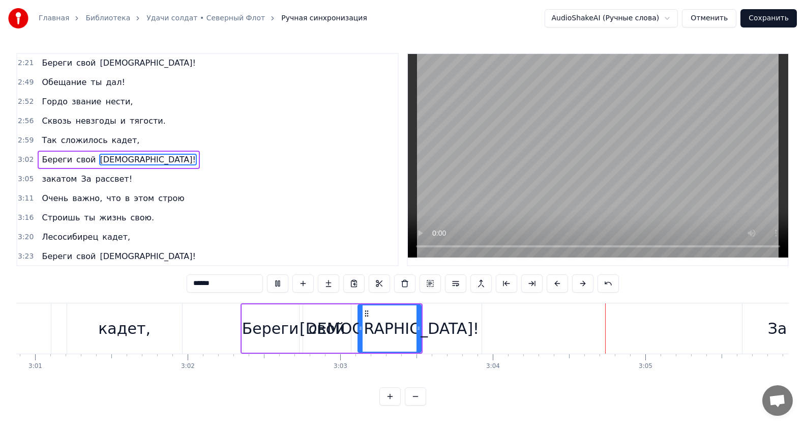
click at [387, 332] on div "[DEMOGRAPHIC_DATA]!" at bounding box center [389, 328] width 179 height 23
click at [330, 331] on div "свой" at bounding box center [327, 328] width 37 height 23
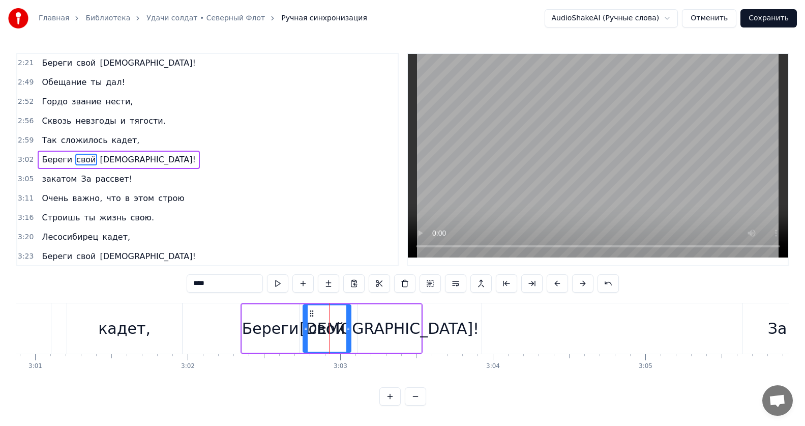
click at [396, 327] on div "[DEMOGRAPHIC_DATA]!" at bounding box center [389, 328] width 179 height 23
type input "******"
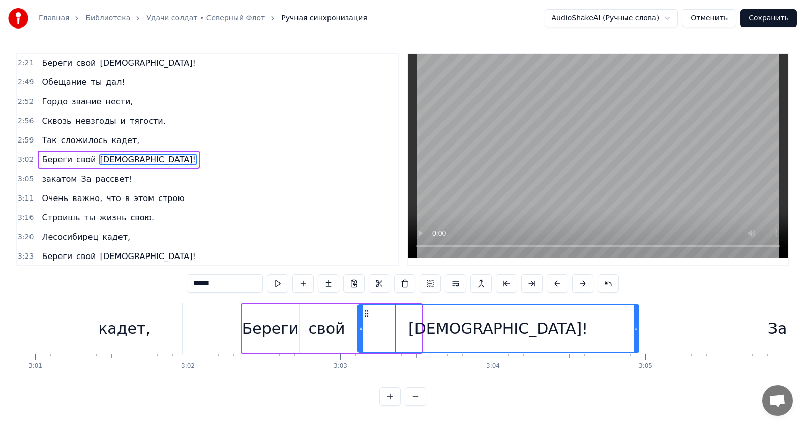
drag, startPoint x: 420, startPoint y: 327, endPoint x: 659, endPoint y: 328, distance: 238.5
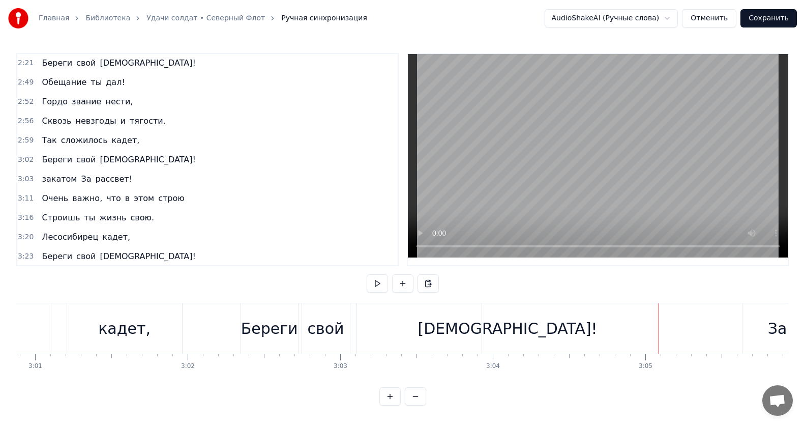
click at [389, 327] on div "[DEMOGRAPHIC_DATA]!" at bounding box center [508, 328] width 302 height 50
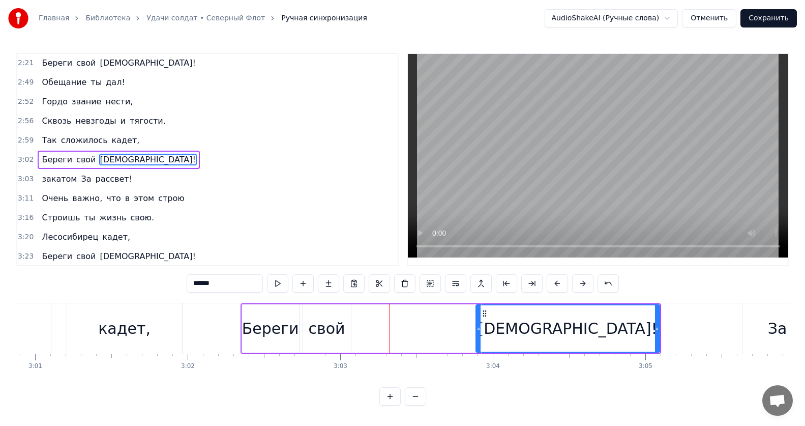
drag, startPoint x: 361, startPoint y: 328, endPoint x: 479, endPoint y: 324, distance: 118.1
click at [479, 324] on icon at bounding box center [478, 328] width 4 height 8
click at [338, 329] on div "свой" at bounding box center [327, 328] width 37 height 23
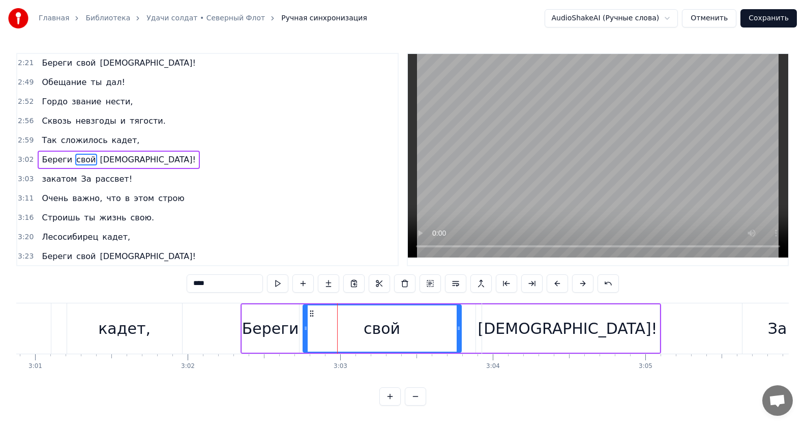
drag, startPoint x: 349, startPoint y: 327, endPoint x: 459, endPoint y: 325, distance: 110.4
click at [459, 325] on icon at bounding box center [459, 328] width 4 height 8
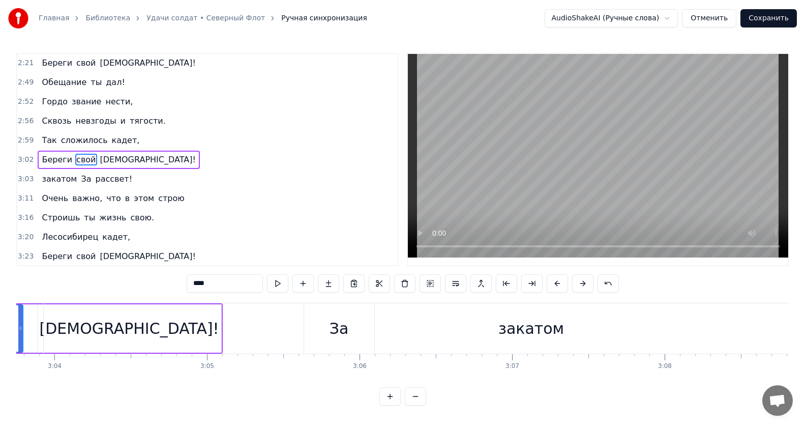
scroll to position [0, 28080]
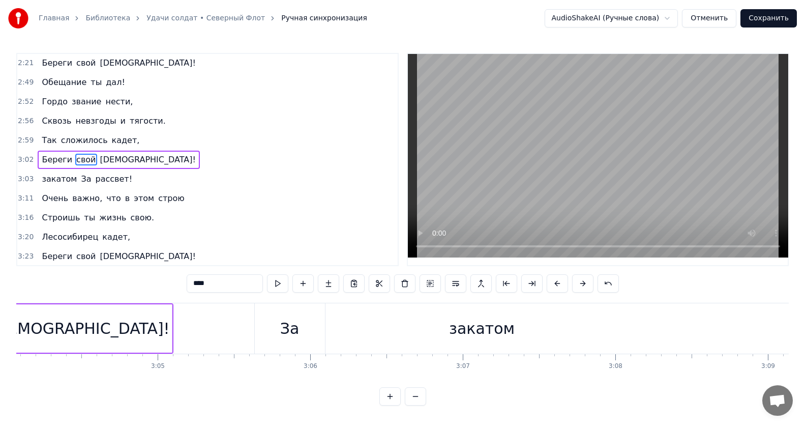
click at [143, 330] on div "закатом" at bounding box center [481, 328] width 975 height 50
type input "*******"
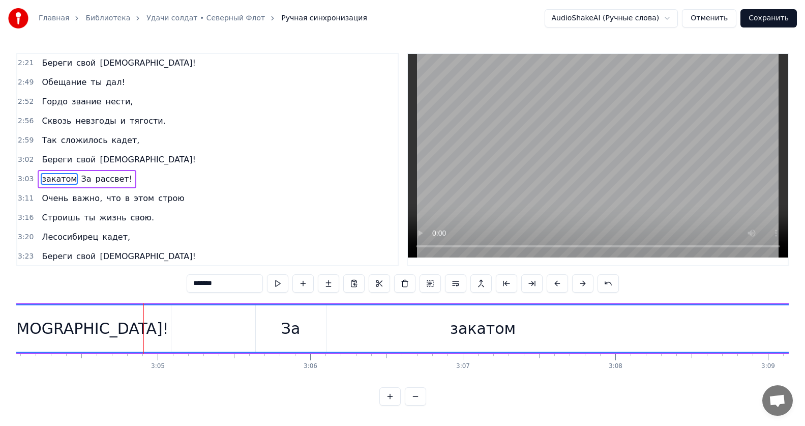
scroll to position [503, 0]
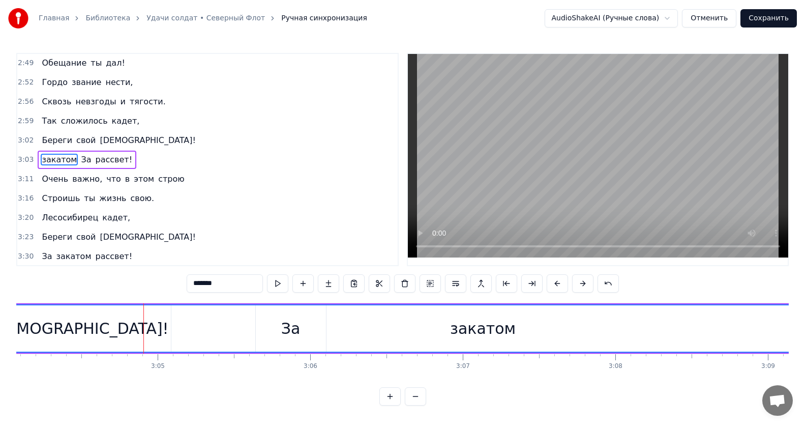
click at [299, 330] on div "закатом" at bounding box center [483, 328] width 974 height 46
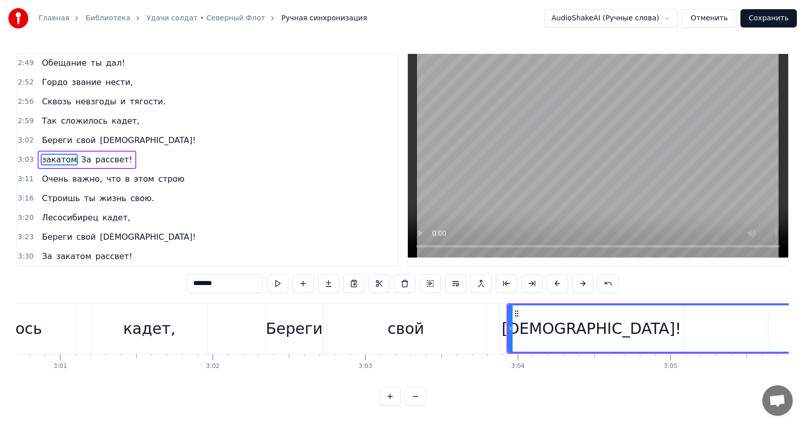
scroll to position [0, 27519]
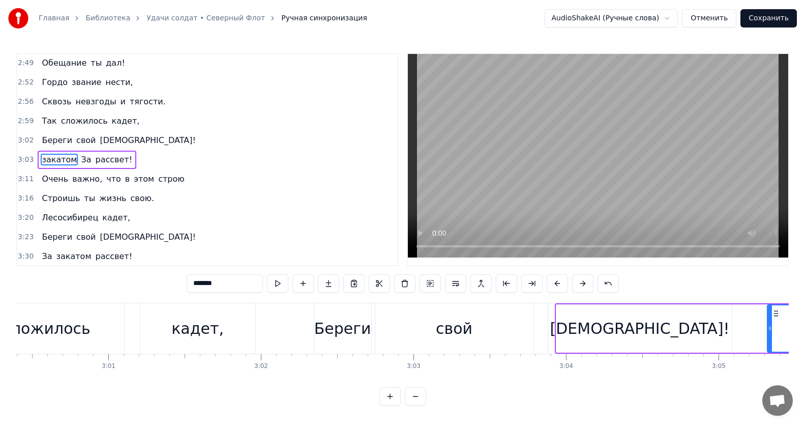
drag, startPoint x: 559, startPoint y: 327, endPoint x: 767, endPoint y: 339, distance: 208.8
click at [770, 334] on div at bounding box center [770, 328] width 4 height 46
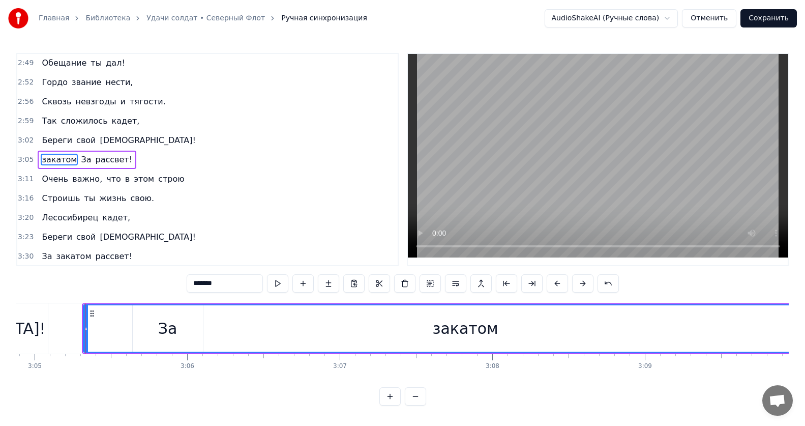
scroll to position [0, 28221]
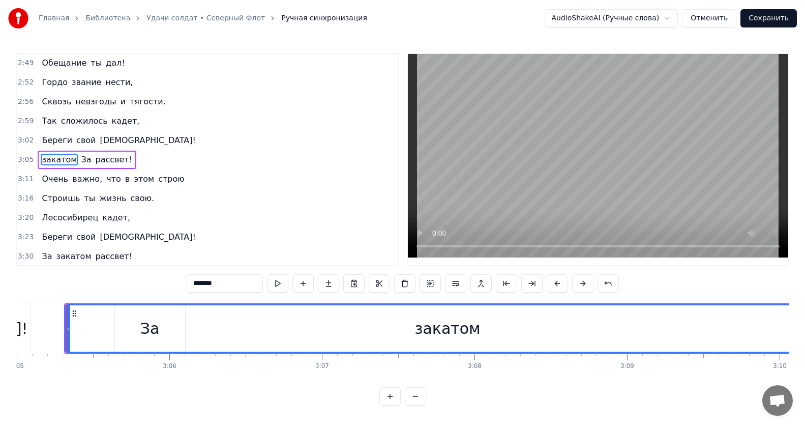
click at [469, 328] on div "закатом" at bounding box center [447, 328] width 66 height 23
click at [547, 319] on div "закатом" at bounding box center [447, 328] width 763 height 46
click at [663, 327] on div "закатом" at bounding box center [447, 328] width 763 height 46
click at [119, 324] on div "закатом" at bounding box center [447, 328] width 763 height 46
click at [96, 330] on div "закатом" at bounding box center [447, 328] width 763 height 46
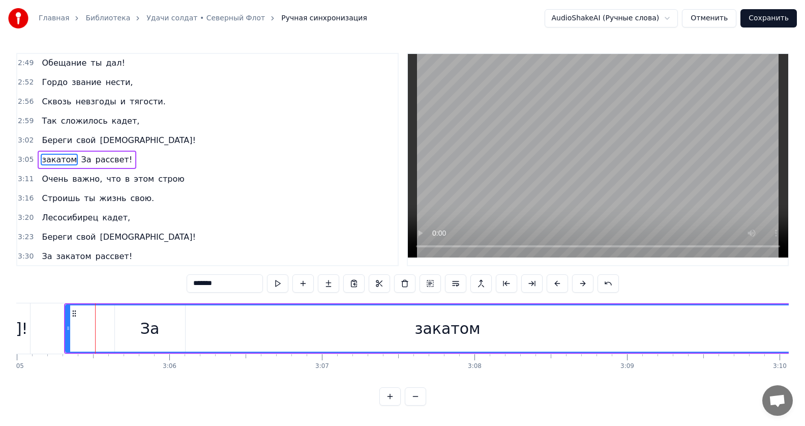
click at [259, 314] on div "закатом" at bounding box center [447, 328] width 763 height 46
click at [519, 323] on div "закатом" at bounding box center [447, 328] width 763 height 46
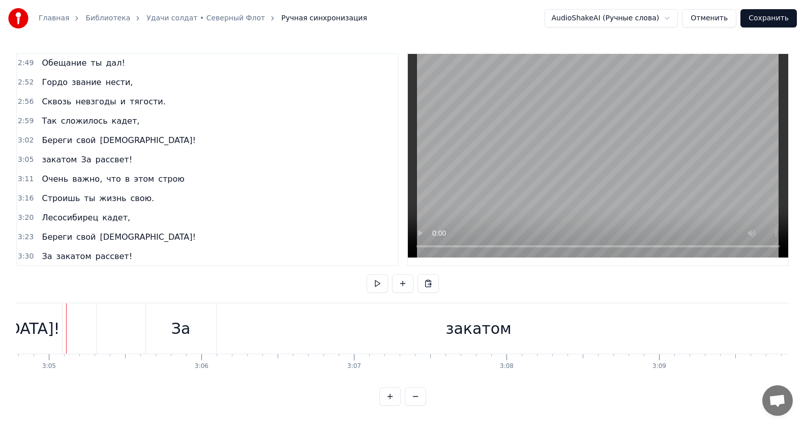
scroll to position [0, 28188]
click at [547, 332] on div "закатом" at bounding box center [480, 328] width 764 height 50
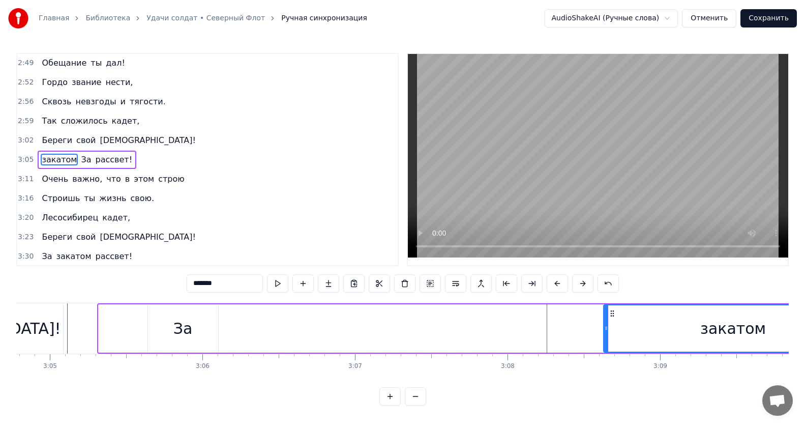
drag, startPoint x: 101, startPoint y: 325, endPoint x: 625, endPoint y: 334, distance: 524.3
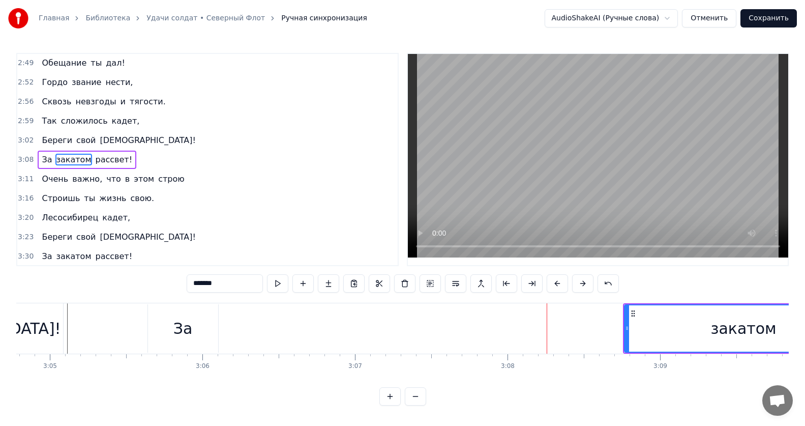
click at [176, 331] on div "За" at bounding box center [182, 328] width 19 height 23
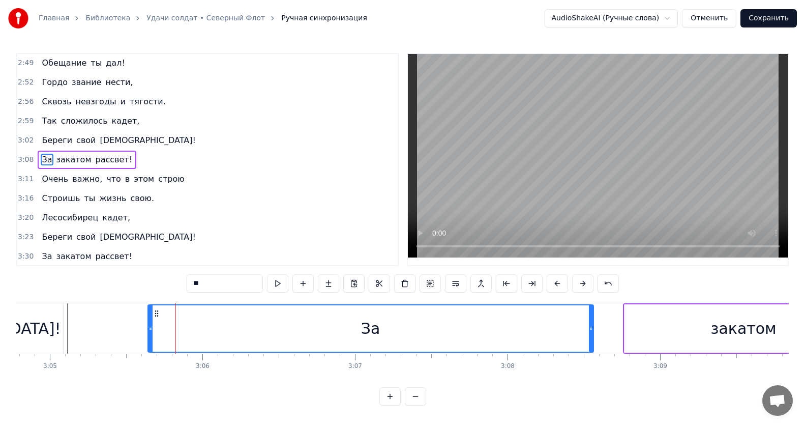
drag, startPoint x: 216, startPoint y: 329, endPoint x: 593, endPoint y: 329, distance: 377.3
click at [591, 329] on circle at bounding box center [591, 329] width 1 height 1
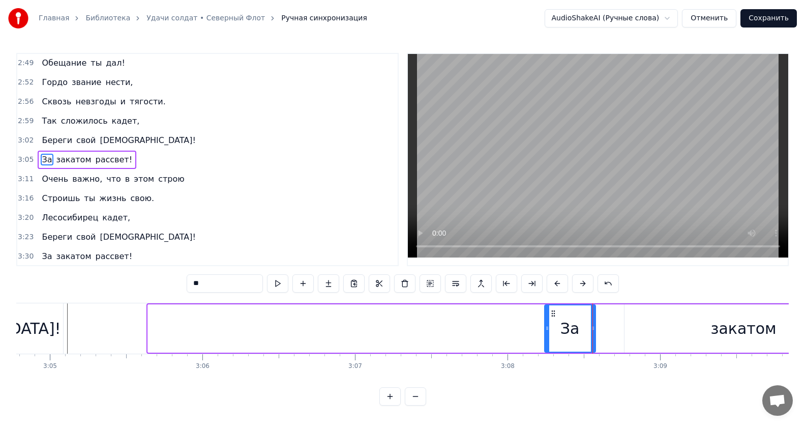
drag, startPoint x: 148, startPoint y: 328, endPoint x: 545, endPoint y: 321, distance: 396.7
click at [545, 321] on div at bounding box center [547, 328] width 4 height 46
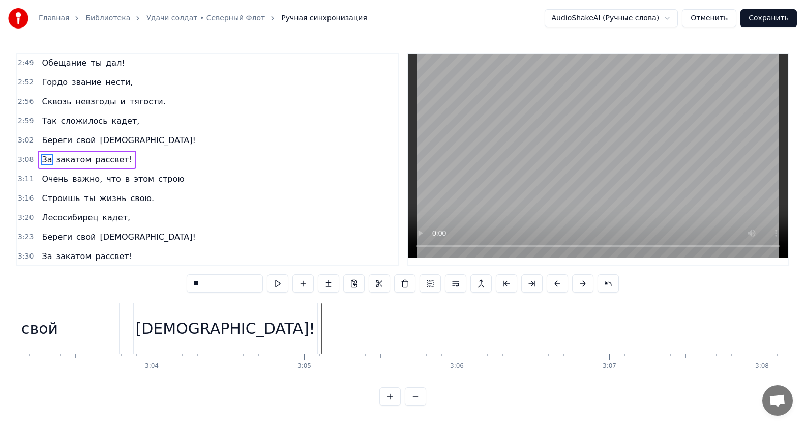
scroll to position [0, 27812]
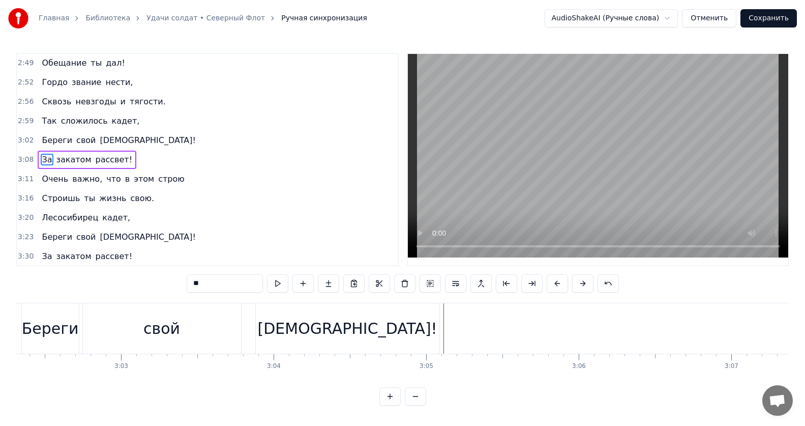
click at [385, 328] on div "[DEMOGRAPHIC_DATA]!" at bounding box center [348, 328] width 184 height 50
type input "******"
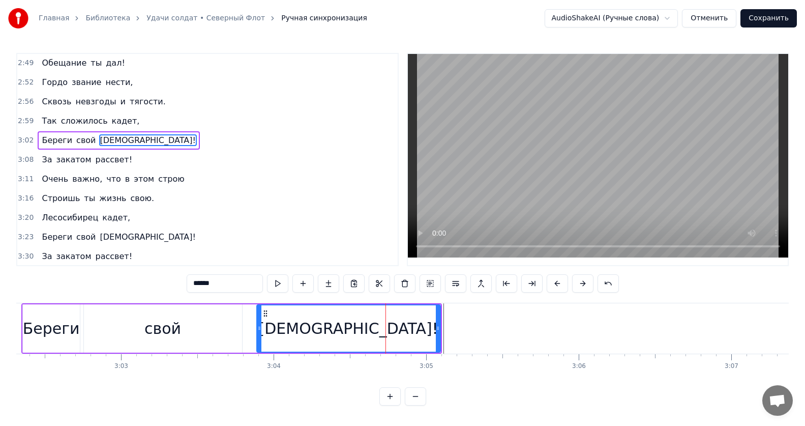
scroll to position [484, 0]
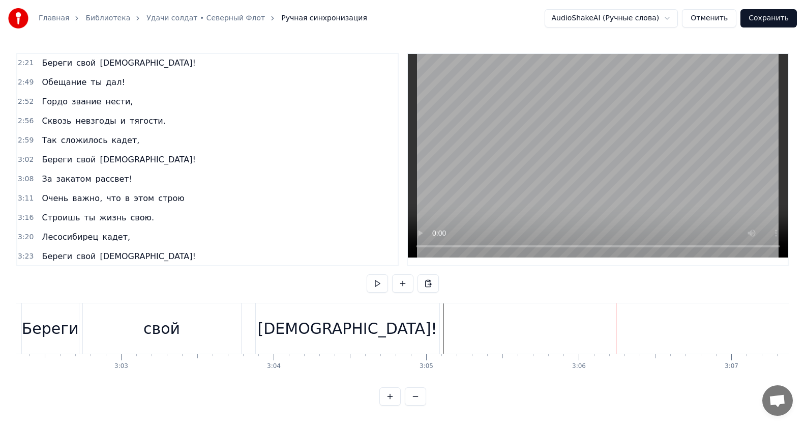
drag, startPoint x: 408, startPoint y: 331, endPoint x: 427, endPoint y: 331, distance: 18.8
click at [408, 331] on div "[DEMOGRAPHIC_DATA]!" at bounding box center [348, 328] width 184 height 50
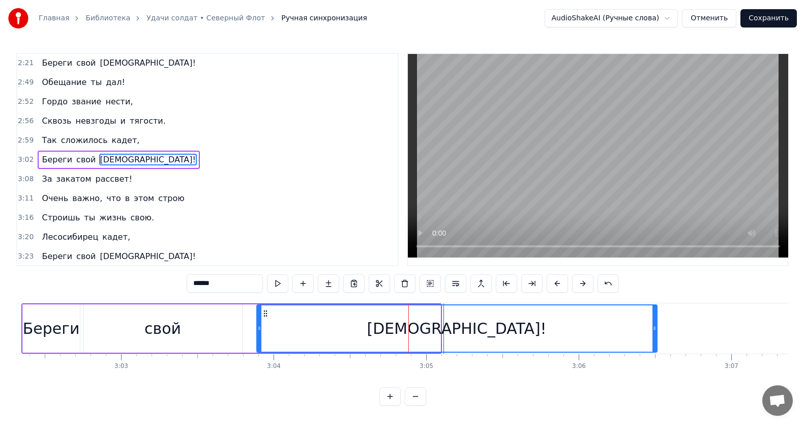
drag, startPoint x: 438, startPoint y: 331, endPoint x: 653, endPoint y: 334, distance: 215.6
click at [653, 334] on div at bounding box center [654, 328] width 4 height 46
click at [11, 327] on div "Главная Библиотека Удачи солдат • Северный Флот Ручная синхронизация AudioShake…" at bounding box center [402, 202] width 805 height 405
click at [21, 333] on div "Береги свой завет!" at bounding box center [339, 328] width 637 height 50
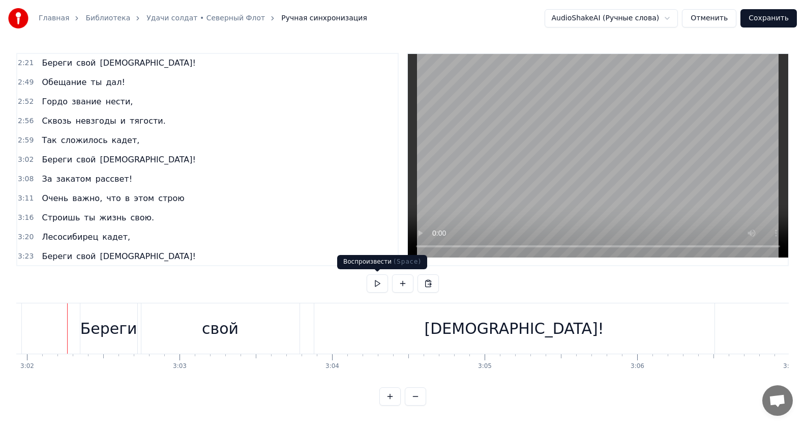
click at [384, 283] on button at bounding box center [377, 283] width 21 height 18
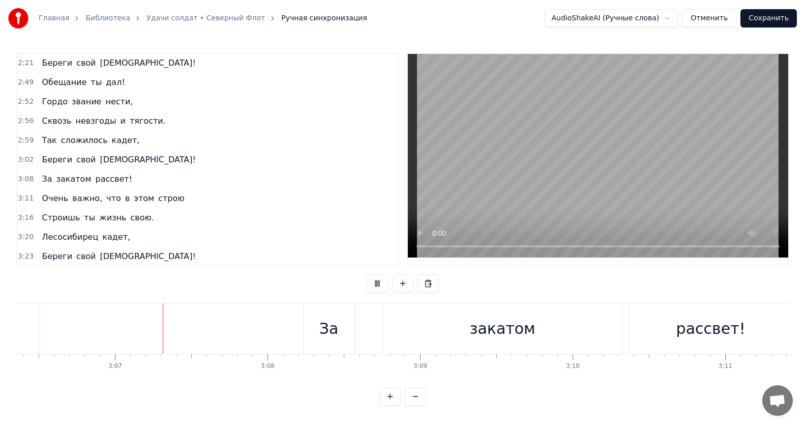
scroll to position [0, 28435]
click at [509, 326] on div "закатом" at bounding box center [496, 328] width 66 height 23
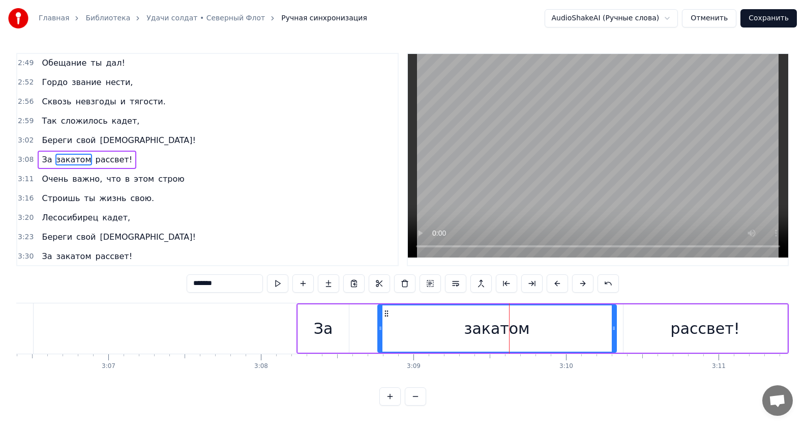
click at [699, 330] on div "рассвет!" at bounding box center [705, 328] width 69 height 23
type input "********"
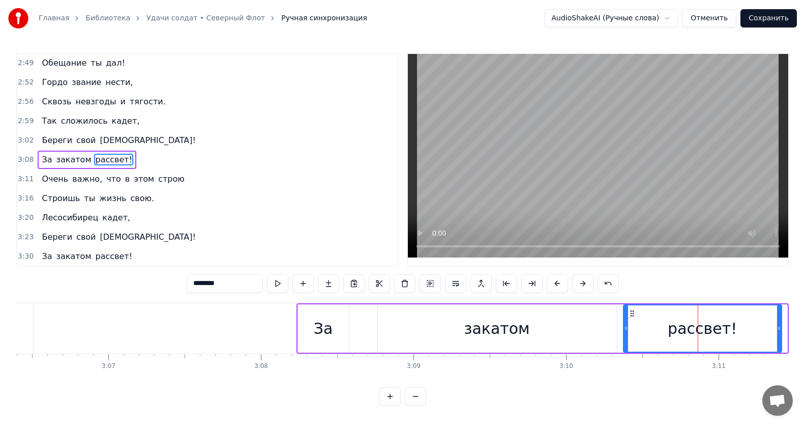
drag, startPoint x: 785, startPoint y: 331, endPoint x: 775, endPoint y: 339, distance: 12.6
click at [780, 339] on div at bounding box center [779, 328] width 4 height 46
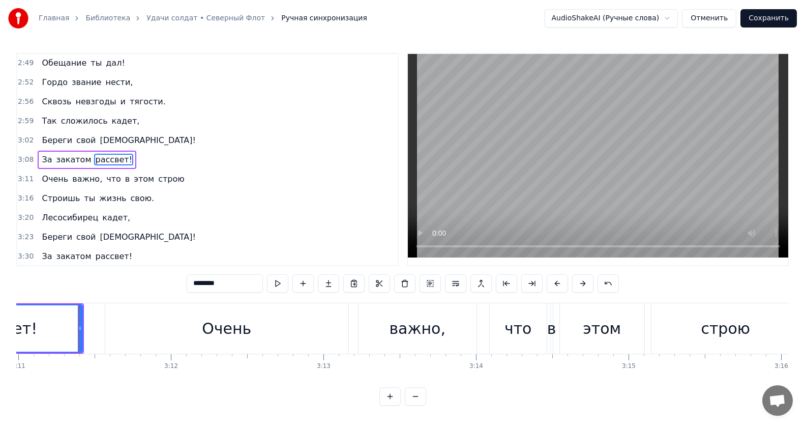
scroll to position [0, 29146]
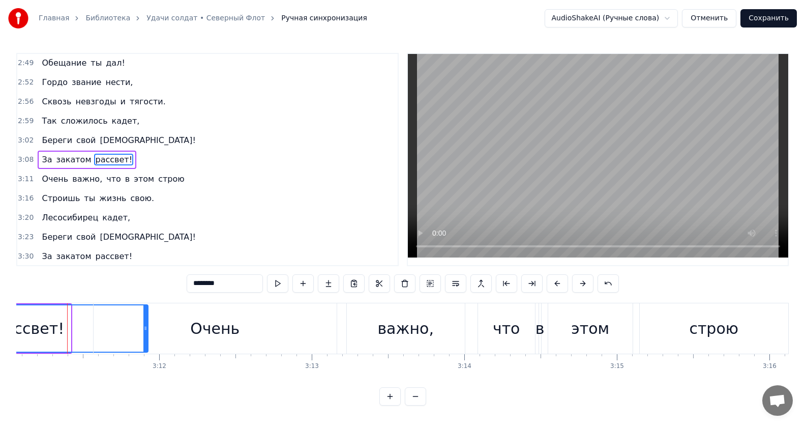
drag, startPoint x: 68, startPoint y: 331, endPoint x: 145, endPoint y: 349, distance: 79.5
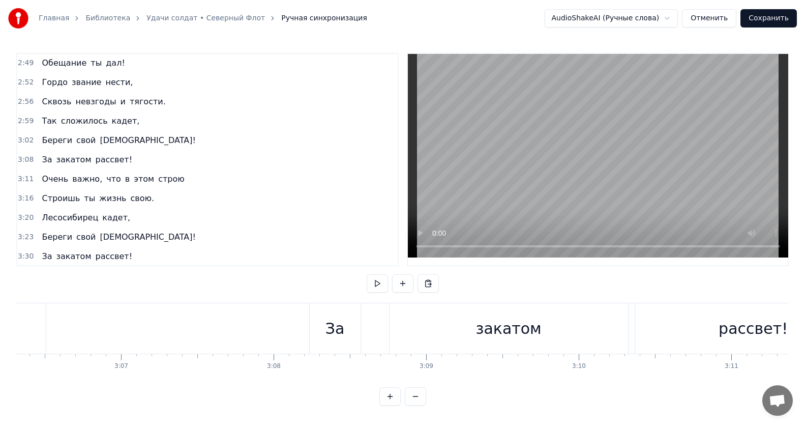
scroll to position [0, 28349]
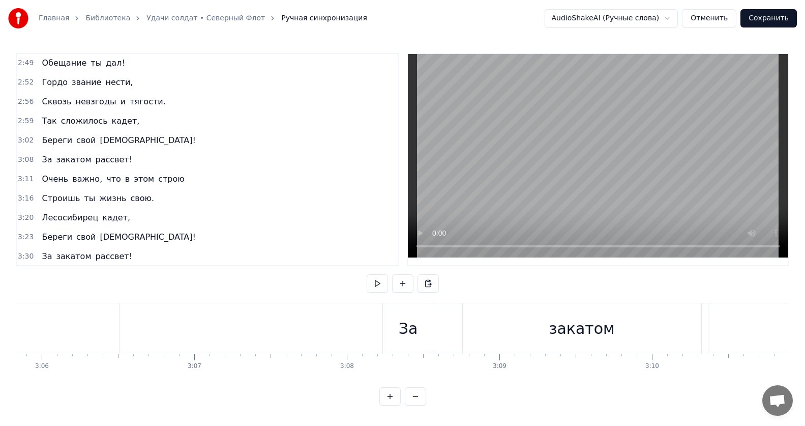
click at [679, 332] on div "закатом" at bounding box center [582, 328] width 238 height 50
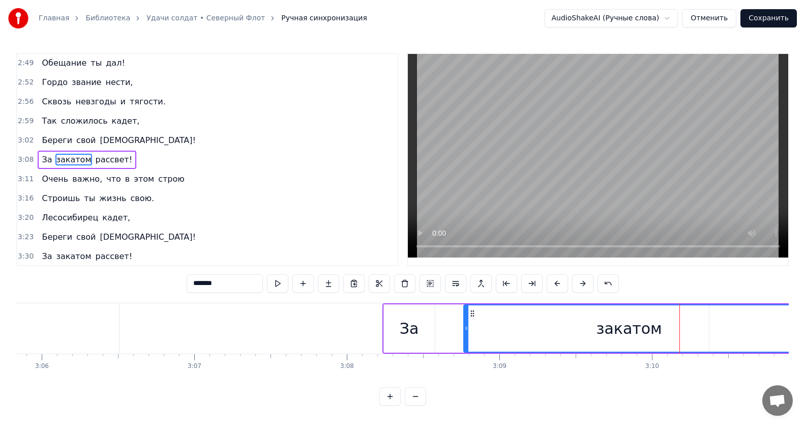
drag, startPoint x: 701, startPoint y: 330, endPoint x: 794, endPoint y: 333, distance: 92.6
click at [795, 332] on div "Главная Библиотека Удачи солдат • Северный Флот Ручная синхронизация AudioShake…" at bounding box center [402, 202] width 805 height 405
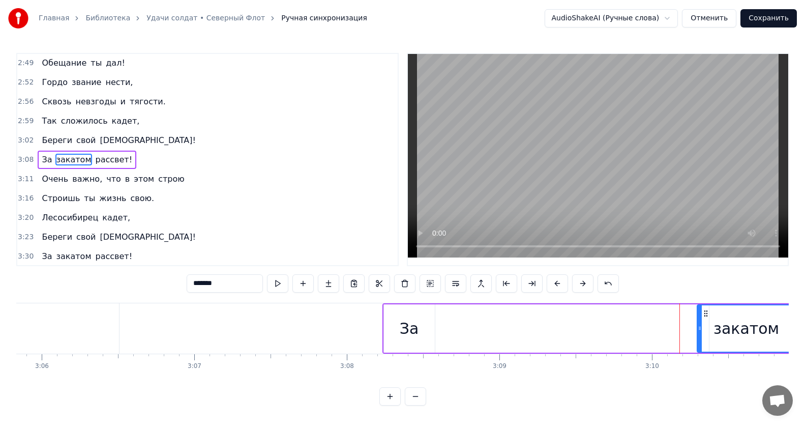
drag, startPoint x: 466, startPoint y: 328, endPoint x: 682, endPoint y: 328, distance: 215.6
click at [700, 328] on circle at bounding box center [700, 328] width 1 height 1
click at [413, 330] on div "За" at bounding box center [409, 328] width 19 height 23
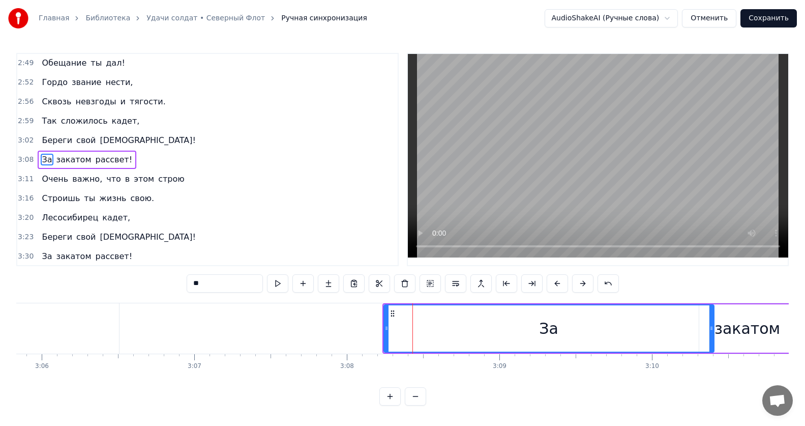
drag, startPoint x: 433, startPoint y: 328, endPoint x: 711, endPoint y: 333, distance: 278.7
click at [711, 333] on div at bounding box center [711, 328] width 4 height 46
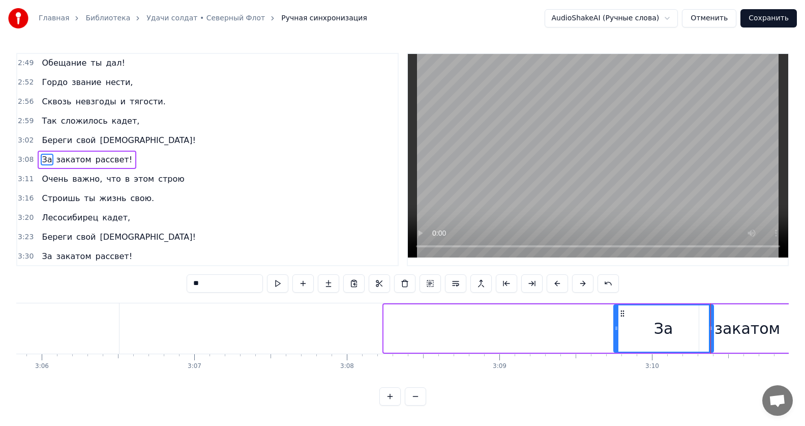
drag, startPoint x: 384, startPoint y: 328, endPoint x: 614, endPoint y: 334, distance: 229.9
click at [614, 334] on div at bounding box center [616, 328] width 4 height 46
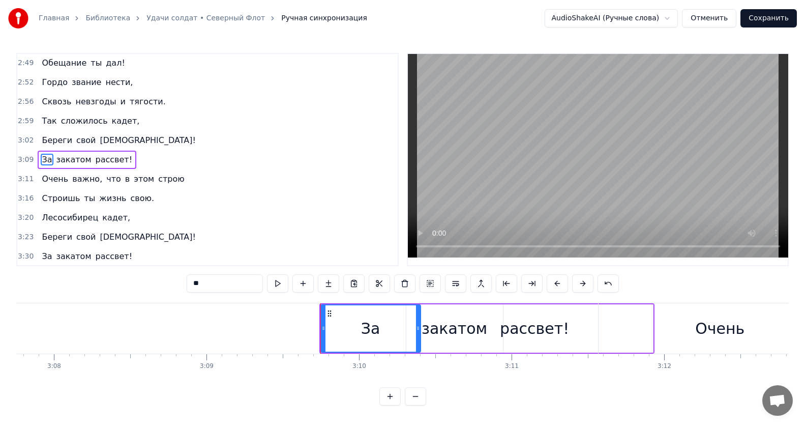
scroll to position [0, 28617]
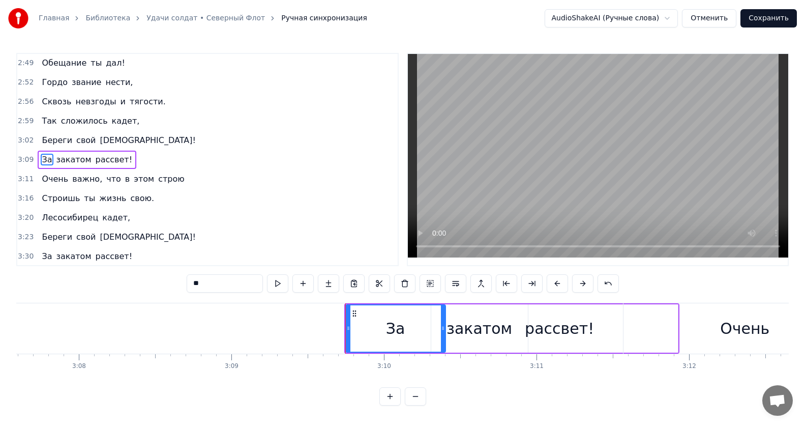
click at [578, 346] on div "рассвет!" at bounding box center [559, 328] width 236 height 48
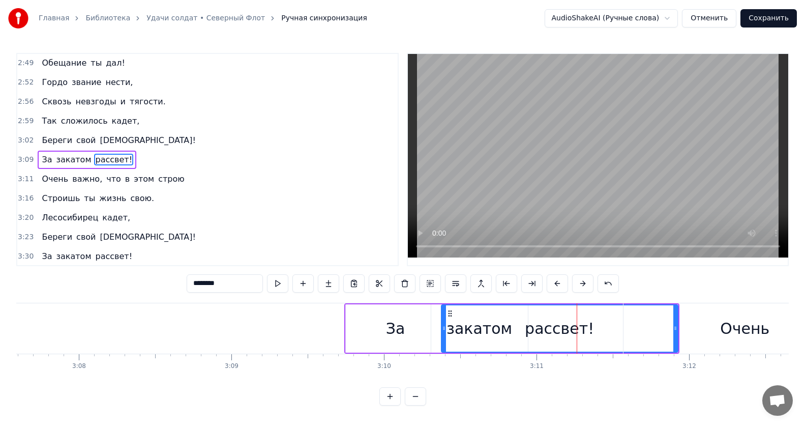
drag, startPoint x: 688, startPoint y: 337, endPoint x: 697, endPoint y: 340, distance: 9.6
click at [689, 337] on div "Очень" at bounding box center [744, 328] width 243 height 50
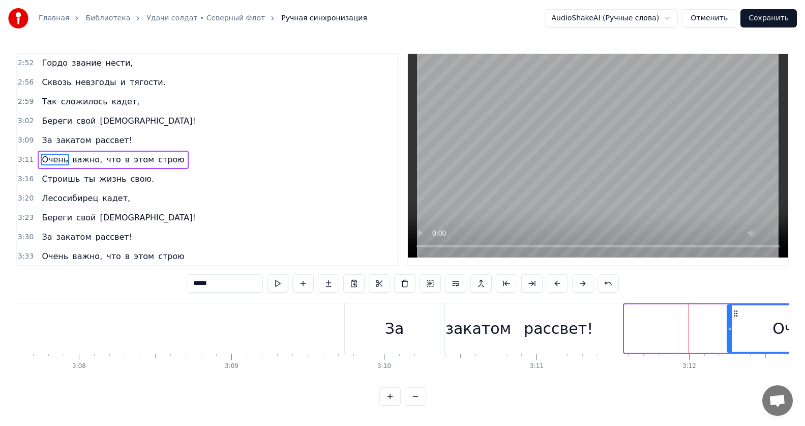
drag, startPoint x: 628, startPoint y: 328, endPoint x: 738, endPoint y: 337, distance: 110.2
click at [732, 337] on div at bounding box center [730, 328] width 4 height 46
click at [613, 330] on div "рассвет!" at bounding box center [558, 328] width 236 height 50
type input "********"
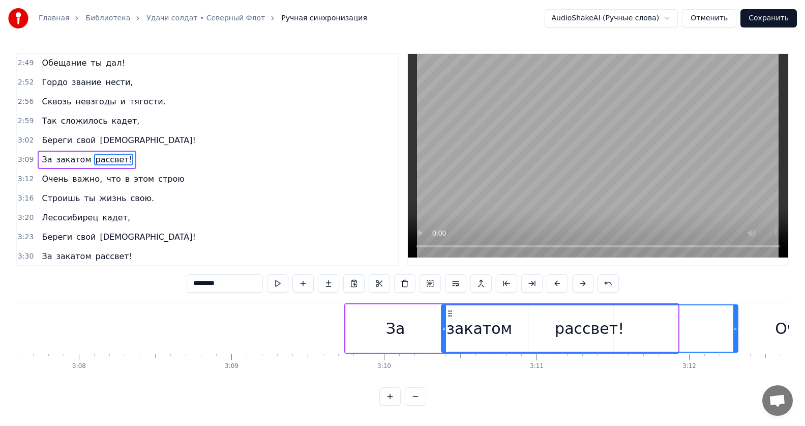
drag, startPoint x: 676, startPoint y: 328, endPoint x: 717, endPoint y: 334, distance: 41.5
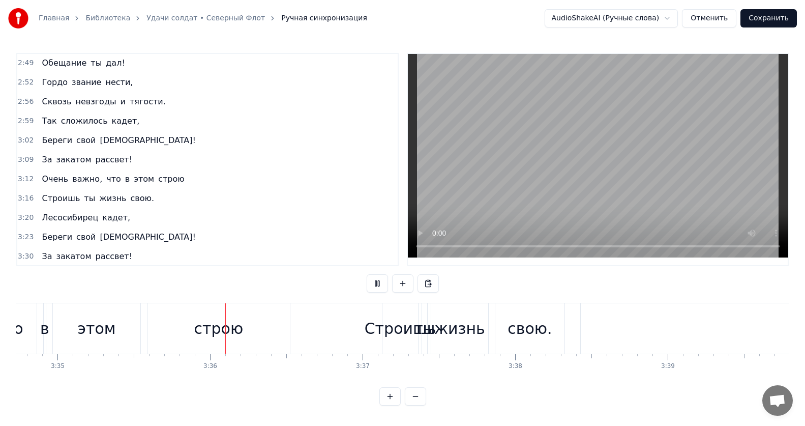
scroll to position [0, 32838]
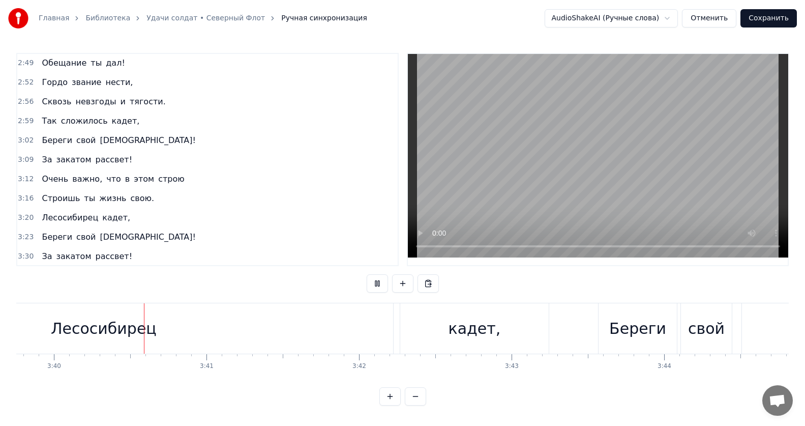
click at [322, 324] on div "Лесосибирец" at bounding box center [103, 328] width 579 height 50
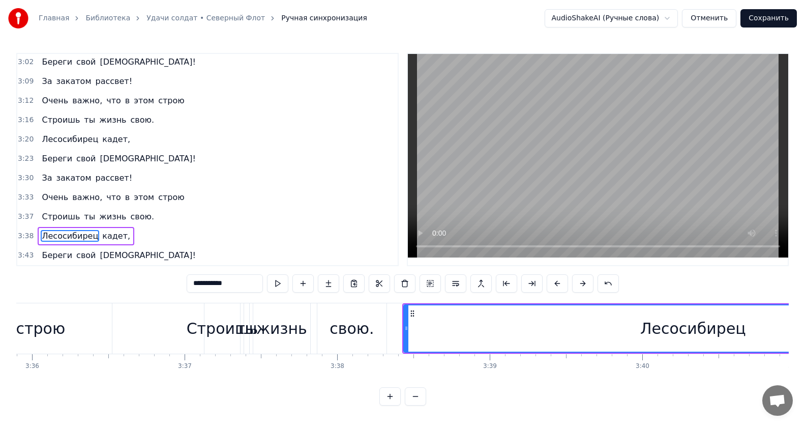
scroll to position [0, 32838]
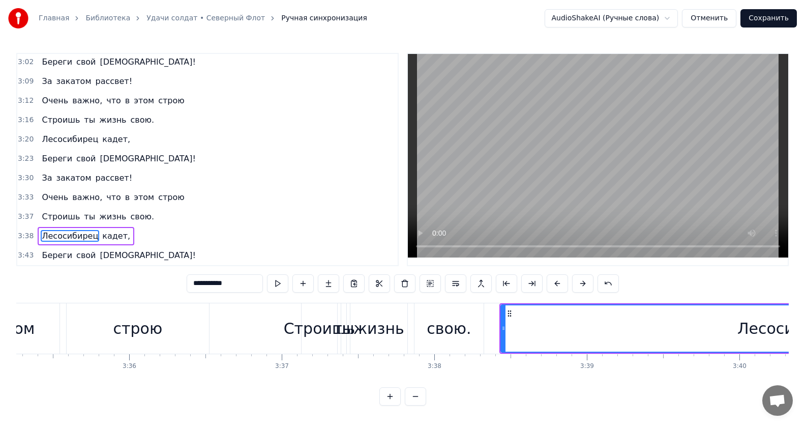
click at [447, 327] on div "свою." at bounding box center [449, 328] width 44 height 23
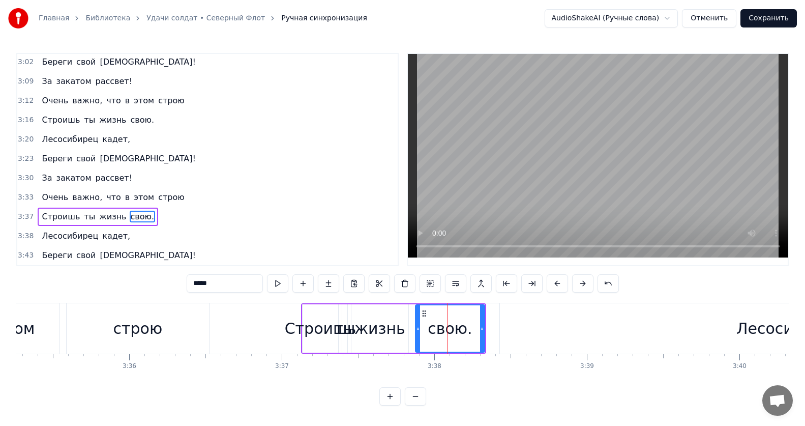
click at [524, 330] on div "Лесосибирец" at bounding box center [789, 328] width 579 height 50
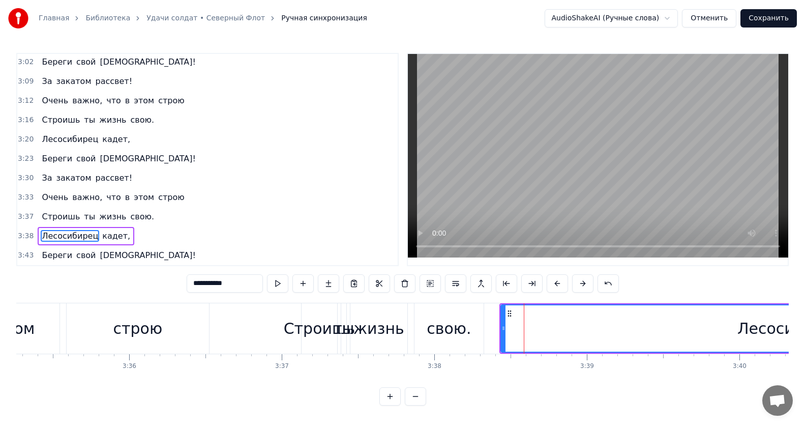
scroll to position [5, 0]
click at [461, 333] on div "свою." at bounding box center [449, 328] width 44 height 23
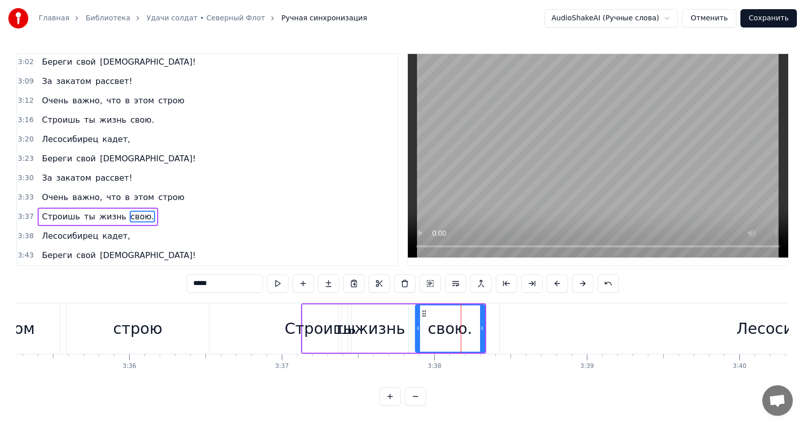
scroll to position [4, 0]
click at [281, 279] on button at bounding box center [277, 283] width 21 height 18
click at [500, 323] on div "Лесосибирец" at bounding box center [789, 328] width 579 height 50
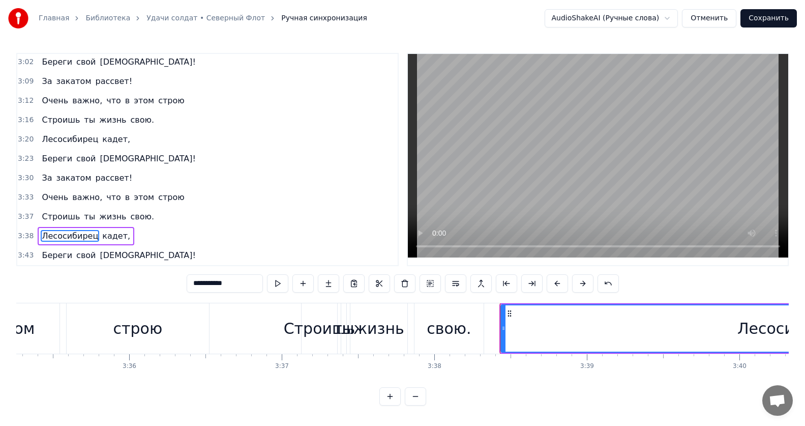
scroll to position [5, 0]
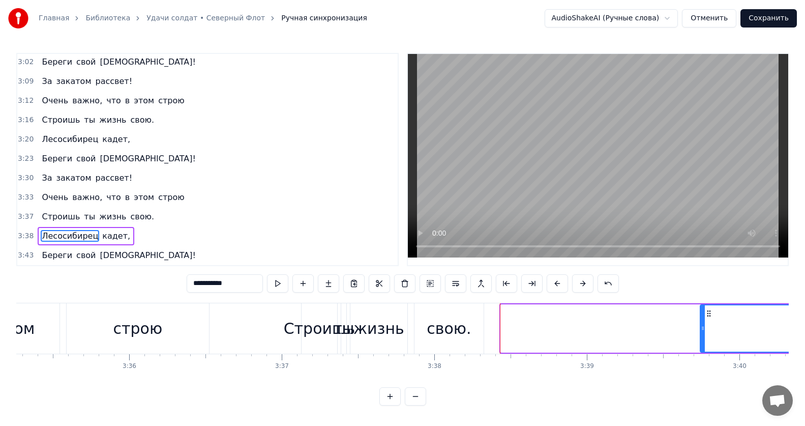
drag, startPoint x: 503, startPoint y: 324, endPoint x: 702, endPoint y: 322, distance: 199.3
click at [702, 324] on icon at bounding box center [703, 328] width 4 height 8
click at [437, 323] on div "свою." at bounding box center [449, 328] width 44 height 23
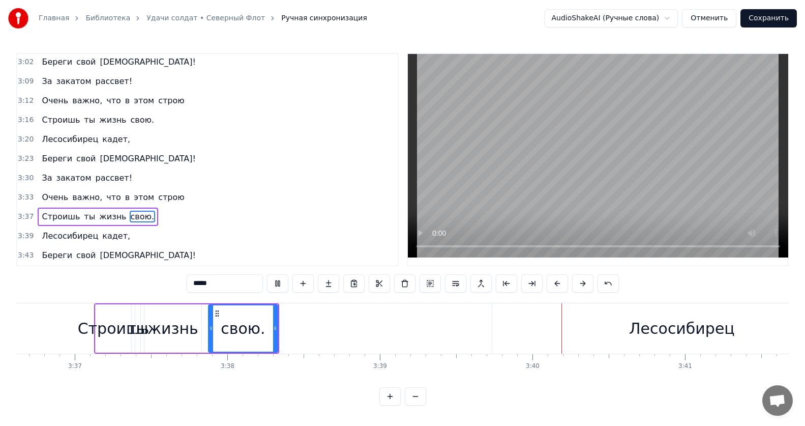
click at [694, 315] on div "Лесосибирец" at bounding box center [681, 328] width 379 height 50
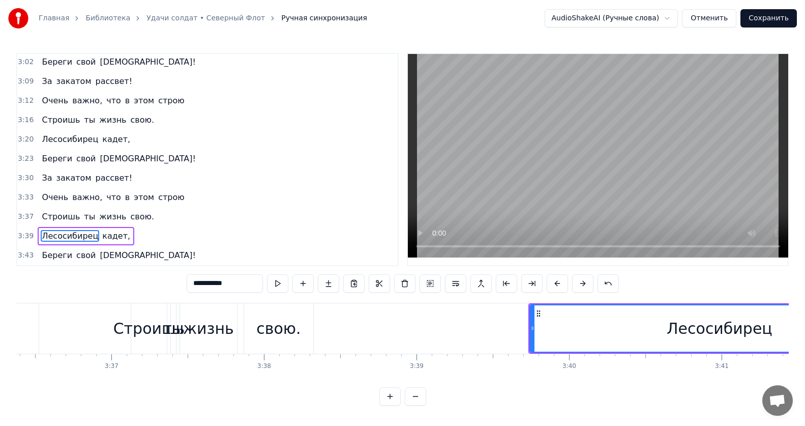
scroll to position [0, 32764]
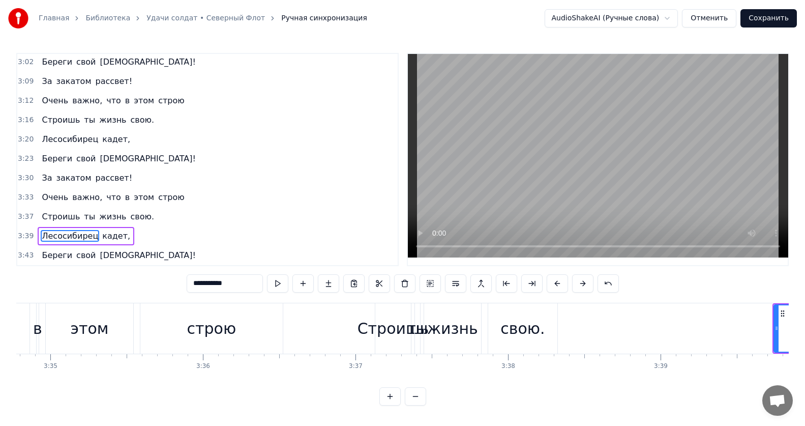
click at [511, 328] on div "свою." at bounding box center [522, 328] width 44 height 23
type input "*****"
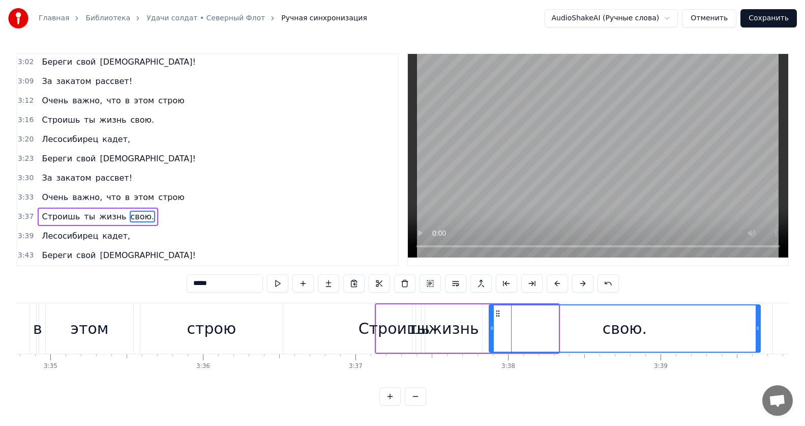
drag, startPoint x: 557, startPoint y: 324, endPoint x: 759, endPoint y: 333, distance: 202.1
click at [759, 333] on div at bounding box center [758, 328] width 4 height 46
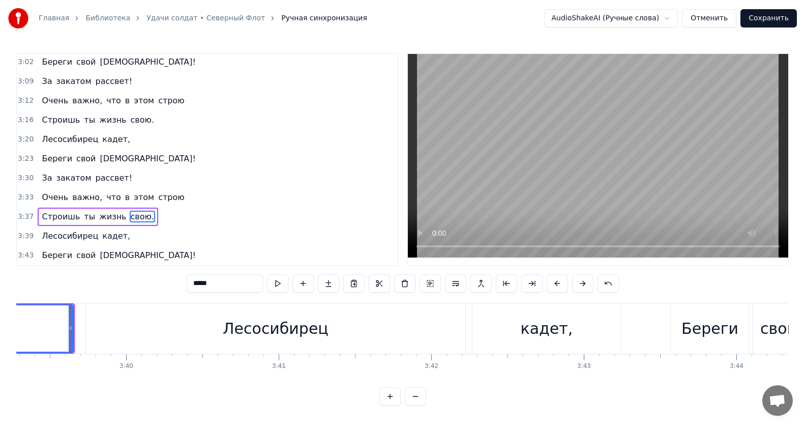
scroll to position [0, 33454]
drag, startPoint x: 69, startPoint y: 323, endPoint x: 161, endPoint y: 330, distance: 92.3
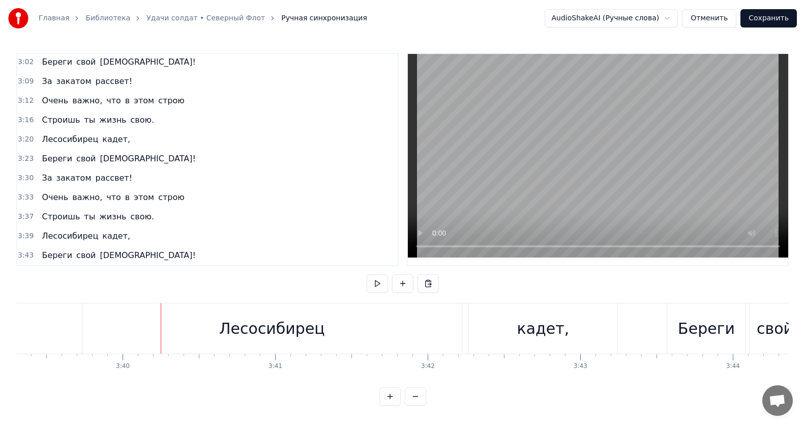
click at [236, 328] on div "Лесосибирец" at bounding box center [272, 328] width 106 height 23
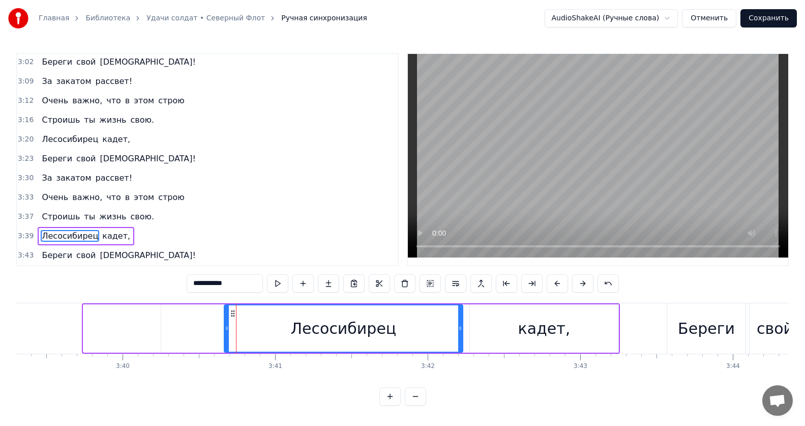
drag, startPoint x: 85, startPoint y: 322, endPoint x: 227, endPoint y: 321, distance: 142.4
click at [227, 324] on icon at bounding box center [227, 328] width 4 height 8
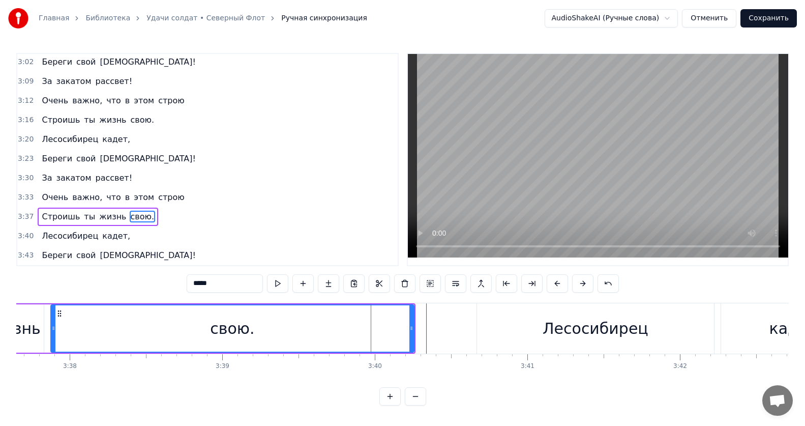
scroll to position [0, 33190]
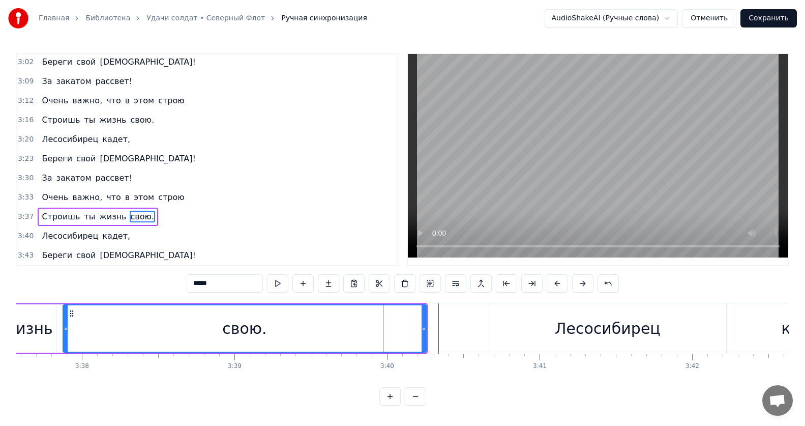
click at [91, 328] on div "свою." at bounding box center [245, 328] width 362 height 46
click at [274, 284] on button at bounding box center [277, 283] width 21 height 18
click at [280, 280] on button at bounding box center [277, 283] width 21 height 18
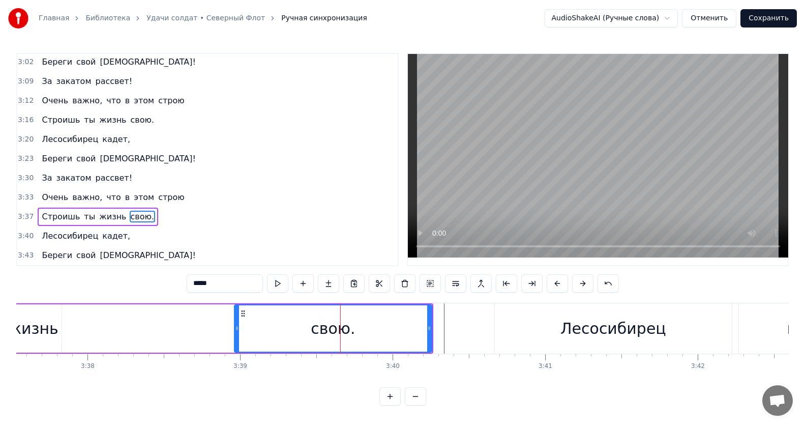
drag, startPoint x: 72, startPoint y: 325, endPoint x: 237, endPoint y: 325, distance: 165.8
click at [237, 325] on icon at bounding box center [237, 328] width 4 height 8
click at [280, 278] on button at bounding box center [277, 283] width 21 height 18
click at [118, 335] on div "Строишь ты жизнь свою." at bounding box center [193, 328] width 479 height 50
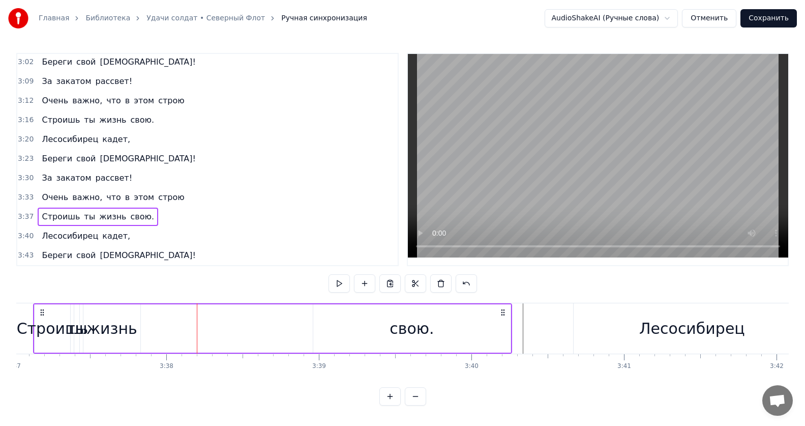
scroll to position [0, 32837]
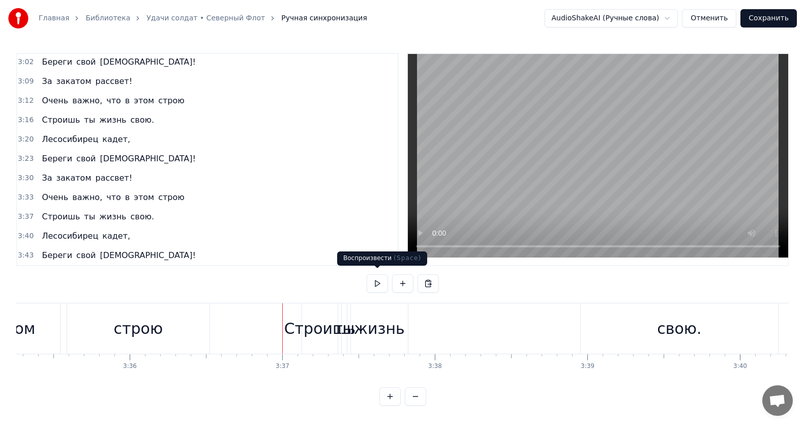
click at [375, 280] on button at bounding box center [377, 283] width 21 height 18
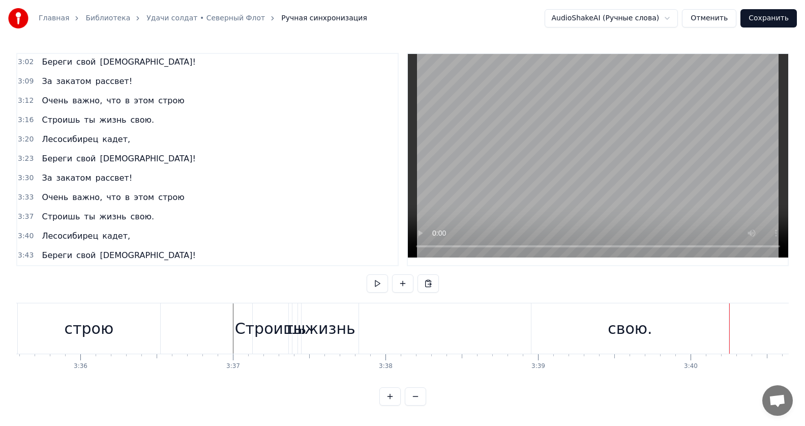
scroll to position [0, 32861]
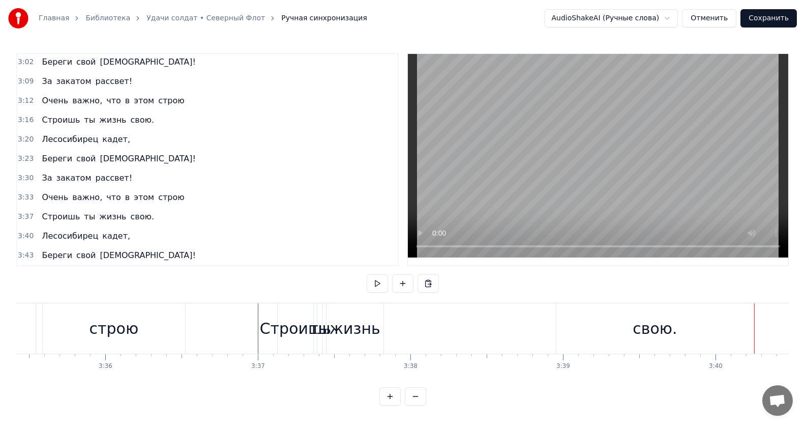
click at [284, 327] on div "Строишь" at bounding box center [295, 328] width 71 height 23
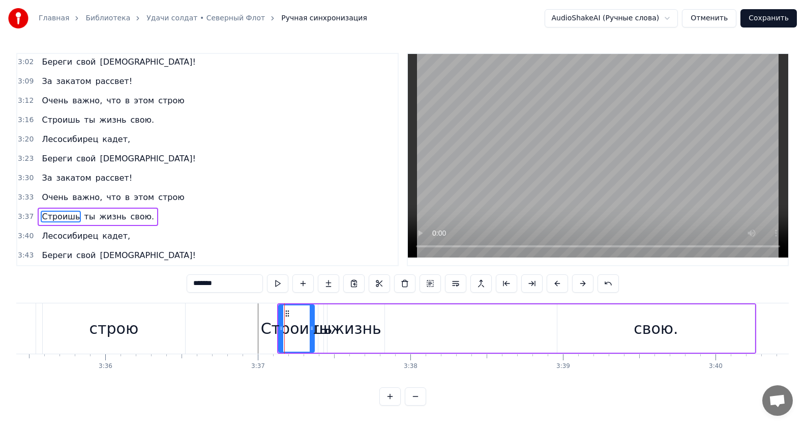
click at [343, 324] on div "жизнь" at bounding box center [356, 328] width 51 height 23
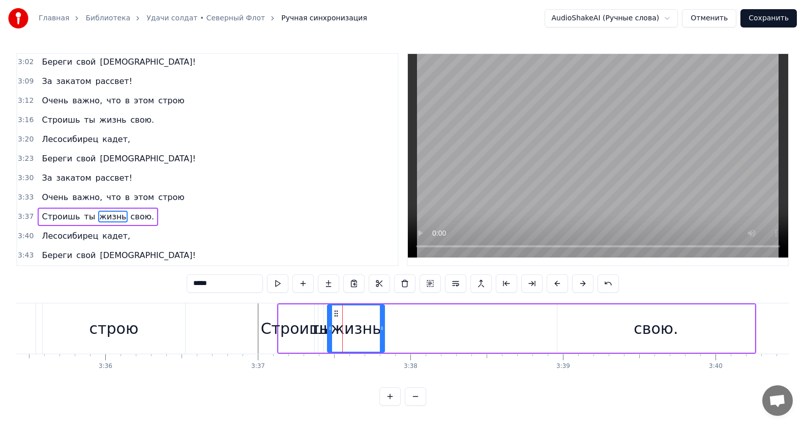
click at [712, 314] on div "свою." at bounding box center [655, 328] width 197 height 48
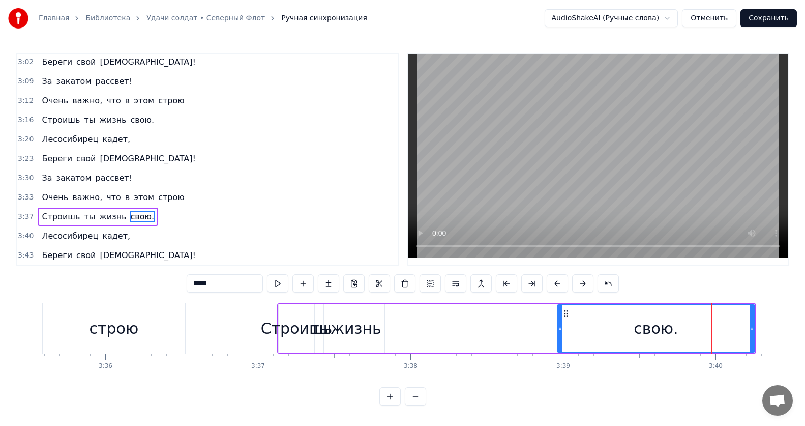
click at [362, 324] on div "жизнь" at bounding box center [356, 328] width 51 height 23
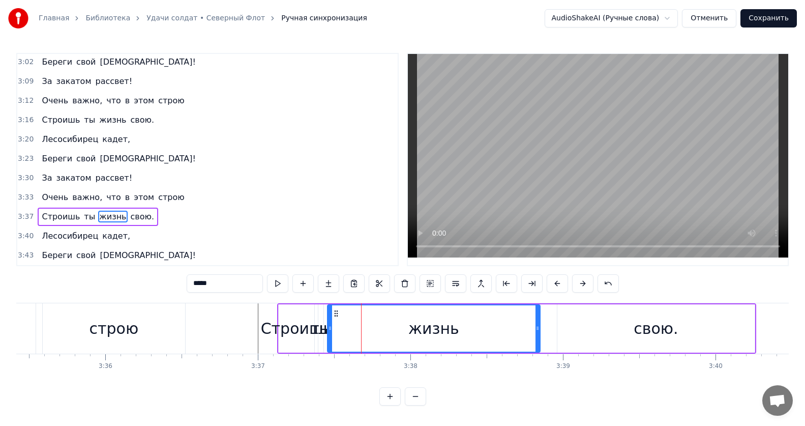
drag, startPoint x: 381, startPoint y: 326, endPoint x: 483, endPoint y: 334, distance: 101.9
click at [534, 327] on div "жизнь" at bounding box center [434, 328] width 212 height 46
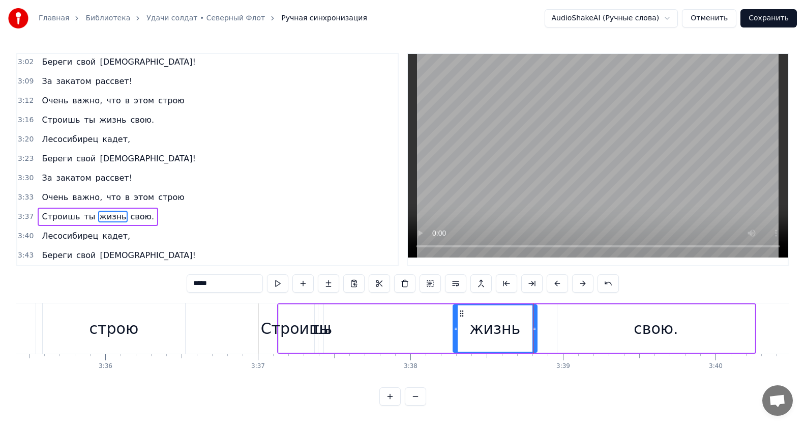
drag, startPoint x: 330, startPoint y: 324, endPoint x: 456, endPoint y: 332, distance: 125.8
click at [456, 332] on div at bounding box center [456, 328] width 4 height 46
click at [315, 318] on div "ты" at bounding box center [320, 328] width 21 height 23
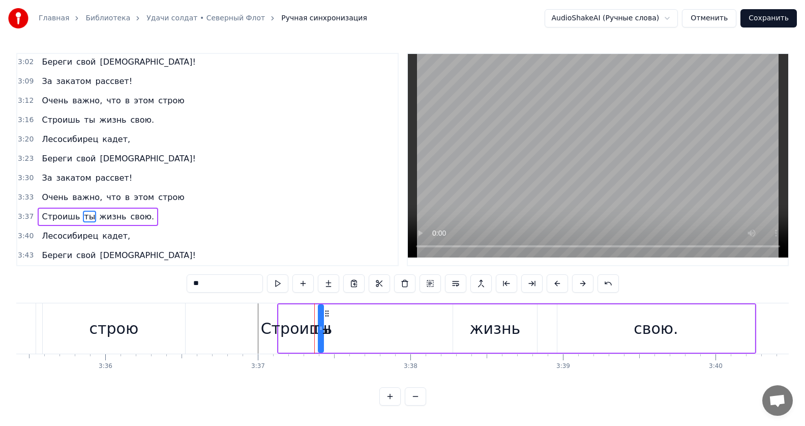
click at [296, 321] on div "Строишь" at bounding box center [296, 328] width 71 height 23
click at [319, 325] on div "Строишь" at bounding box center [296, 328] width 71 height 23
click at [313, 325] on icon at bounding box center [312, 328] width 4 height 8
click at [308, 322] on div "Строишь" at bounding box center [296, 328] width 71 height 23
click at [320, 323] on div "Строишь" at bounding box center [296, 328] width 71 height 23
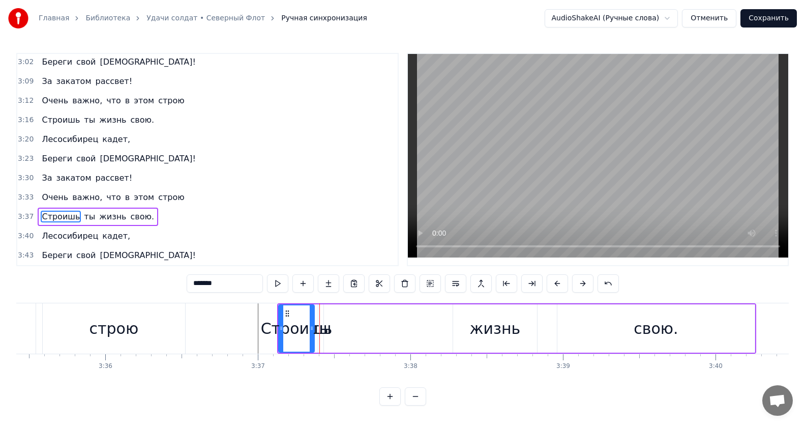
click at [316, 323] on div "Строишь" at bounding box center [296, 328] width 71 height 23
click at [312, 326] on circle at bounding box center [312, 326] width 1 height 1
click at [306, 323] on div "Строишь" at bounding box center [296, 328] width 71 height 23
drag, startPoint x: 319, startPoint y: 322, endPoint x: 296, endPoint y: 339, distance: 28.8
click at [296, 339] on div at bounding box center [296, 328] width 4 height 46
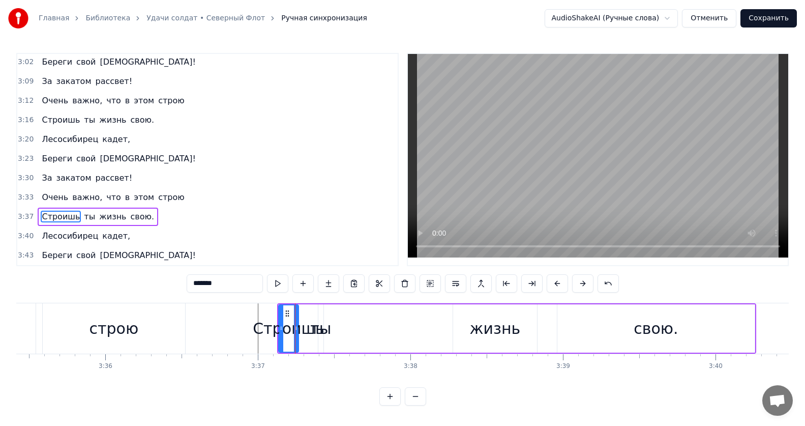
click at [322, 324] on div "ты" at bounding box center [320, 328] width 21 height 23
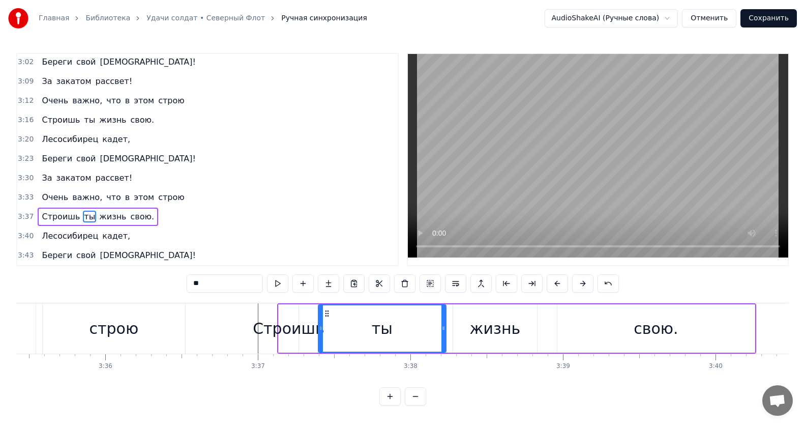
drag, startPoint x: 322, startPoint y: 324, endPoint x: 443, endPoint y: 325, distance: 121.5
click at [443, 325] on icon at bounding box center [443, 328] width 4 height 8
drag, startPoint x: 319, startPoint y: 323, endPoint x: 374, endPoint y: 324, distance: 54.4
click at [374, 324] on icon at bounding box center [375, 328] width 4 height 8
click at [282, 320] on div "Строишь" at bounding box center [288, 328] width 71 height 23
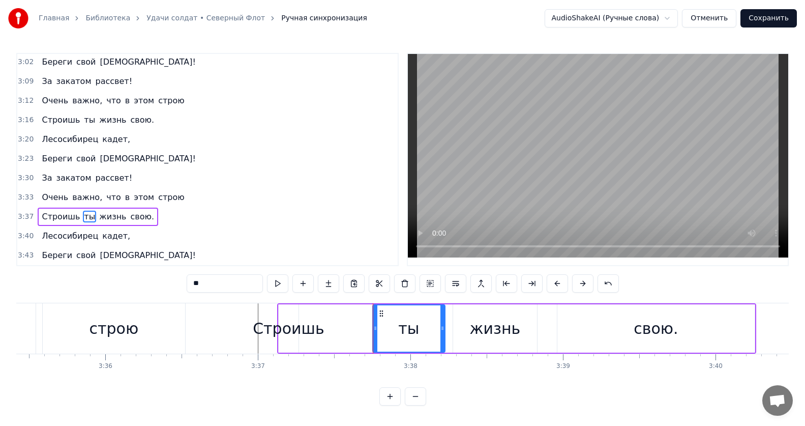
type input "*******"
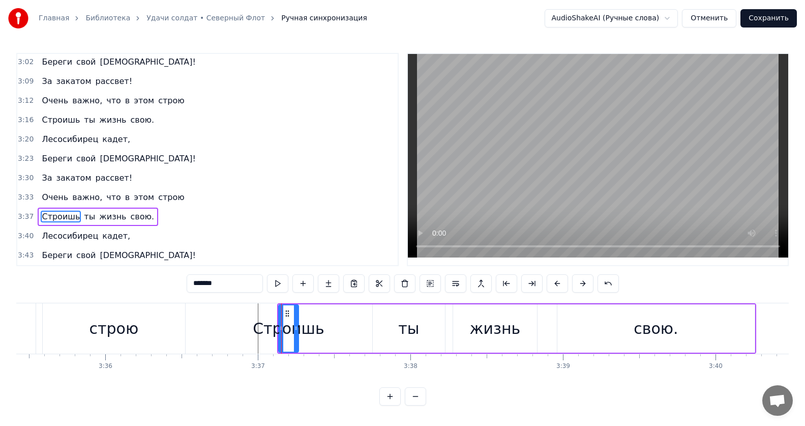
drag, startPoint x: 298, startPoint y: 324, endPoint x: 359, endPoint y: 324, distance: 61.0
click at [373, 323] on div "Строишь ты жизнь свою." at bounding box center [516, 328] width 479 height 50
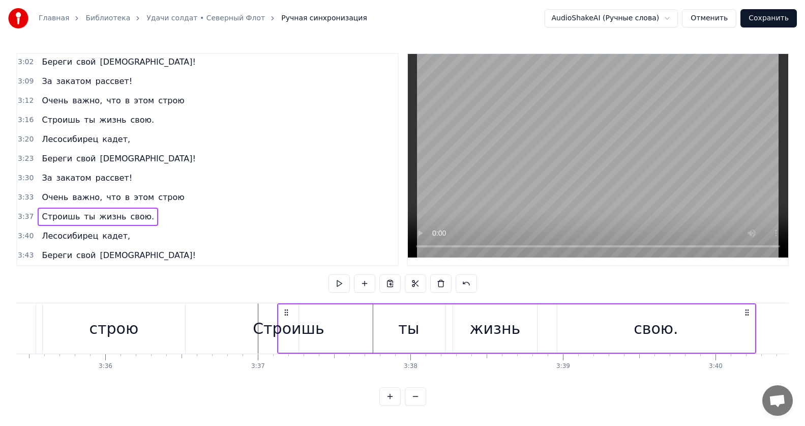
click at [292, 322] on div "Строишь" at bounding box center [288, 328] width 71 height 23
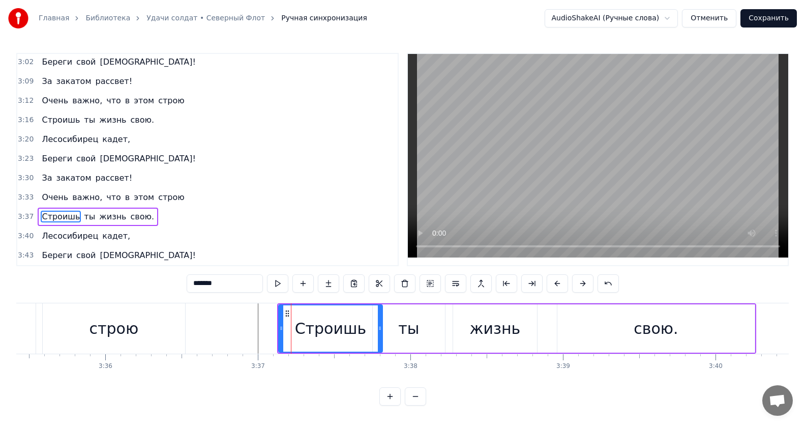
drag, startPoint x: 297, startPoint y: 326, endPoint x: 246, endPoint y: 340, distance: 53.3
click at [381, 339] on div at bounding box center [380, 328] width 4 height 46
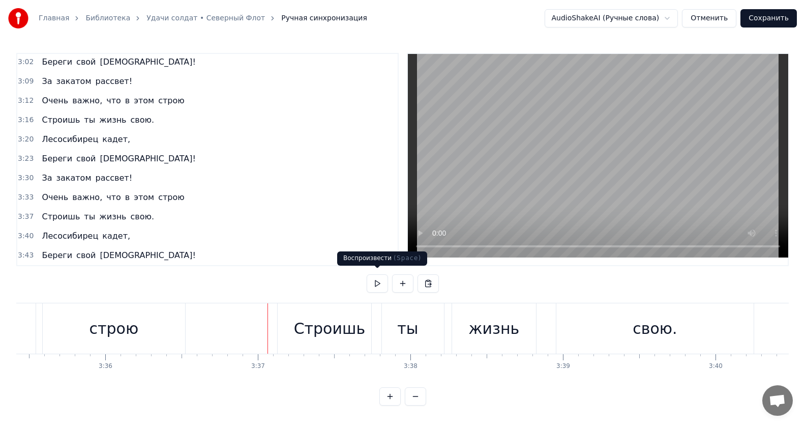
click at [373, 282] on button at bounding box center [377, 283] width 21 height 18
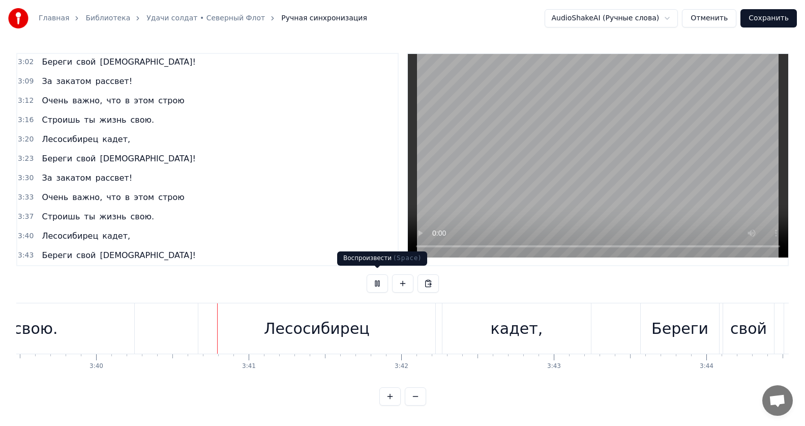
click at [379, 281] on button at bounding box center [377, 283] width 21 height 18
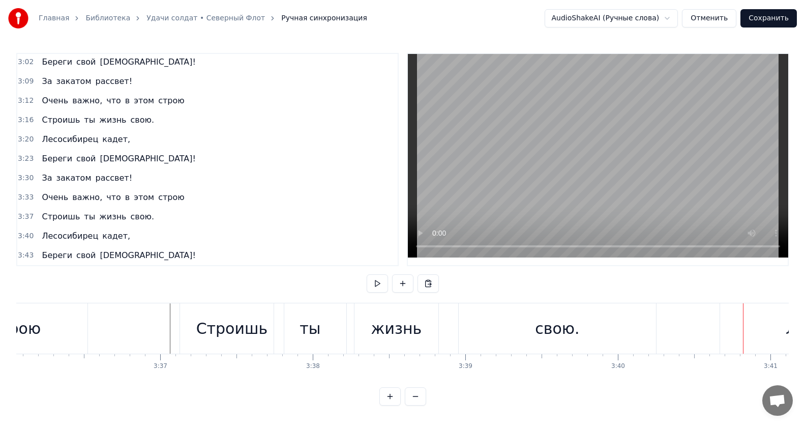
scroll to position [0, 32886]
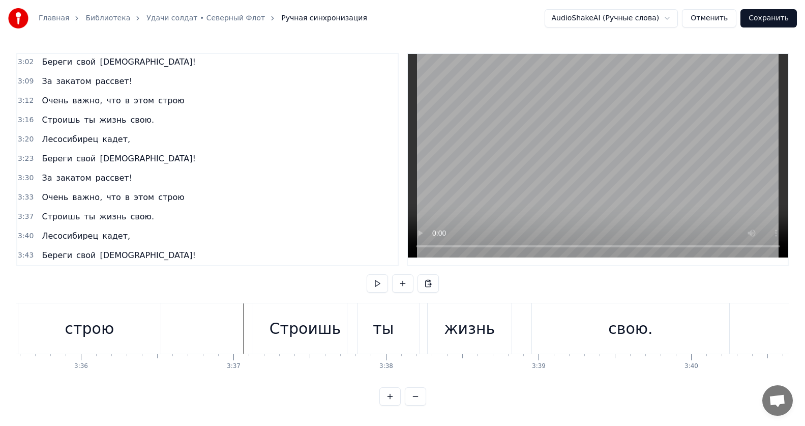
click at [290, 331] on div "Строишь" at bounding box center [305, 328] width 71 height 23
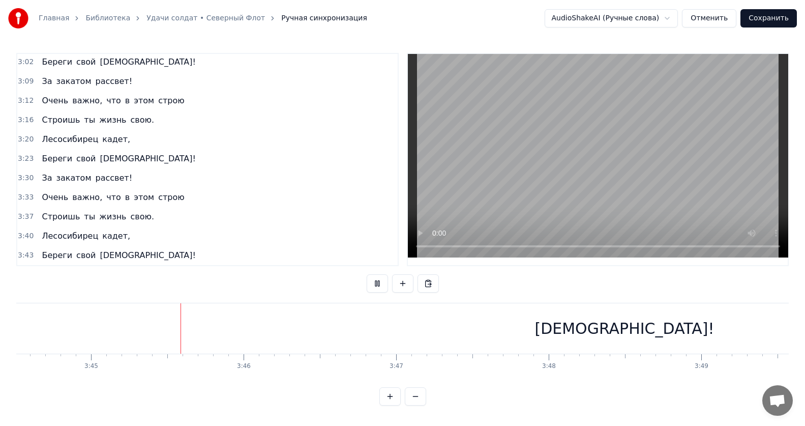
scroll to position [0, 34256]
click at [402, 330] on div "[DEMOGRAPHIC_DATA]!" at bounding box center [617, 328] width 1216 height 50
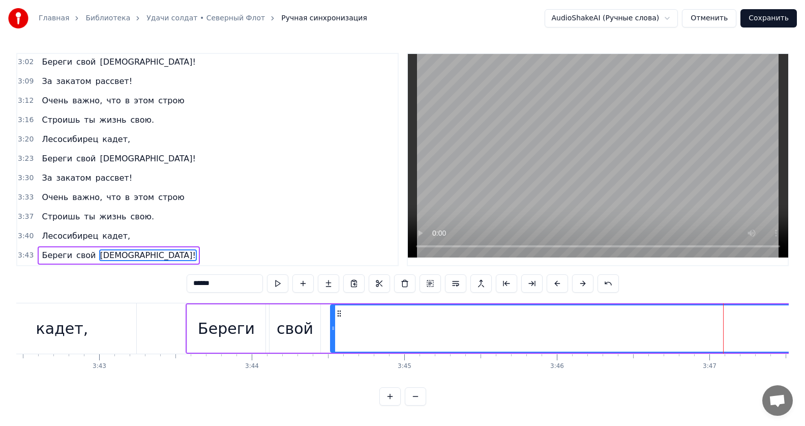
scroll to position [0, 33911]
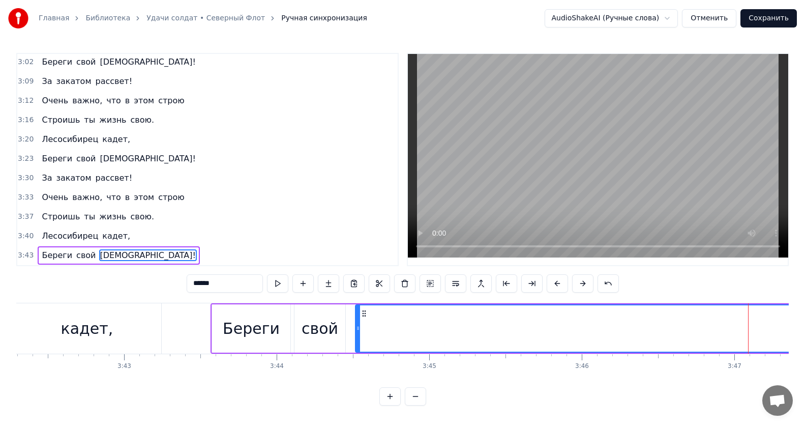
click at [265, 318] on div "Береги" at bounding box center [251, 328] width 57 height 23
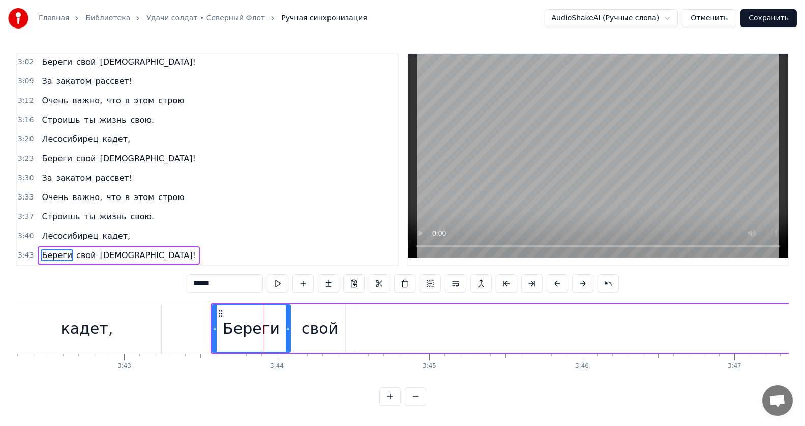
click at [329, 324] on div "свой" at bounding box center [320, 328] width 37 height 23
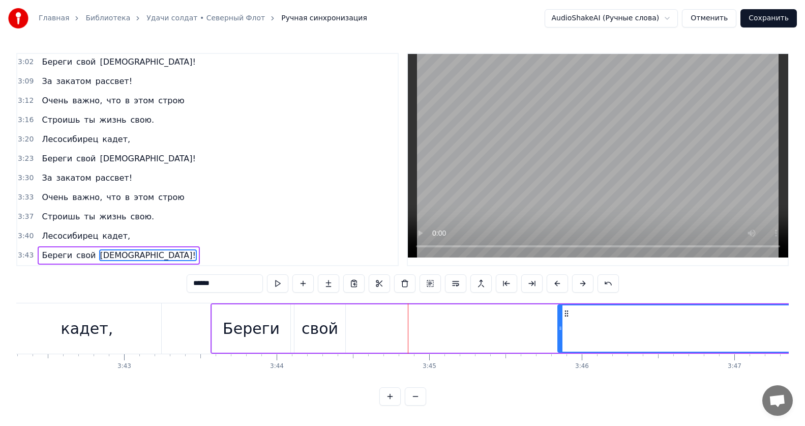
drag, startPoint x: 357, startPoint y: 325, endPoint x: 559, endPoint y: 326, distance: 202.4
click at [559, 326] on icon at bounding box center [560, 328] width 4 height 8
click at [311, 325] on div "свой" at bounding box center [320, 328] width 37 height 23
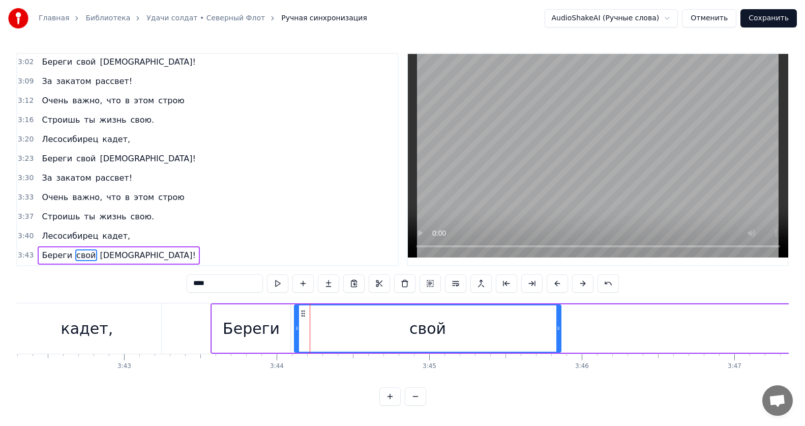
drag, startPoint x: 344, startPoint y: 322, endPoint x: 559, endPoint y: 323, distance: 215.6
click at [559, 324] on icon at bounding box center [558, 328] width 4 height 8
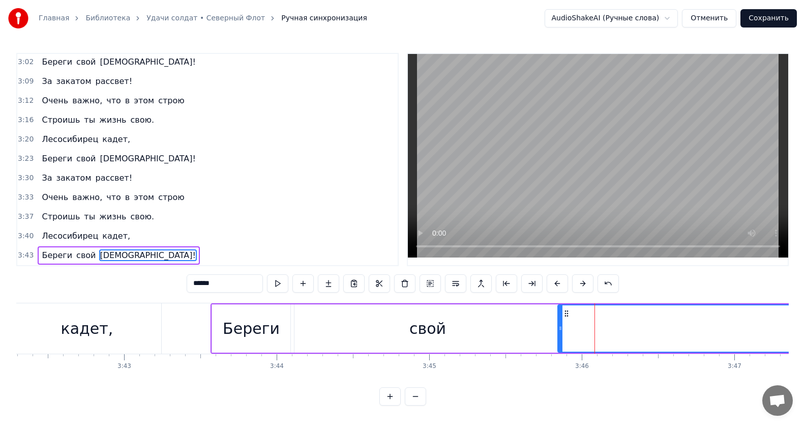
click at [227, 323] on div "Береги" at bounding box center [251, 328] width 57 height 23
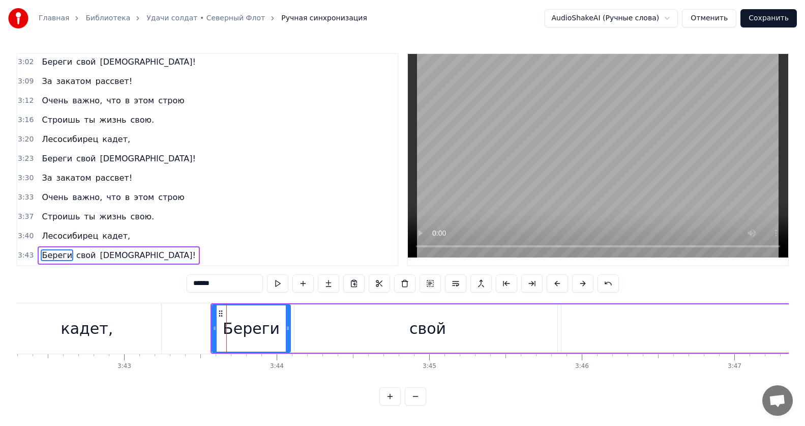
click at [302, 325] on div "свой" at bounding box center [427, 328] width 266 height 48
type input "****"
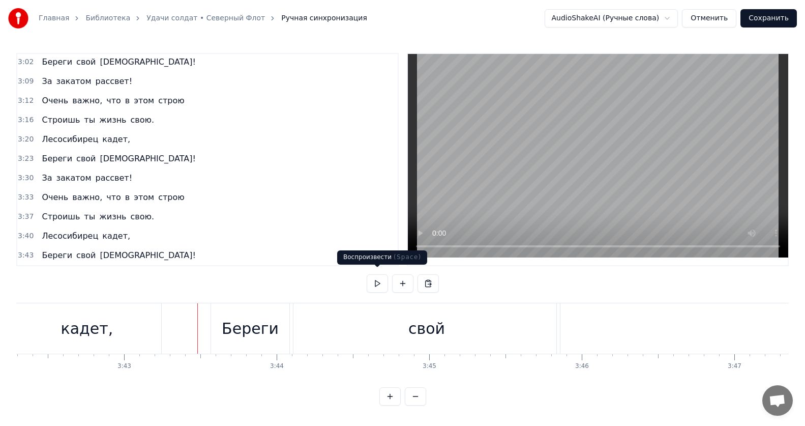
click at [378, 281] on button at bounding box center [377, 283] width 21 height 18
click at [345, 319] on div "свой" at bounding box center [426, 328] width 266 height 50
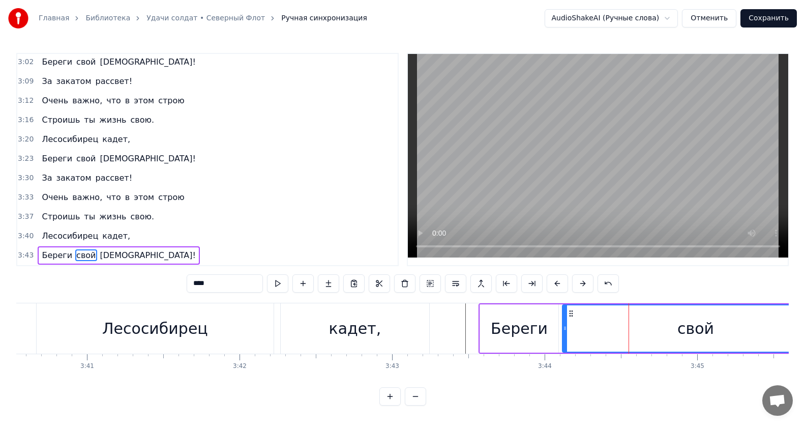
scroll to position [0, 33618]
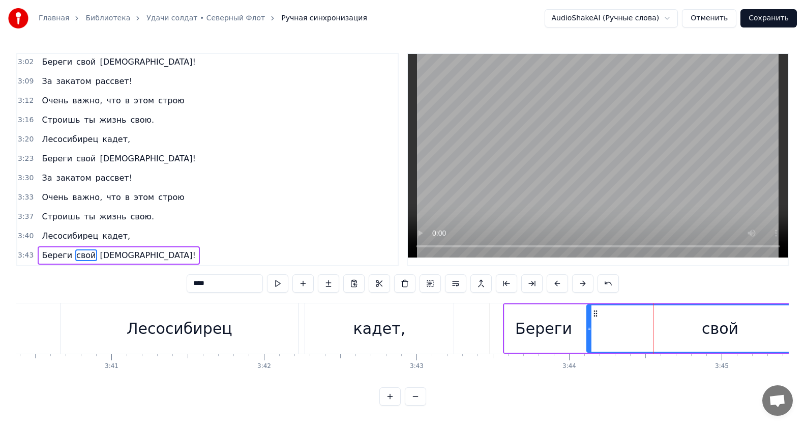
click at [696, 331] on div "свой" at bounding box center [719, 328] width 265 height 46
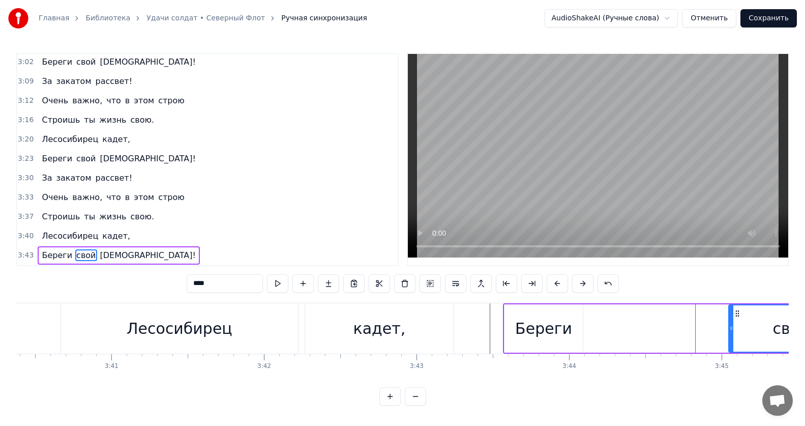
drag, startPoint x: 589, startPoint y: 325, endPoint x: 731, endPoint y: 324, distance: 141.9
click at [731, 324] on icon at bounding box center [731, 328] width 4 height 8
click at [538, 320] on div "Береги" at bounding box center [543, 328] width 57 height 23
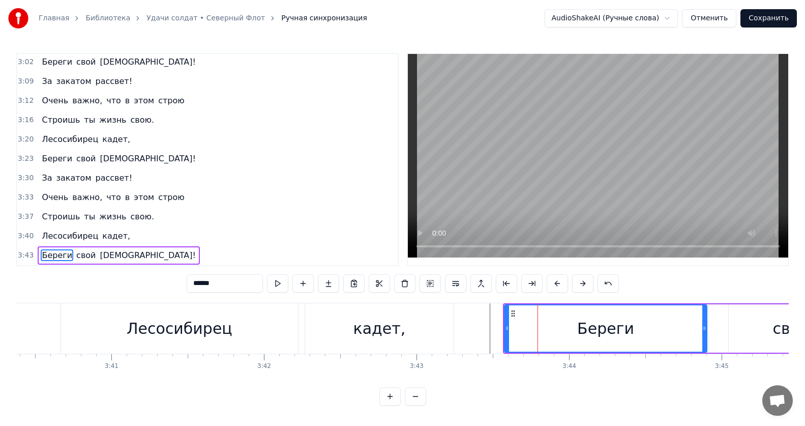
drag, startPoint x: 581, startPoint y: 325, endPoint x: 706, endPoint y: 321, distance: 125.6
click at [706, 324] on icon at bounding box center [704, 328] width 4 height 8
click at [520, 314] on div "Береги" at bounding box center [609, 328] width 209 height 46
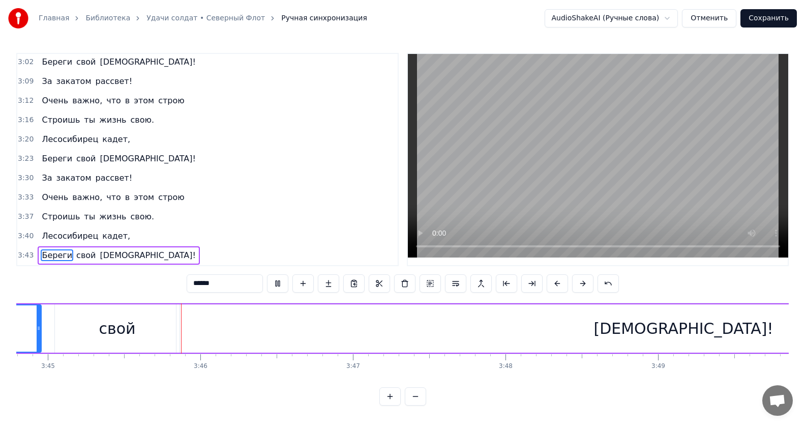
scroll to position [0, 34306]
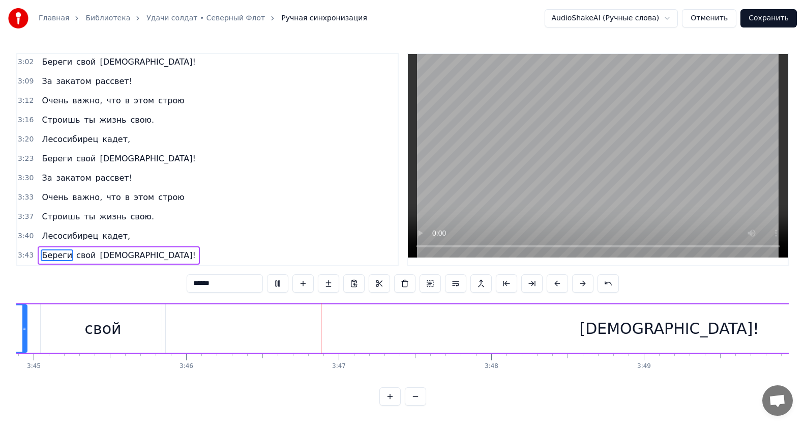
click at [98, 317] on div "свой" at bounding box center [102, 328] width 37 height 23
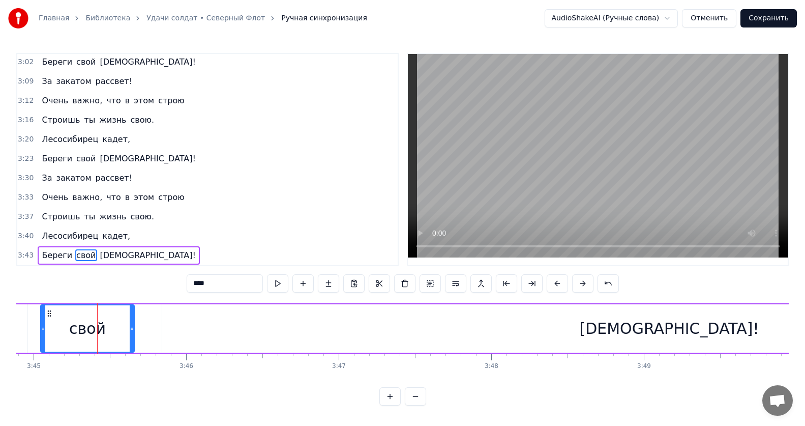
drag, startPoint x: 164, startPoint y: 324, endPoint x: 130, endPoint y: 324, distance: 34.6
click at [130, 325] on icon at bounding box center [132, 328] width 4 height 8
click at [283, 279] on button at bounding box center [277, 283] width 21 height 18
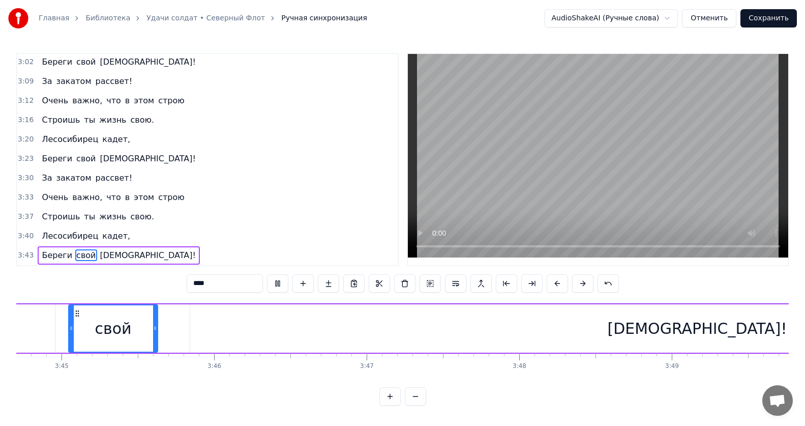
scroll to position [0, 34278]
click at [278, 279] on button at bounding box center [277, 283] width 21 height 18
click at [126, 328] on div "свой" at bounding box center [113, 328] width 37 height 23
drag, startPoint x: 156, startPoint y: 324, endPoint x: 202, endPoint y: 299, distance: 53.0
click at [124, 327] on icon at bounding box center [124, 328] width 4 height 8
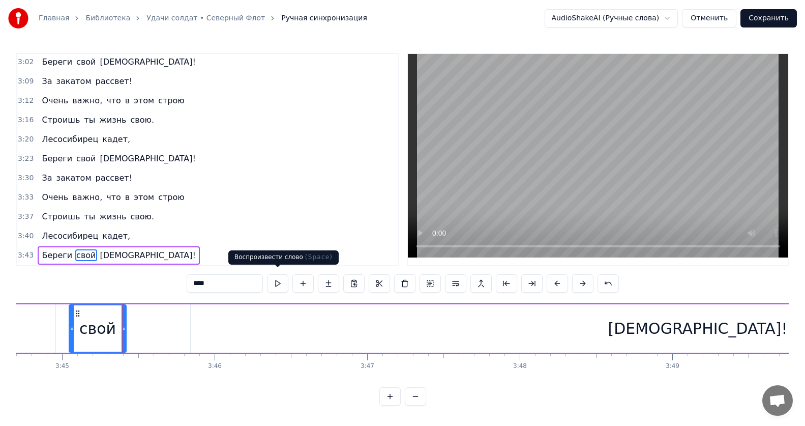
click at [275, 281] on button at bounding box center [277, 283] width 21 height 18
click at [296, 320] on div "[DEMOGRAPHIC_DATA]!" at bounding box center [698, 328] width 1014 height 48
type input "******"
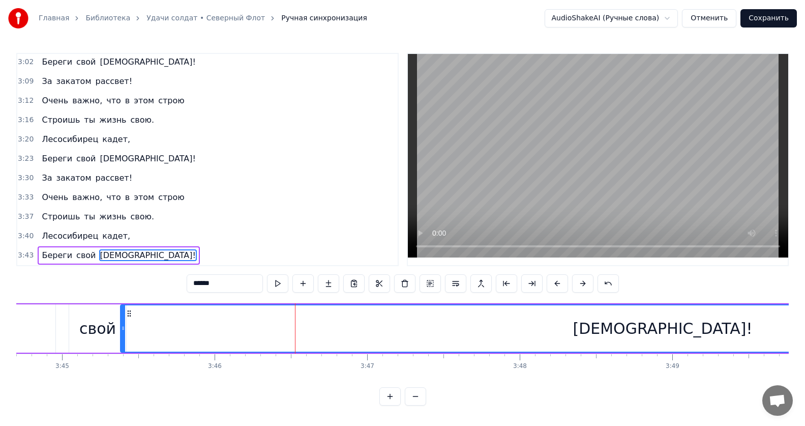
drag, startPoint x: 191, startPoint y: 323, endPoint x: 223, endPoint y: 285, distance: 49.8
click at [121, 324] on icon at bounding box center [123, 328] width 4 height 8
click at [279, 282] on button at bounding box center [277, 283] width 21 height 18
click at [585, 327] on div "[DEMOGRAPHIC_DATA]!" at bounding box center [663, 328] width 1083 height 46
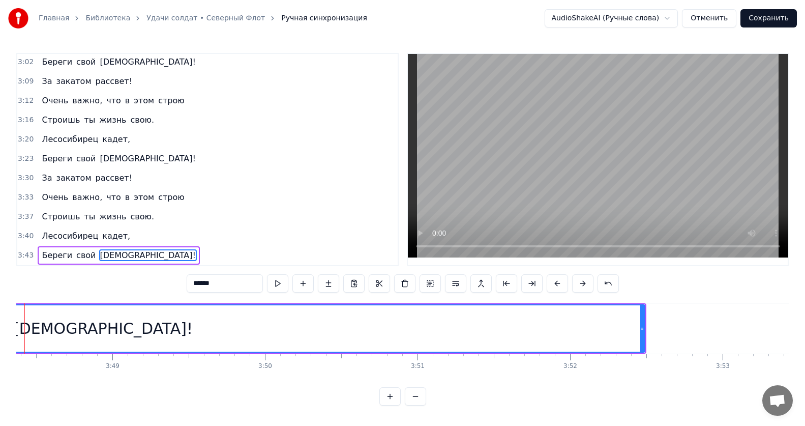
scroll to position [0, 34886]
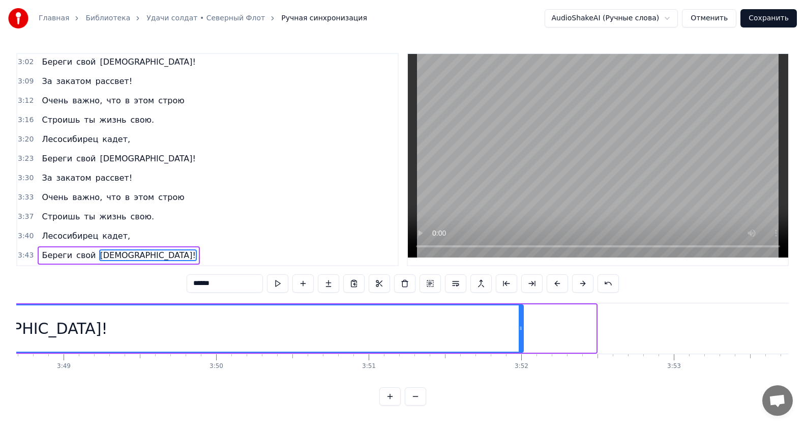
drag, startPoint x: 594, startPoint y: 323, endPoint x: 522, endPoint y: 328, distance: 72.9
click at [522, 328] on div at bounding box center [521, 328] width 4 height 46
click at [389, 329] on div "[DEMOGRAPHIC_DATA]!" at bounding box center [18, 328] width 1010 height 46
click at [280, 281] on button at bounding box center [277, 283] width 21 height 18
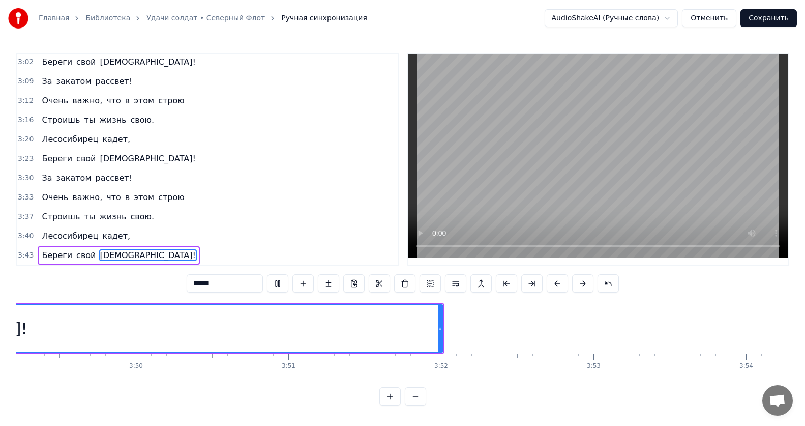
scroll to position [0, 35090]
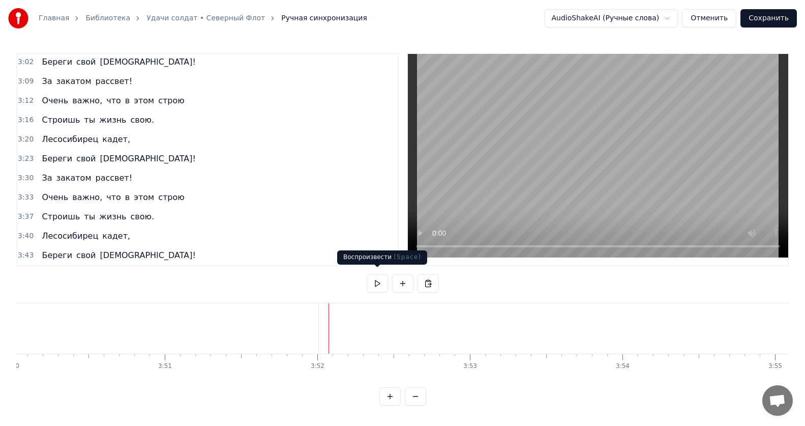
click at [379, 281] on button at bounding box center [377, 283] width 21 height 18
click at [376, 277] on button at bounding box center [377, 283] width 21 height 18
click at [375, 280] on button at bounding box center [377, 283] width 21 height 18
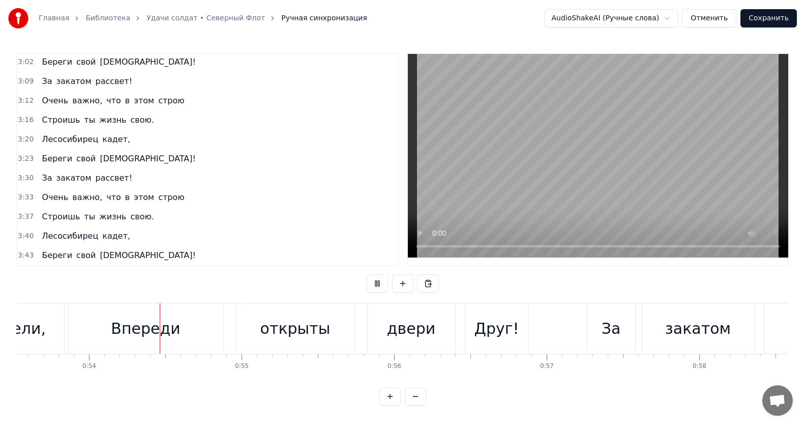
scroll to position [0, 8168]
click at [373, 279] on button at bounding box center [377, 283] width 21 height 18
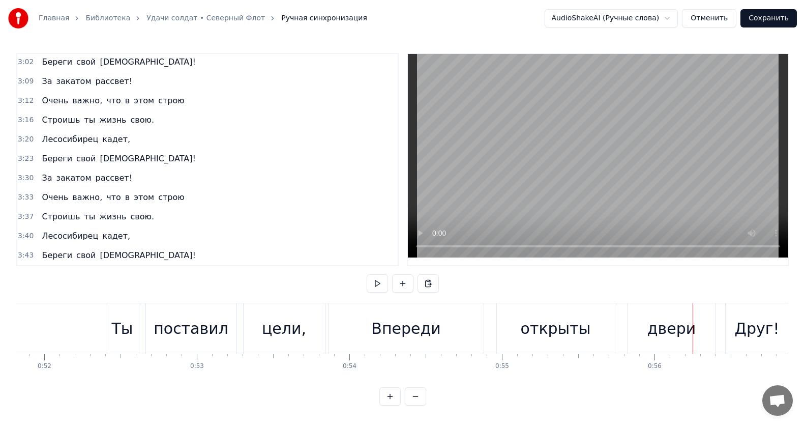
scroll to position [0, 7783]
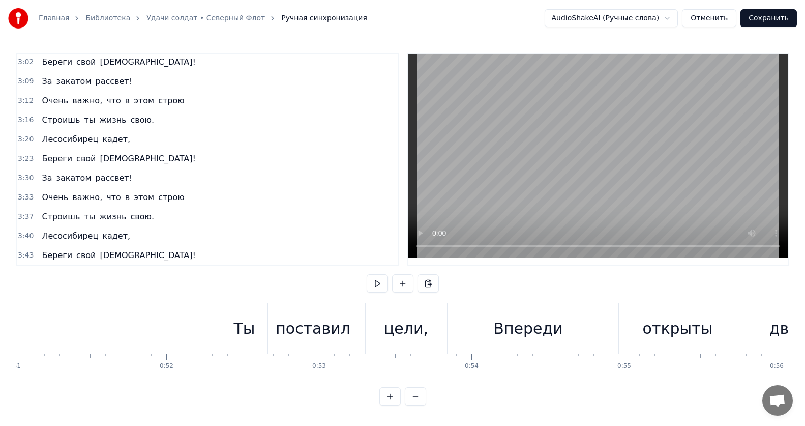
click at [242, 321] on div "Ты" at bounding box center [243, 328] width 21 height 23
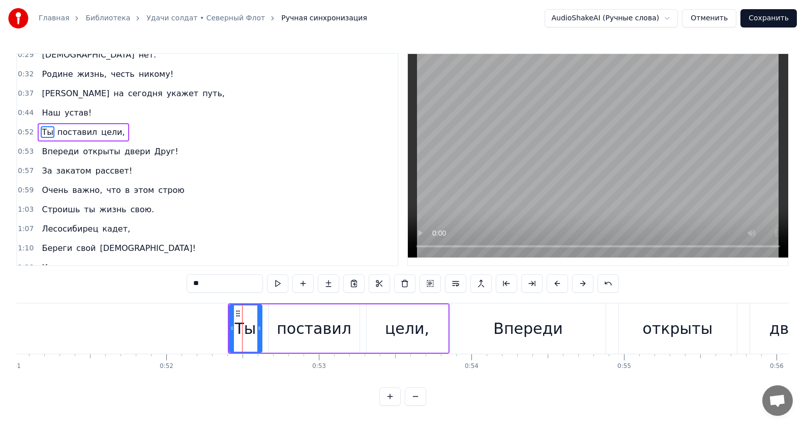
scroll to position [20, 0]
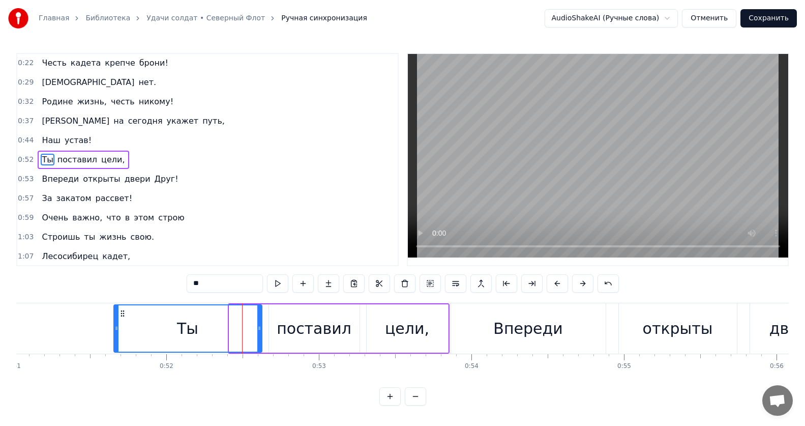
drag, startPoint x: 230, startPoint y: 328, endPoint x: 115, endPoint y: 330, distance: 115.4
click at [115, 330] on icon at bounding box center [116, 328] width 4 height 8
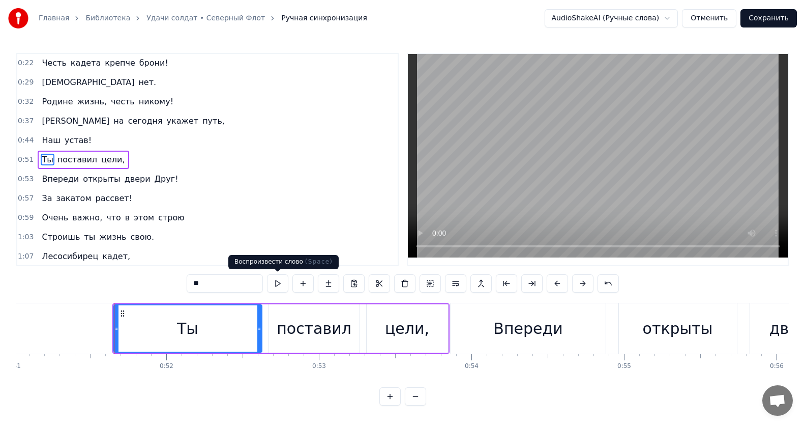
click at [279, 285] on button at bounding box center [277, 283] width 21 height 18
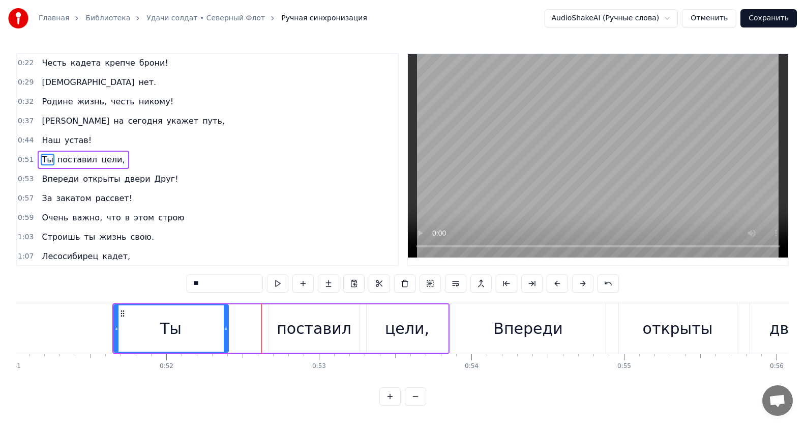
drag, startPoint x: 258, startPoint y: 329, endPoint x: 225, endPoint y: 332, distance: 33.7
click at [225, 332] on icon at bounding box center [226, 328] width 4 height 8
click at [287, 331] on div "поставил" at bounding box center [314, 328] width 75 height 23
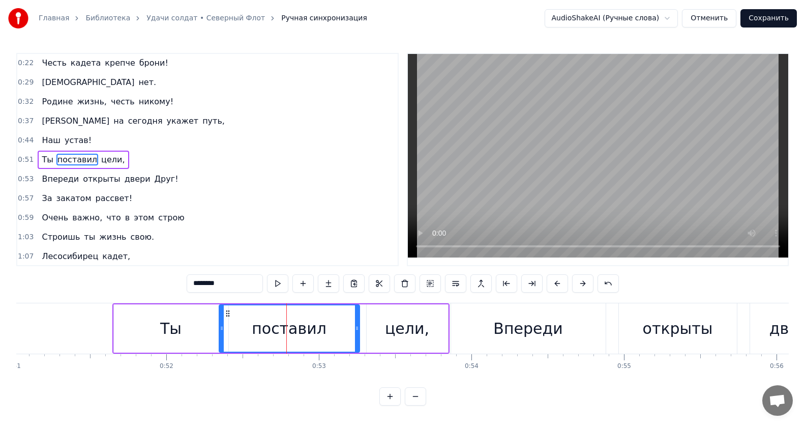
drag, startPoint x: 270, startPoint y: 327, endPoint x: 220, endPoint y: 325, distance: 49.9
click at [220, 325] on icon at bounding box center [222, 328] width 4 height 8
click at [277, 285] on button at bounding box center [277, 283] width 21 height 18
click at [383, 316] on div "цели," at bounding box center [407, 328] width 81 height 48
type input "*****"
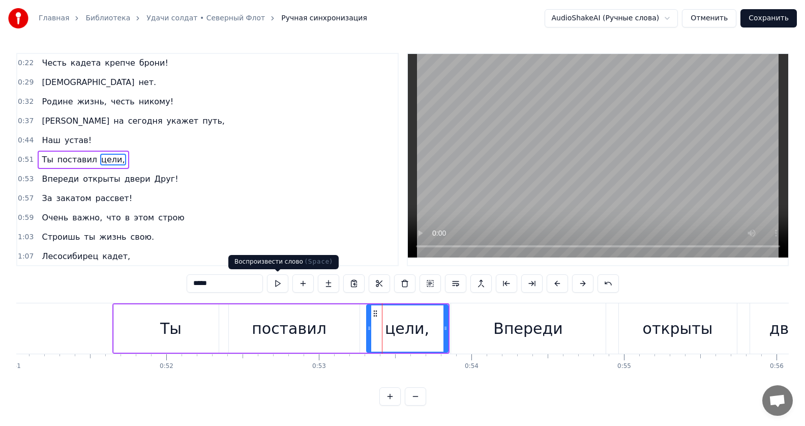
click at [279, 284] on button at bounding box center [277, 283] width 21 height 18
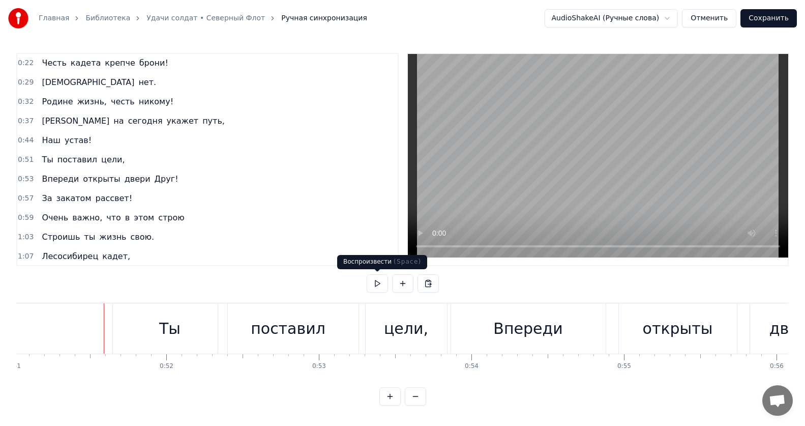
click at [371, 283] on button at bounding box center [377, 283] width 21 height 18
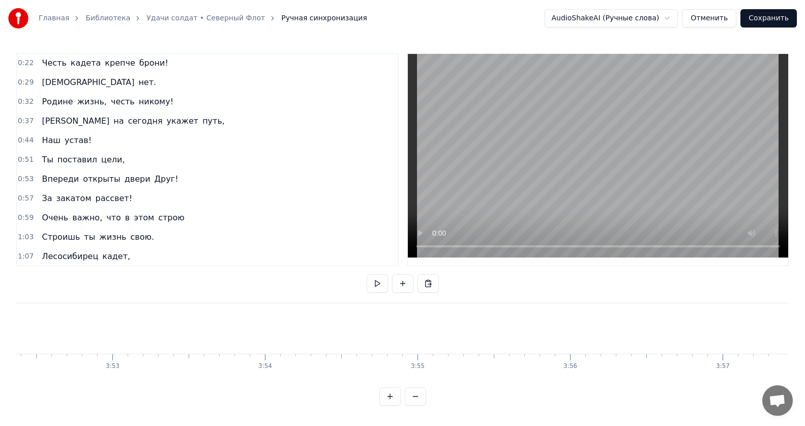
scroll to position [0, 35450]
click at [682, 15] on html "Главная Библиотека Удачи солдат • Северный Флот Ручная синхронизация AudioShake…" at bounding box center [402, 211] width 805 height 422
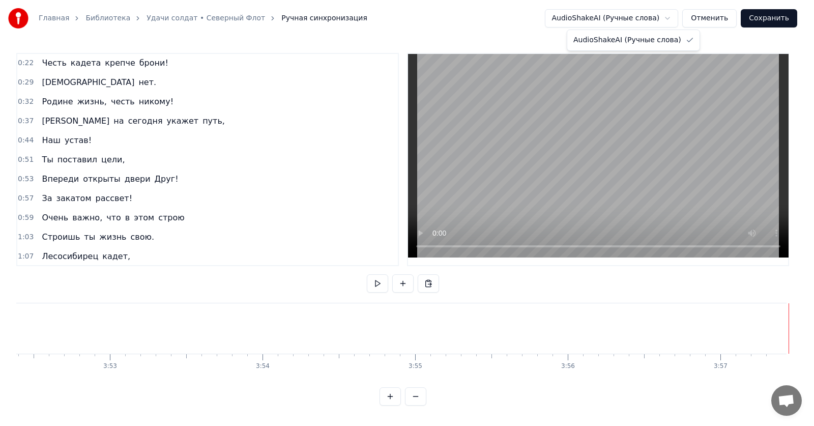
click at [682, 15] on html "Главная Библиотека Удачи солдат • Северный Флот Ручная синхронизация AudioShake…" at bounding box center [407, 211] width 814 height 422
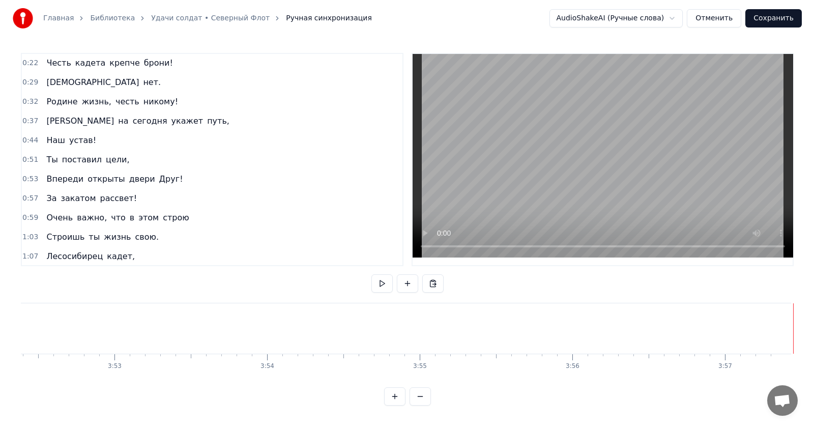
scroll to position [0, 35442]
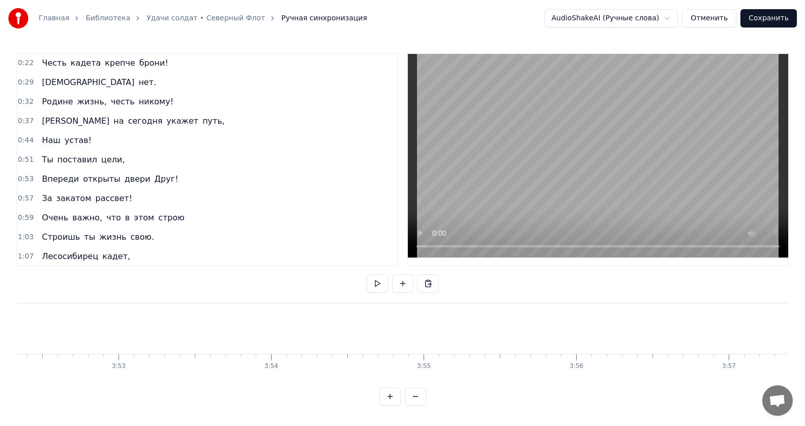
click at [678, 16] on html "Главная Библиотека Удачи солдат • Северный Флот Ручная синхронизация AudioShake…" at bounding box center [402, 211] width 805 height 422
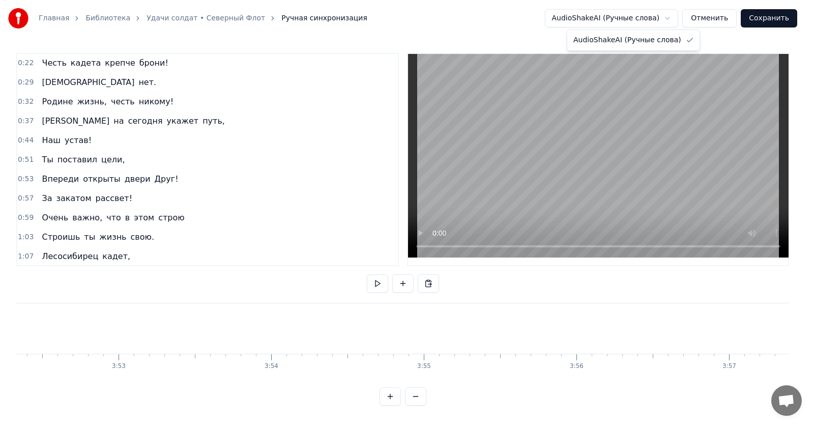
click at [678, 16] on html "Главная Библиотека Удачи солдат • Северный Флот Ручная синхронизация AudioShake…" at bounding box center [407, 211] width 814 height 422
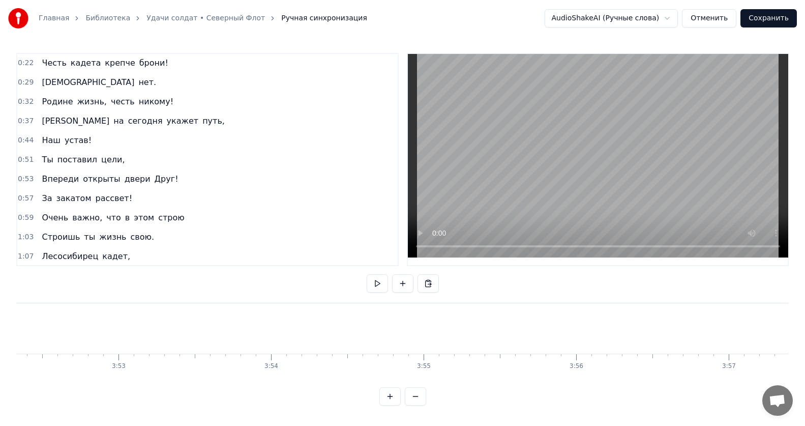
click at [678, 16] on html "Главная Библиотека Удачи солдат • Северный Флот Ручная синхронизация AudioShake…" at bounding box center [402, 211] width 805 height 422
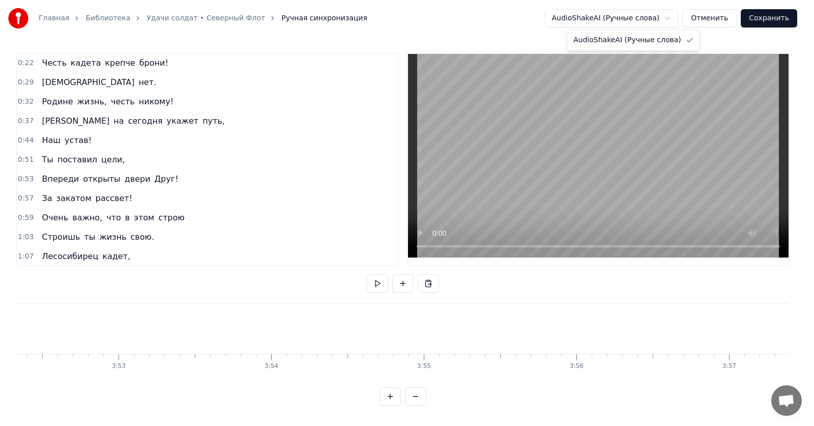
click at [678, 16] on html "Главная Библиотека Удачи солдат • Северный Флот Ручная синхронизация AudioShake…" at bounding box center [407, 211] width 814 height 422
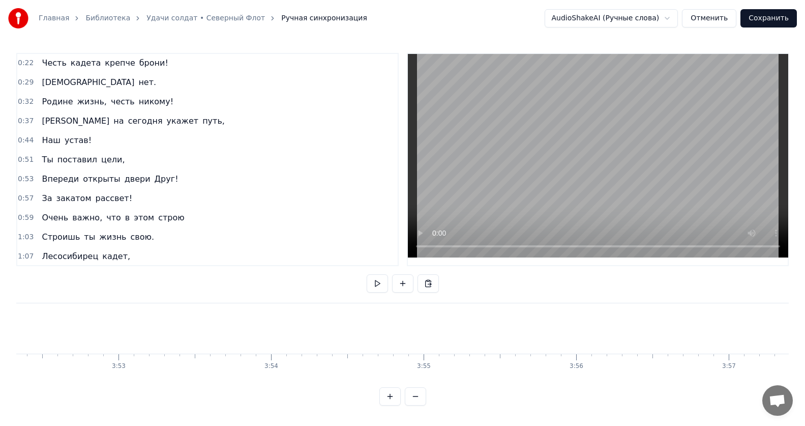
click at [767, 19] on button "Сохранить" at bounding box center [768, 18] width 56 height 18
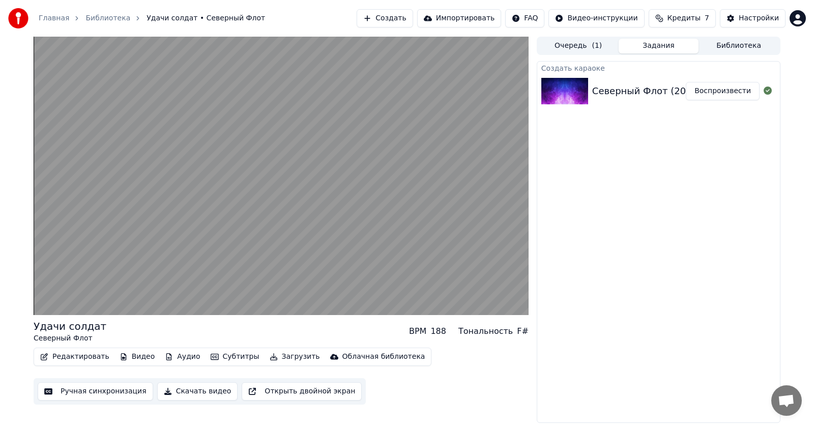
click at [212, 357] on button "Субтитры" at bounding box center [234, 356] width 57 height 14
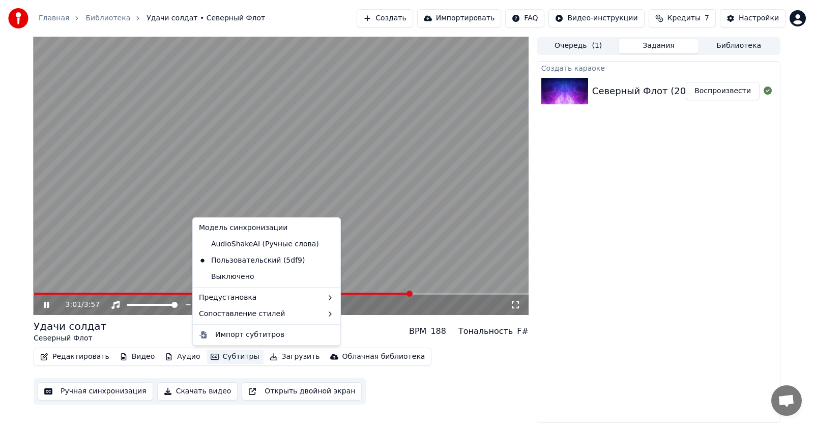
click at [338, 91] on video at bounding box center [281, 176] width 495 height 278
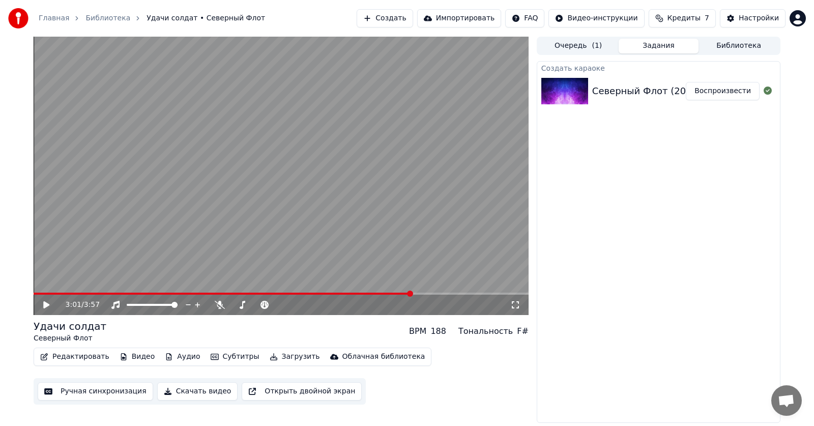
click at [343, 119] on video at bounding box center [281, 176] width 495 height 278
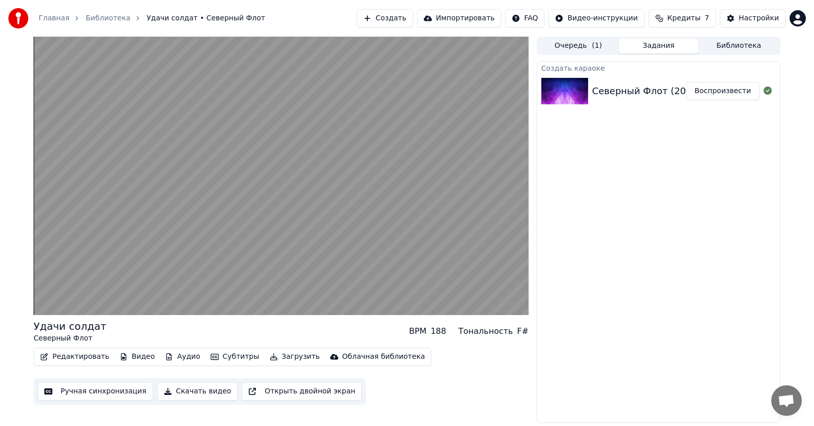
click at [208, 356] on button "Субтитры" at bounding box center [234, 356] width 57 height 14
click at [81, 359] on button "Редактировать" at bounding box center [74, 356] width 77 height 14
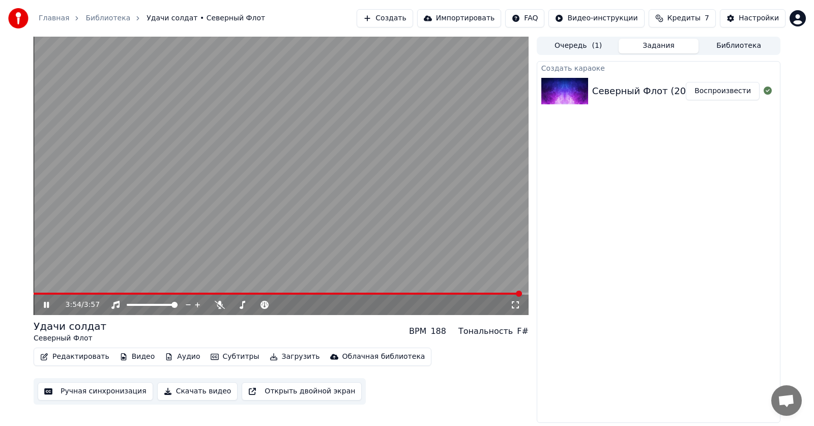
click at [48, 303] on icon at bounding box center [46, 305] width 5 height 6
click at [67, 360] on button "Редактировать" at bounding box center [74, 356] width 77 height 14
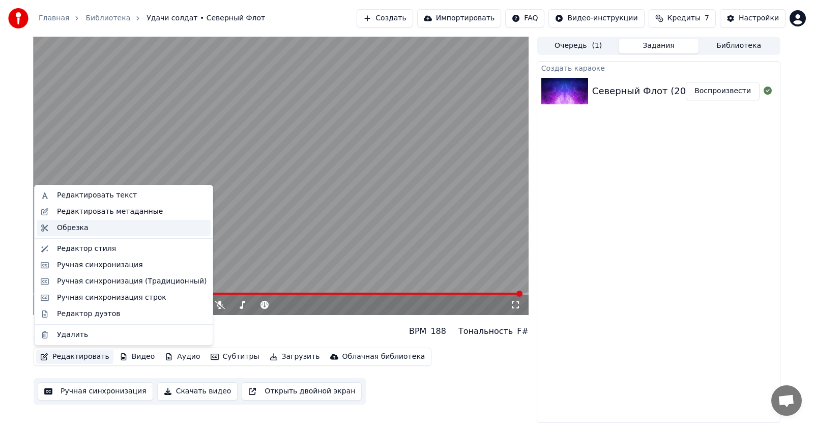
click at [107, 230] on div "Обрезка" at bounding box center [131, 228] width 149 height 10
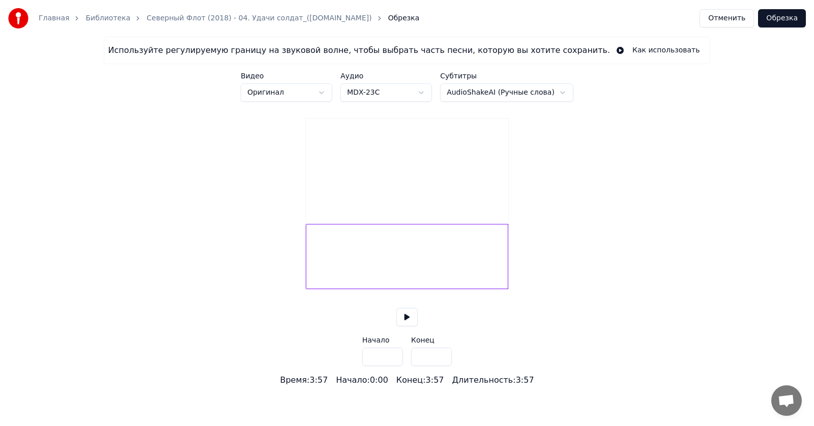
click at [500, 184] on video at bounding box center [407, 168] width 202 height 101
click at [358, 159] on video at bounding box center [407, 168] width 202 height 101
click at [407, 182] on video at bounding box center [407, 168] width 202 height 101
click at [404, 326] on button at bounding box center [406, 317] width 21 height 18
click at [463, 275] on div at bounding box center [407, 256] width 202 height 65
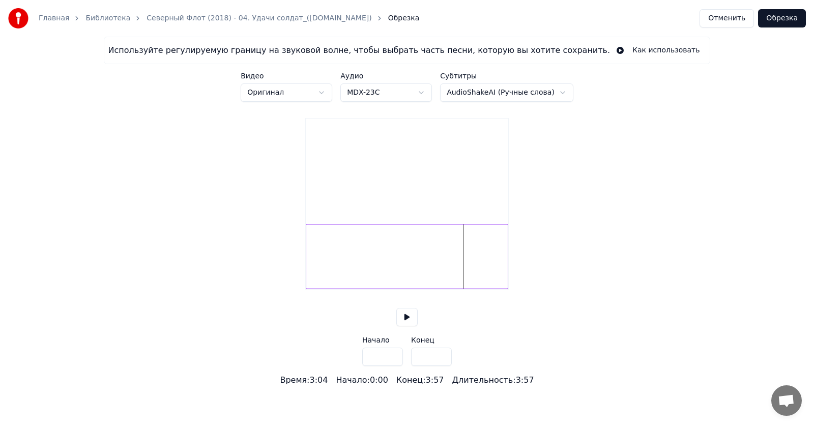
click at [405, 326] on button at bounding box center [406, 317] width 21 height 18
click at [418, 386] on div "Конец : 3:57" at bounding box center [420, 380] width 48 height 12
click at [444, 386] on div "Время : 3:20 Начало : 0:00 Конец : 3:57 Длительность : 3:57" at bounding box center [407, 380] width 254 height 12
click at [443, 386] on div "Время : 3:20 Начало : 0:00 Конец : 3:57 Длительность : 3:57" at bounding box center [407, 380] width 254 height 12
click at [438, 386] on div "Конец : 3:57" at bounding box center [420, 380] width 48 height 12
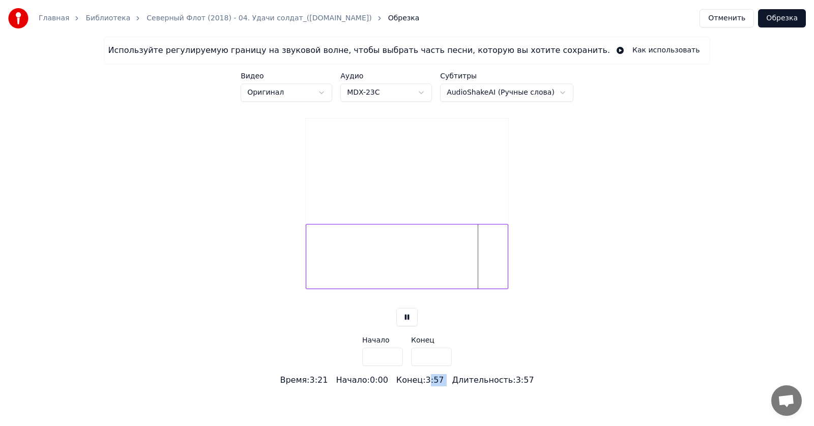
drag, startPoint x: 431, startPoint y: 393, endPoint x: 448, endPoint y: 391, distance: 16.8
click at [448, 386] on div "Время : 3:21 Начало : 0:00 Конец : 3:57 Длительность : 3:57" at bounding box center [407, 380] width 254 height 12
click at [480, 386] on div "Длительность : 3:57" at bounding box center [493, 380] width 82 height 12
click at [500, 272] on div at bounding box center [407, 256] width 202 height 65
click at [474, 198] on video at bounding box center [407, 168] width 202 height 101
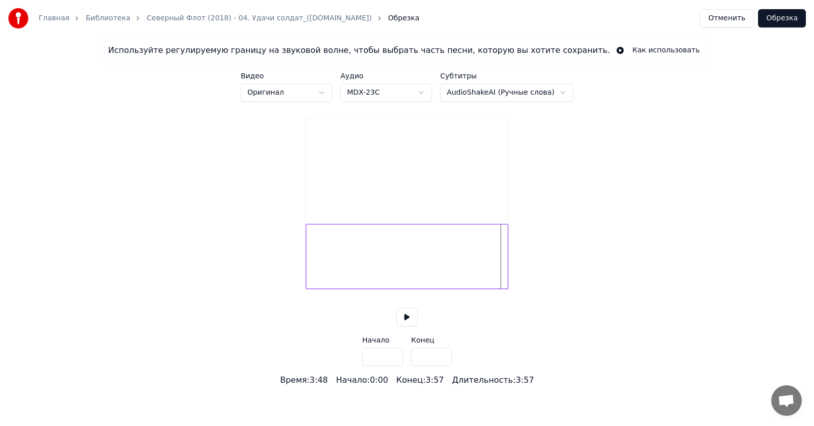
click at [745, 21] on button "Отменить" at bounding box center [726, 18] width 54 height 18
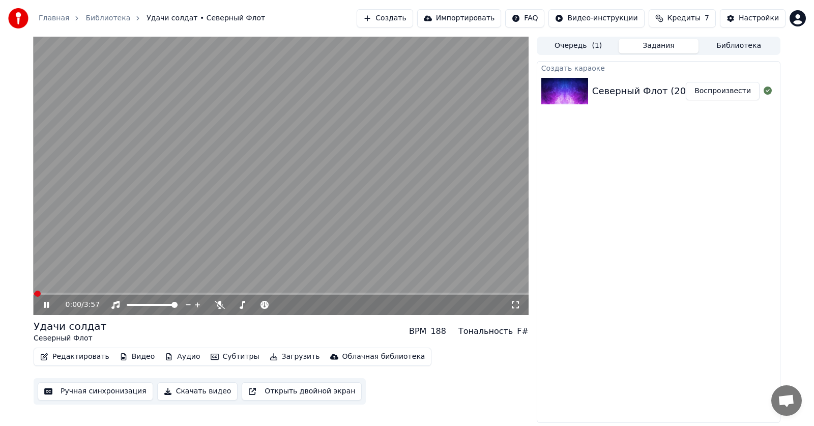
click at [82, 357] on button "Редактировать" at bounding box center [74, 356] width 77 height 14
click at [135, 356] on button "Видео" at bounding box center [137, 356] width 44 height 14
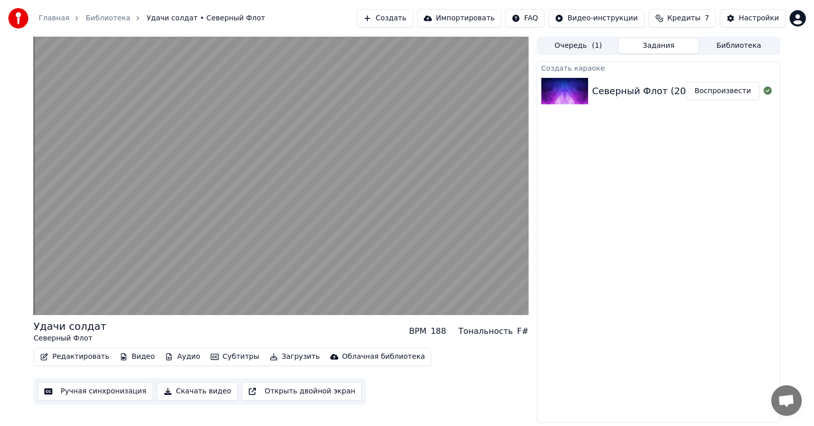
click at [135, 357] on button "Видео" at bounding box center [137, 356] width 44 height 14
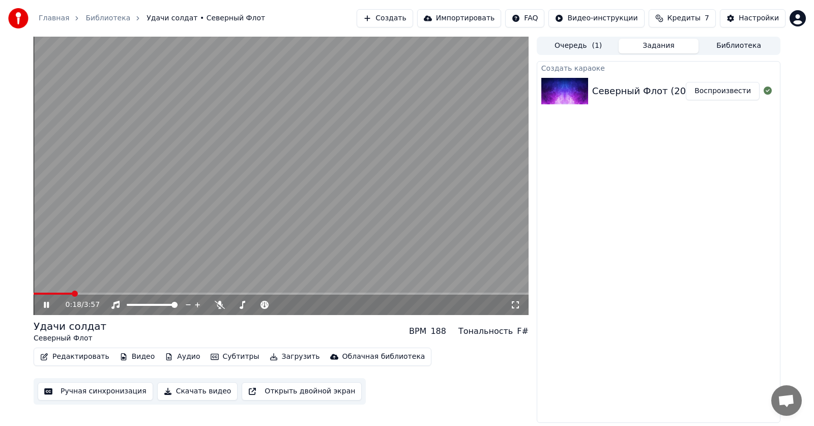
click at [603, 225] on div "Создать караоке Северный Флот (2018) - 04. Удачи солдат_([DOMAIN_NAME]) Воспрои…" at bounding box center [658, 242] width 244 height 362
click at [177, 391] on button "Скачать видео" at bounding box center [197, 391] width 81 height 18
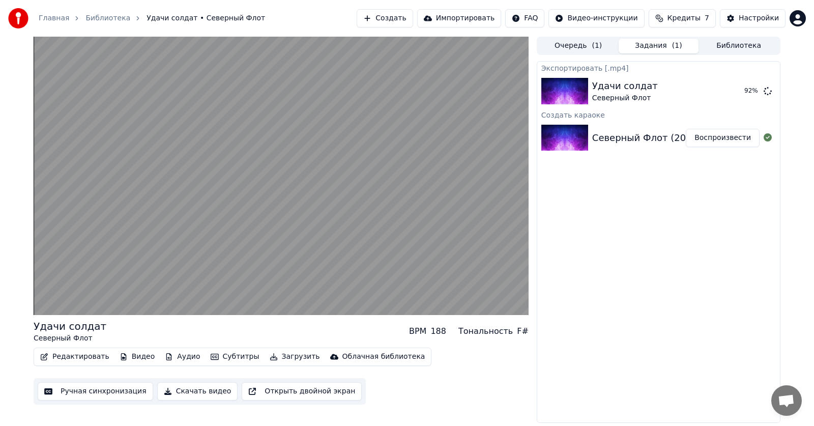
click at [698, 17] on span "Кредиты" at bounding box center [683, 18] width 33 height 10
click at [700, 14] on span "Кредиты" at bounding box center [683, 18] width 33 height 10
click at [740, 92] on button "Показать" at bounding box center [733, 91] width 52 height 18
click at [278, 162] on video at bounding box center [281, 176] width 495 height 278
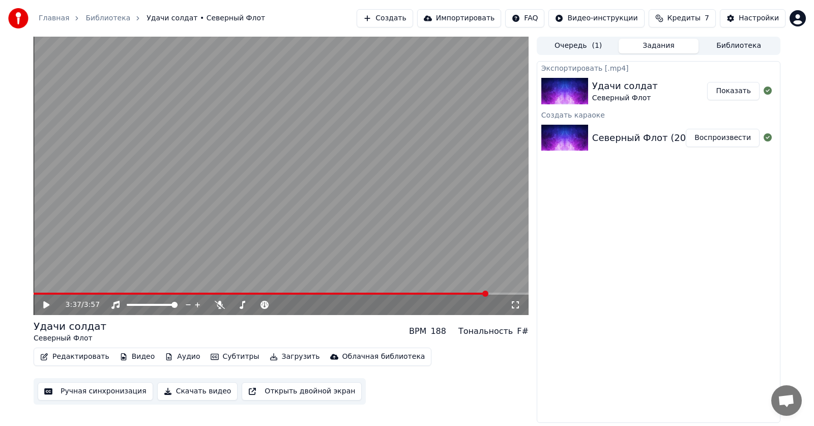
click at [213, 152] on video at bounding box center [281, 176] width 495 height 278
click at [415, 298] on div "3:38 / 3:57" at bounding box center [281, 304] width 495 height 20
